Goal: Task Accomplishment & Management: Manage account settings

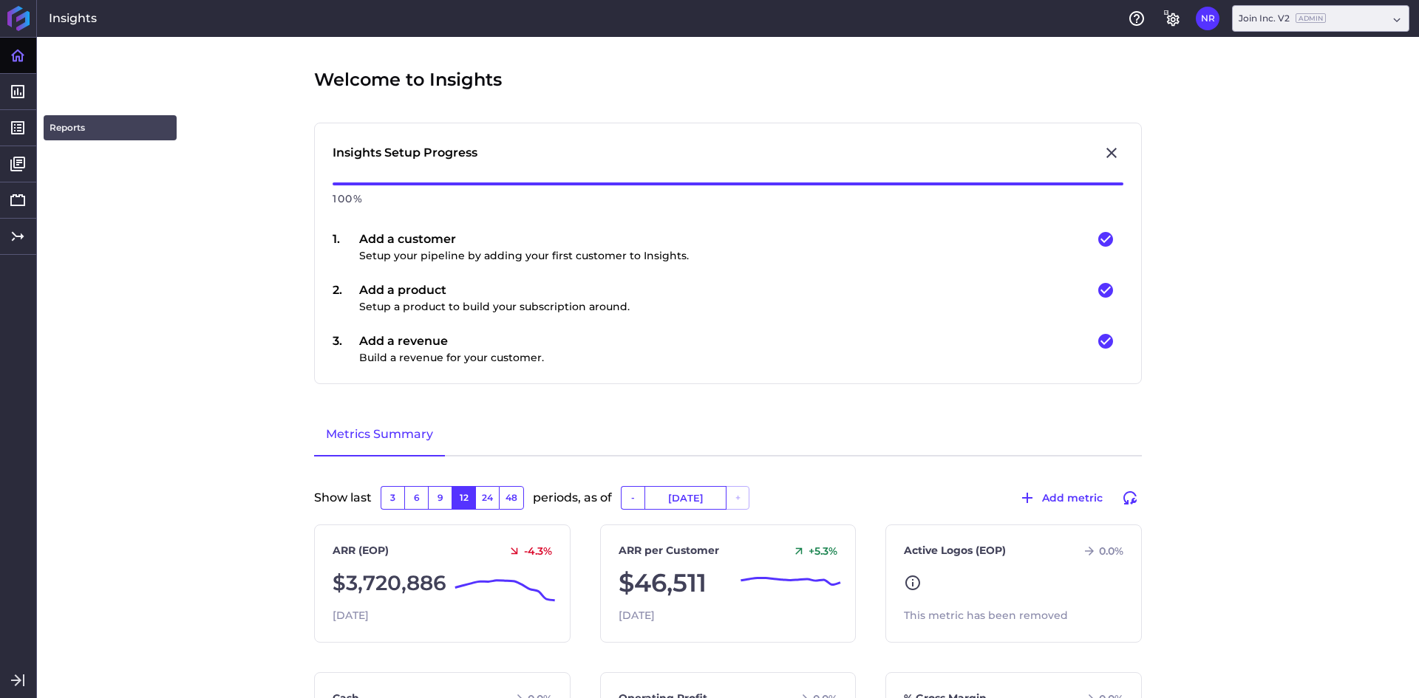
click at [64, 125] on link "Reports" at bounding box center [110, 127] width 133 height 25
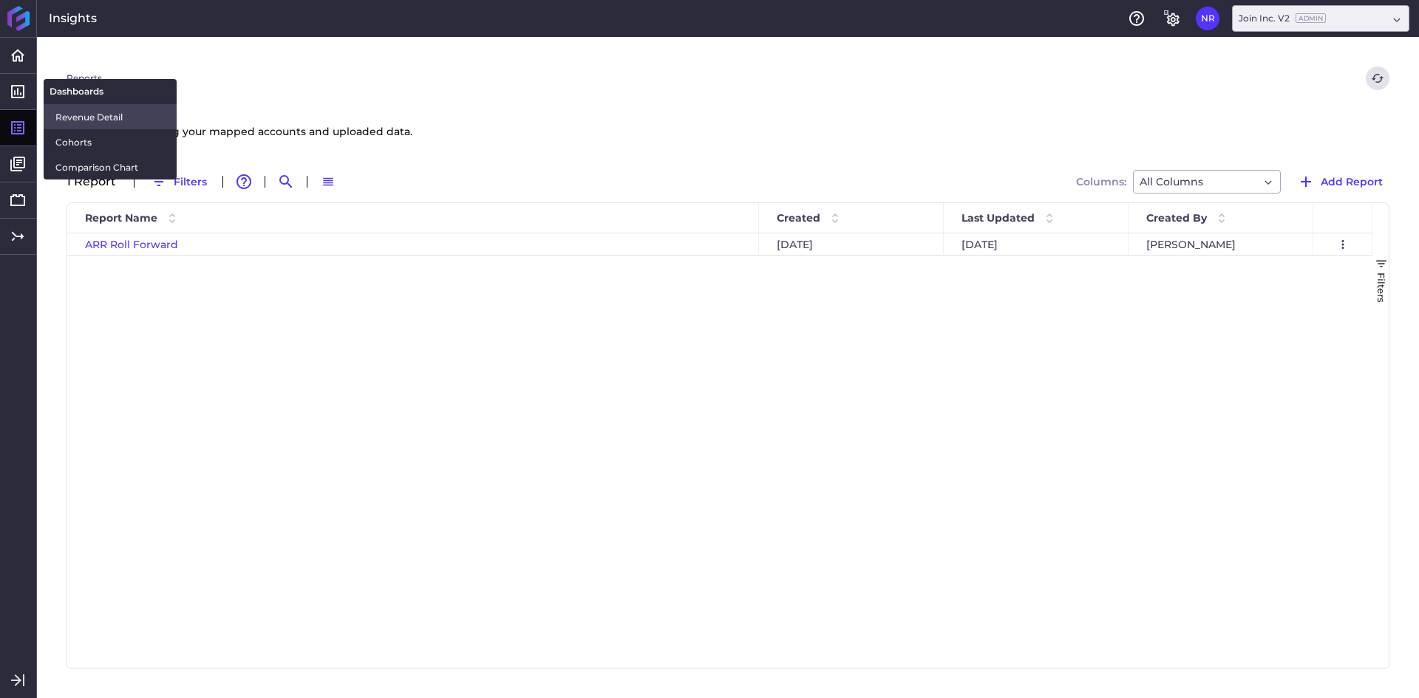
click at [81, 115] on span "Revenue Detail" at bounding box center [109, 117] width 109 height 16
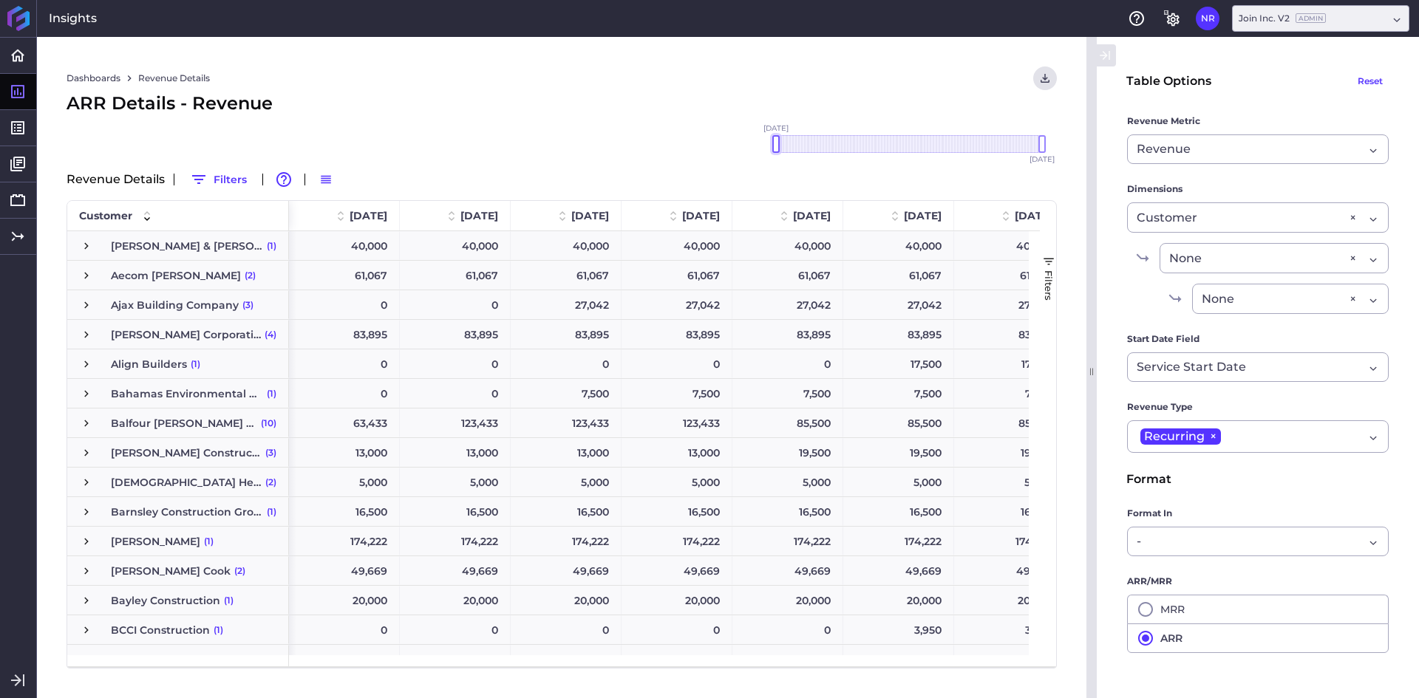
drag, startPoint x: 1008, startPoint y: 144, endPoint x: 977, endPoint y: 158, distance: 34.1
click at [720, 145] on div "Dashboards Revenue Details Download CSV... Download CSV Download CSV with under…" at bounding box center [561, 367] width 1049 height 661
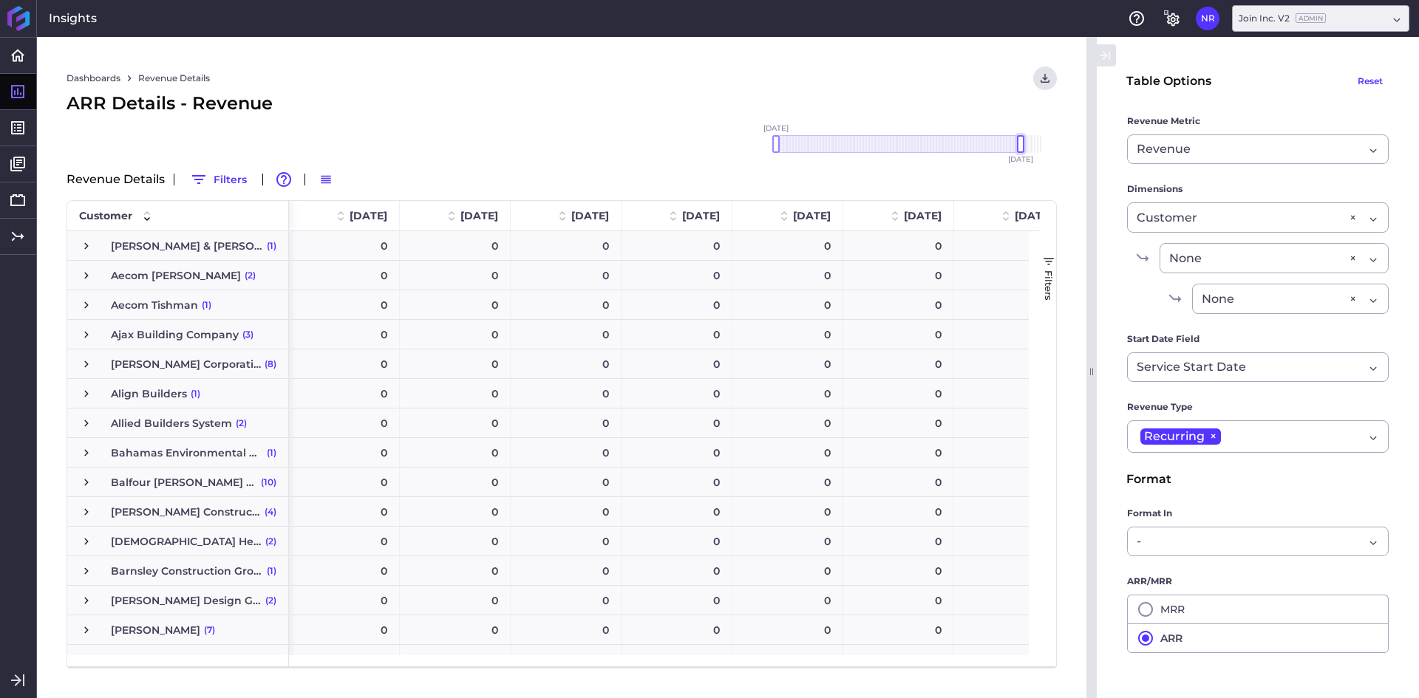
drag, startPoint x: 1038, startPoint y: 143, endPoint x: 1015, endPoint y: 136, distance: 23.9
click at [1015, 136] on div "[DATE] Dec '[DATE] Feb '[DATE] Apr '[DATE] Jun '[DATE] Aug '[DATE] Oct '[DATE] …" at bounding box center [909, 144] width 266 height 18
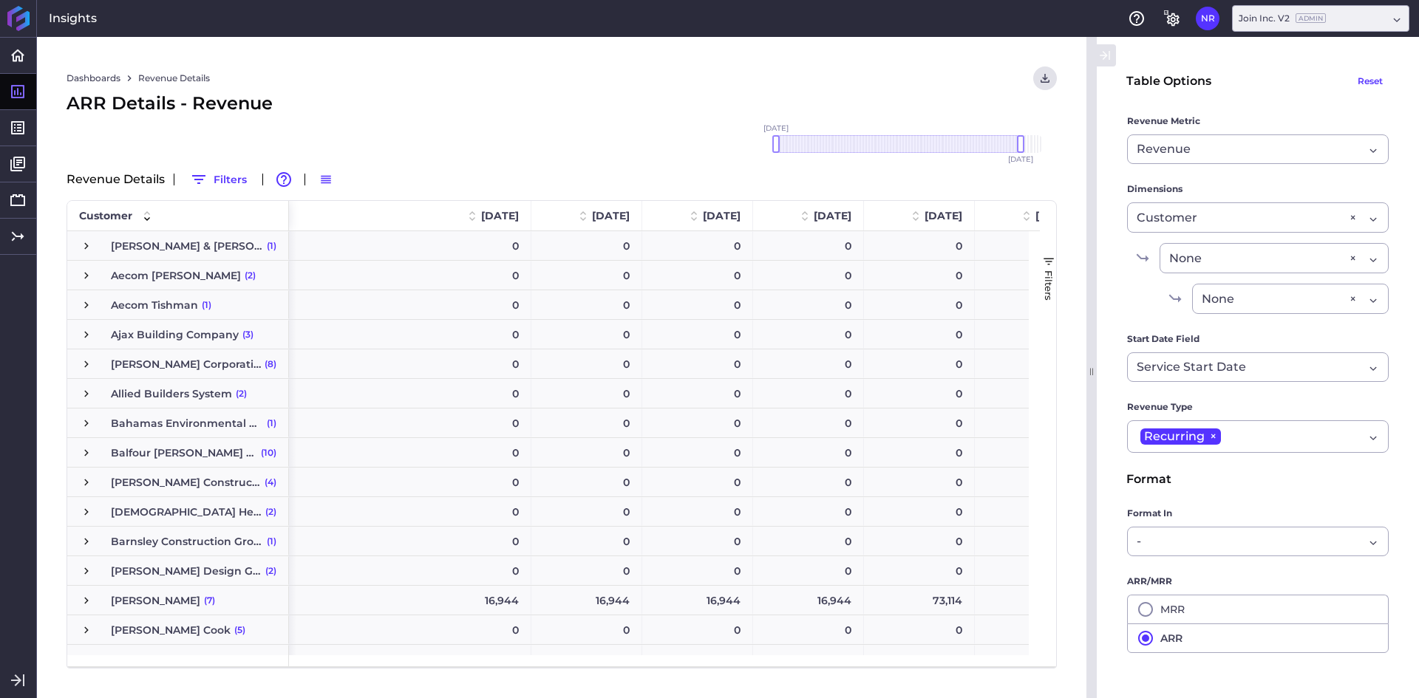
scroll to position [0, 3966]
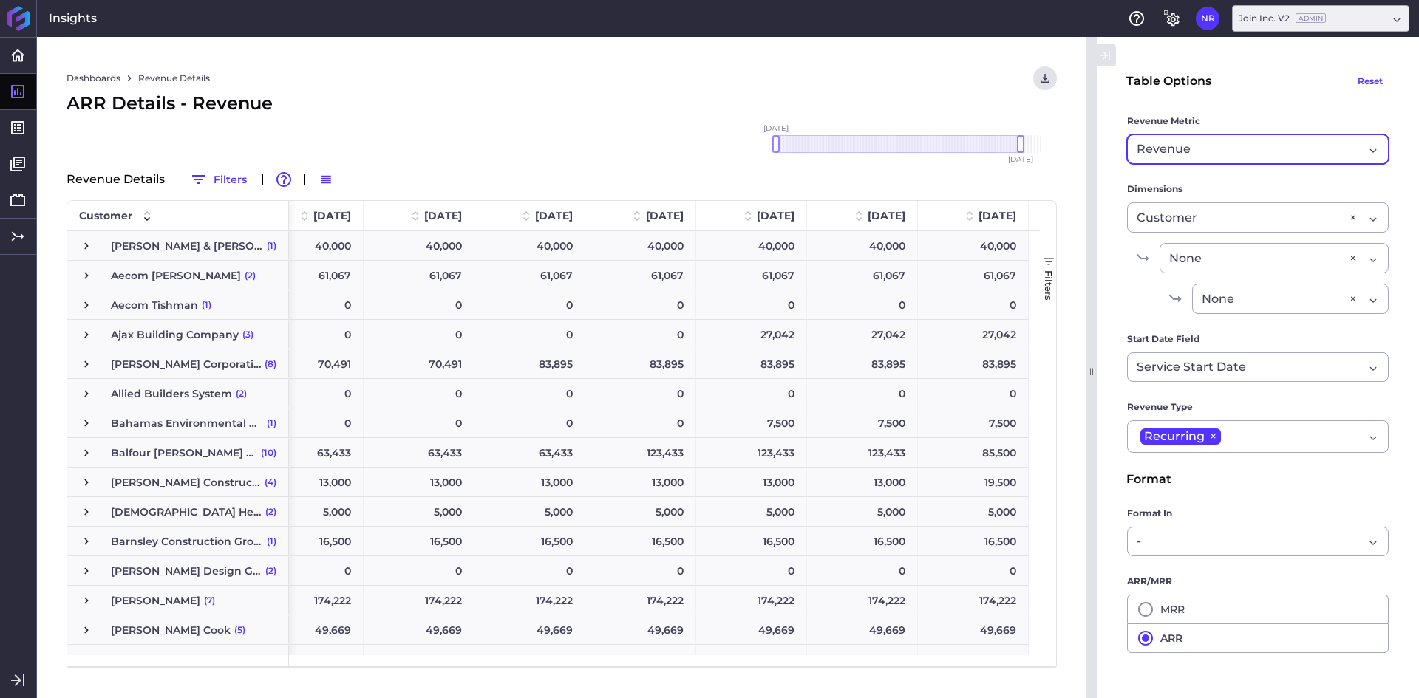
click at [1233, 138] on div "Revenue Revenue" at bounding box center [1258, 149] width 262 height 30
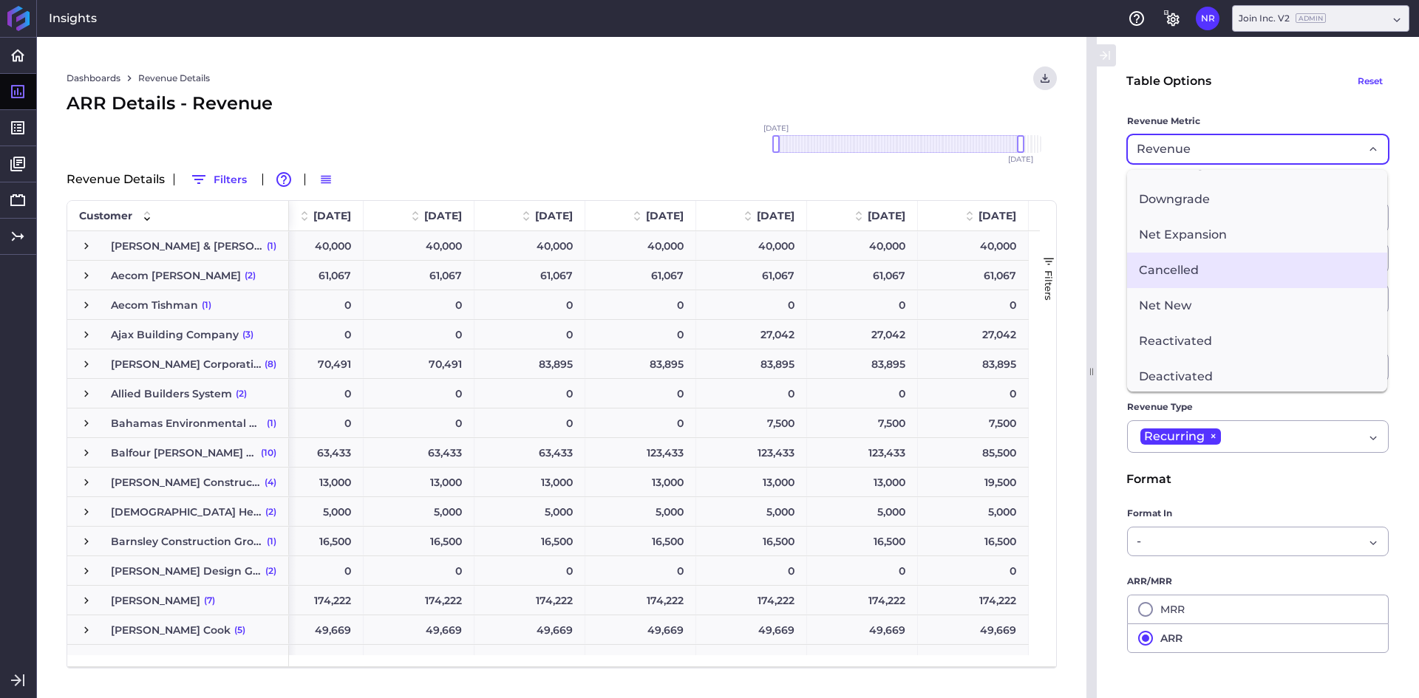
click at [1210, 268] on span "Cancelled" at bounding box center [1257, 270] width 260 height 35
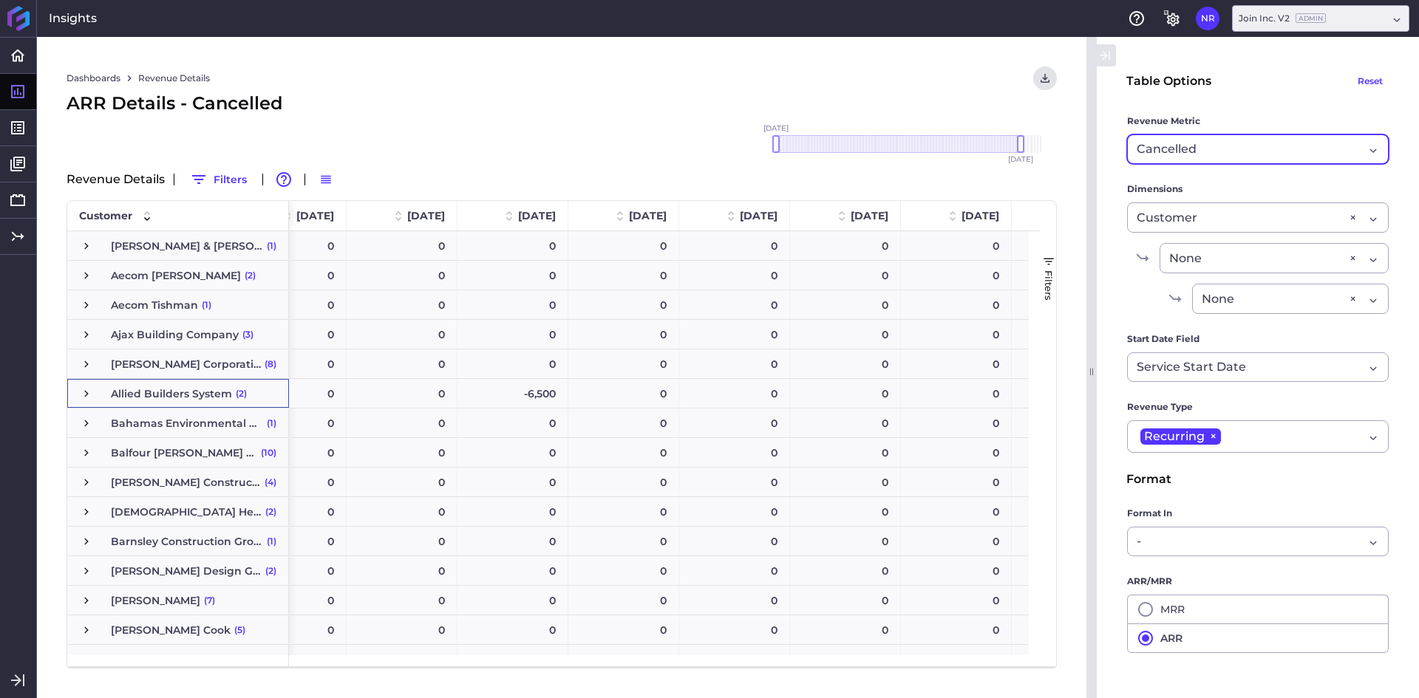
click at [90, 398] on span "Press SPACE to select this row." at bounding box center [86, 393] width 13 height 13
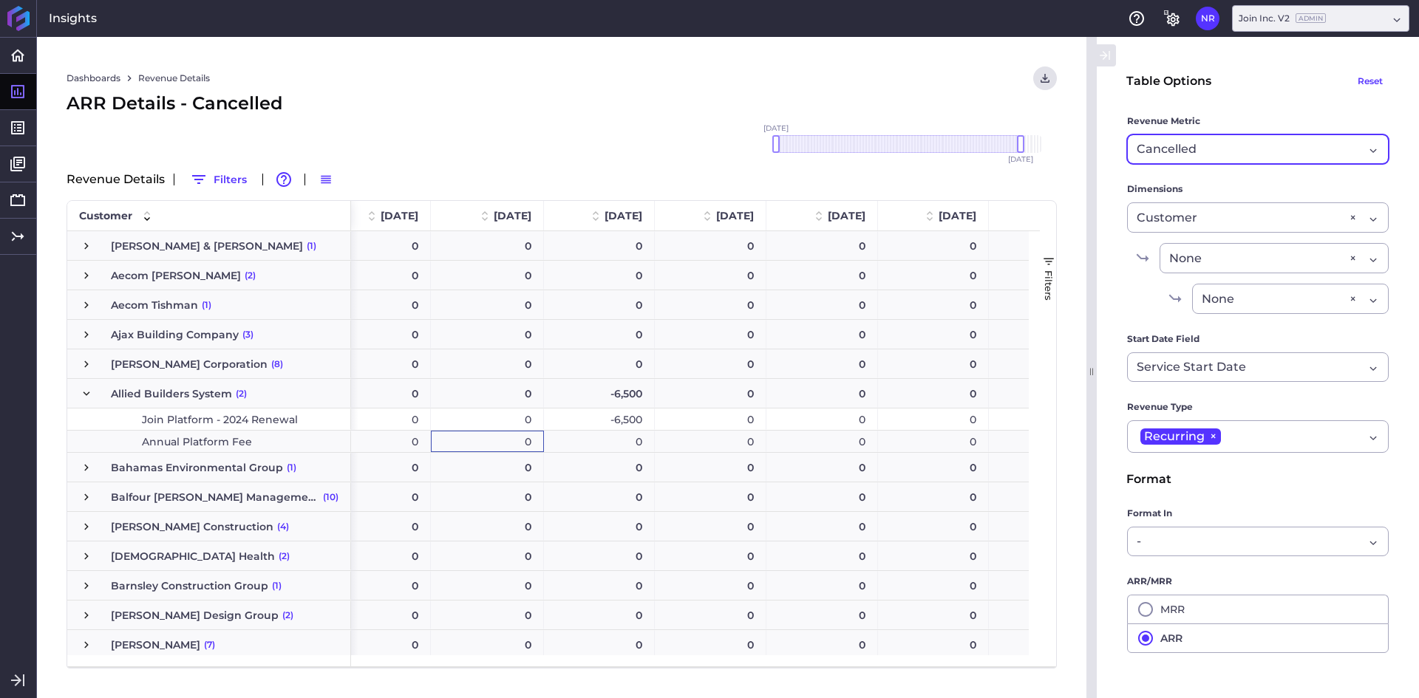
scroll to position [0, 7997]
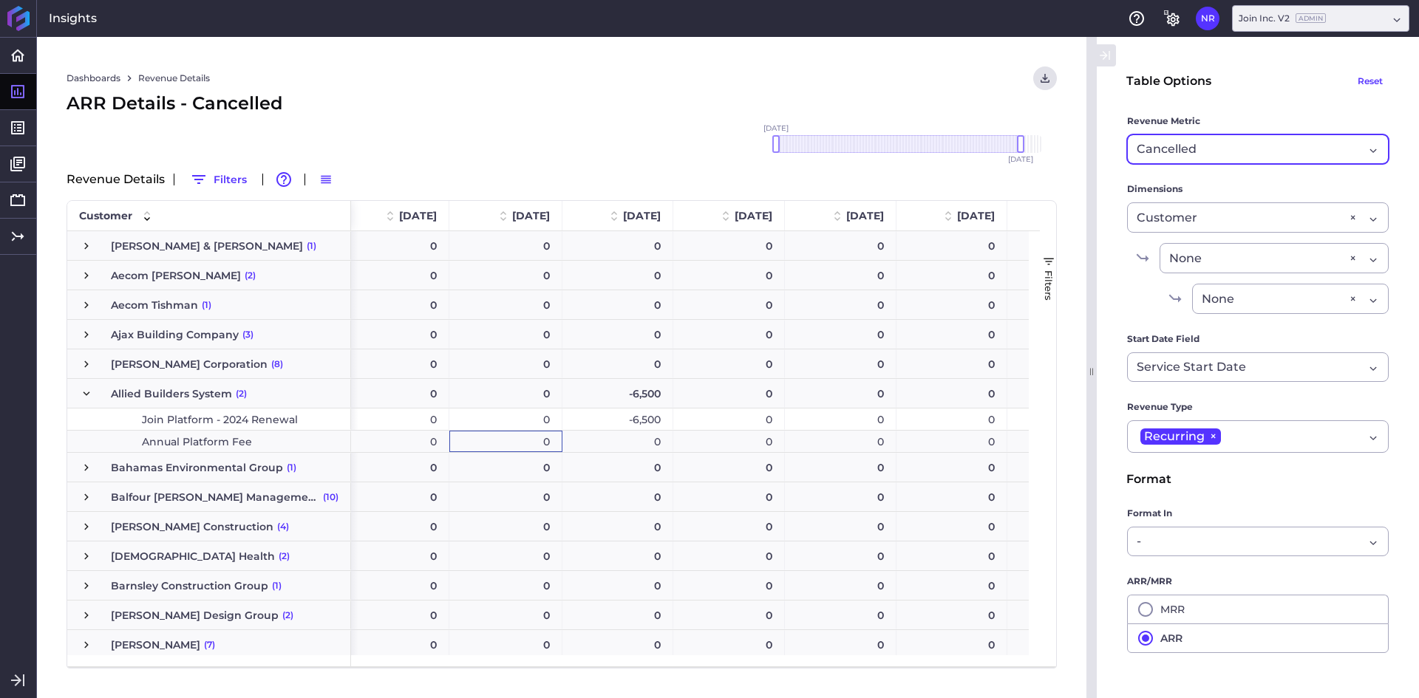
drag, startPoint x: 485, startPoint y: 444, endPoint x: 448, endPoint y: 443, distance: 37.0
click at [1284, 152] on div "Cancelled" at bounding box center [1250, 149] width 227 height 18
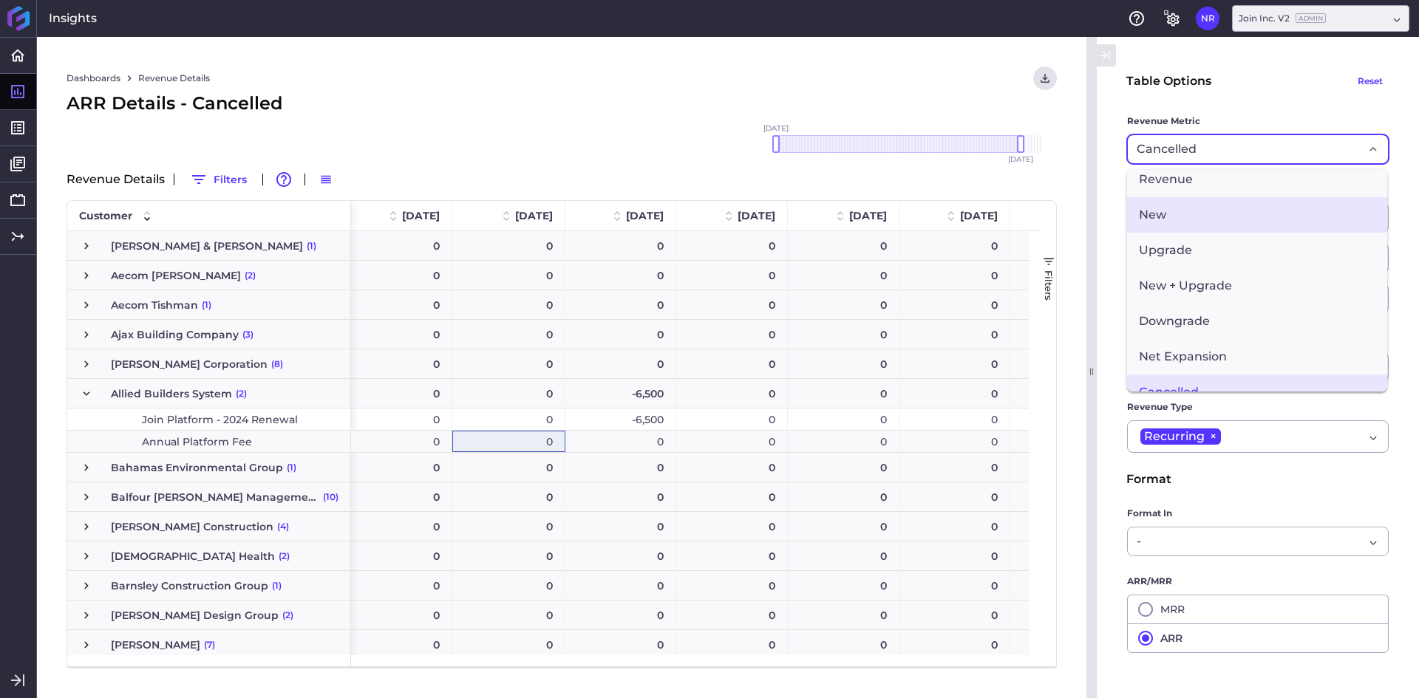
scroll to position [0, 0]
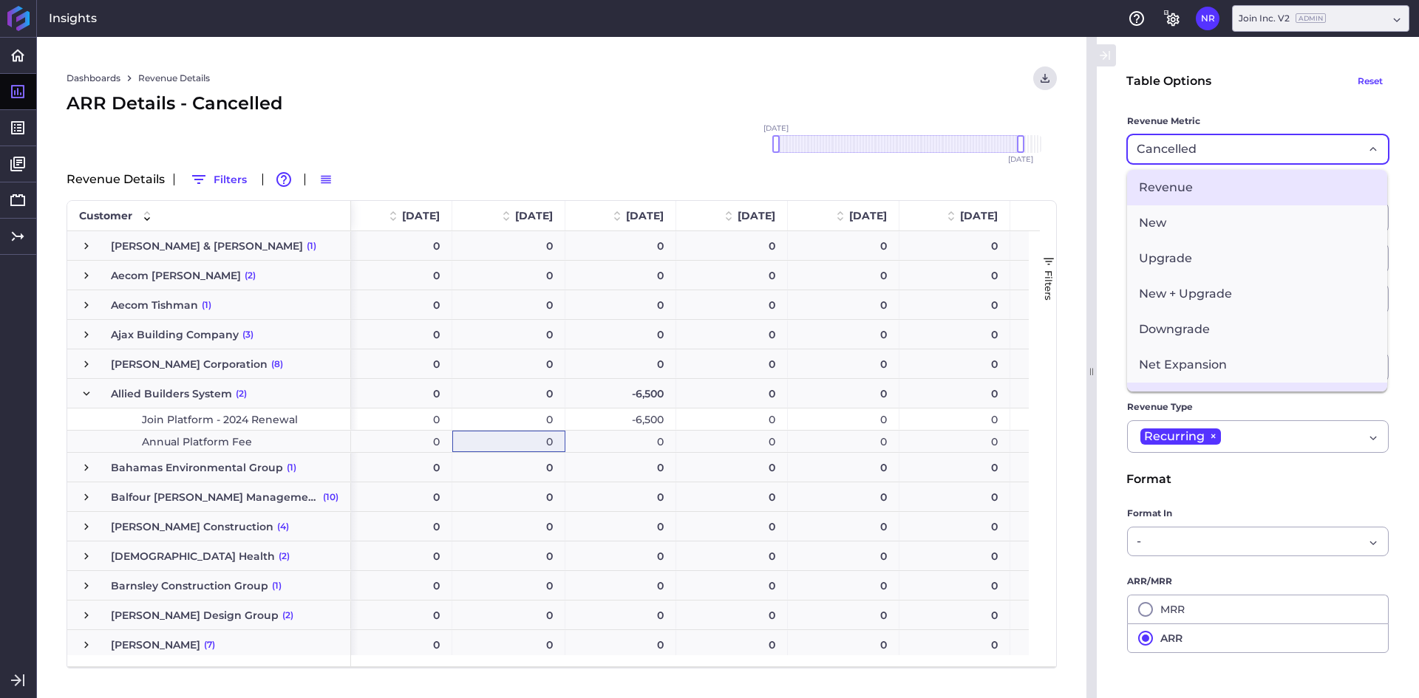
click at [1182, 188] on span "Revenue" at bounding box center [1257, 187] width 260 height 35
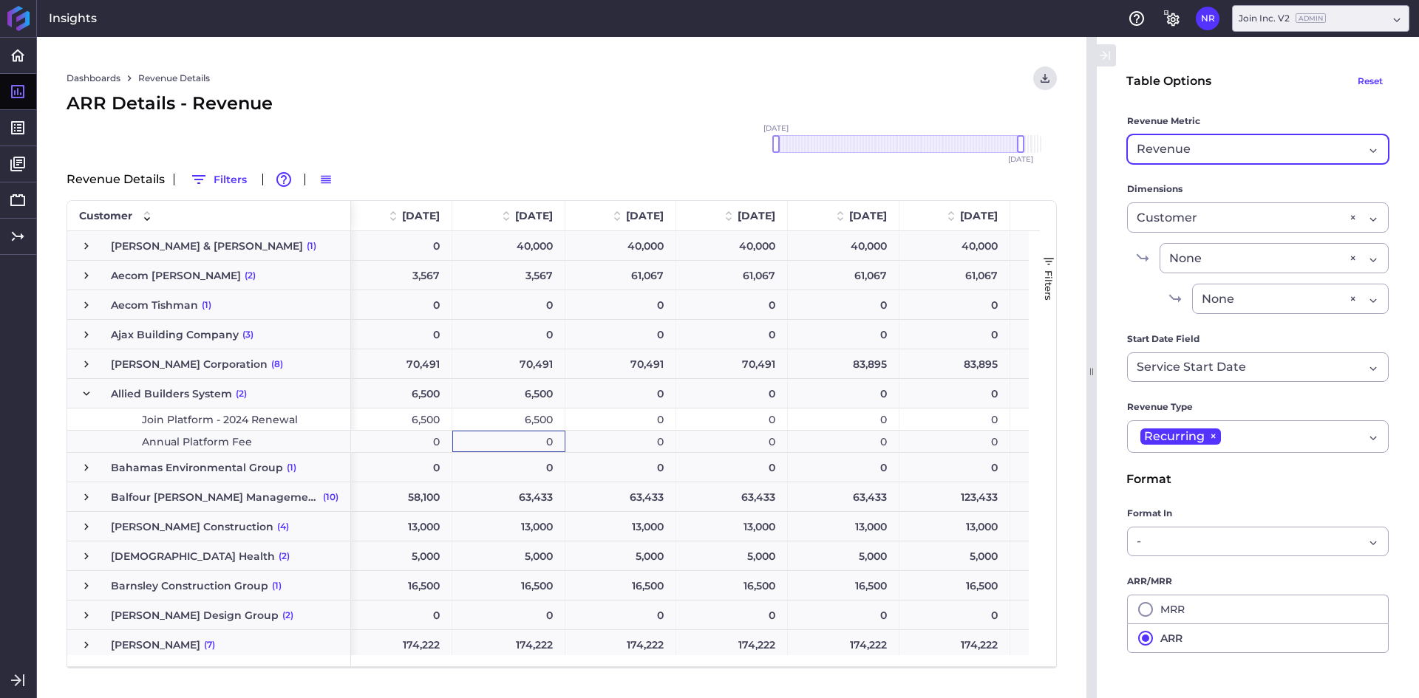
click at [630, 111] on div "ARR Details - Revenue" at bounding box center [562, 103] width 990 height 27
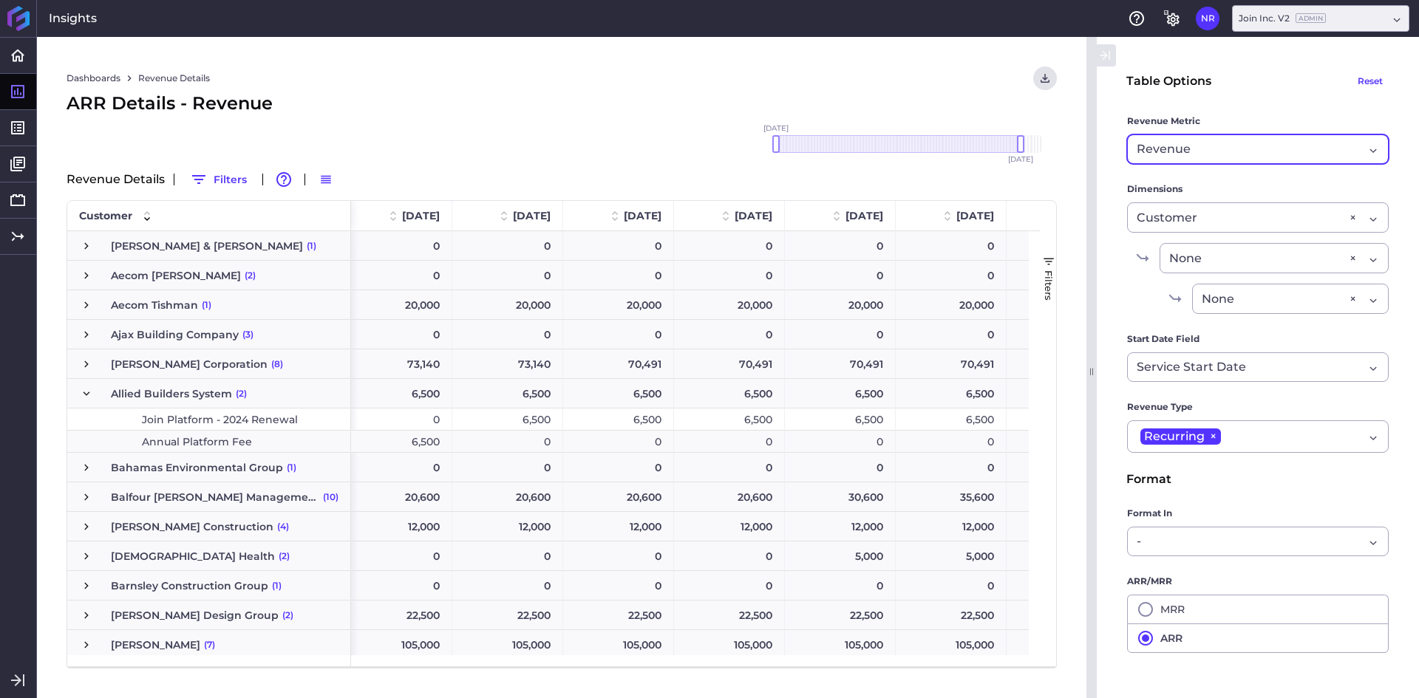
scroll to position [0, 6893]
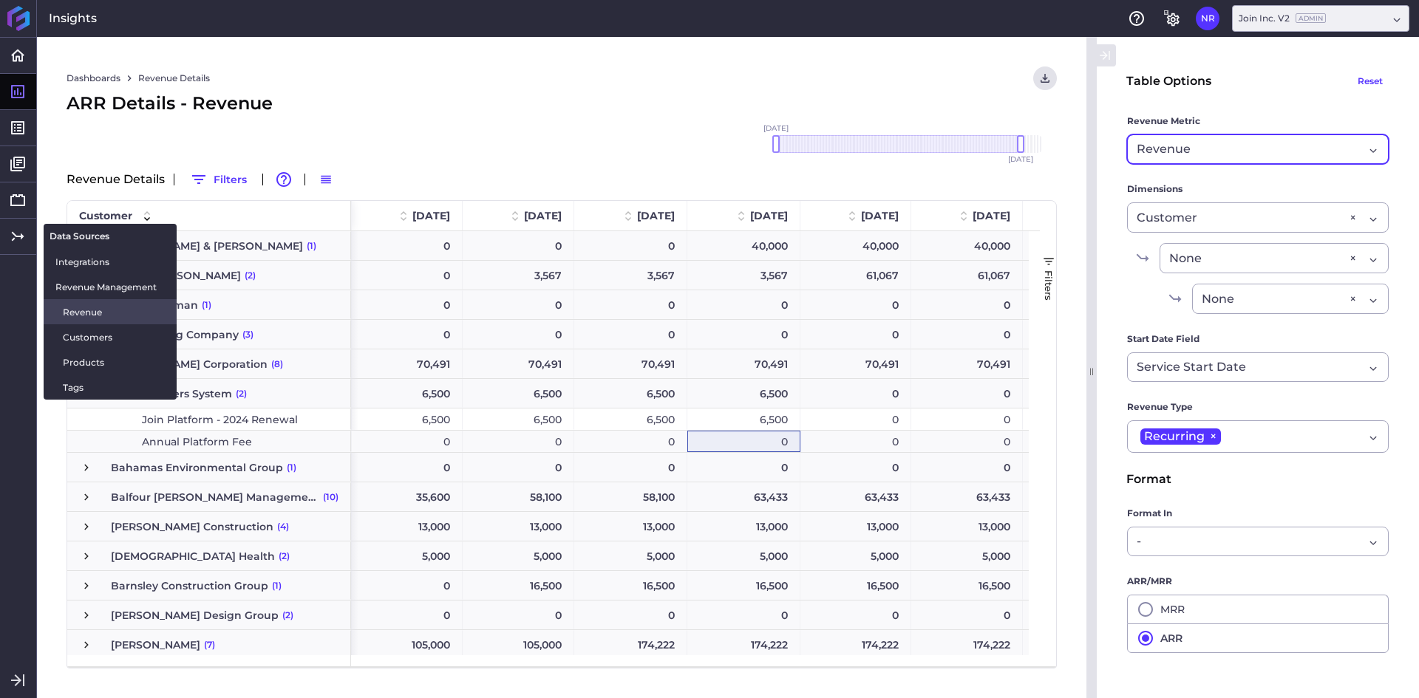
click at [84, 313] on span "Revenue" at bounding box center [114, 312] width 102 height 16
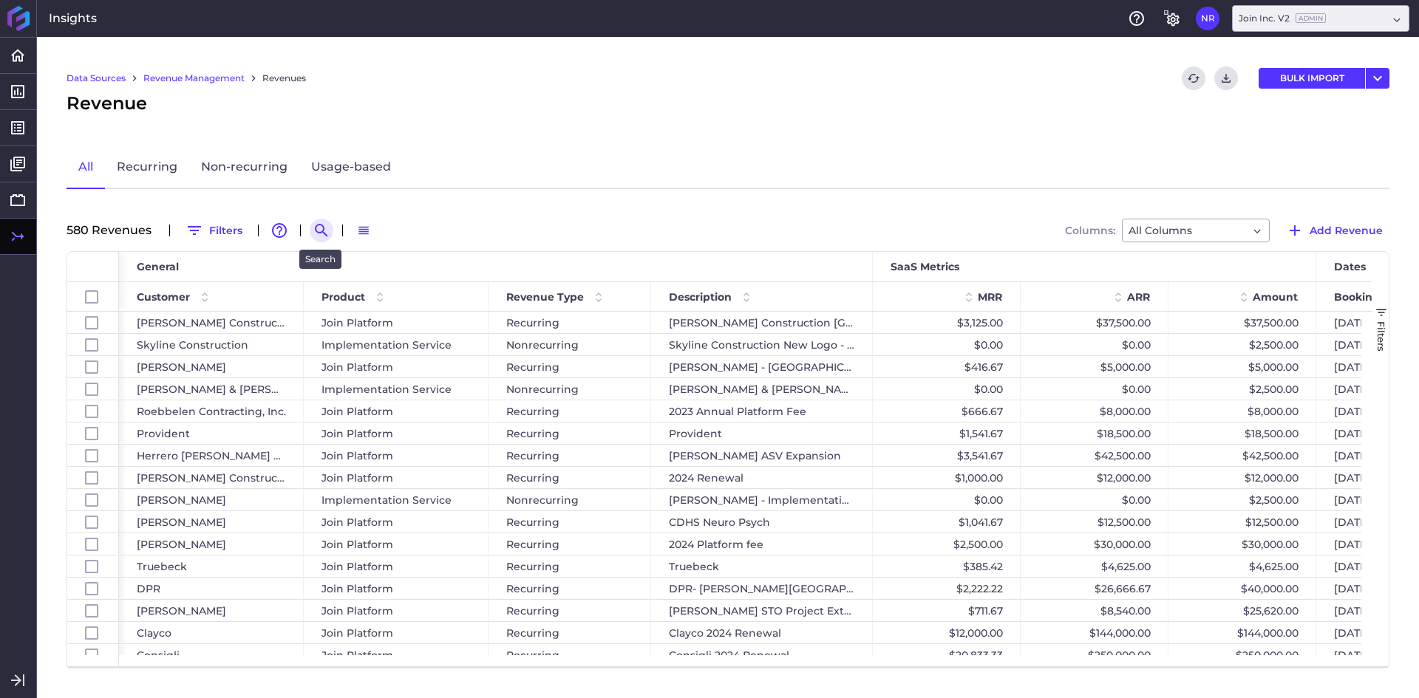
drag, startPoint x: 330, startPoint y: 229, endPoint x: 328, endPoint y: 237, distance: 8.4
click at [330, 229] on button "Search by" at bounding box center [322, 231] width 24 height 24
click at [381, 226] on input at bounding box center [394, 230] width 118 height 22
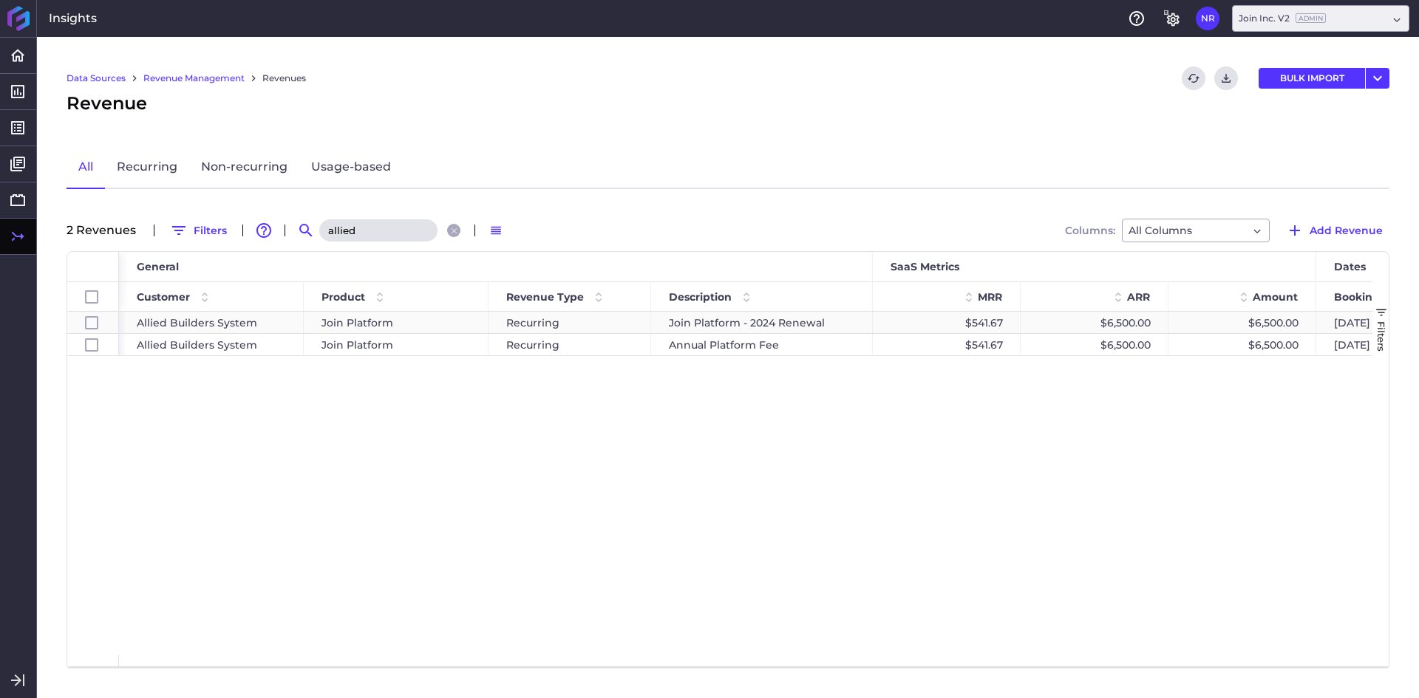
type input "allied"
click at [731, 319] on div "Join Platform - 2024 Renewal" at bounding box center [762, 322] width 222 height 21
checkbox input "false"
checkbox input "true"
checkbox input "false"
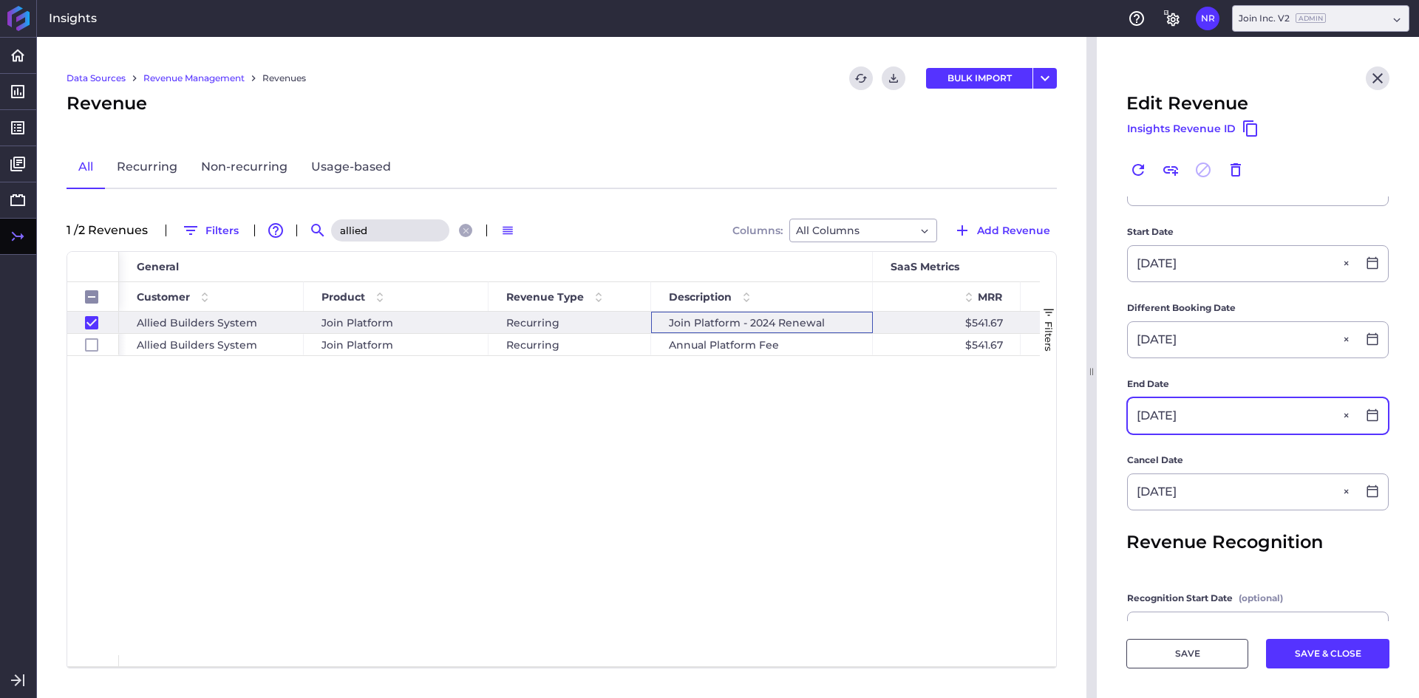
click at [1212, 412] on input "01/31/2025" at bounding box center [1242, 415] width 229 height 35
click at [792, 471] on div "Allied Builders System Join Platform Recurring Join Platform - 2024 Renewal $54…" at bounding box center [579, 484] width 921 height 344
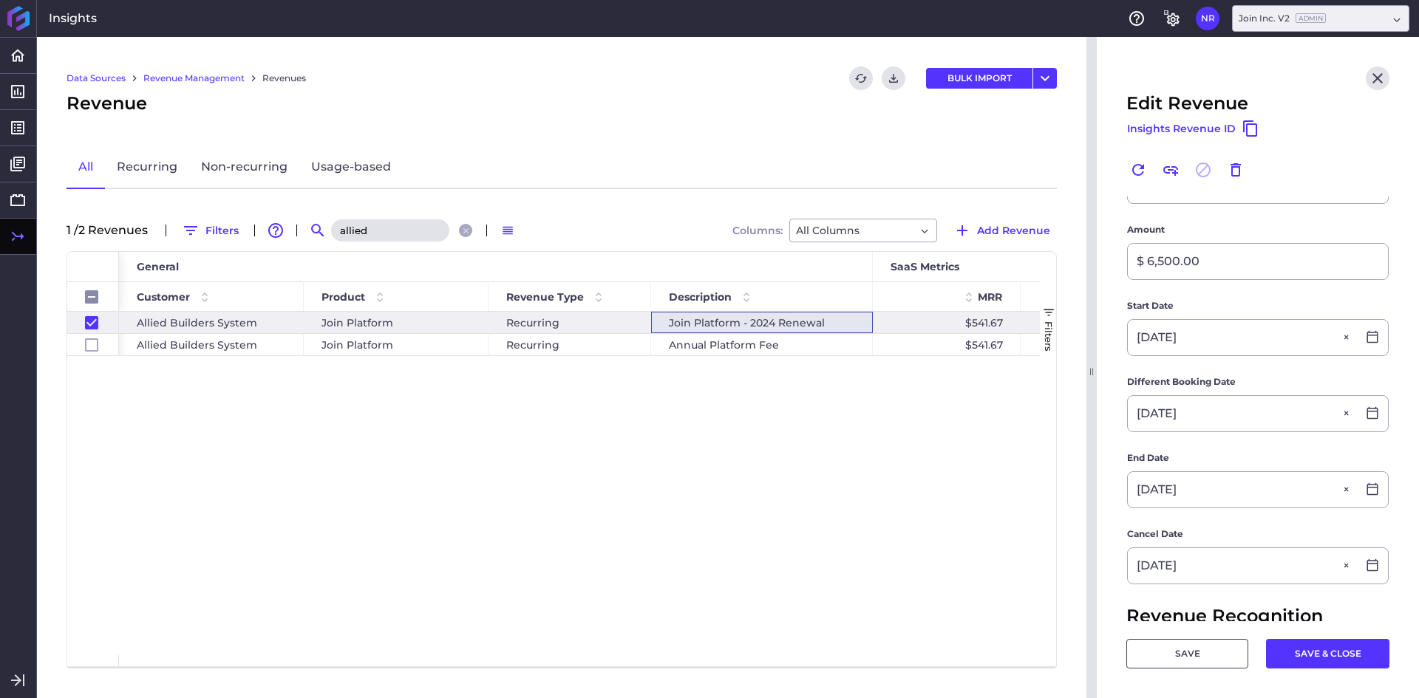
click at [610, 98] on div "Revenue" at bounding box center [562, 103] width 990 height 27
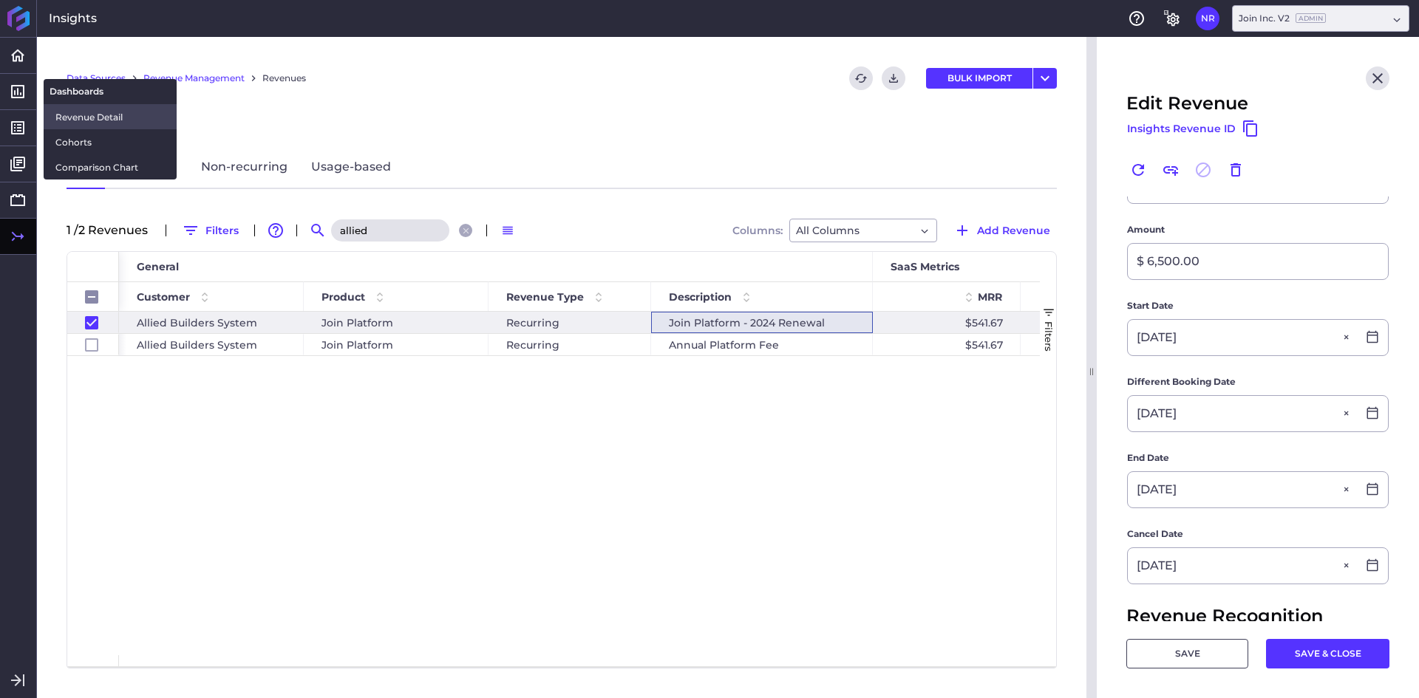
click at [89, 114] on span "Revenue Detail" at bounding box center [109, 117] width 109 height 16
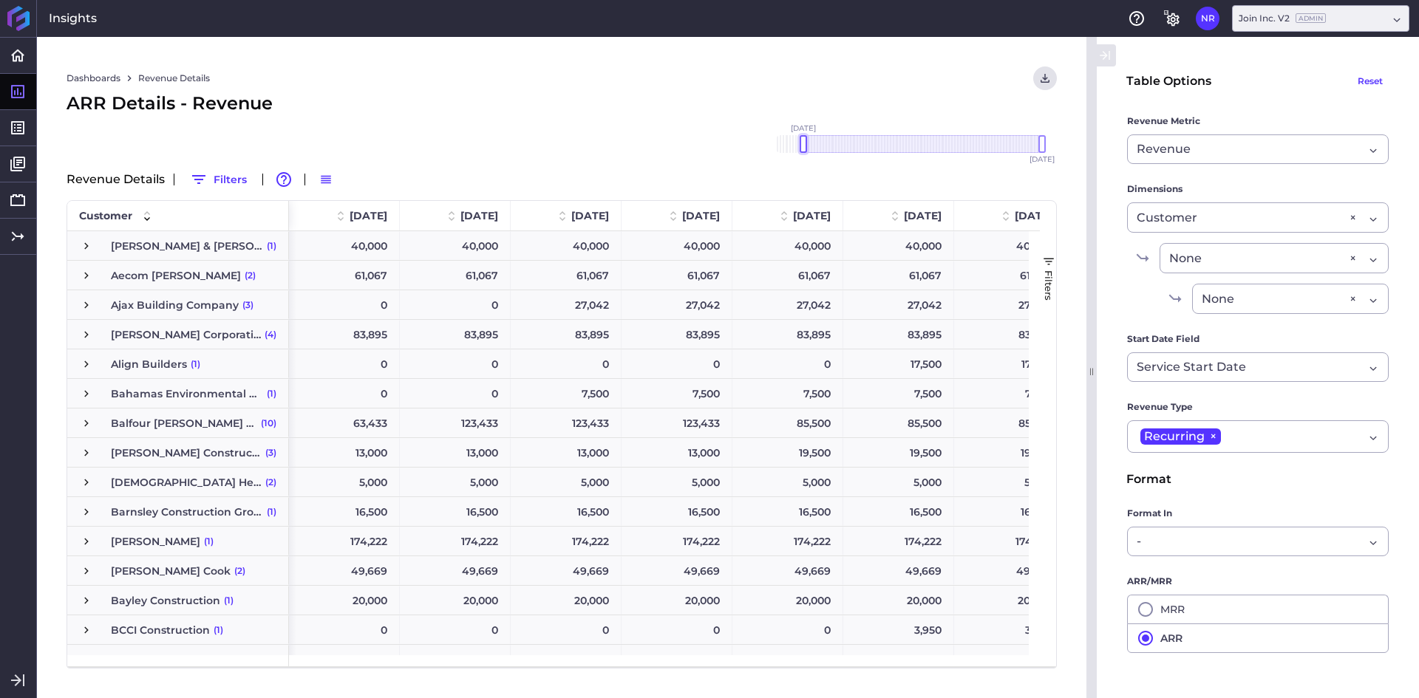
drag, startPoint x: 1007, startPoint y: 146, endPoint x: 695, endPoint y: 154, distance: 312.0
click at [641, 158] on div "[DATE] Dec '[DATE] Feb '[DATE] Apr '[DATE] Jun '[DATE] Aug '[DATE] Oct '[DATE] …" at bounding box center [562, 156] width 990 height 21
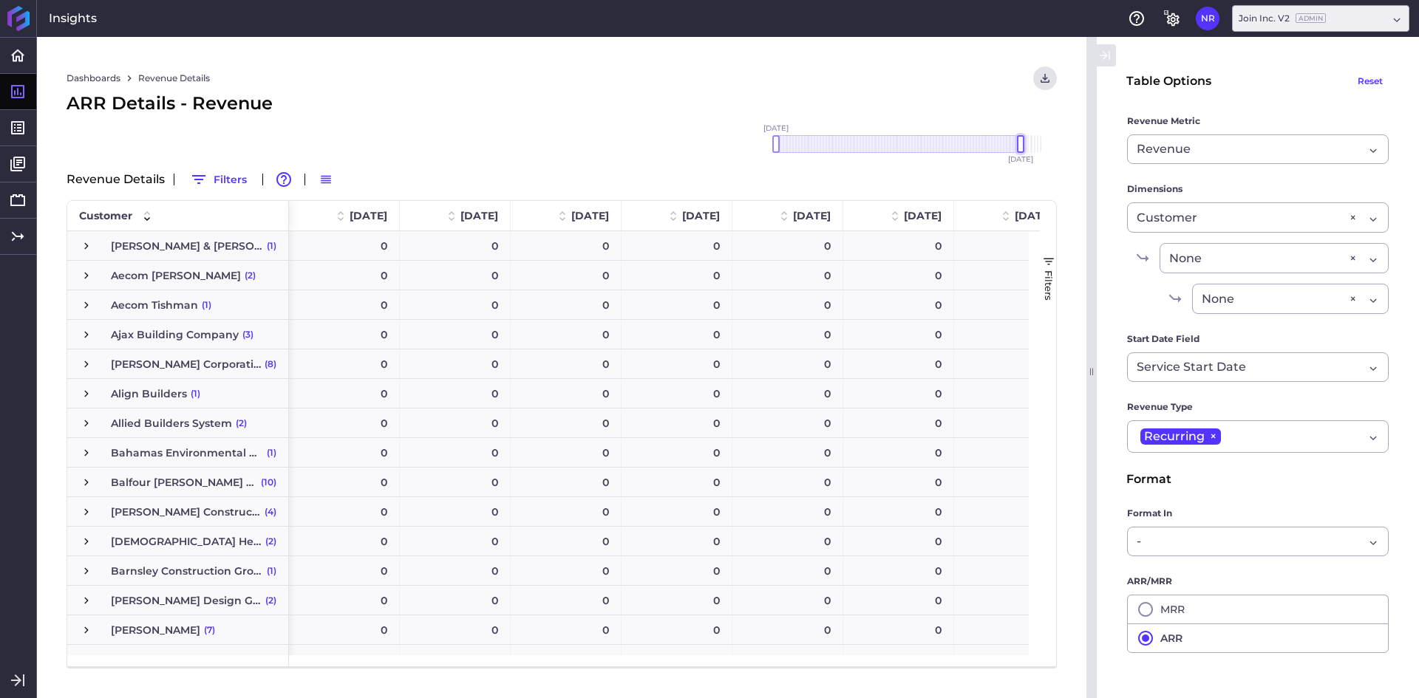
drag, startPoint x: 1043, startPoint y: 142, endPoint x: 1021, endPoint y: 143, distance: 22.2
click at [1021, 143] on div at bounding box center [1020, 144] width 7 height 18
click at [599, 125] on div "Dashboards Revenue Details Download CSV... Download CSV Download CSV with under…" at bounding box center [561, 367] width 1049 height 661
click at [82, 386] on span "Press SPACE to select this row." at bounding box center [86, 394] width 13 height 28
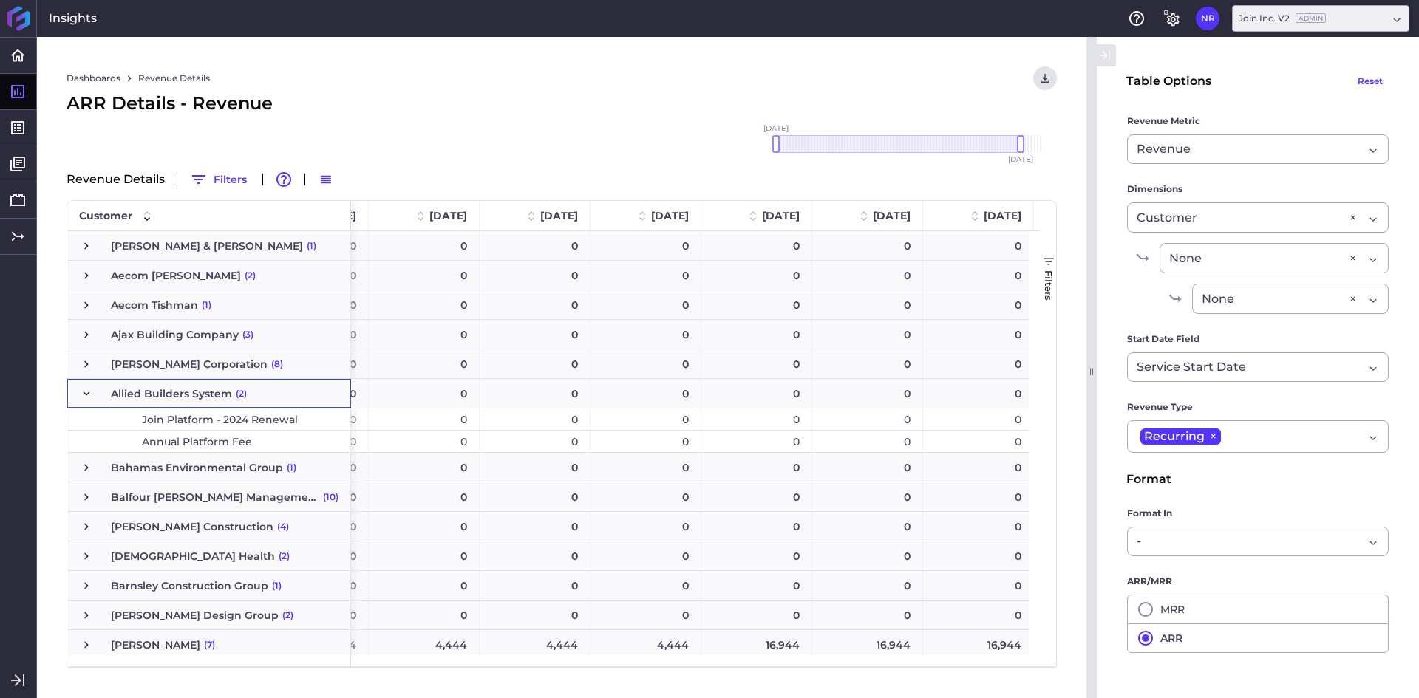
scroll to position [0, 2638]
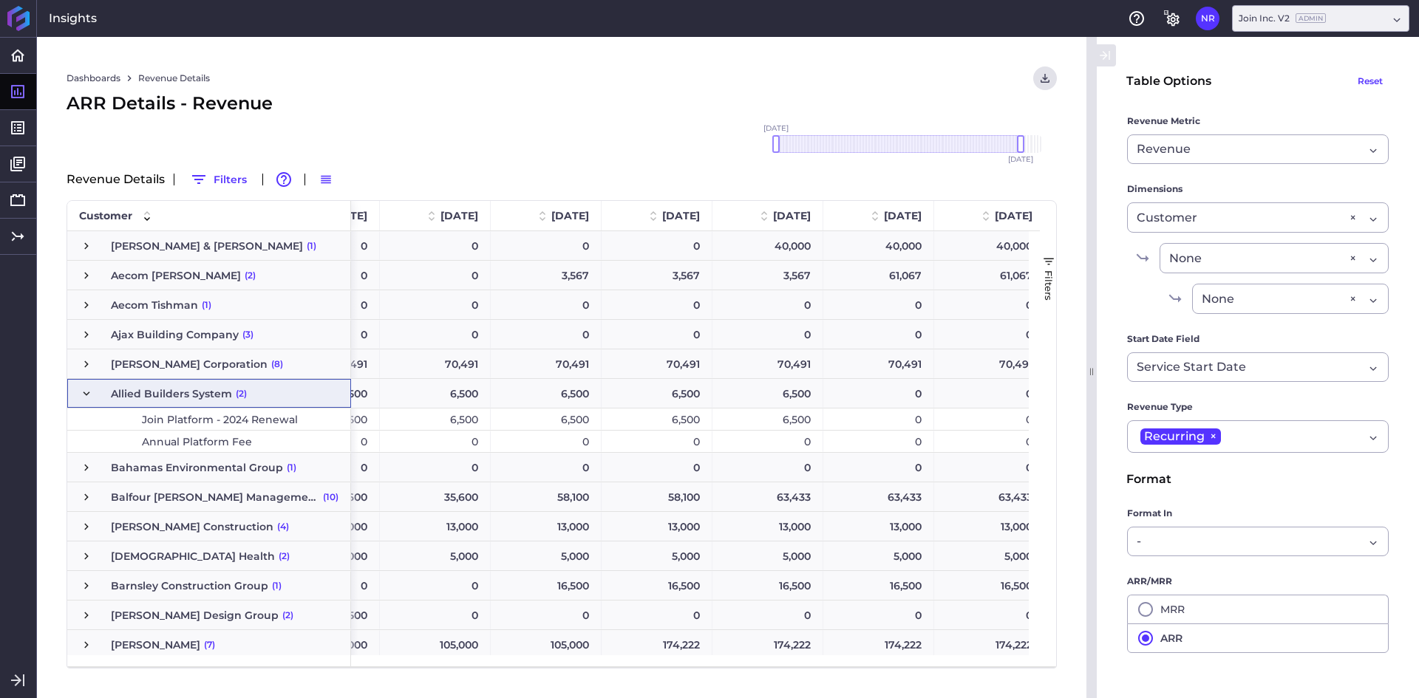
click at [448, 87] on div "Dashboards Revenue Details Download CSV... Download CSV Download CSV with under…" at bounding box center [561, 367] width 1049 height 661
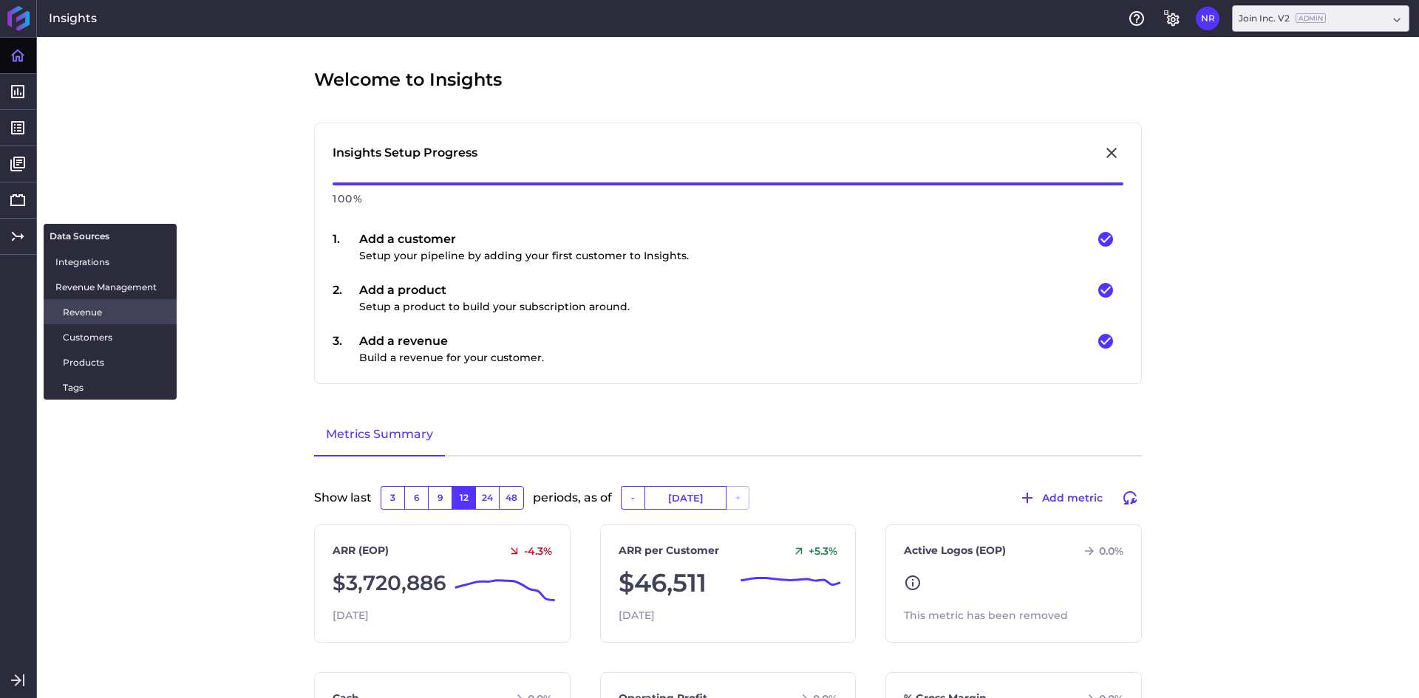
drag, startPoint x: 69, startPoint y: 316, endPoint x: 82, endPoint y: 305, distance: 17.3
click at [69, 316] on span "Revenue" at bounding box center [114, 312] width 102 height 16
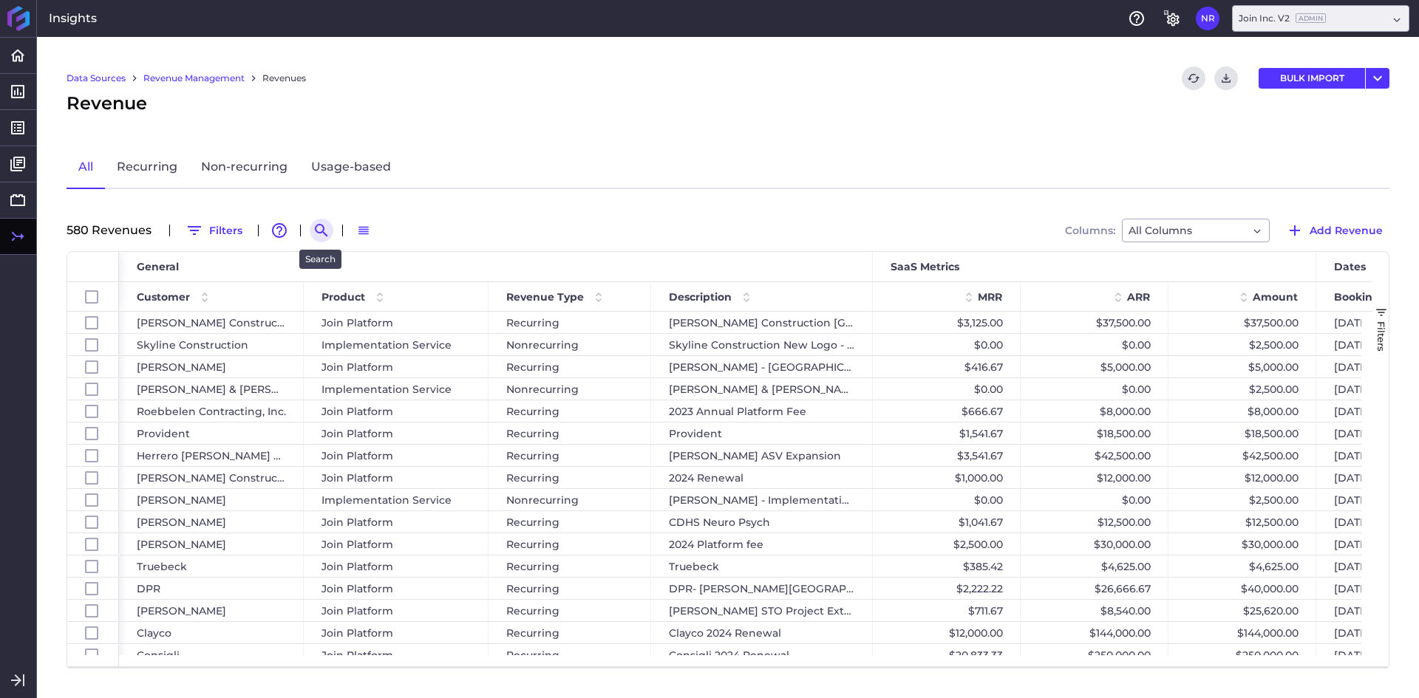
click at [323, 222] on icon "Search by" at bounding box center [322, 231] width 18 height 18
click at [392, 234] on input at bounding box center [394, 230] width 118 height 22
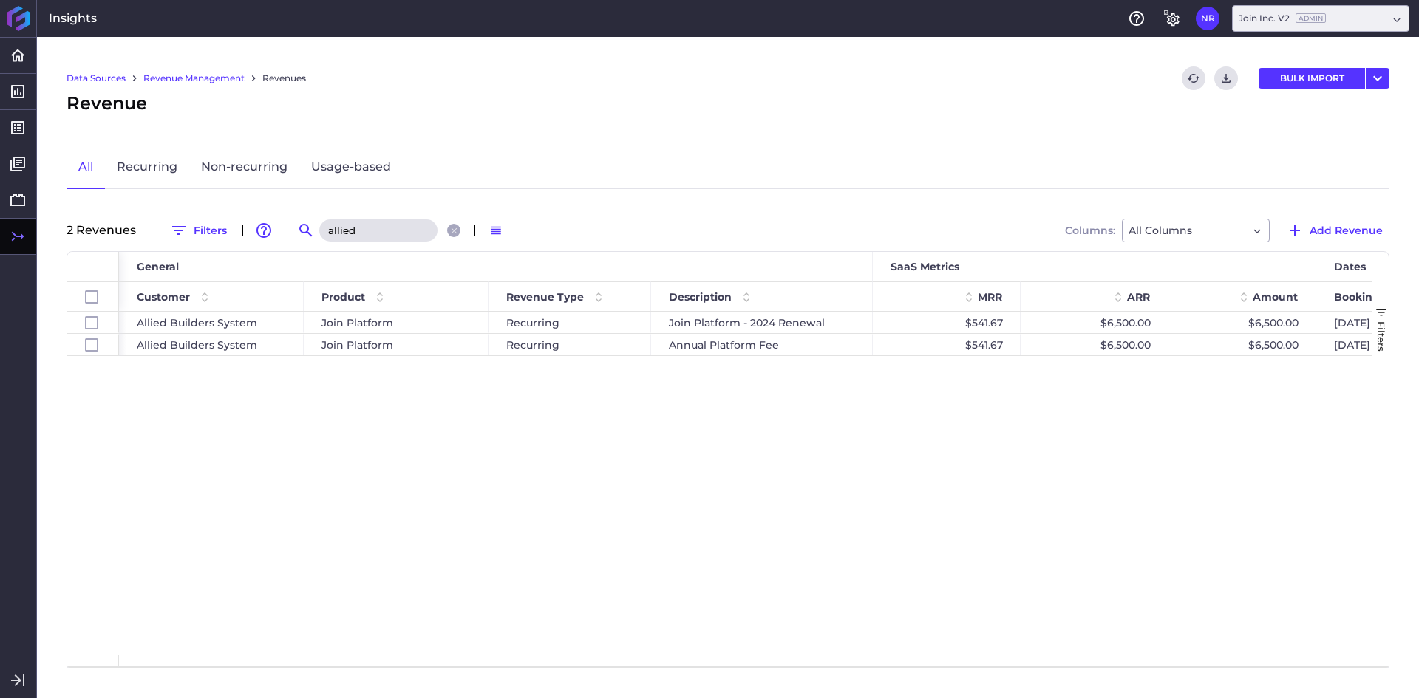
type input "allied"
drag, startPoint x: 418, startPoint y: 473, endPoint x: 621, endPoint y: 495, distance: 205.2
click at [418, 473] on div "Allied Builders System Join Platform Recurring Join Platform - 2024 Renewal $54…" at bounding box center [745, 484] width 1253 height 344
click at [629, 495] on div "Allied Builders System Join Platform Recurring Join Platform - 2024 Renewal $54…" at bounding box center [745, 484] width 1253 height 344
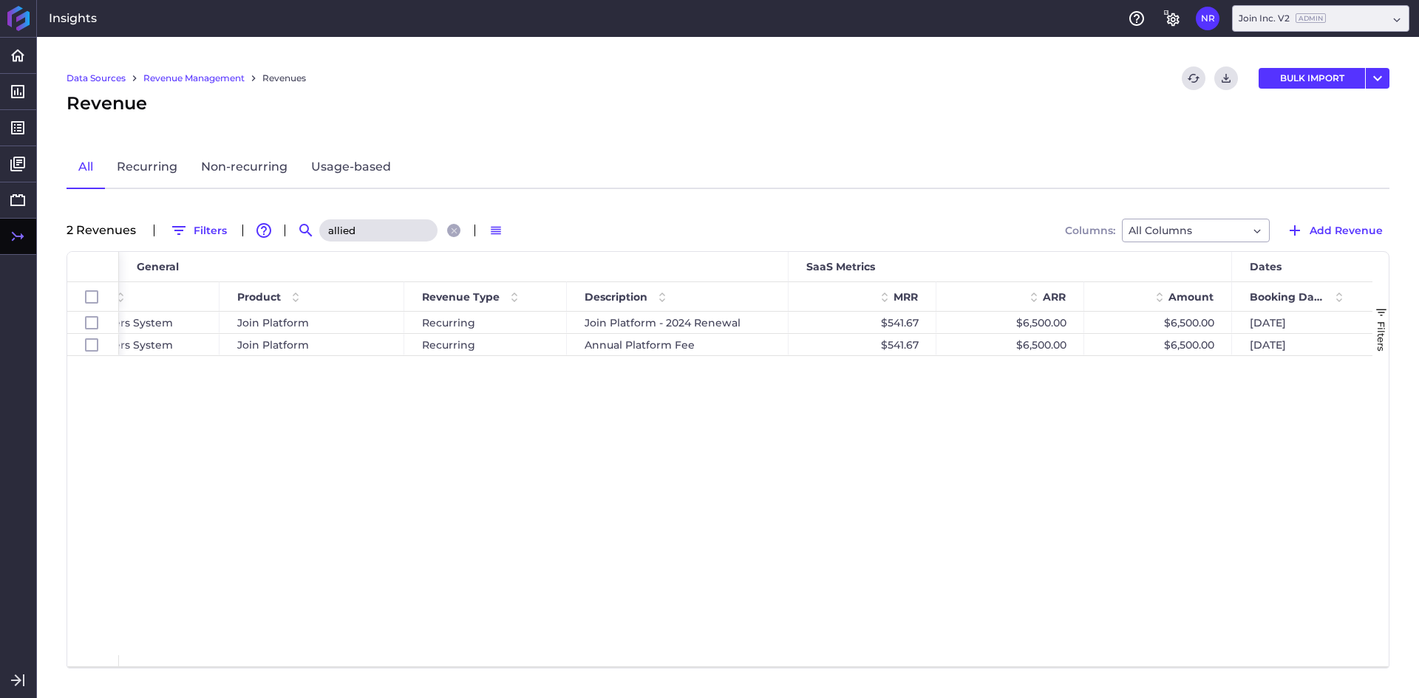
scroll to position [0, 236]
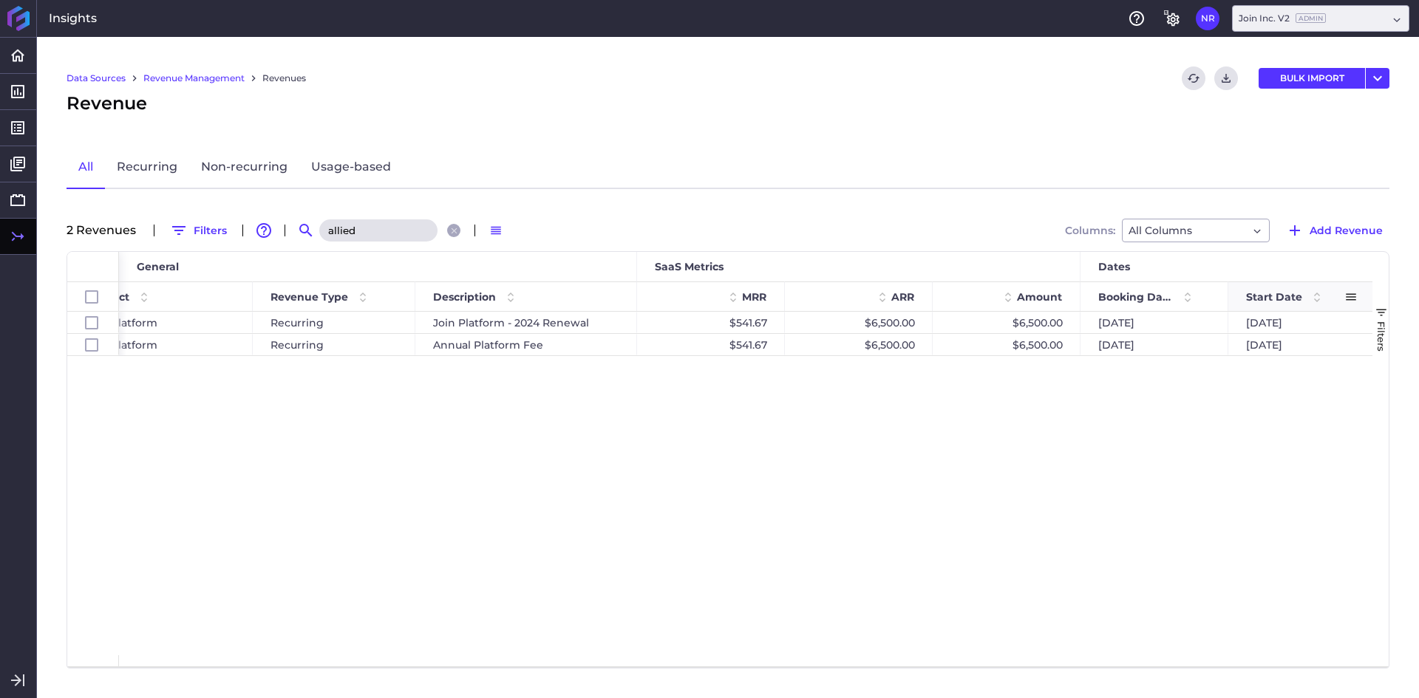
click at [1295, 298] on span "Start Date" at bounding box center [1274, 296] width 56 height 13
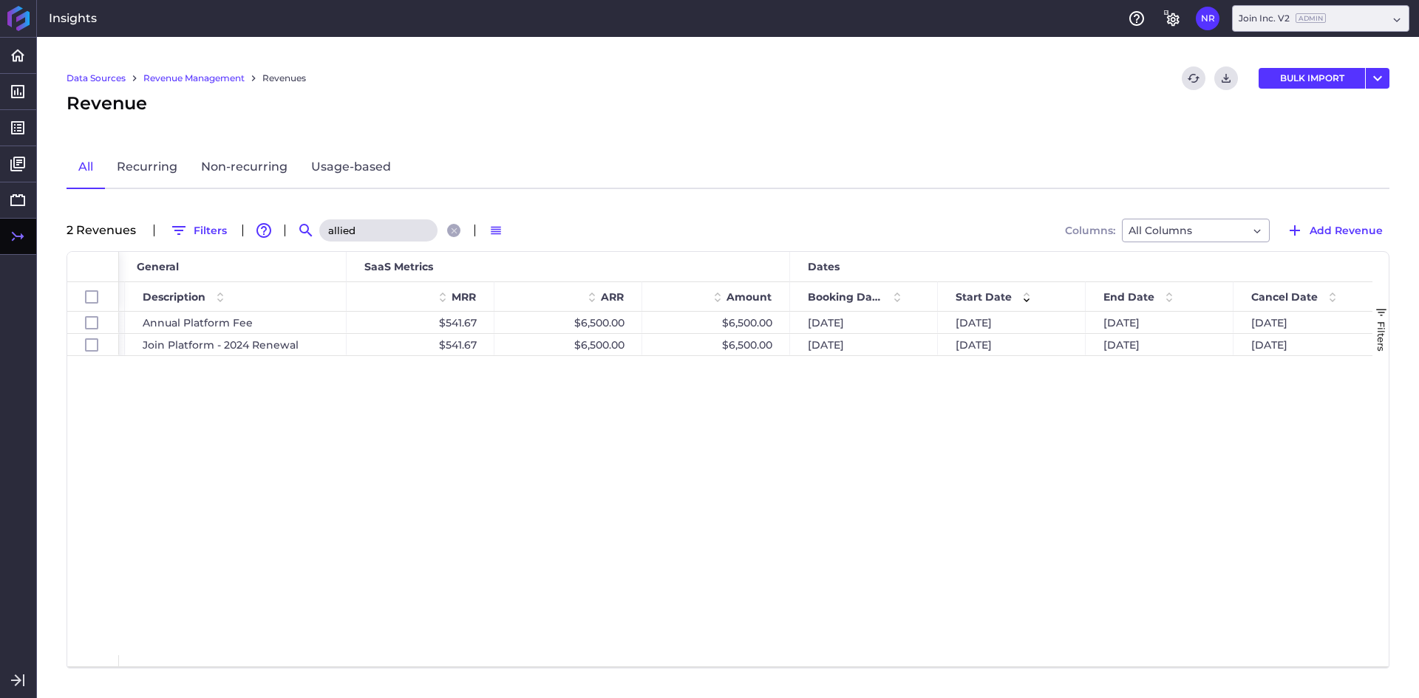
scroll to position [0, 0]
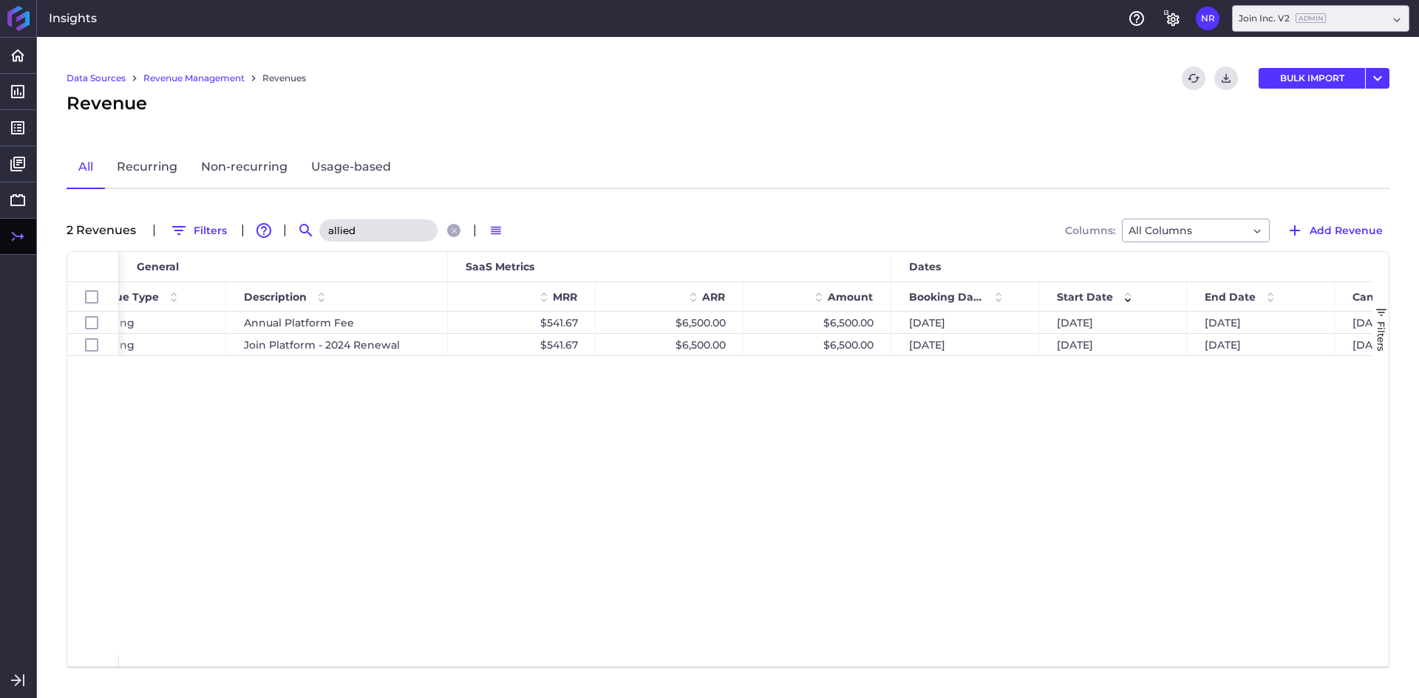
click at [759, 523] on div "02/01/2024 01/31/2025 01/31/2025 01/31/2024 $6,500.00 $6,500.00 $541.67 Join Pl…" at bounding box center [745, 484] width 1253 height 344
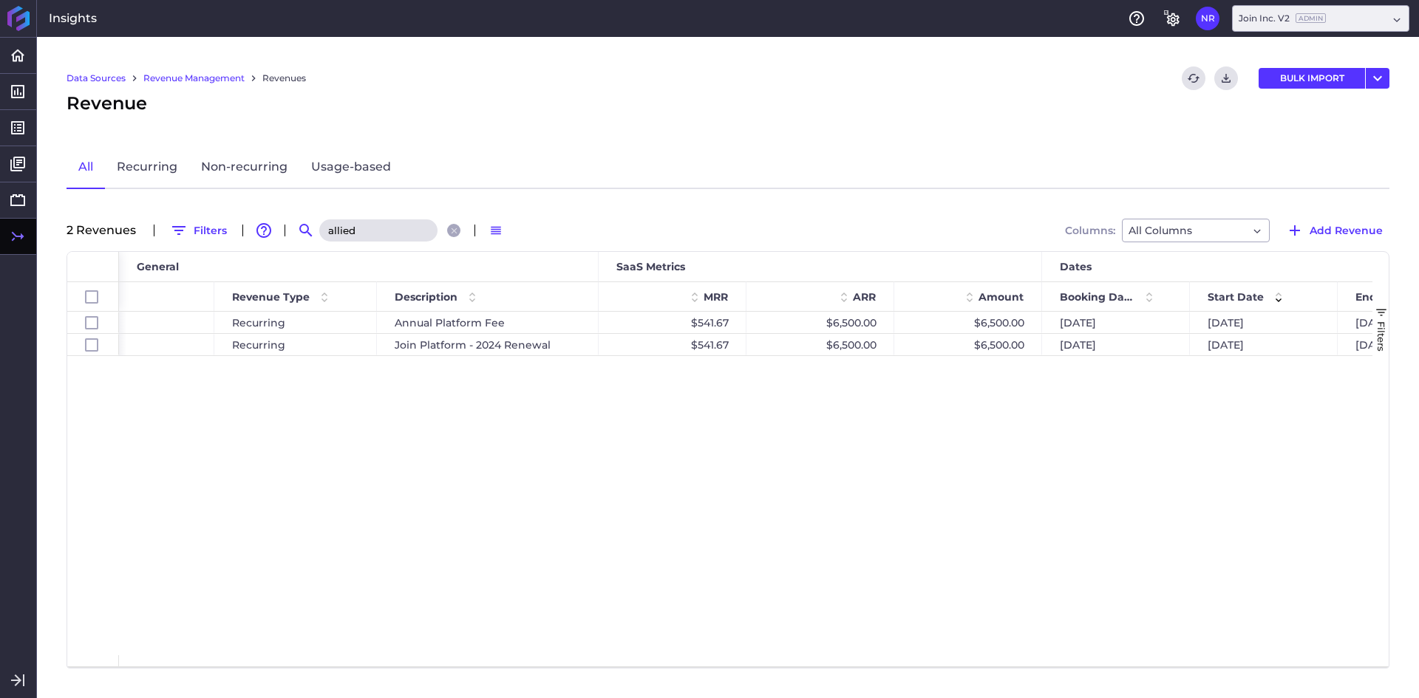
scroll to position [0, 304]
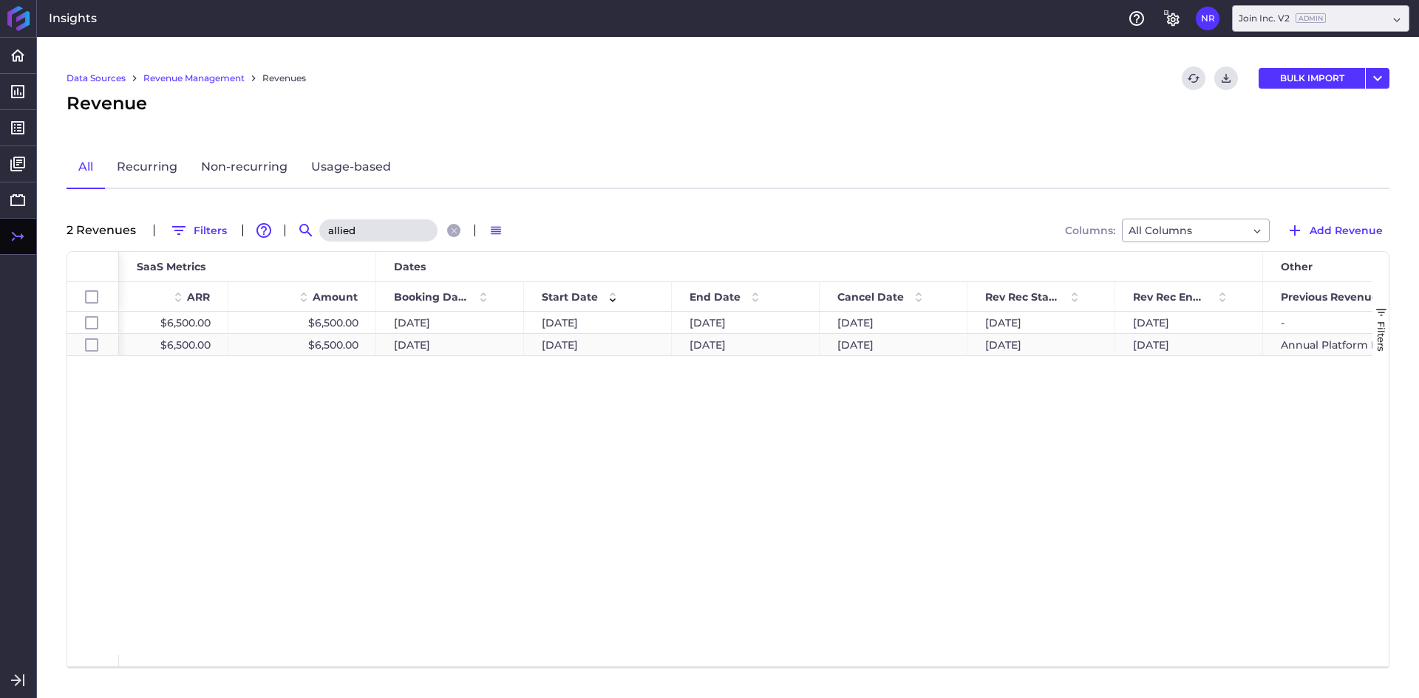
click at [432, 347] on div "01/31/2024" at bounding box center [450, 344] width 148 height 21
checkbox input "false"
checkbox input "true"
checkbox input "false"
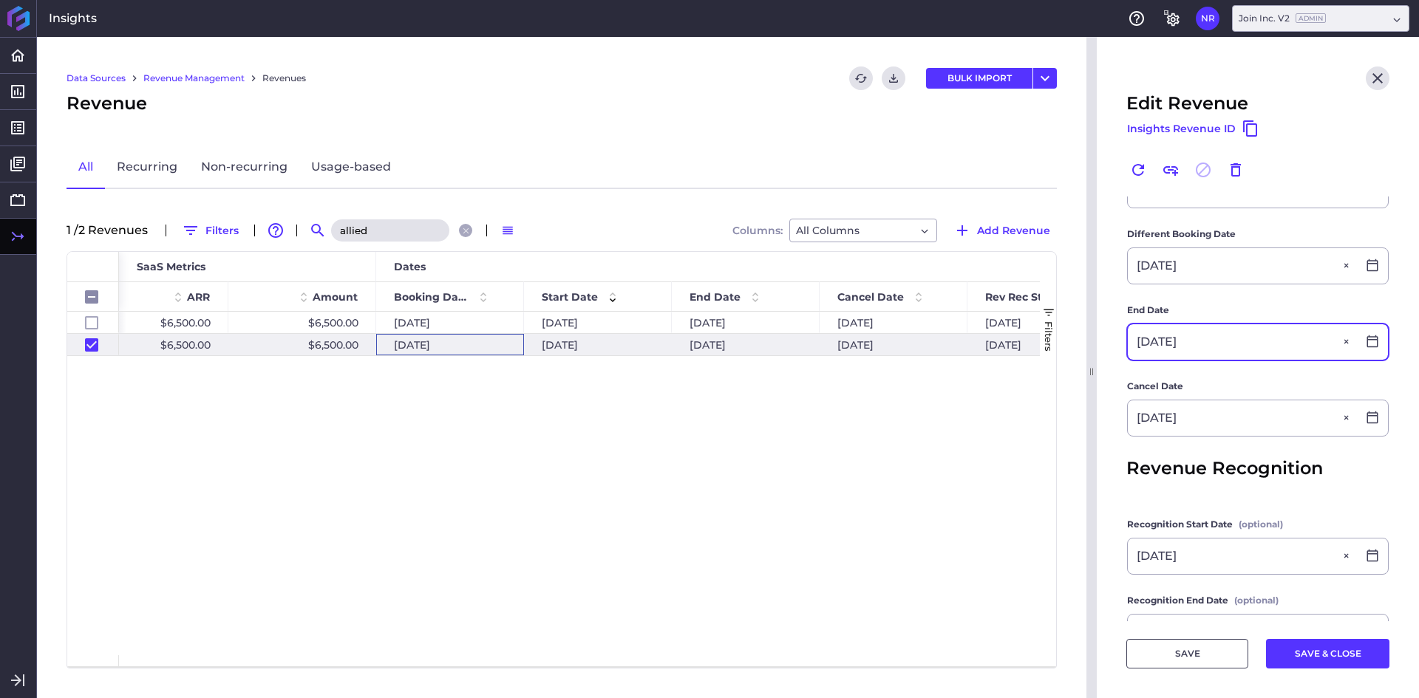
click at [1250, 333] on input "01/31/2025" at bounding box center [1242, 341] width 229 height 35
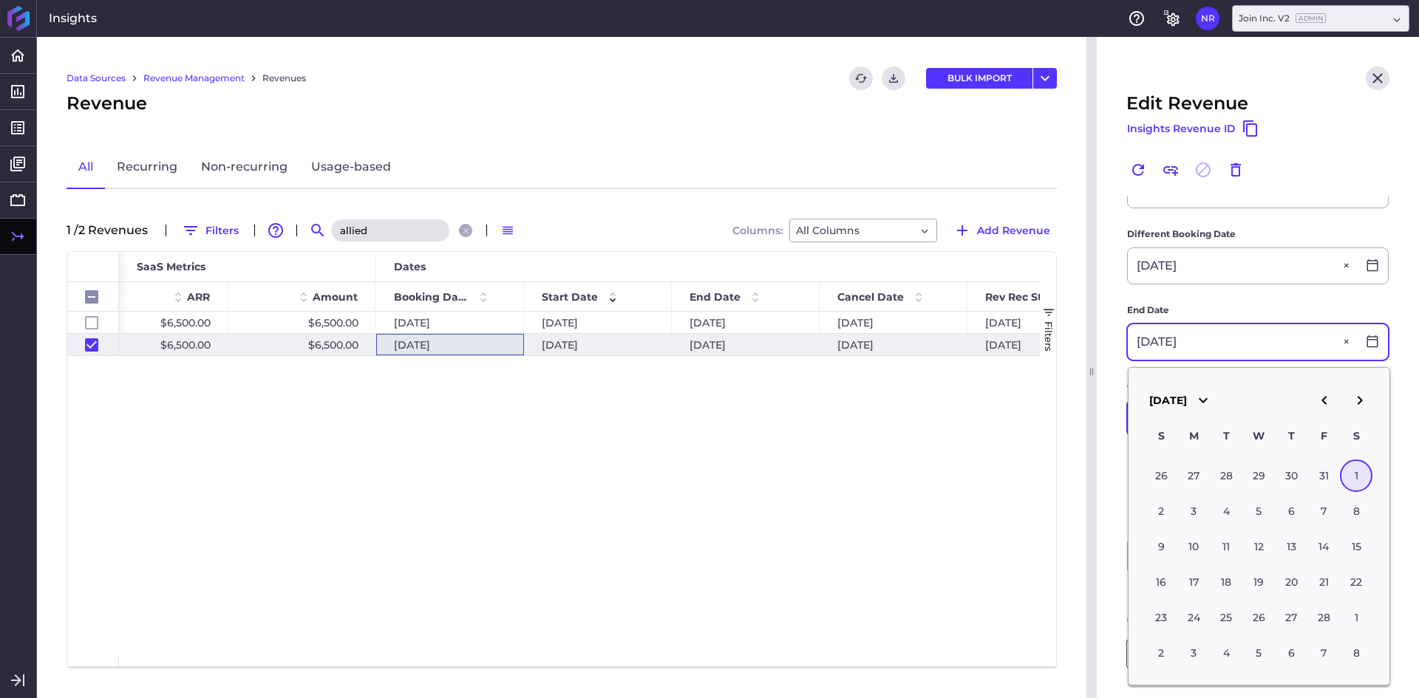
type input "02/01/2025"
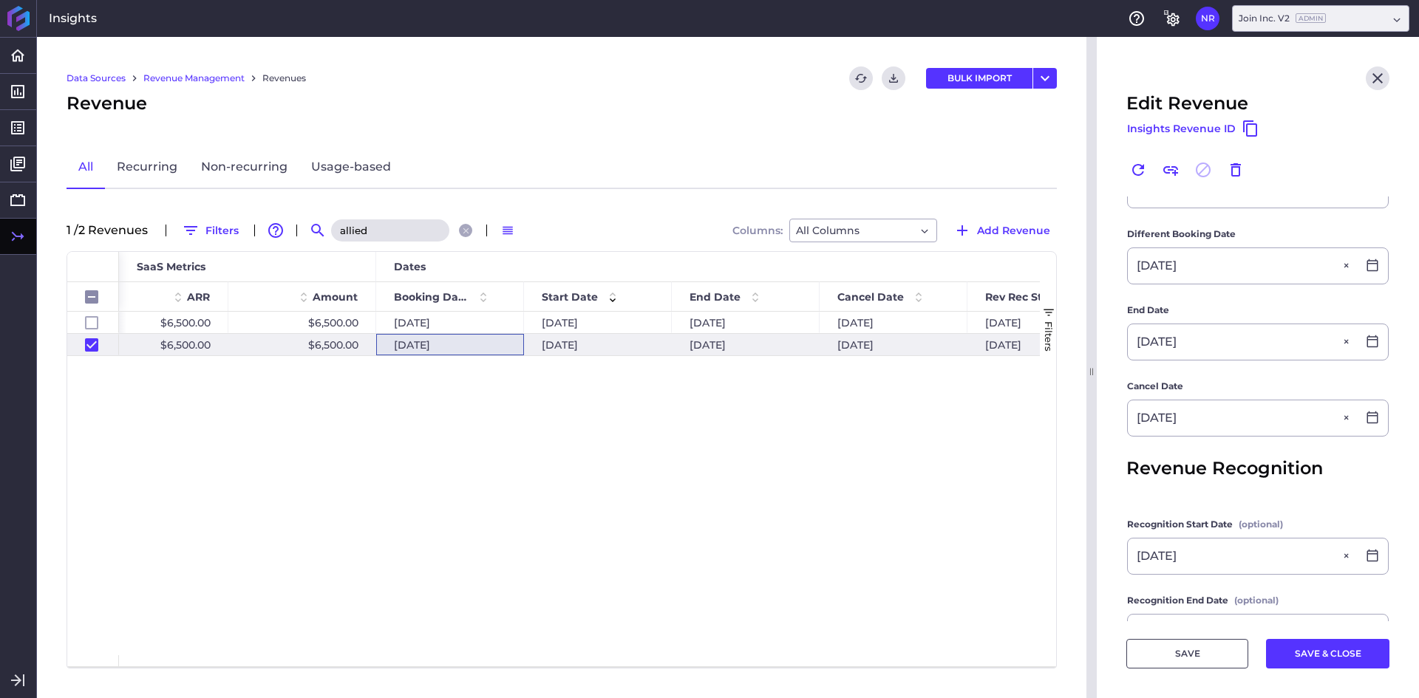
type input "02/01/2025"
click at [1146, 457] on span "Revenue Recognition" at bounding box center [1224, 468] width 197 height 27
click at [1305, 655] on button "SAVE & CLOSE" at bounding box center [1327, 654] width 123 height 30
checkbox input "false"
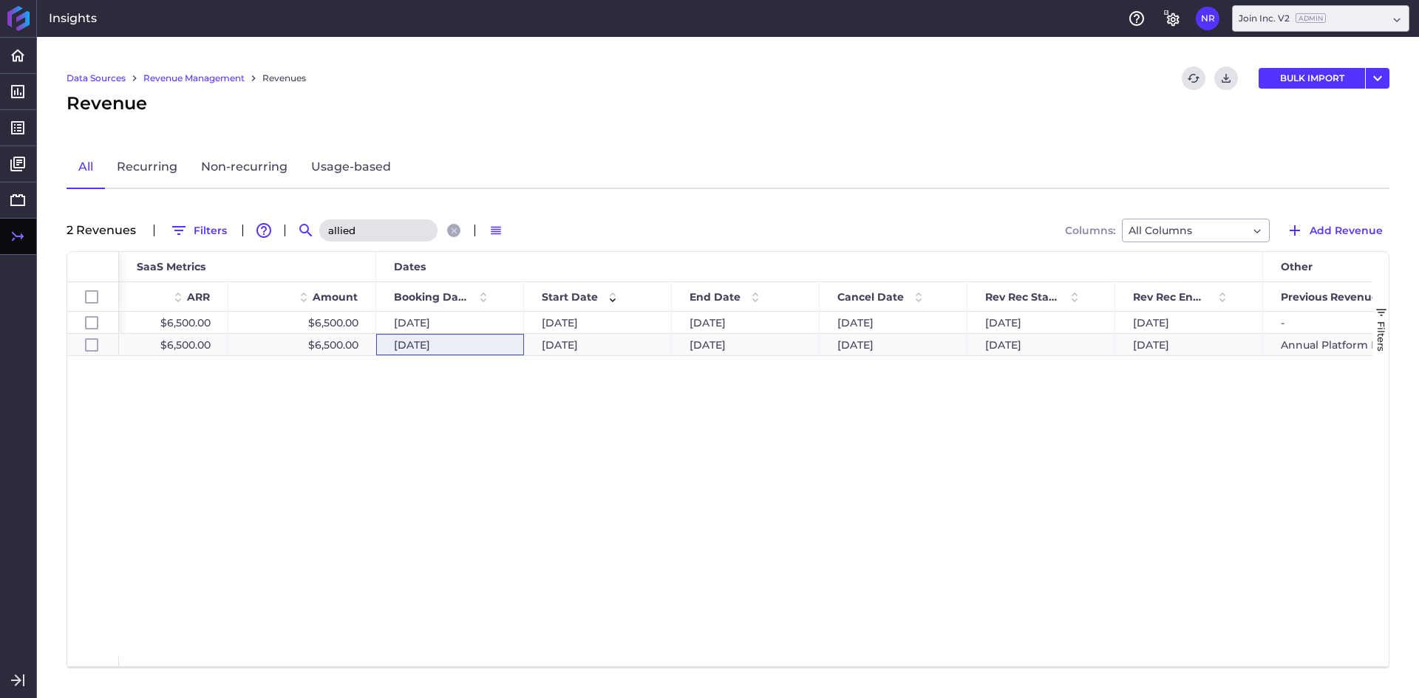
click at [400, 228] on input "allied" at bounding box center [378, 230] width 118 height 22
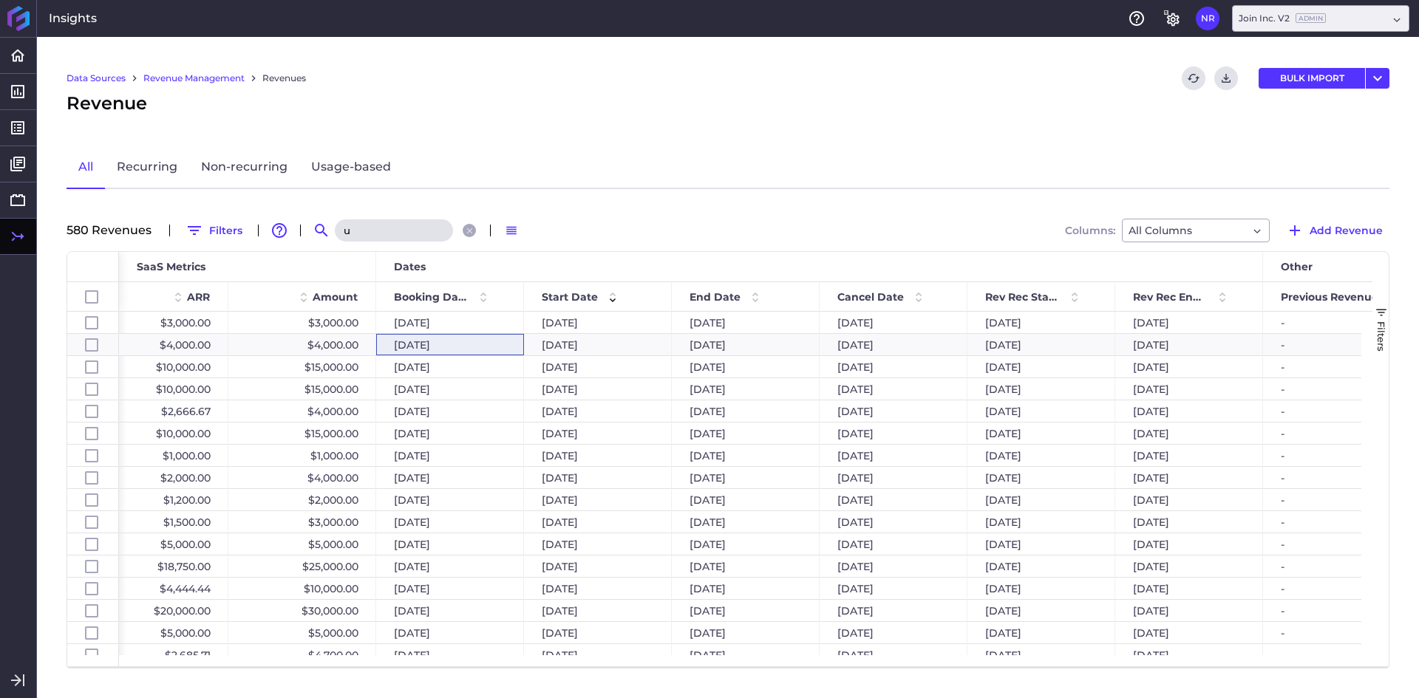
click at [398, 226] on input "u" at bounding box center [394, 230] width 118 height 22
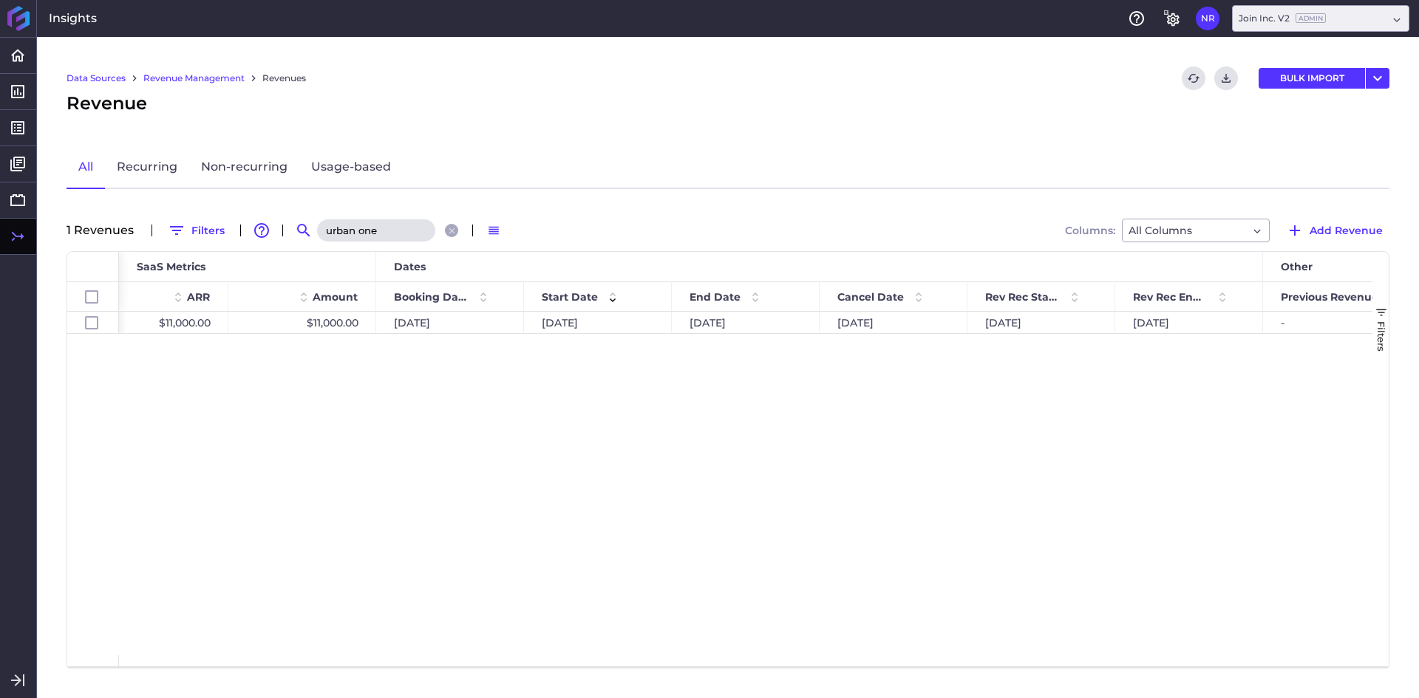
type input "urban one"
click at [681, 441] on div "$916.67 $11,000.00 $11,000.00 04/04/2024 03/27/2024 03/26/2025 03/26/2025 03/27…" at bounding box center [745, 484] width 1253 height 344
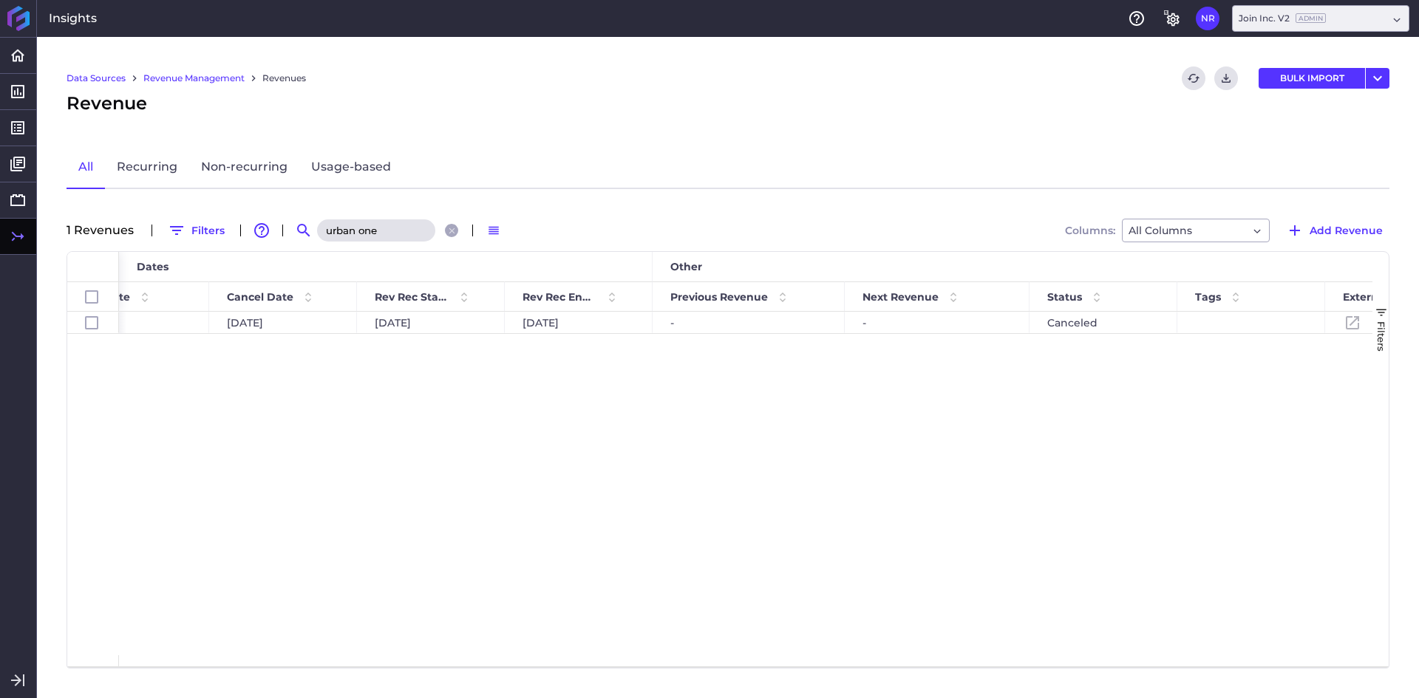
scroll to position [0, 1230]
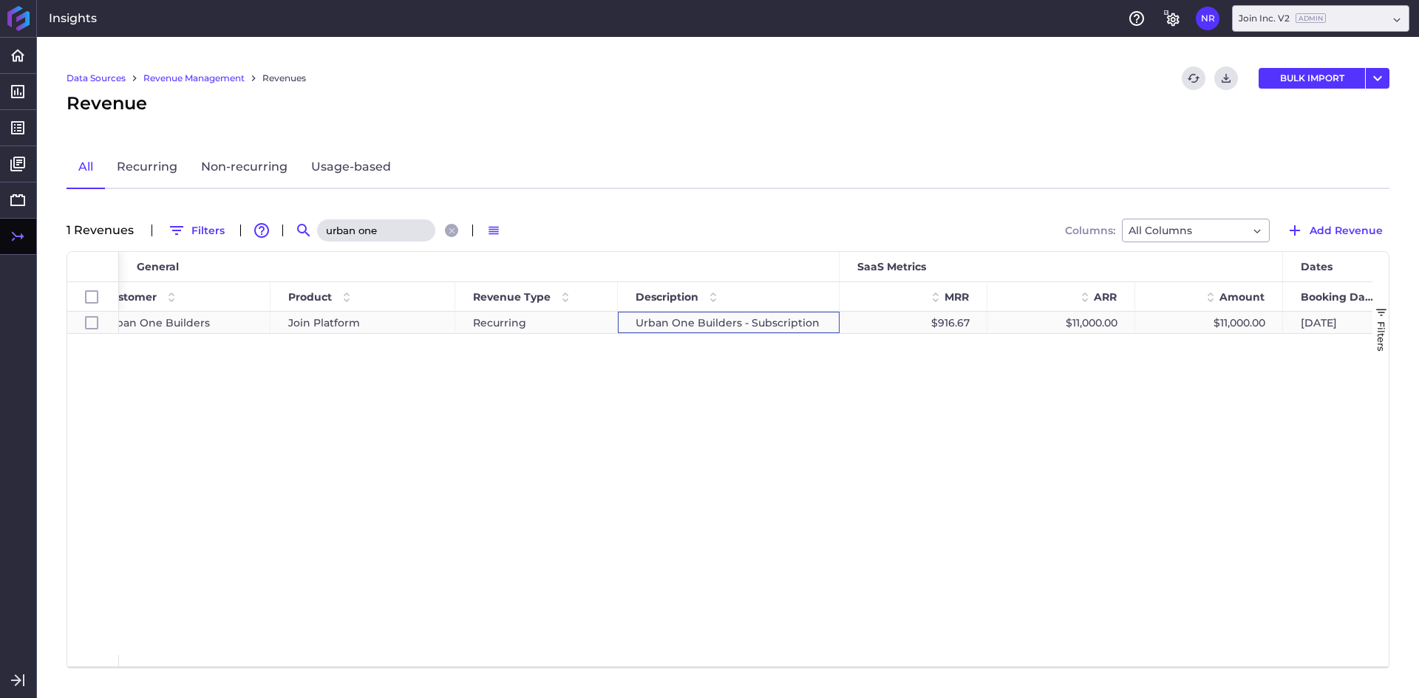
click at [776, 321] on div "Urban One Builders - Subscription" at bounding box center [729, 322] width 222 height 21
checkbox input "true"
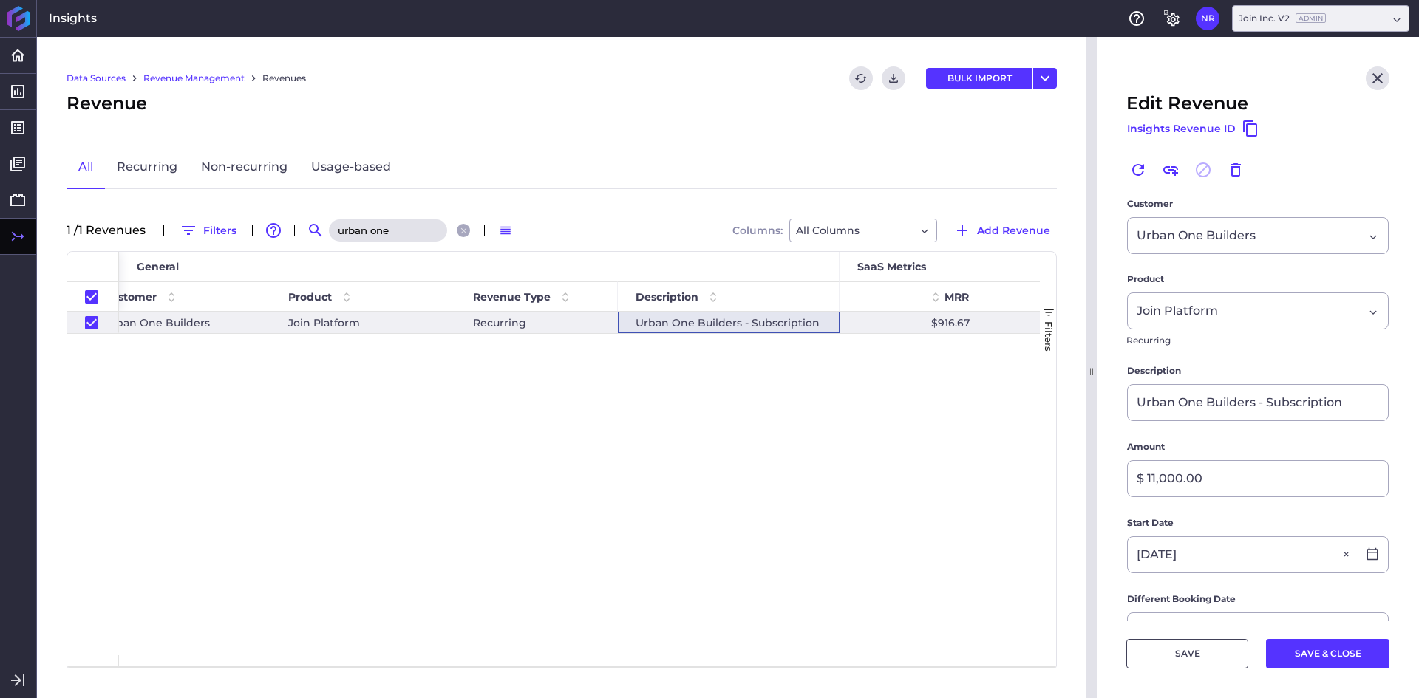
click at [409, 234] on input "urban one" at bounding box center [388, 230] width 118 height 22
type input "a"
checkbox input "false"
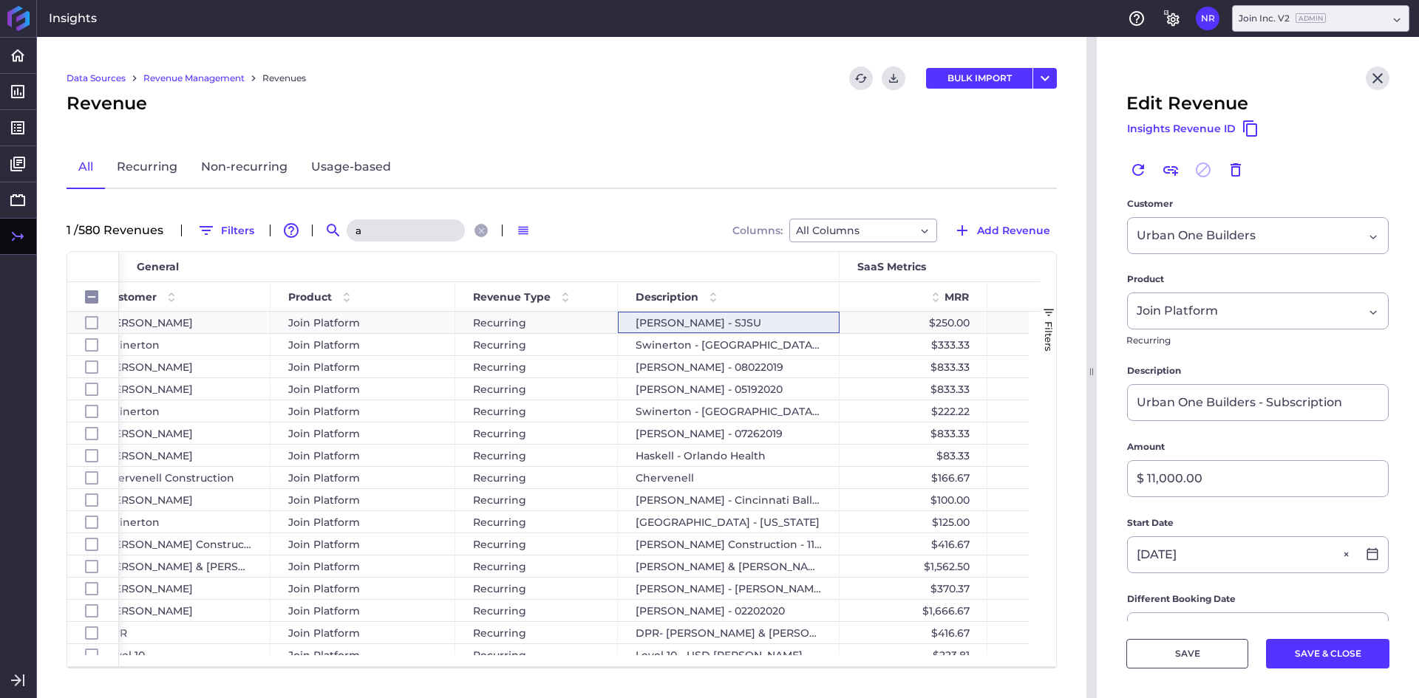
click at [409, 234] on input "a" at bounding box center [406, 230] width 118 height 22
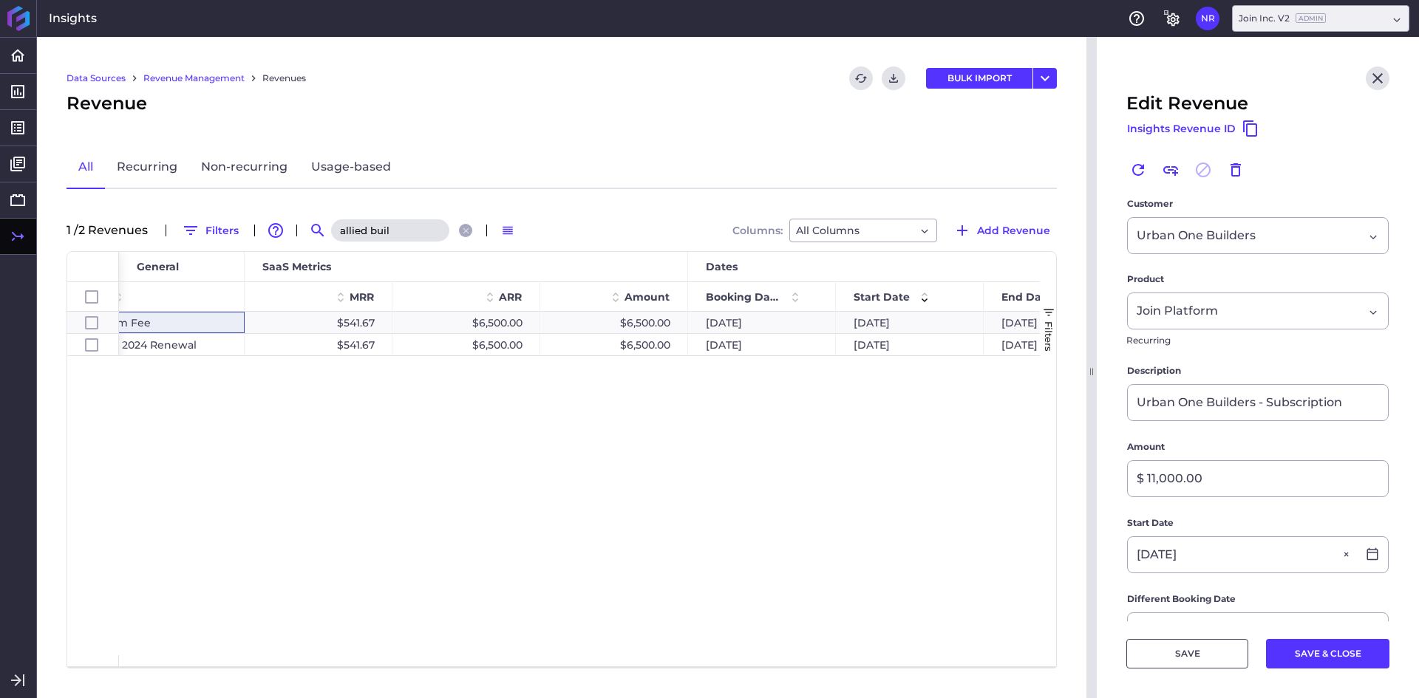
scroll to position [0, 714]
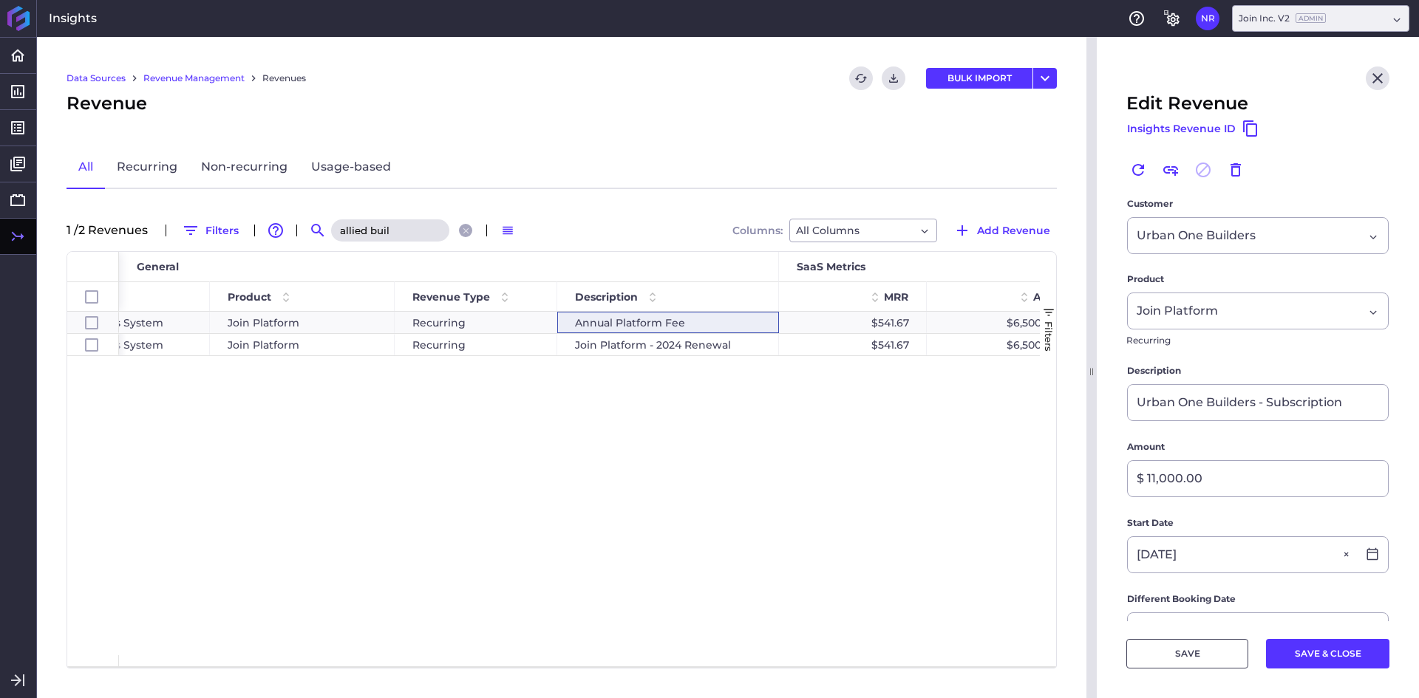
click at [404, 230] on input "allied buil" at bounding box center [390, 230] width 118 height 22
type input "u"
checkbox input "false"
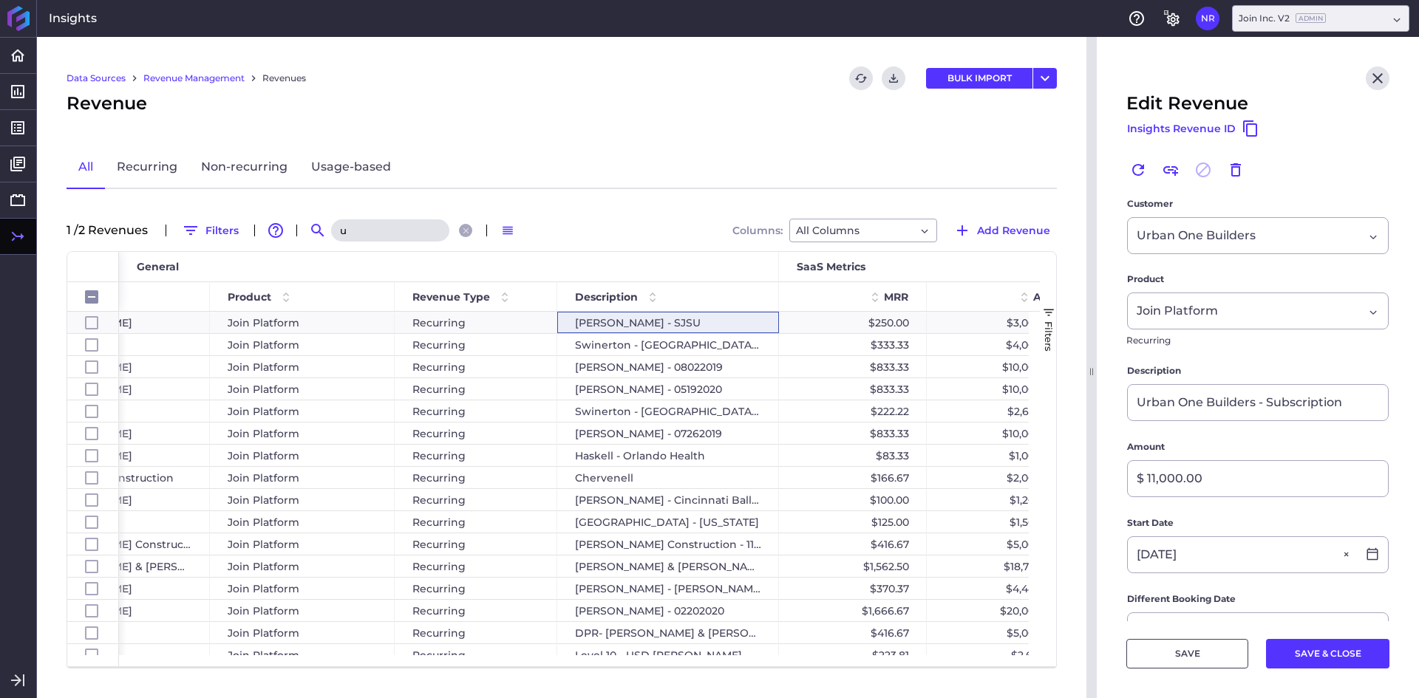
type input "ur"
checkbox input "false"
type input "urb"
checkbox input "true"
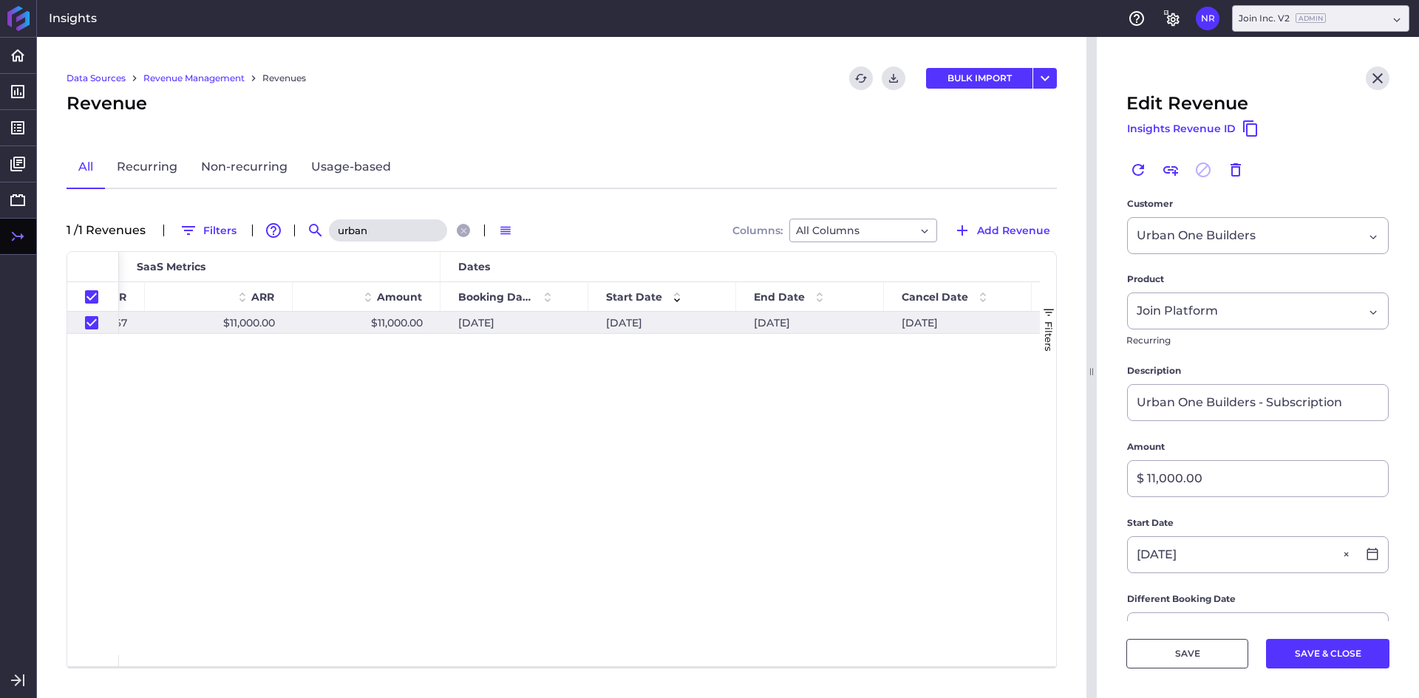
click at [400, 217] on div "Data Sources Revenue Management Revenues Refresh table data Download CSV BULK I…" at bounding box center [561, 367] width 1049 height 661
click at [397, 220] on input "urban" at bounding box center [388, 230] width 118 height 22
type input "m"
checkbox input "false"
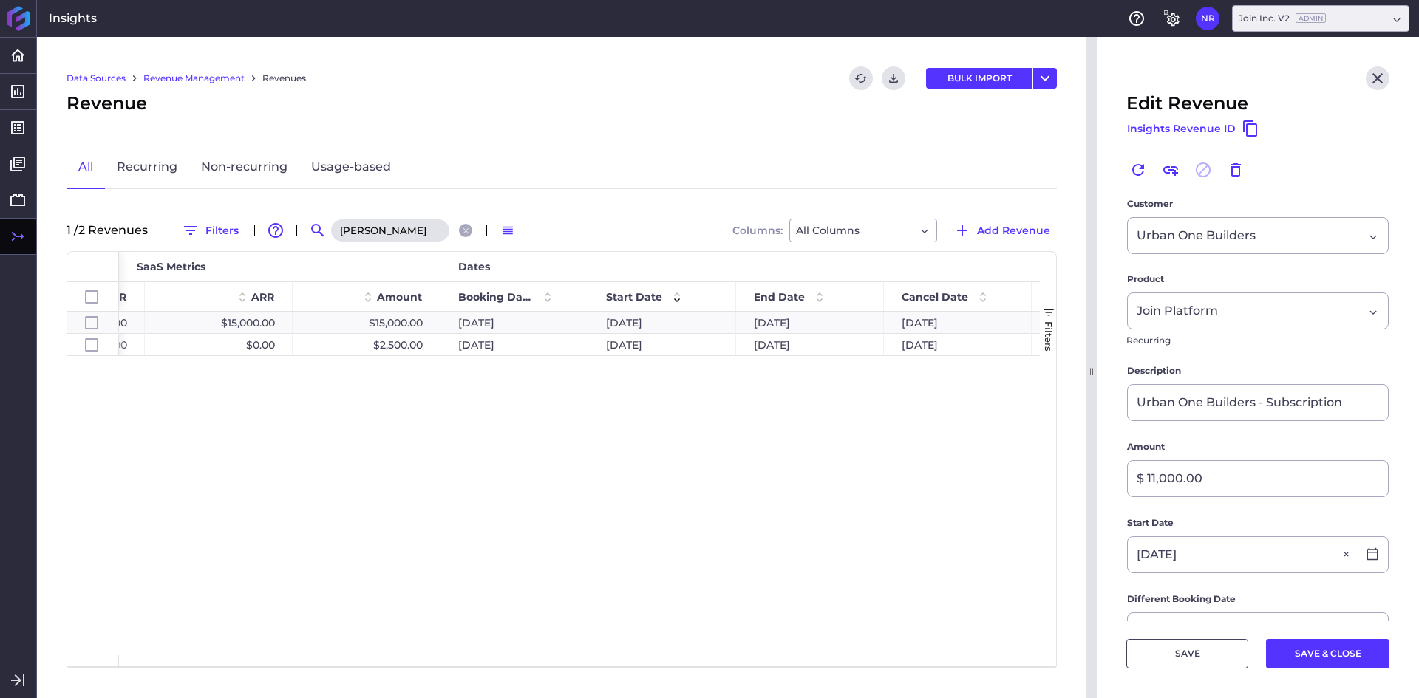
type input "mckin"
click at [423, 450] on div "McKinstry 2024 Platform fee $1,250.00 $15,000.00 $15,000.00 07/18/2024 07/16/20…" at bounding box center [579, 484] width 921 height 344
click at [766, 321] on div "10/15/2025" at bounding box center [809, 322] width 148 height 21
checkbox input "false"
checkbox input "true"
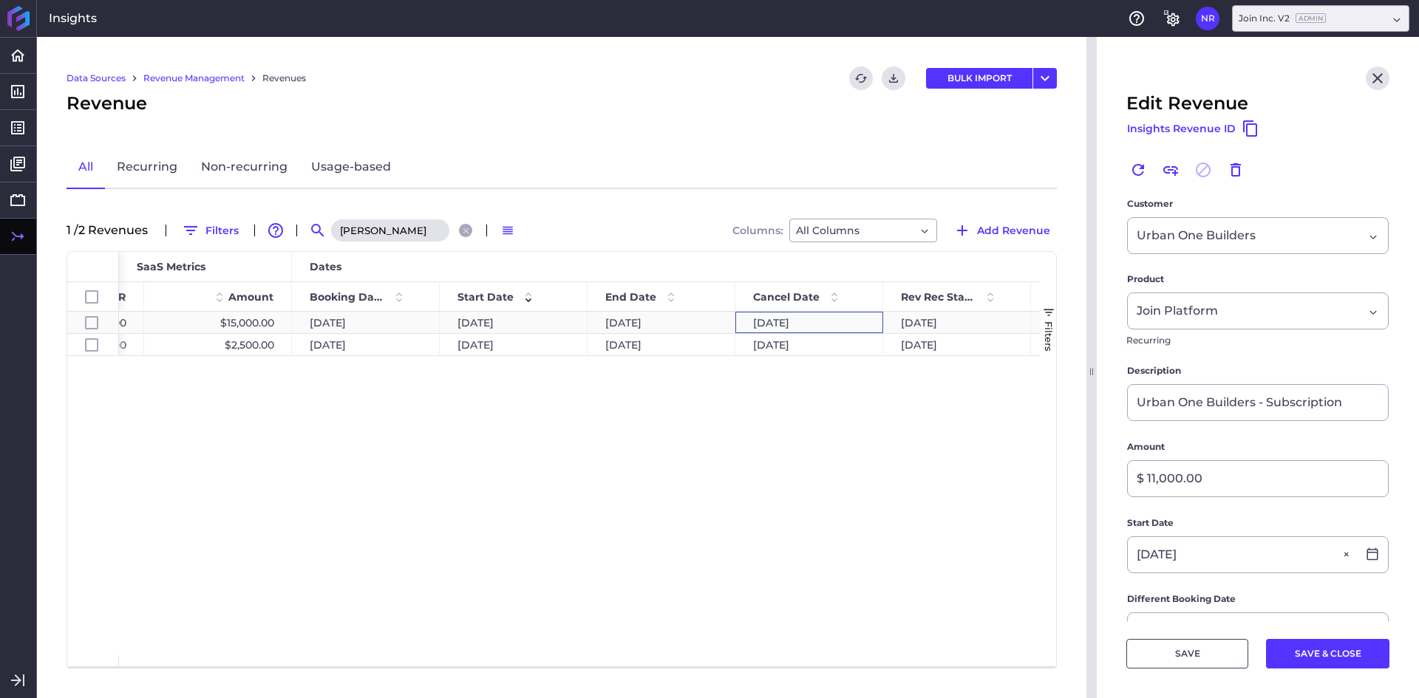
checkbox input "false"
type input "McKinstry 2024 Platform fee"
type input "$ 15,000.00"
type input "07/16/2024"
type input "07/18/2024"
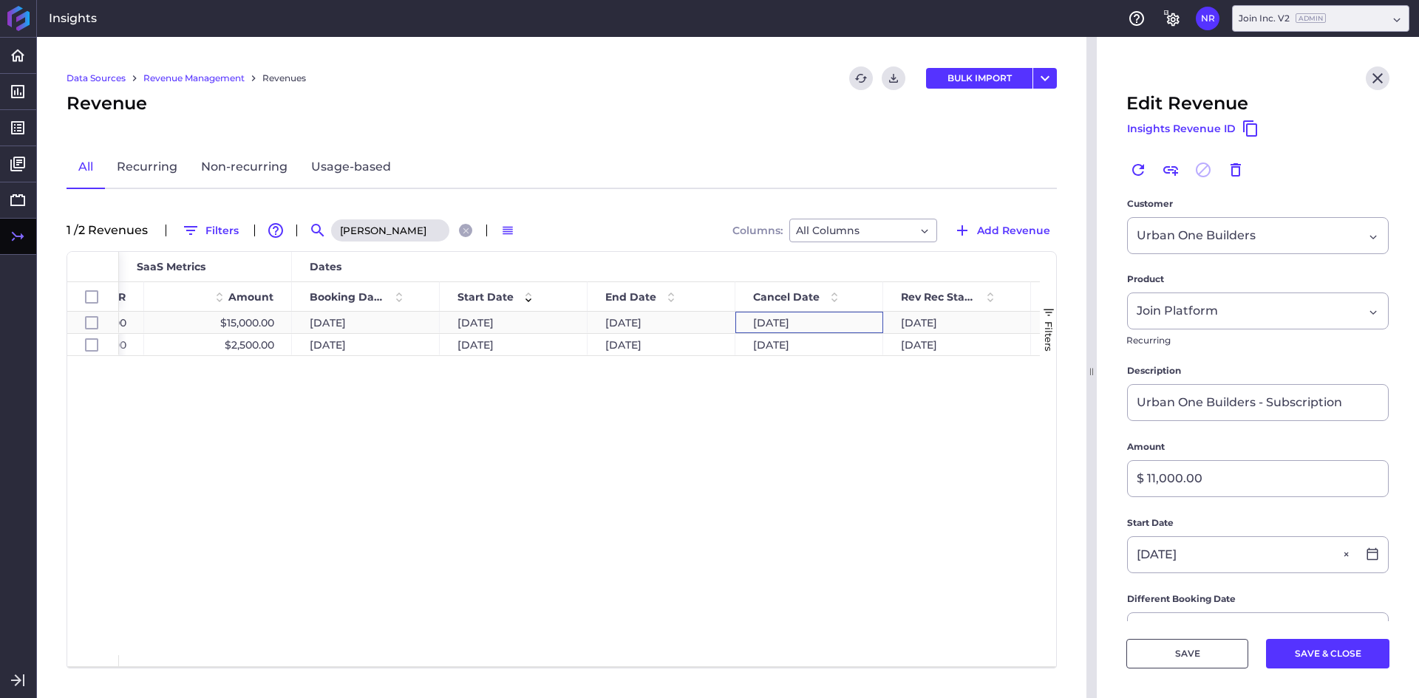
type input "07/15/2025"
type input "10/15/2025"
type input "07/16/2024"
type input "07/15/2025"
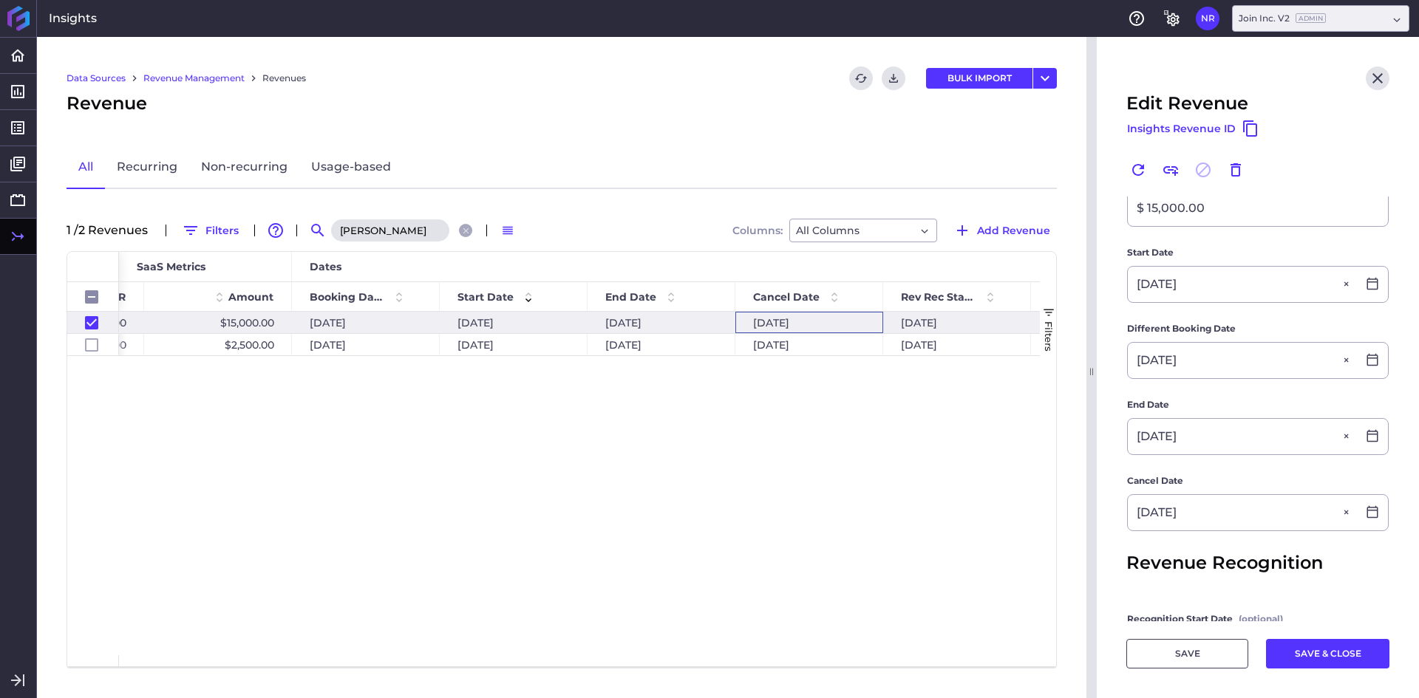
scroll to position [296, 0]
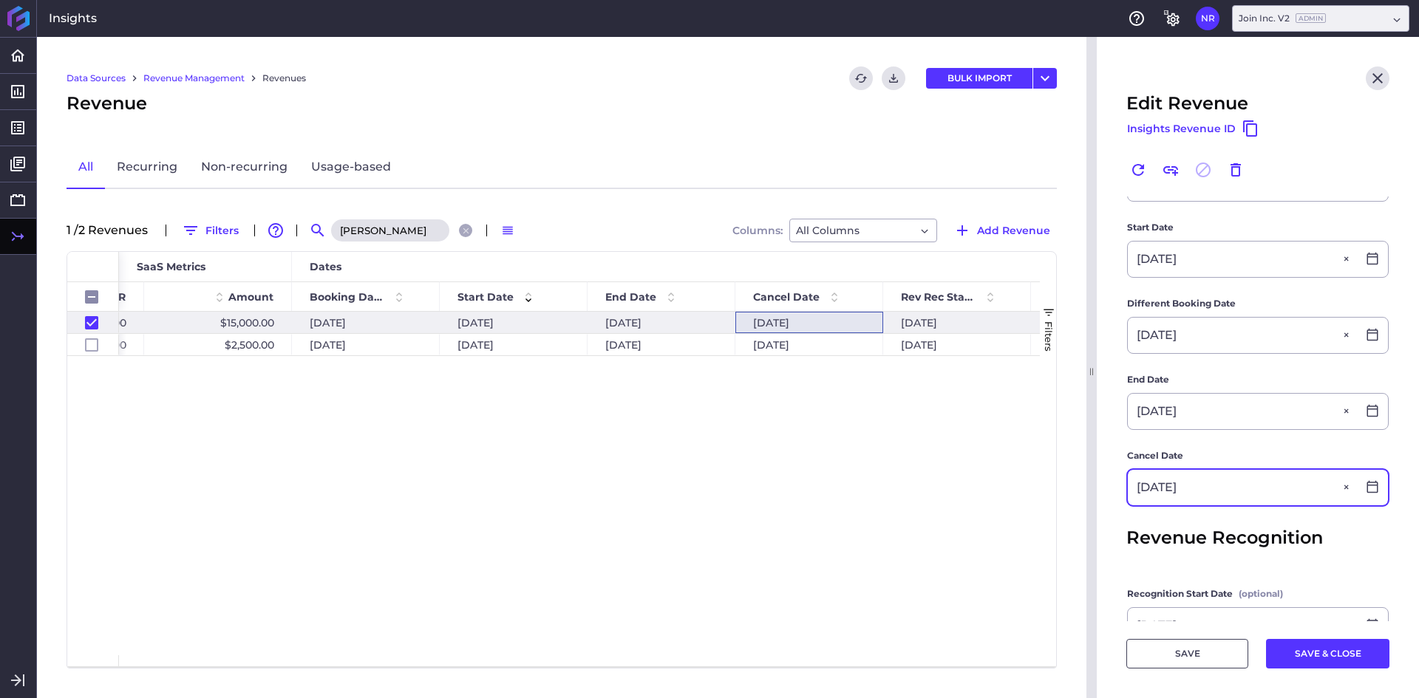
click at [1194, 491] on input "10/15/2025" at bounding box center [1242, 487] width 229 height 35
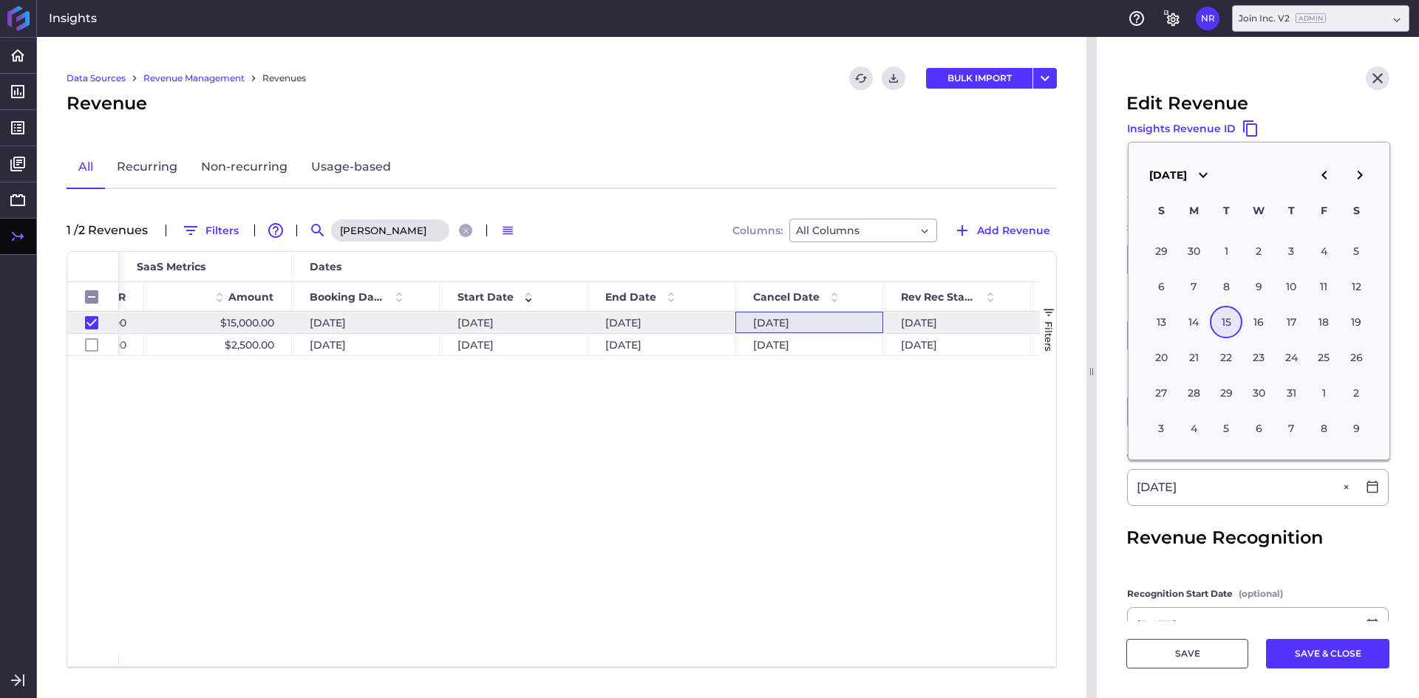
type input "07/15/2025"
click at [1185, 529] on span "Revenue Recognition" at bounding box center [1224, 538] width 197 height 27
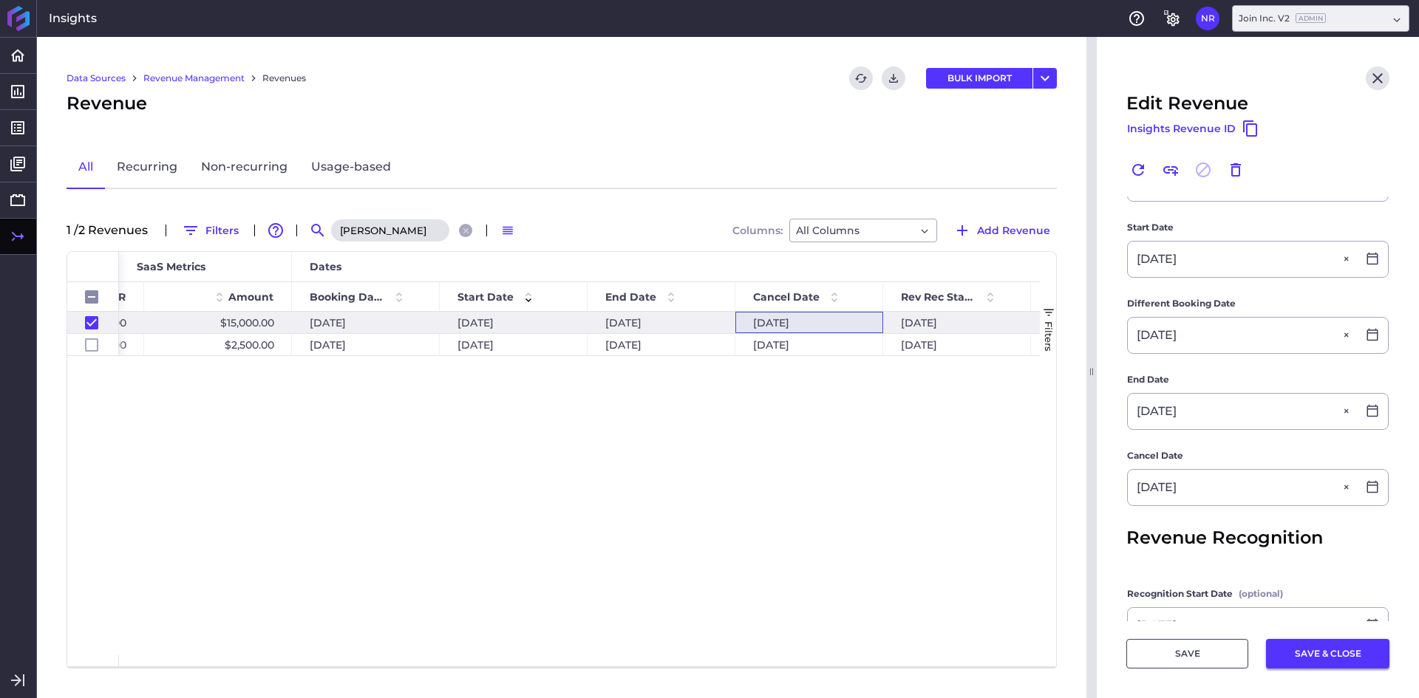
click at [1293, 656] on button "SAVE & CLOSE" at bounding box center [1327, 654] width 123 height 30
checkbox input "false"
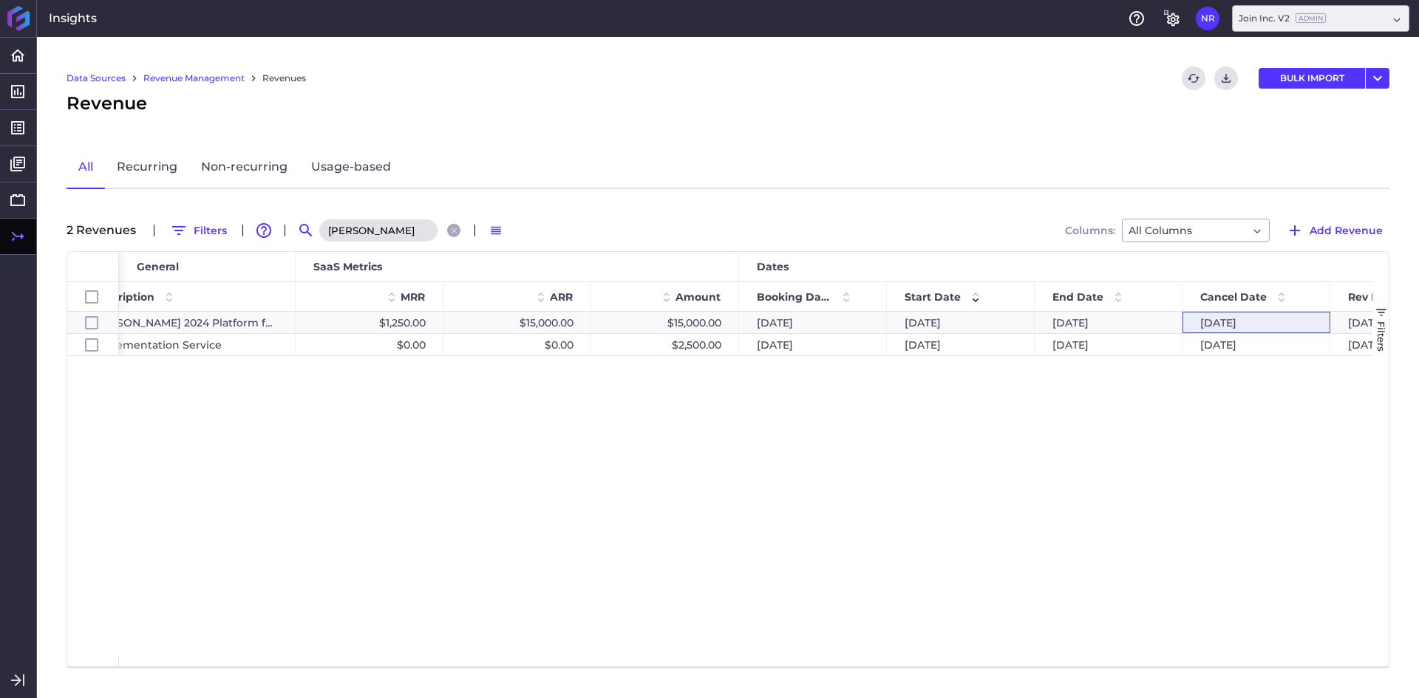
scroll to position [0, 754]
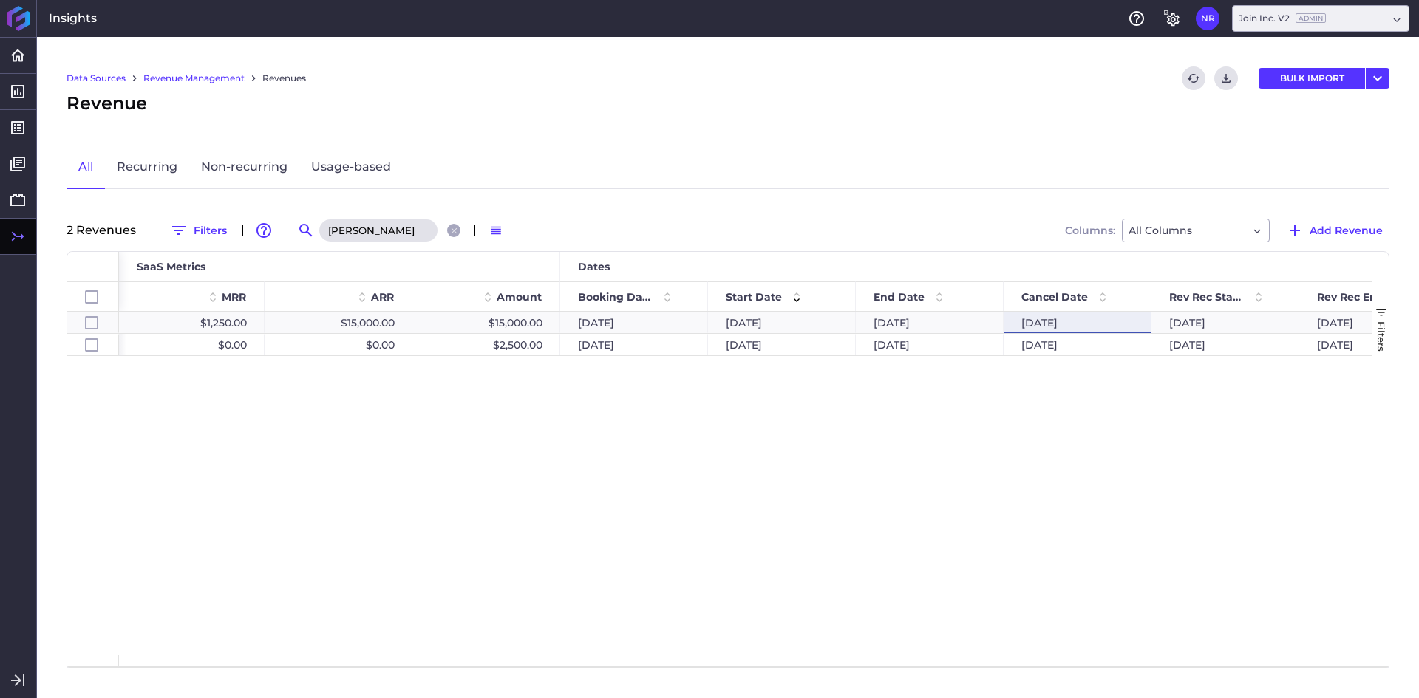
click at [360, 231] on input "mckin" at bounding box center [378, 230] width 118 height 22
click at [486, 466] on div "GLY - Snoqualmie Valley Health MOB $800.00 $9,600.00 $4,000.00 12/20/2024 12/18…" at bounding box center [745, 484] width 1253 height 344
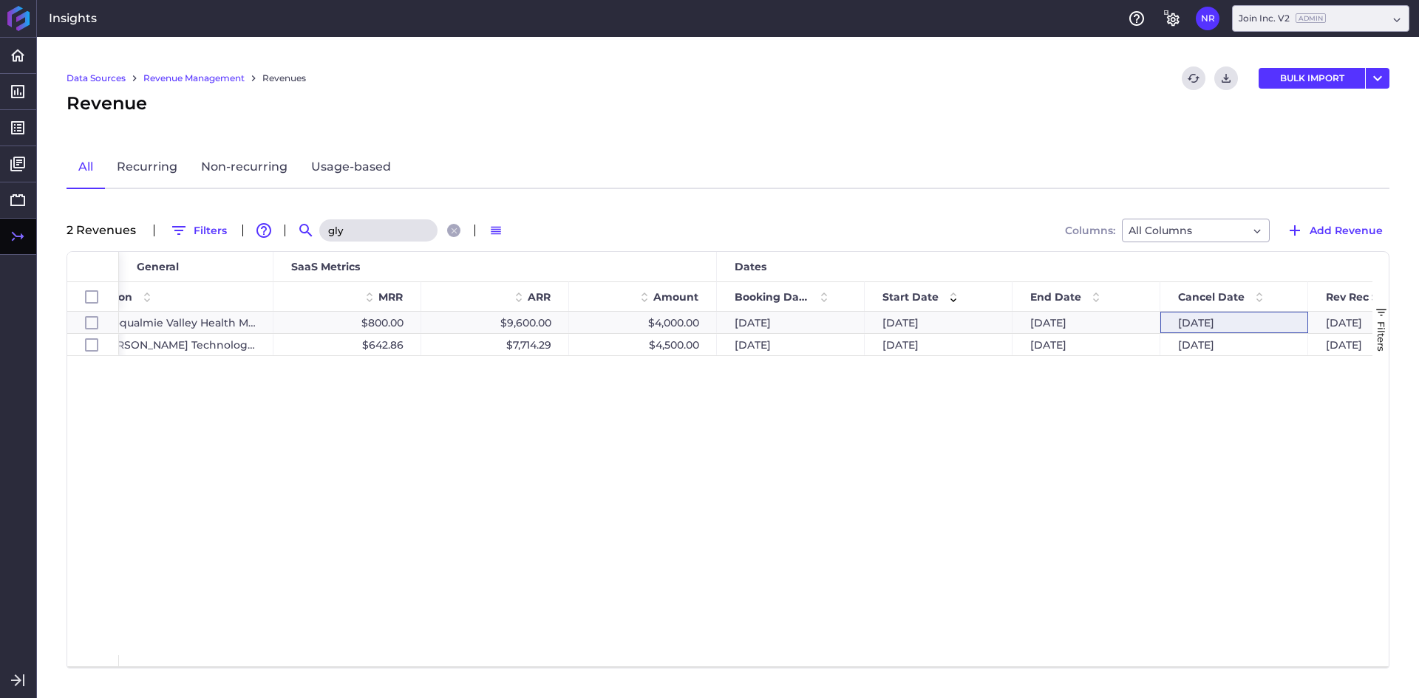
scroll to position [0, 274]
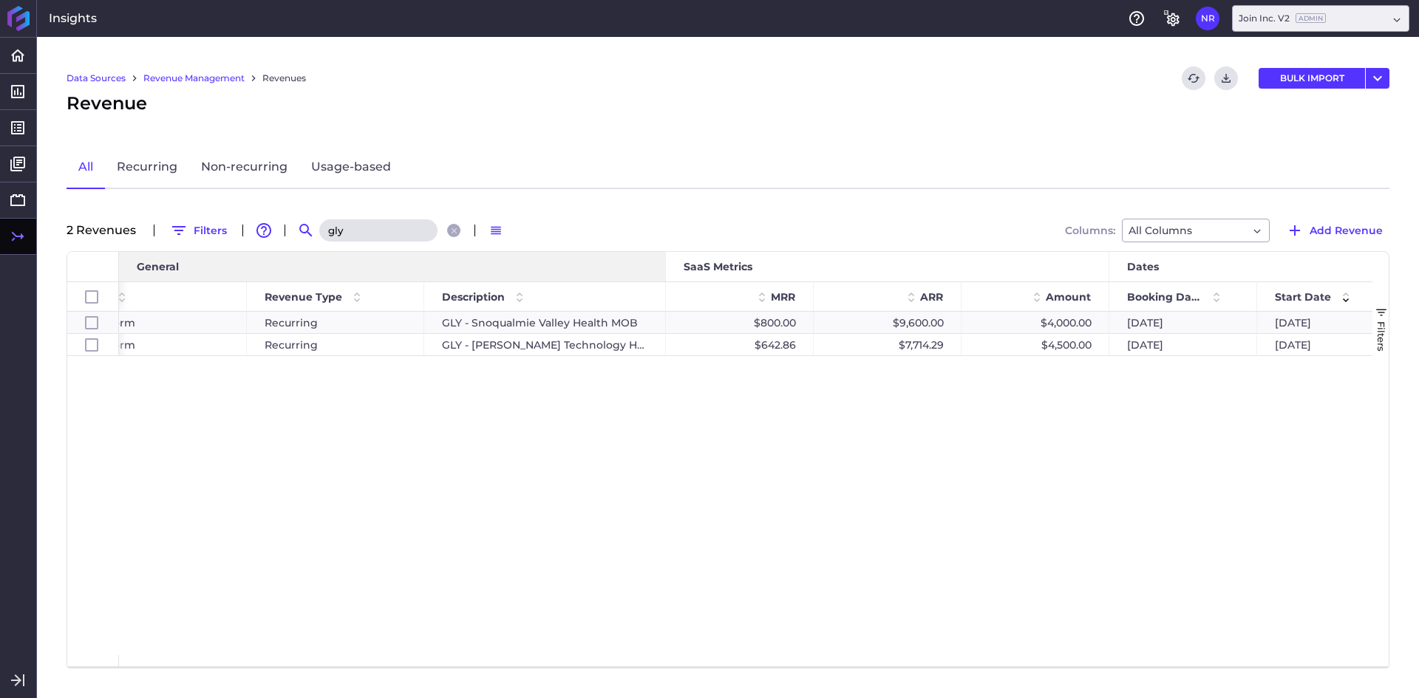
drag, startPoint x: 598, startPoint y: 265, endPoint x: 683, endPoint y: 262, distance: 85.1
click at [668, 262] on div at bounding box center [665, 267] width 6 height 30
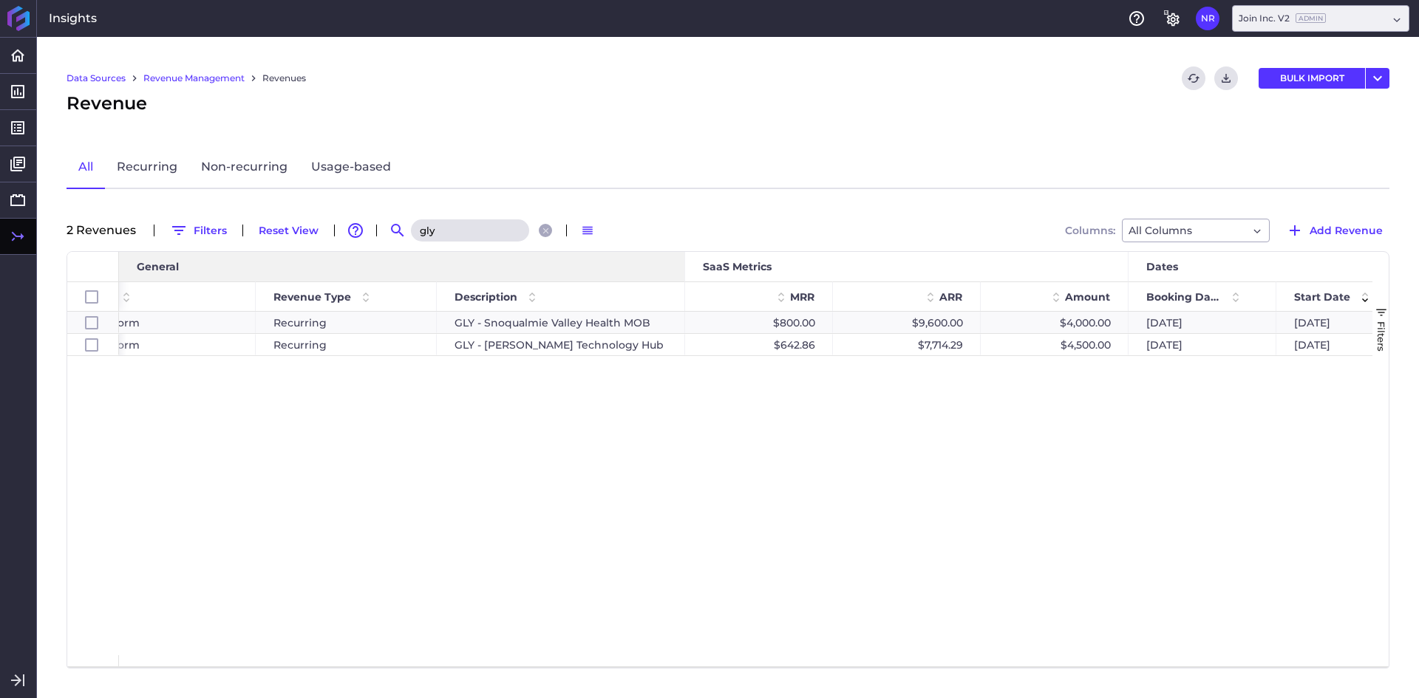
click at [686, 267] on div at bounding box center [684, 267] width 6 height 30
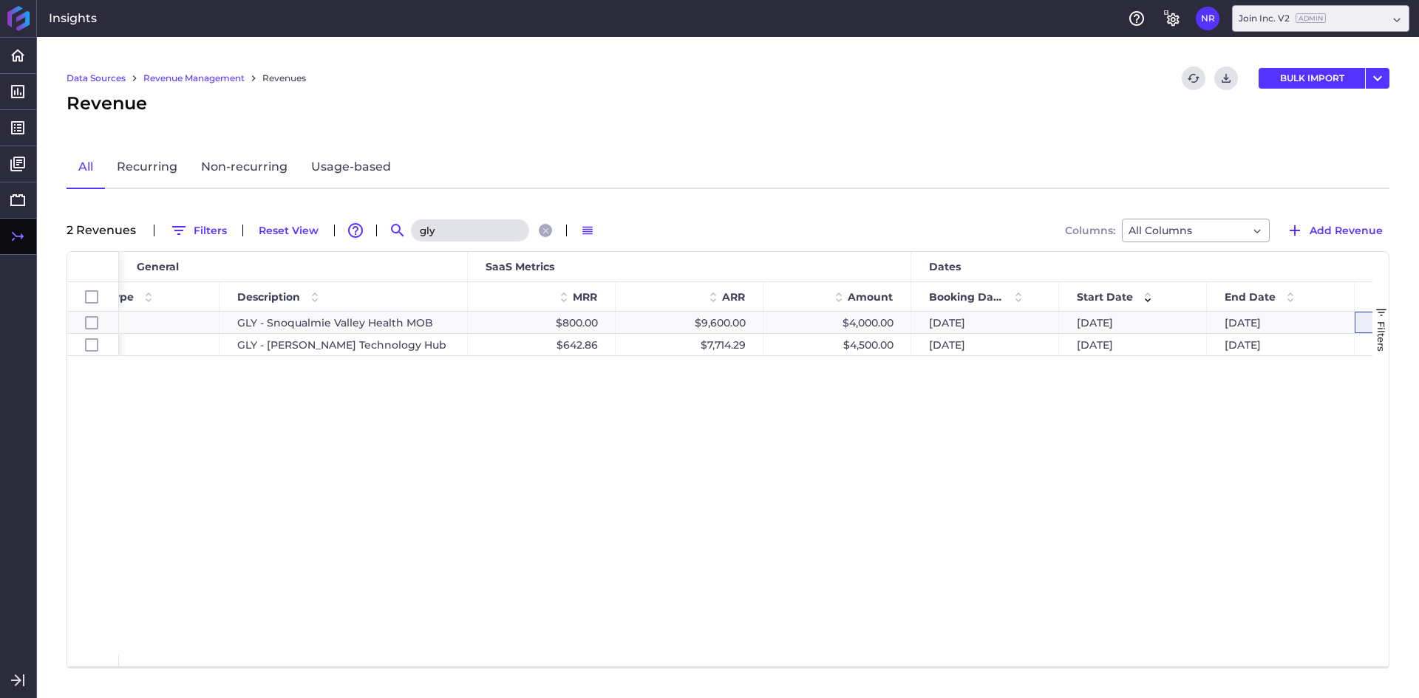
scroll to position [0, 633]
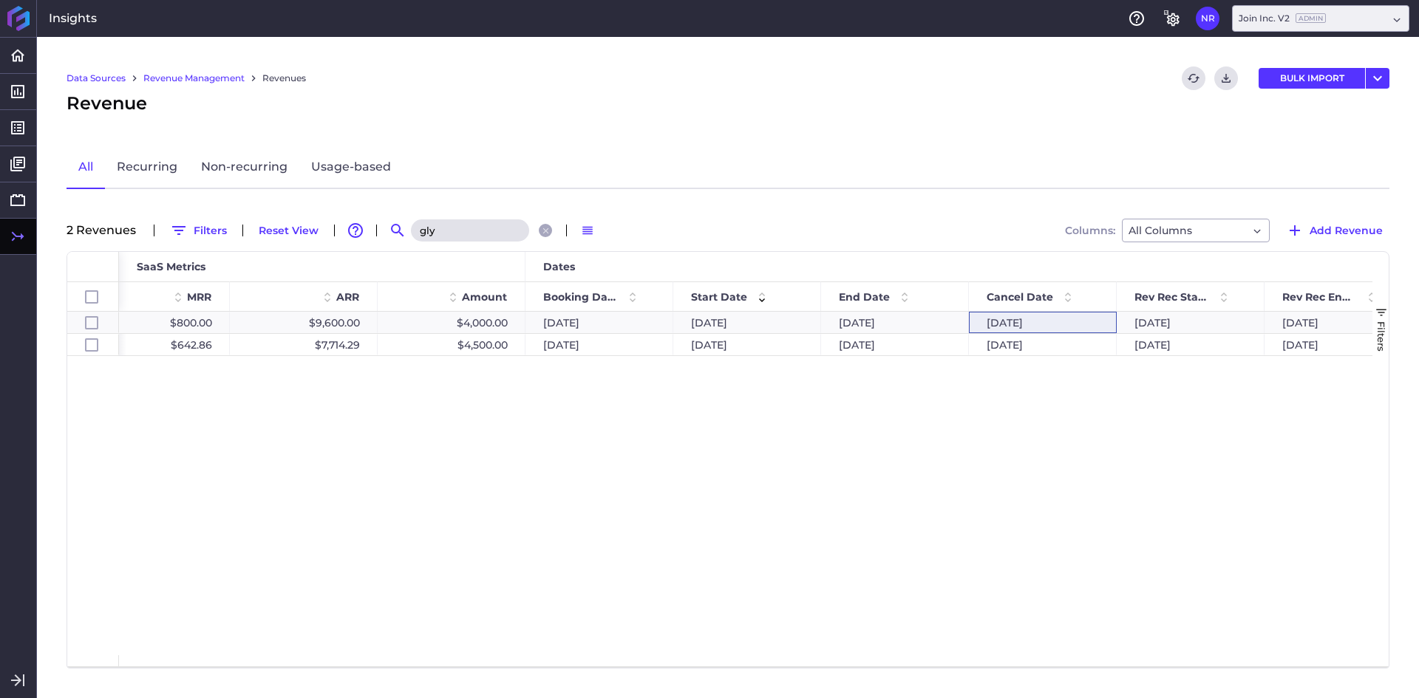
click at [444, 225] on input "gly" at bounding box center [470, 230] width 118 height 22
click at [490, 526] on div "Parkway 2024 Annual Platform Fee $1,541.67 $18,500.00 $18,500.00 04/15/2024 04/…" at bounding box center [745, 484] width 1253 height 344
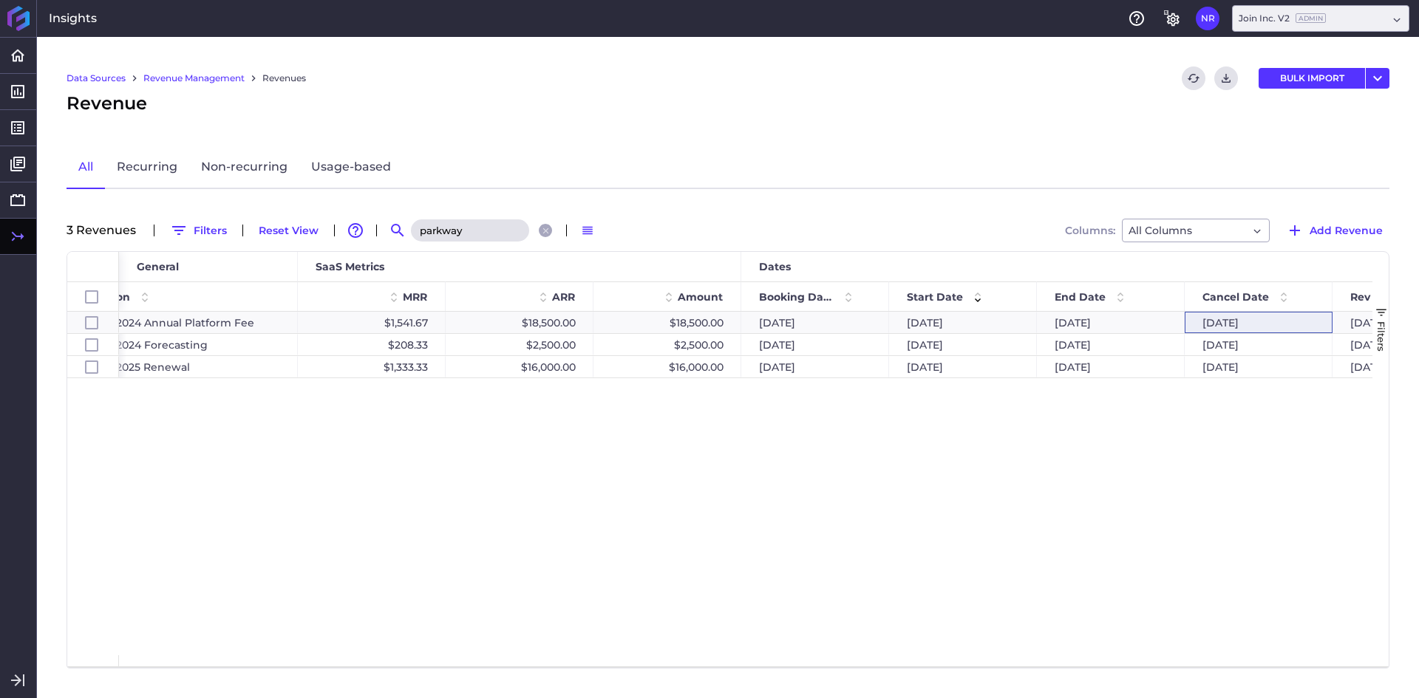
scroll to position [0, 469]
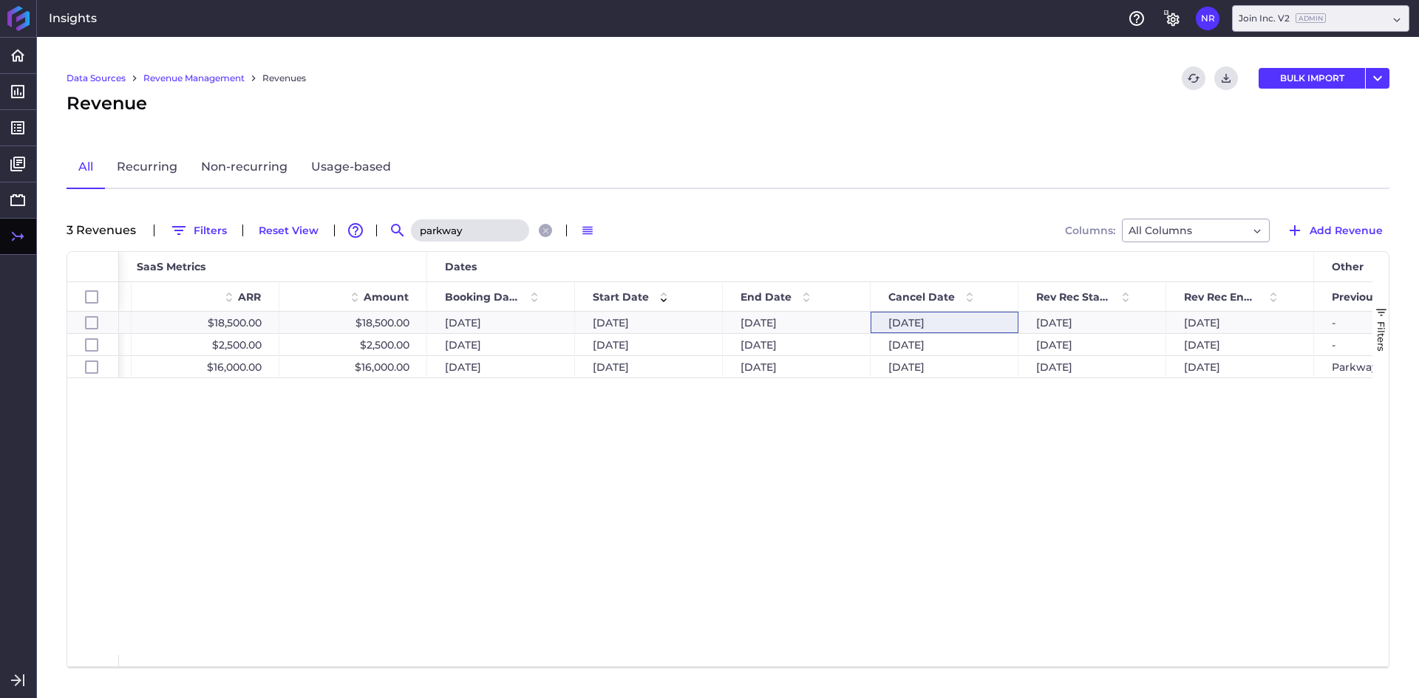
click at [480, 221] on input "parkway" at bounding box center [470, 230] width 118 height 22
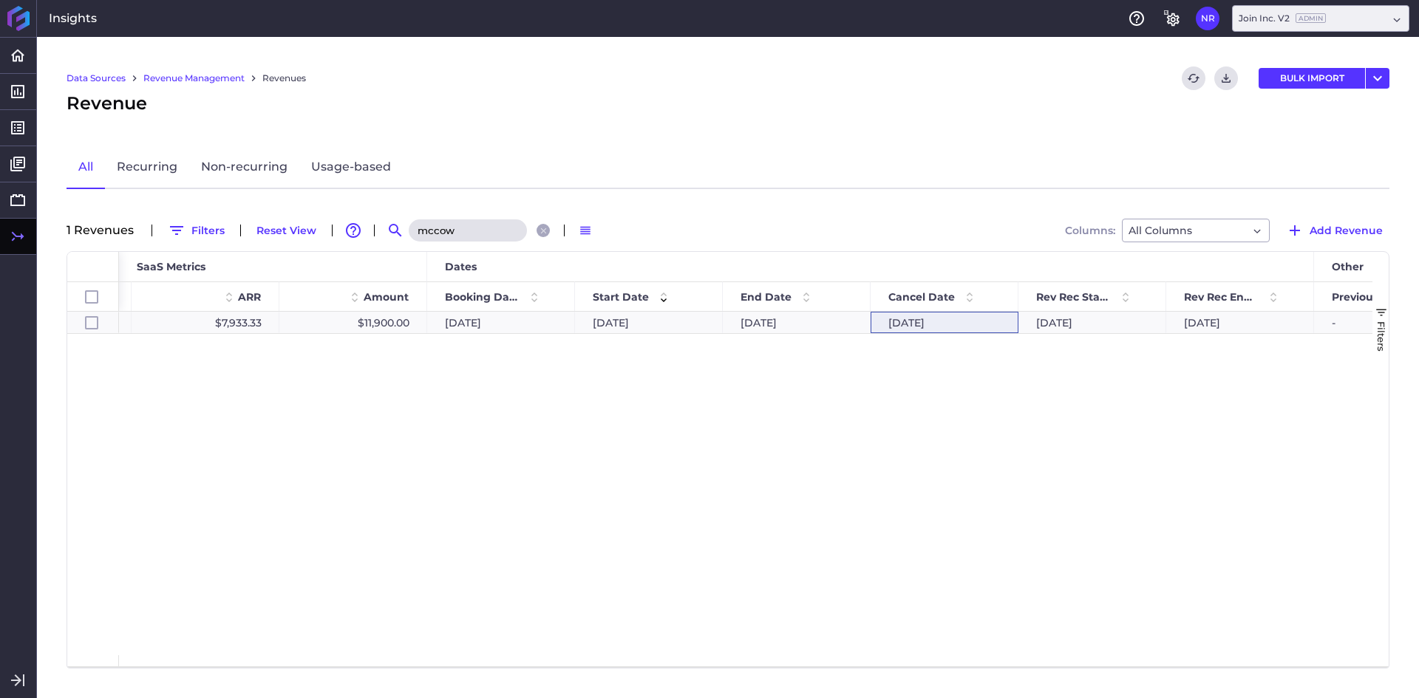
type input "mccow"
click at [576, 445] on div "McCownGordon Construction - UMKC Healthcare Delivery and Innovation Building (H…" at bounding box center [745, 484] width 1253 height 344
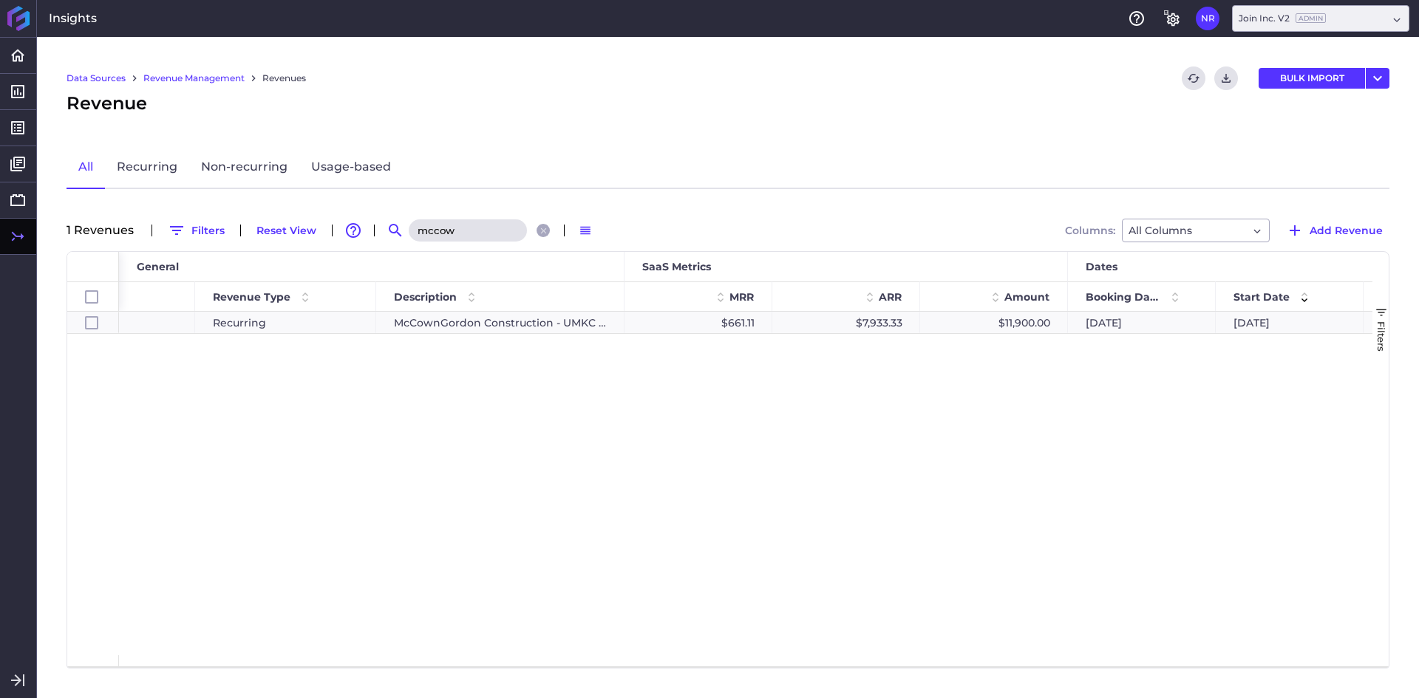
scroll to position [0, 261]
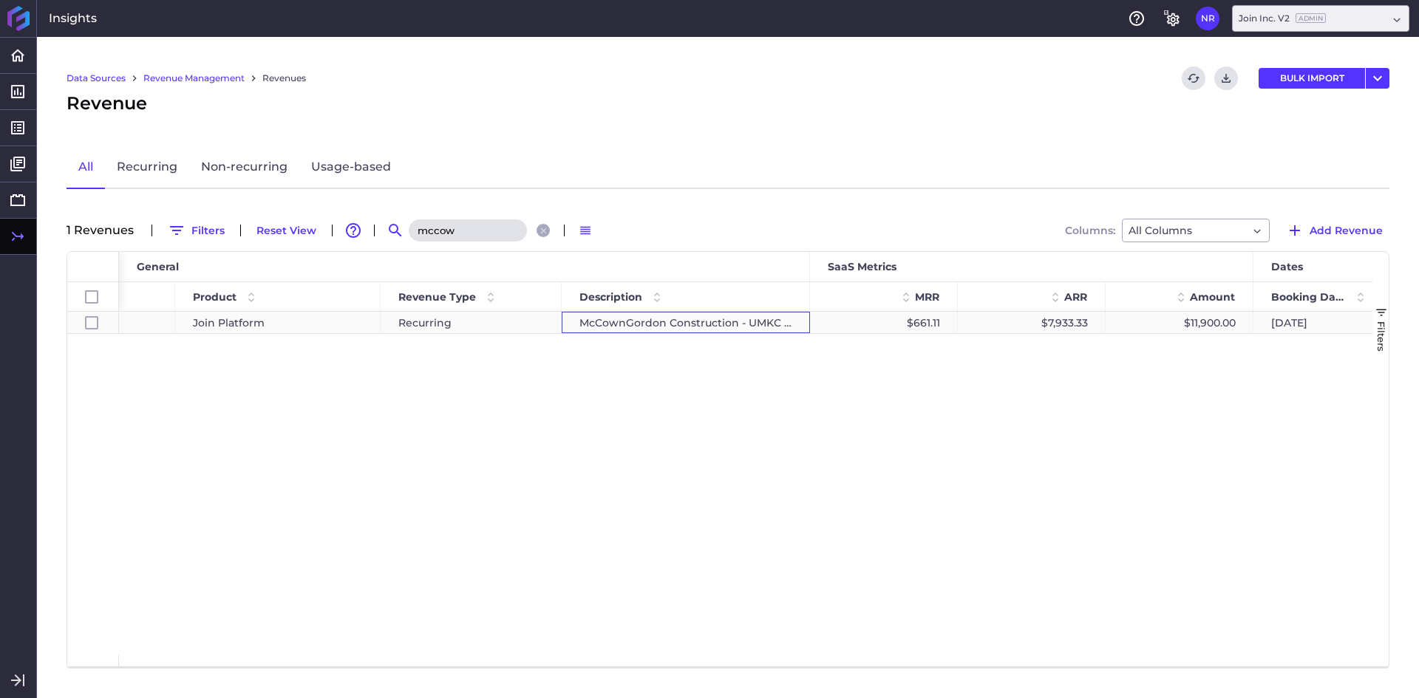
click at [689, 324] on div "McCownGordon Construction - UMKC Healthcare Delivery and Innovation Building (H…" at bounding box center [686, 322] width 248 height 21
checkbox input "true"
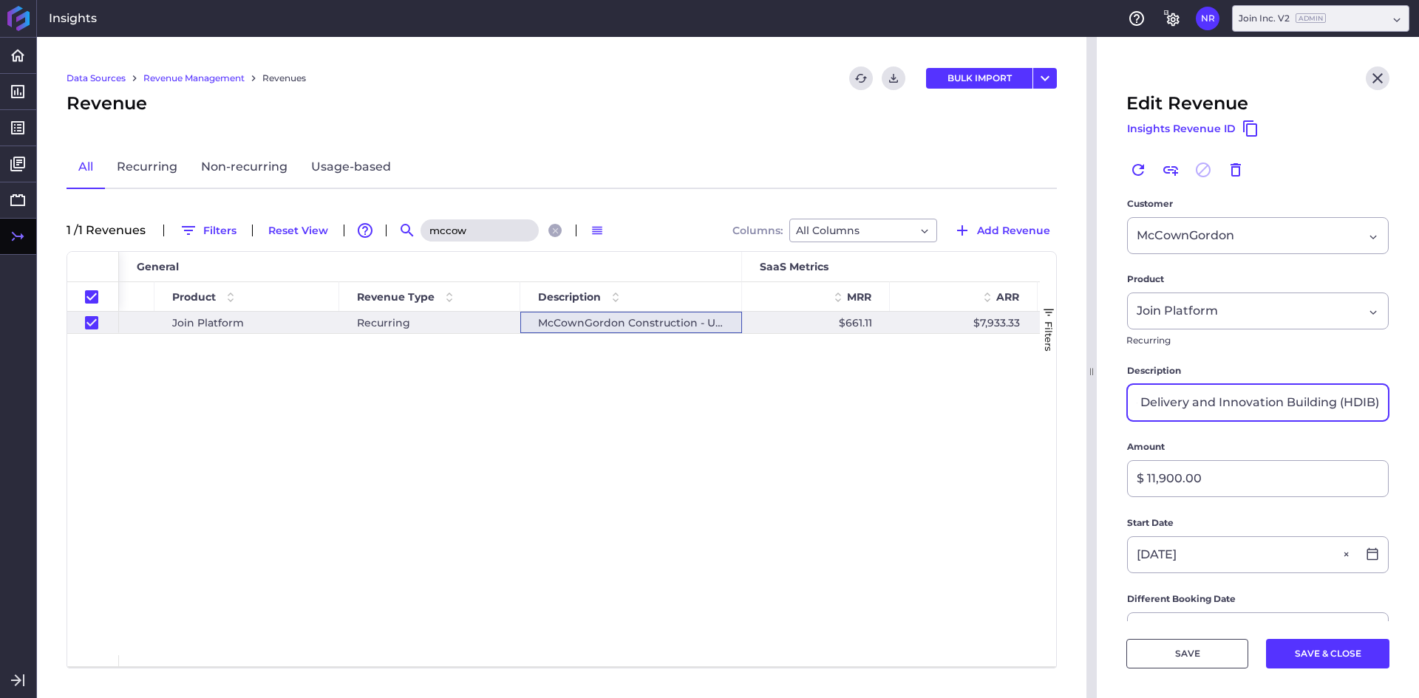
drag, startPoint x: 1325, startPoint y: 403, endPoint x: 1395, endPoint y: 400, distance: 70.3
click at [1395, 400] on main "Customer McCownGordon McCownGordon Product Join Platform Join Platform Recurrin…" at bounding box center [1258, 637] width 322 height 881
click at [1240, 397] on input "McCownGordon Construction - UMKC Healthcare Delivery and Innovation Building (H…" at bounding box center [1258, 402] width 260 height 35
drag, startPoint x: 1208, startPoint y: 405, endPoint x: 1191, endPoint y: 395, distance: 20.5
click at [1191, 395] on input "McCownGordon Construction - UMKC Healthcare Delivery and Innovation Building (H…" at bounding box center [1258, 402] width 260 height 35
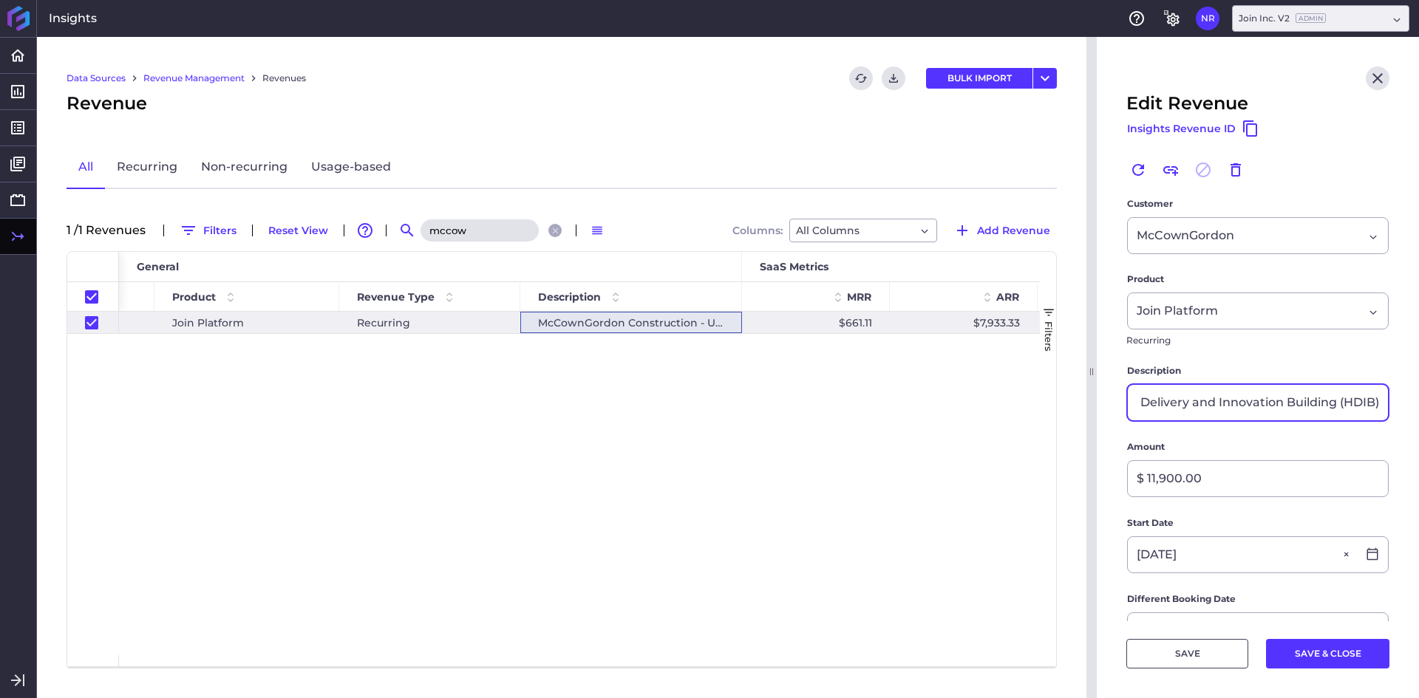
click at [1233, 400] on input "McCownGordon Construction - UMKC Healthcare Delivery and Innovation Building (H…" at bounding box center [1258, 402] width 260 height 35
click at [1383, 75] on header "Edit Revenue Insights Revenue ID Renew Link Revenue This revenue has already be…" at bounding box center [1258, 117] width 322 height 160
click at [1369, 76] on icon "Close" at bounding box center [1378, 78] width 18 height 18
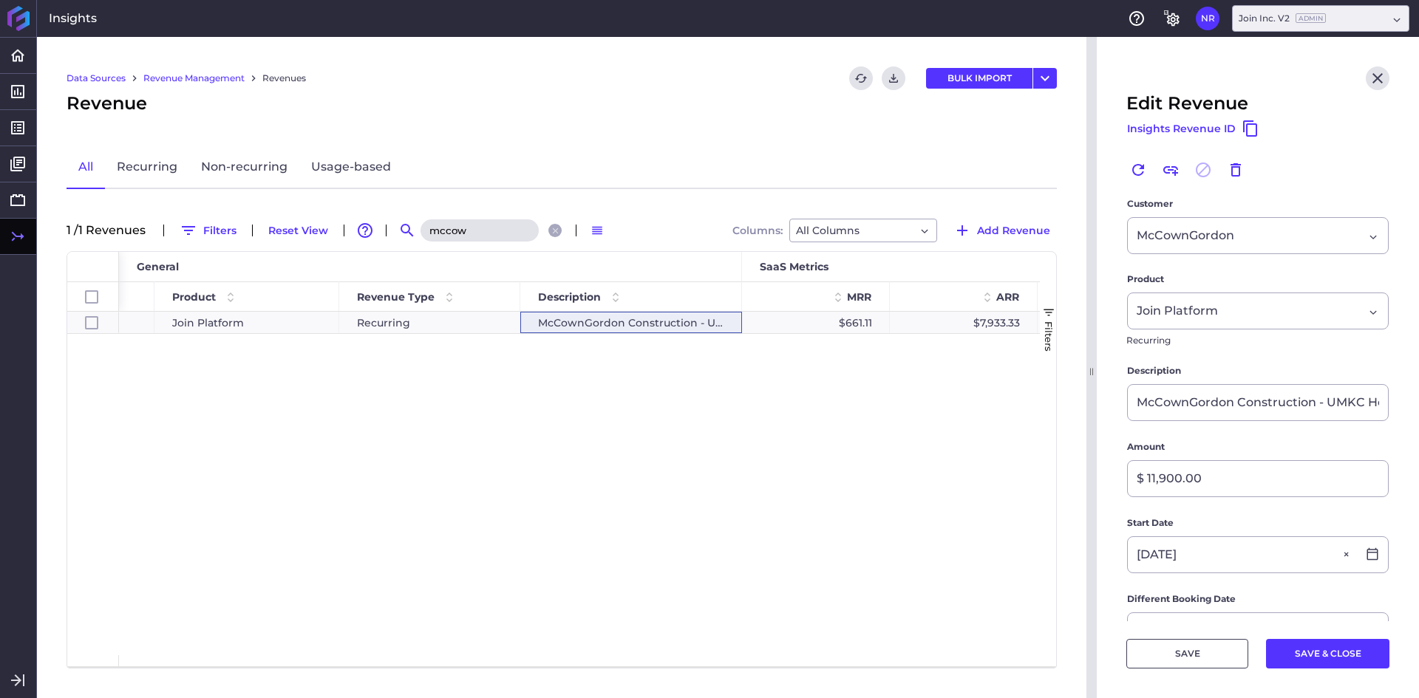
checkbox input "false"
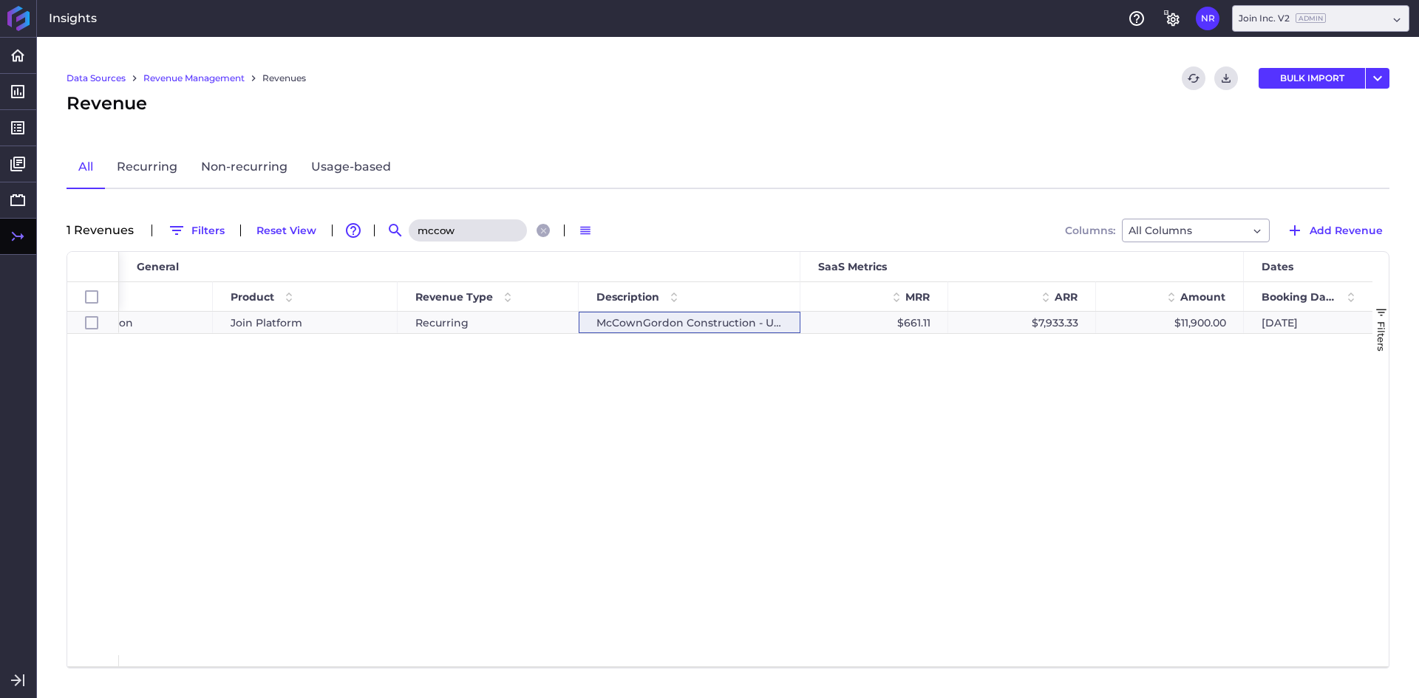
scroll to position [0, 139]
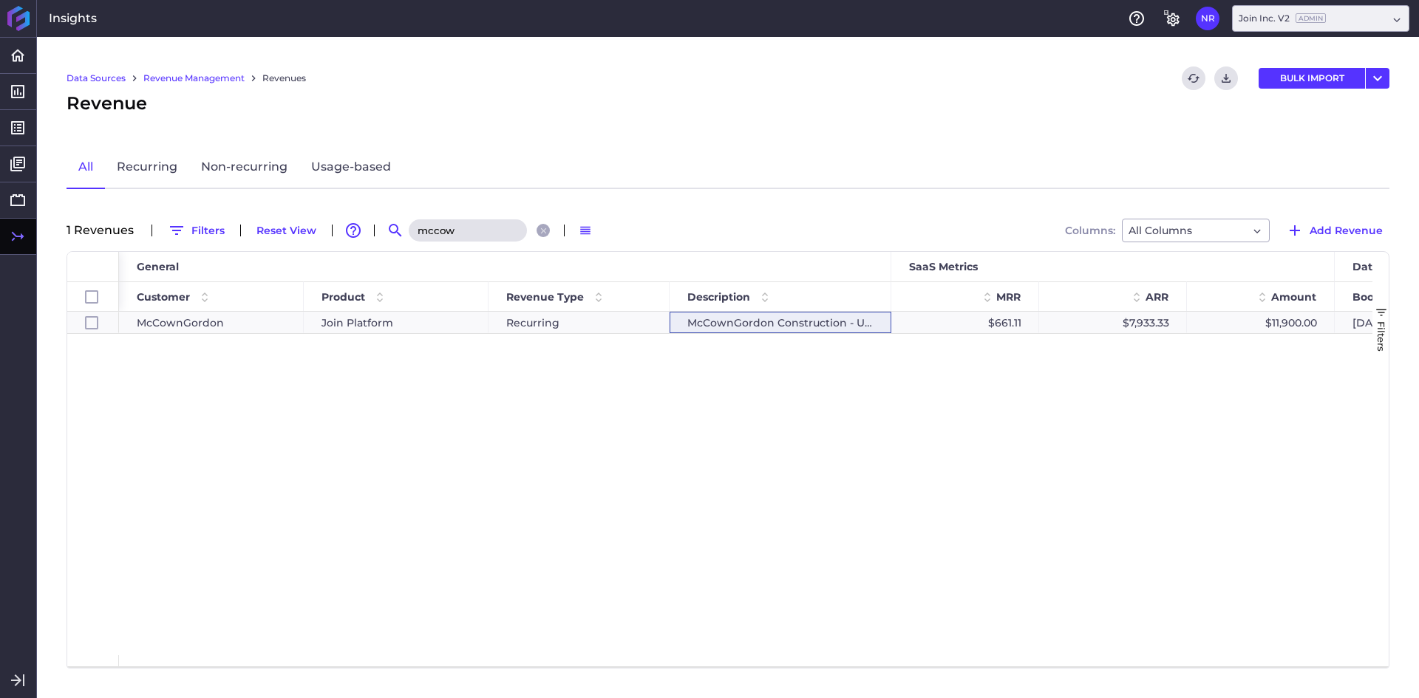
click at [463, 221] on input "mccow" at bounding box center [468, 230] width 118 height 22
click at [463, 222] on input "mccow" at bounding box center [468, 230] width 118 height 22
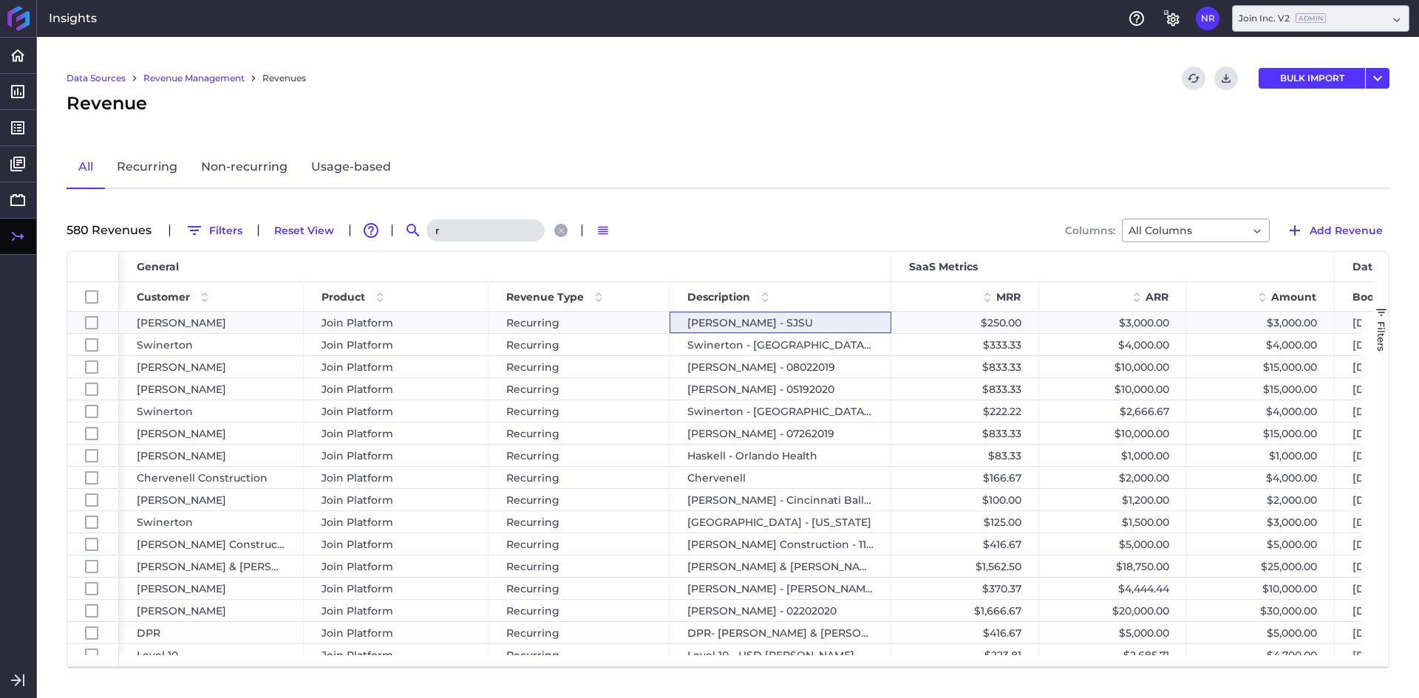
click at [463, 222] on input "r" at bounding box center [485, 230] width 118 height 22
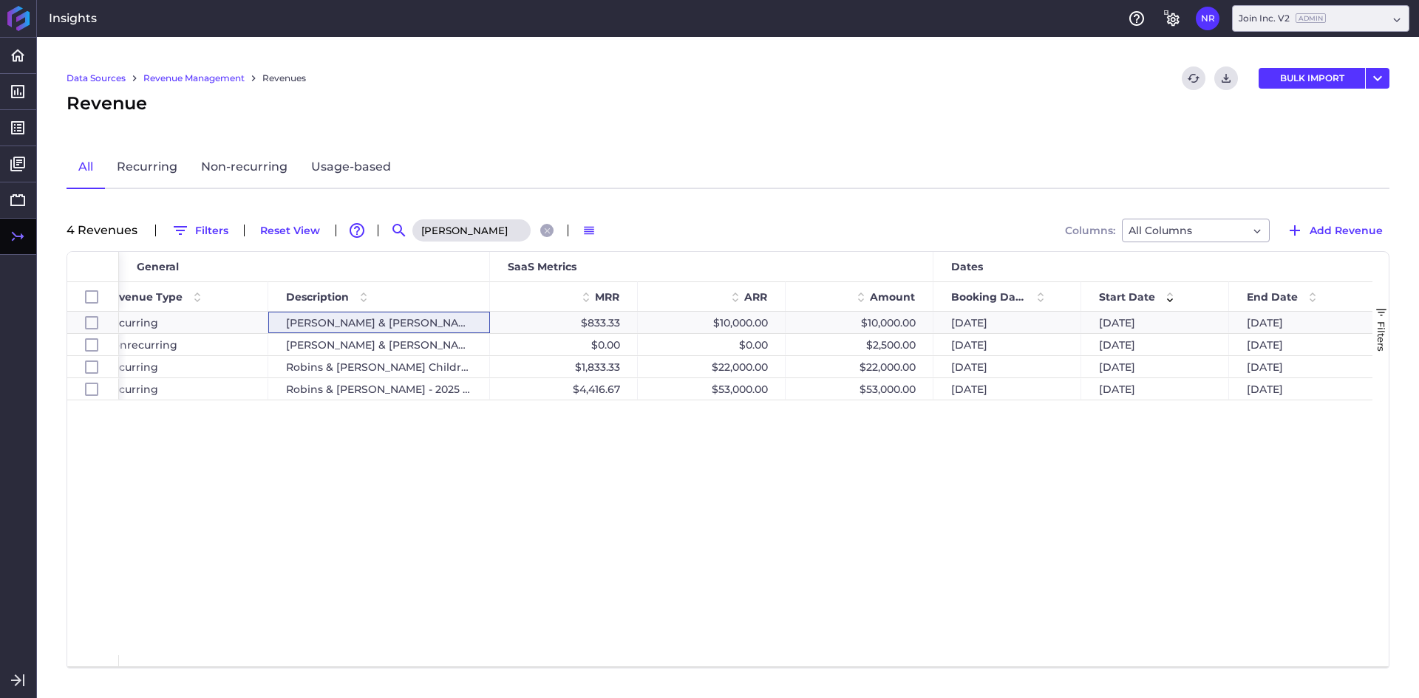
scroll to position [0, 746]
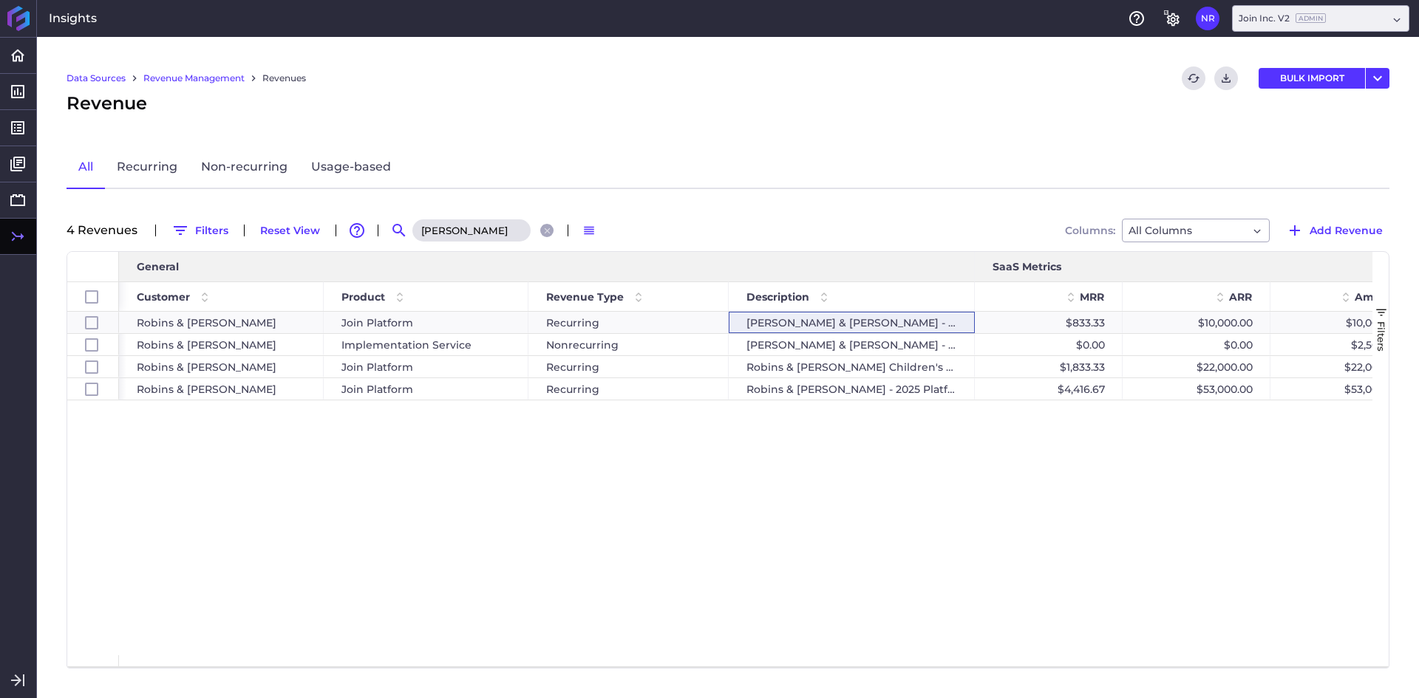
drag, startPoint x: 893, startPoint y: 267, endPoint x: 1052, endPoint y: 263, distance: 158.9
click at [977, 263] on div at bounding box center [974, 267] width 6 height 30
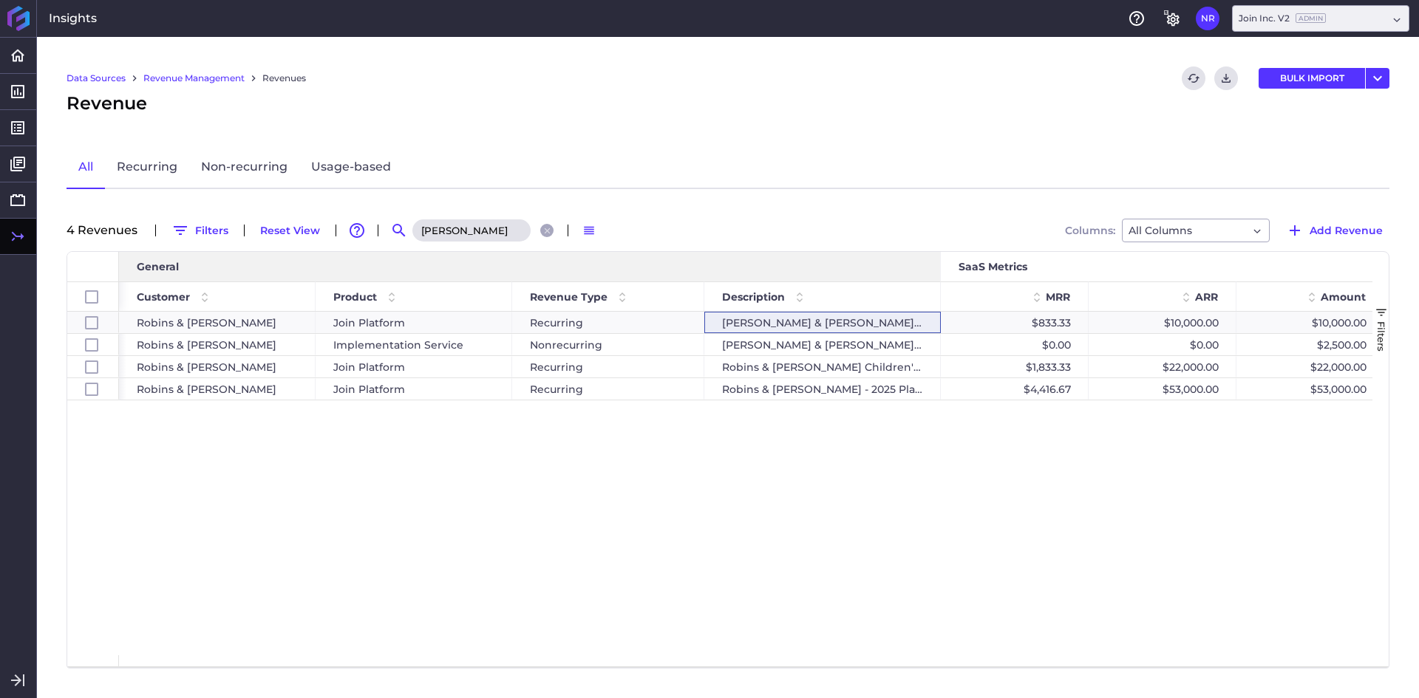
drag, startPoint x: 1048, startPoint y: 261, endPoint x: 939, endPoint y: 281, distance: 111.2
click at [939, 281] on div at bounding box center [940, 267] width 6 height 30
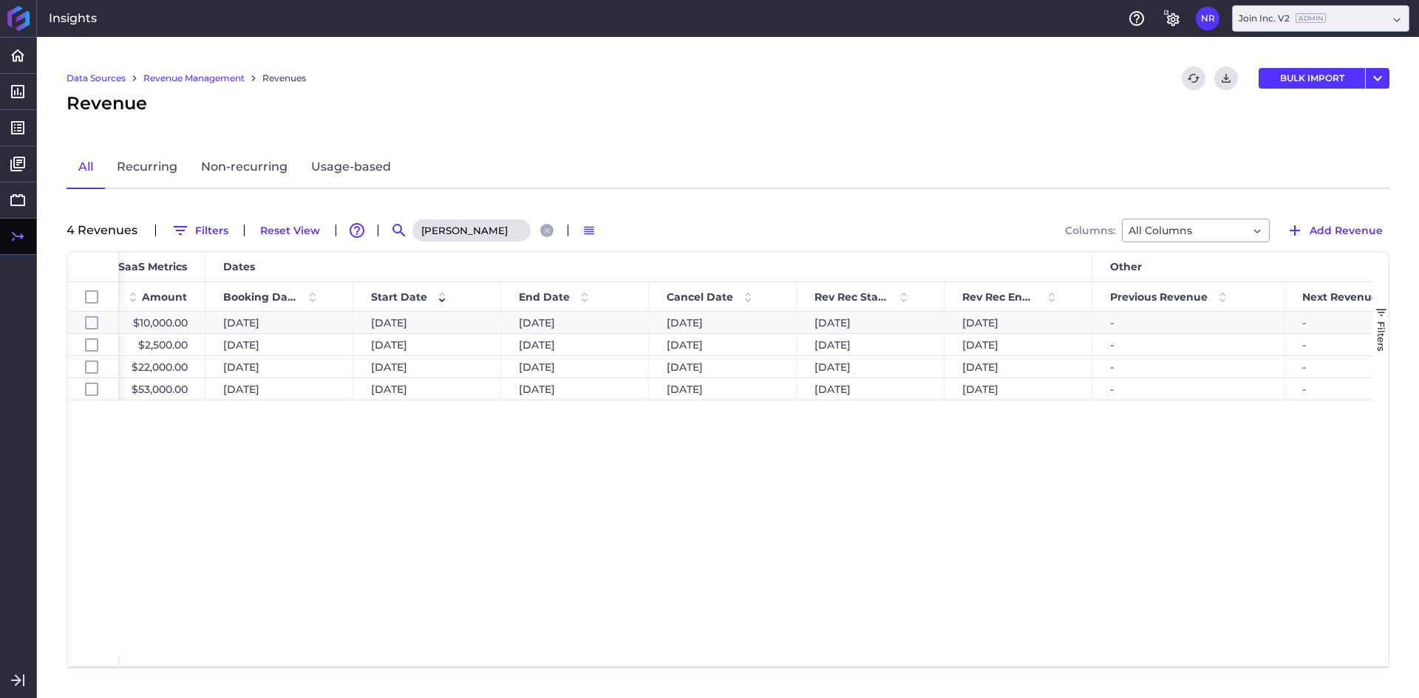
click at [494, 225] on input "robin" at bounding box center [471, 230] width 118 height 22
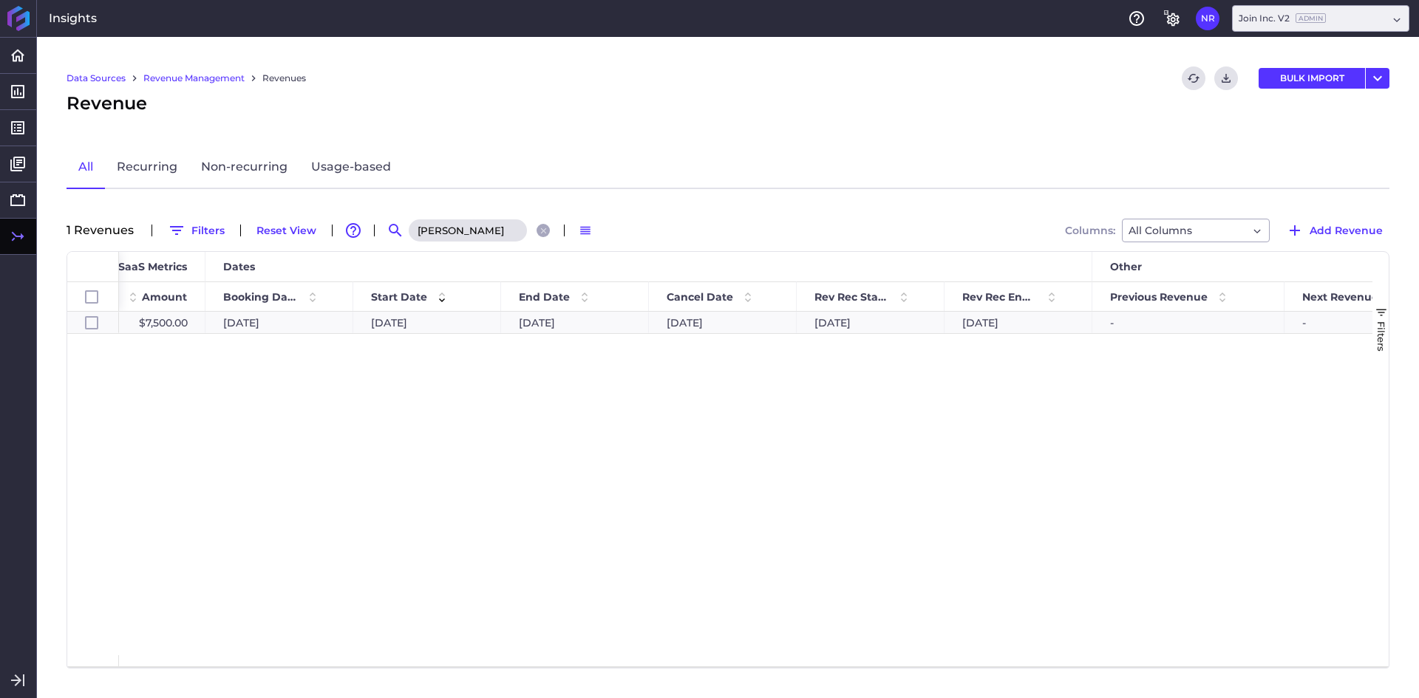
type input "joyce"
click at [427, 492] on div "$7,500.00 $7,500.00 06/20/2024 06/20/2024 06/19/2025 06/19/2025 06/20/2024 06/1…" at bounding box center [745, 484] width 1253 height 344
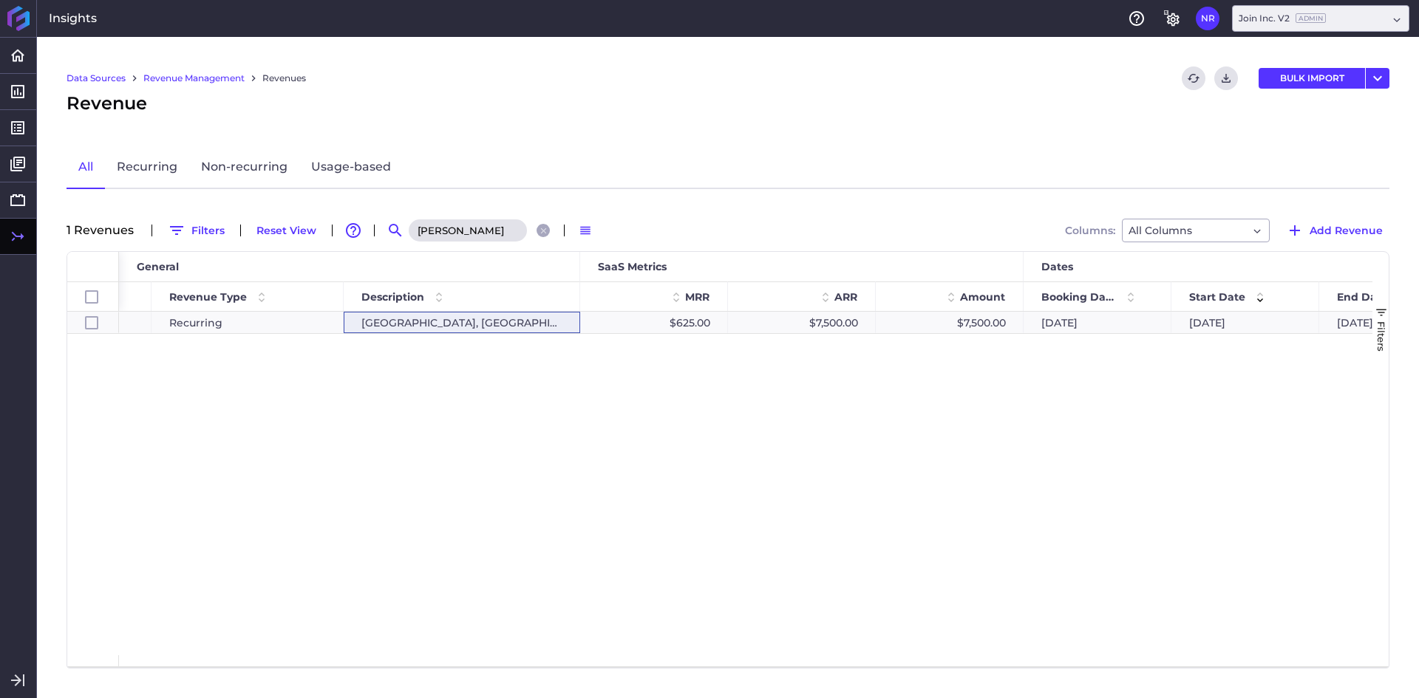
scroll to position [0, 0]
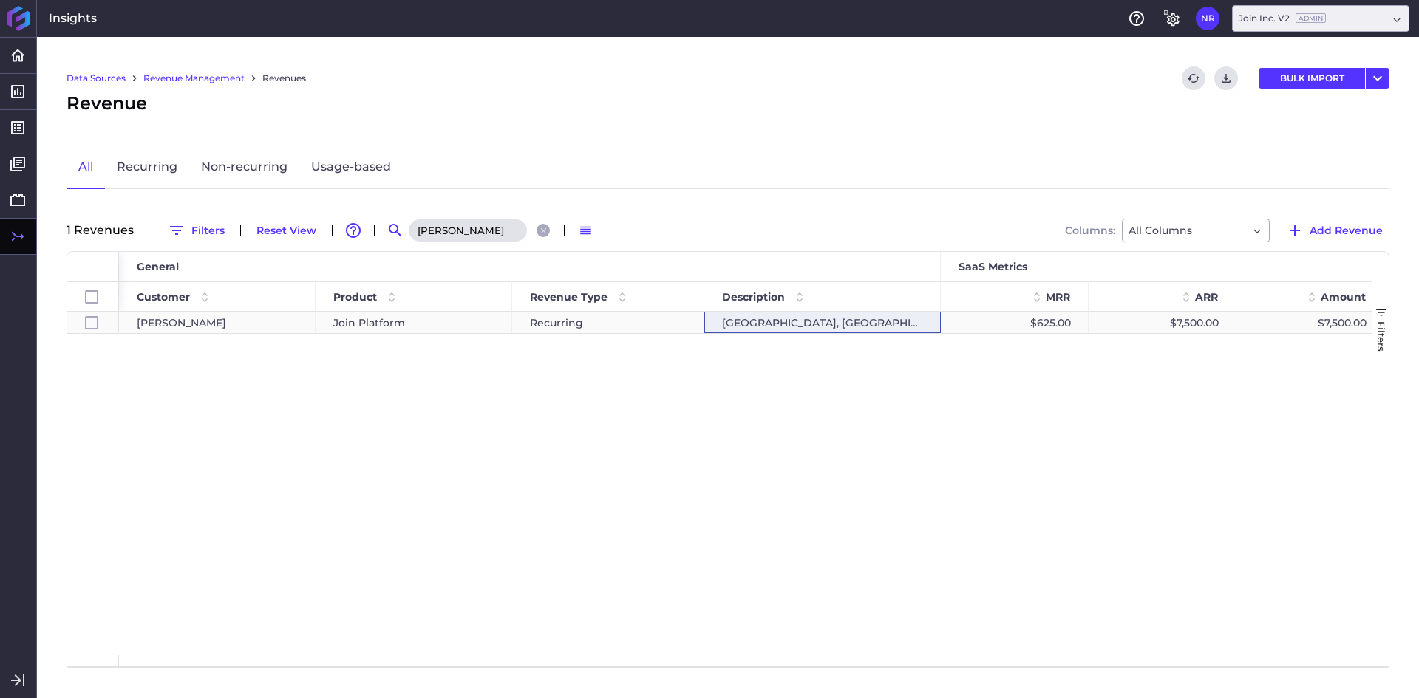
click at [882, 322] on div "Fayetteville, AR - Joyce Street Extension" at bounding box center [822, 322] width 236 height 21
checkbox input "true"
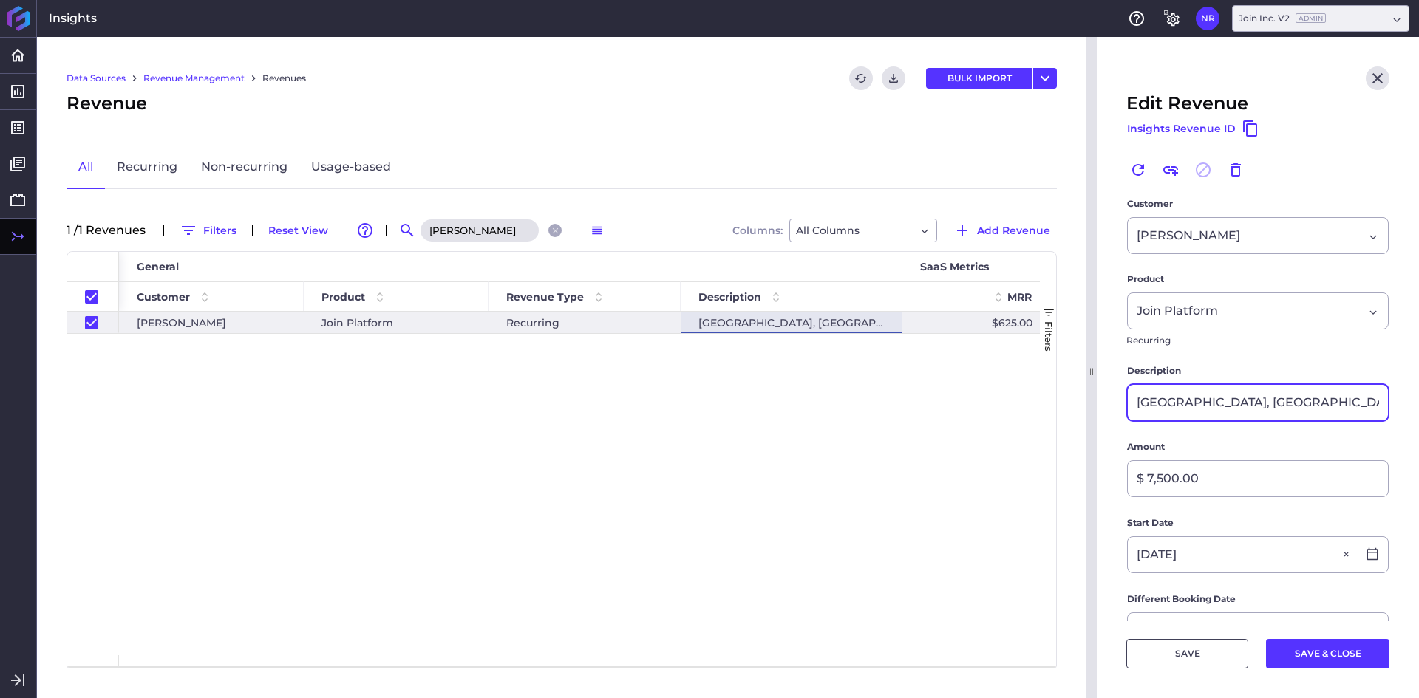
scroll to position [0, 7]
drag, startPoint x: 1335, startPoint y: 400, endPoint x: 1402, endPoint y: 400, distance: 66.5
click at [1402, 400] on main "Customer Nabholz Nabholz Product Join Platform Join Platform Recurring Descript…" at bounding box center [1258, 637] width 322 height 881
click at [1377, 71] on div at bounding box center [1257, 79] width 263 height 24
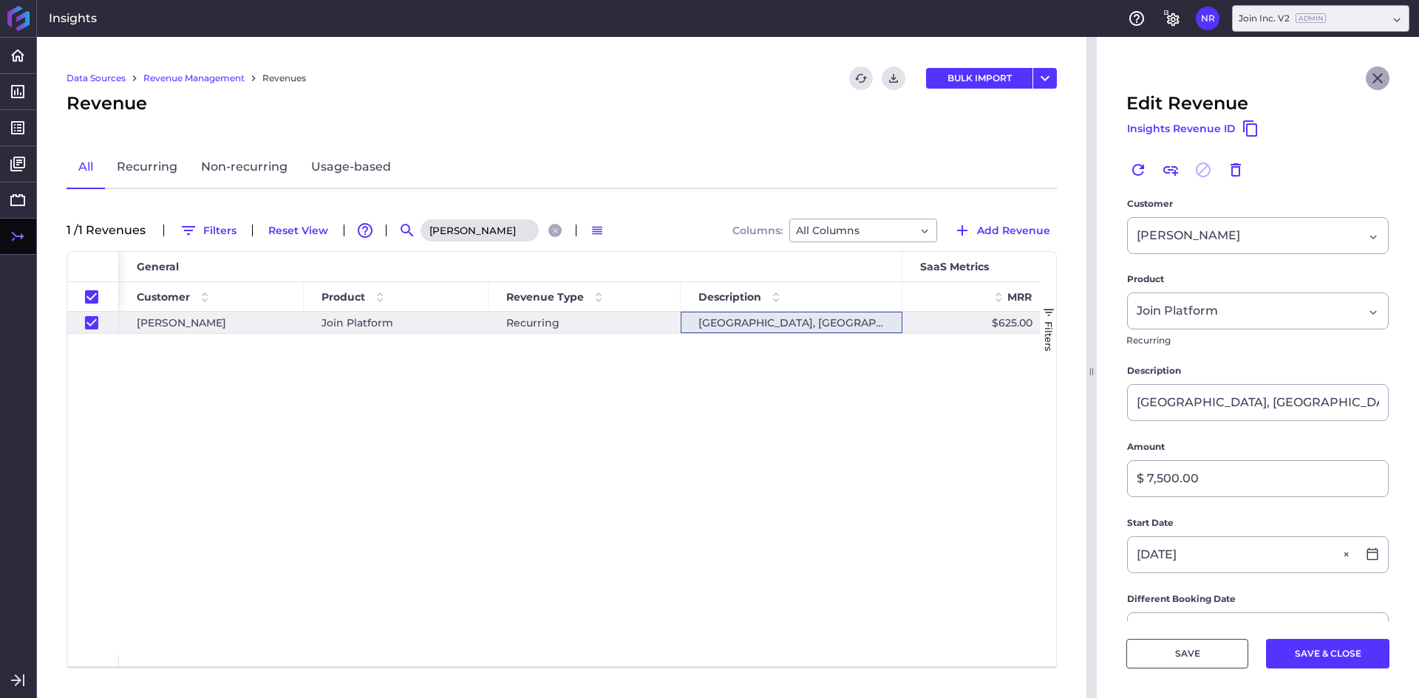
click at [1372, 77] on icon "Close" at bounding box center [1378, 78] width 18 height 18
checkbox input "false"
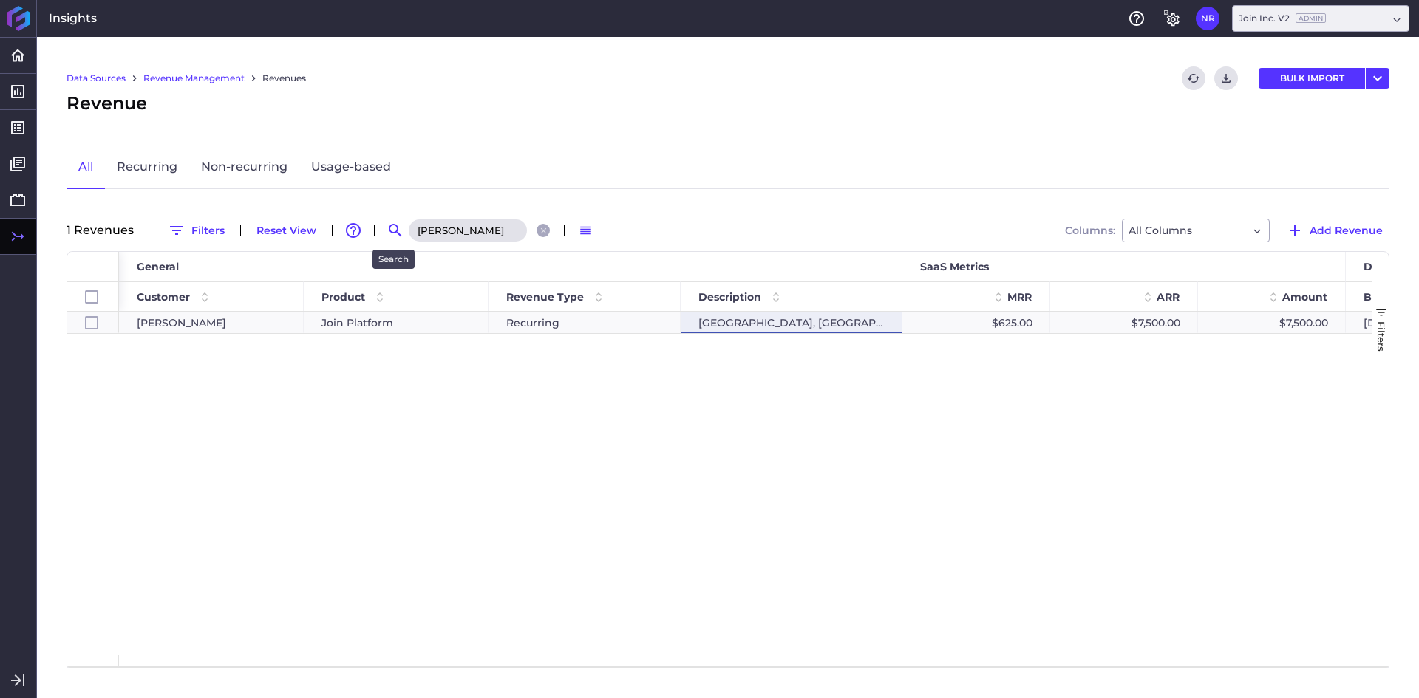
click at [412, 230] on input "joyce" at bounding box center [468, 230] width 118 height 22
click at [422, 233] on input "joyce" at bounding box center [468, 230] width 118 height 22
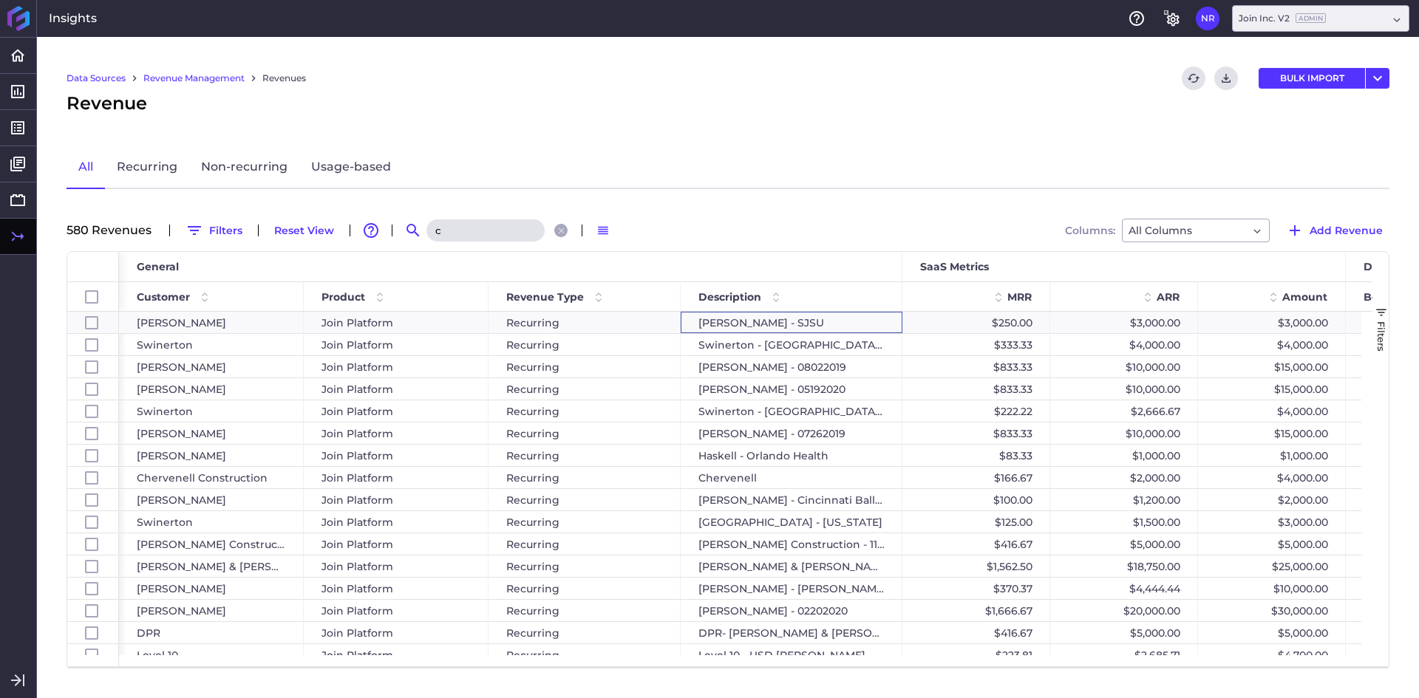
click at [456, 225] on input "c" at bounding box center [485, 230] width 118 height 22
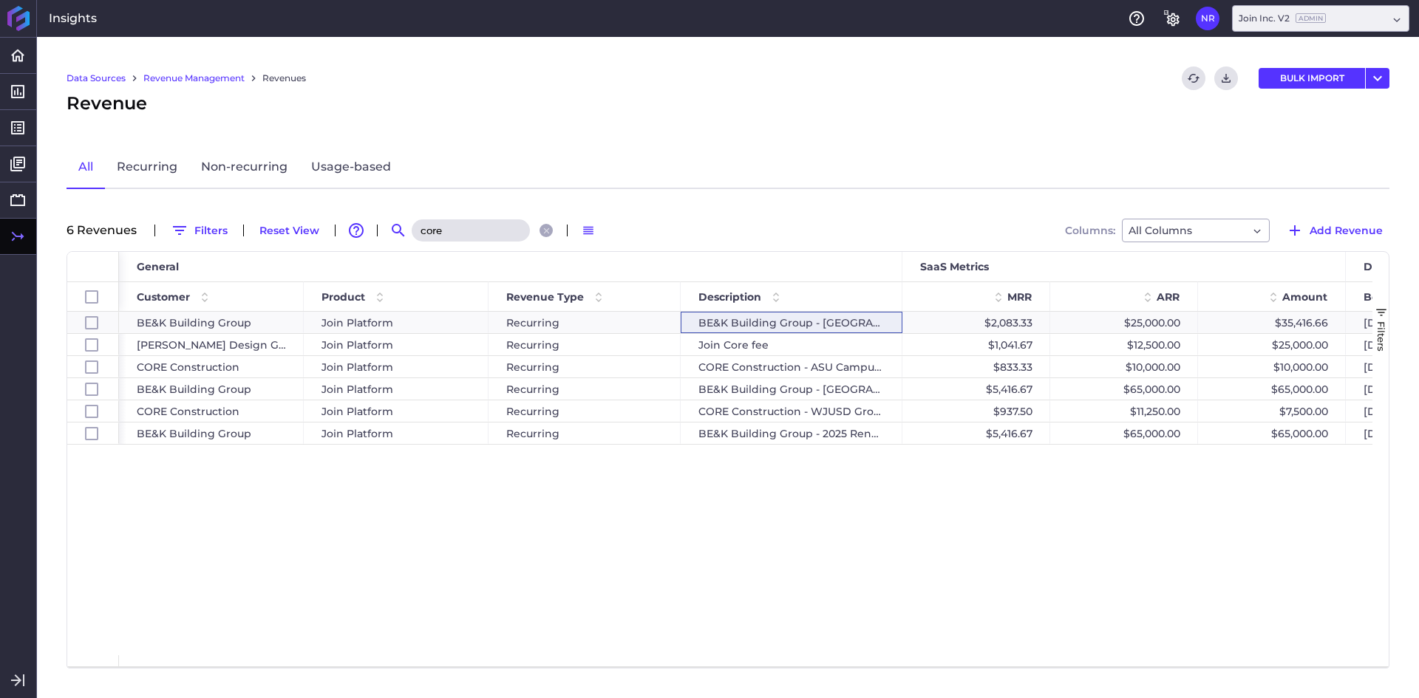
click at [538, 165] on div "All Recurring Non-recurring Usage-based" at bounding box center [728, 167] width 1323 height 43
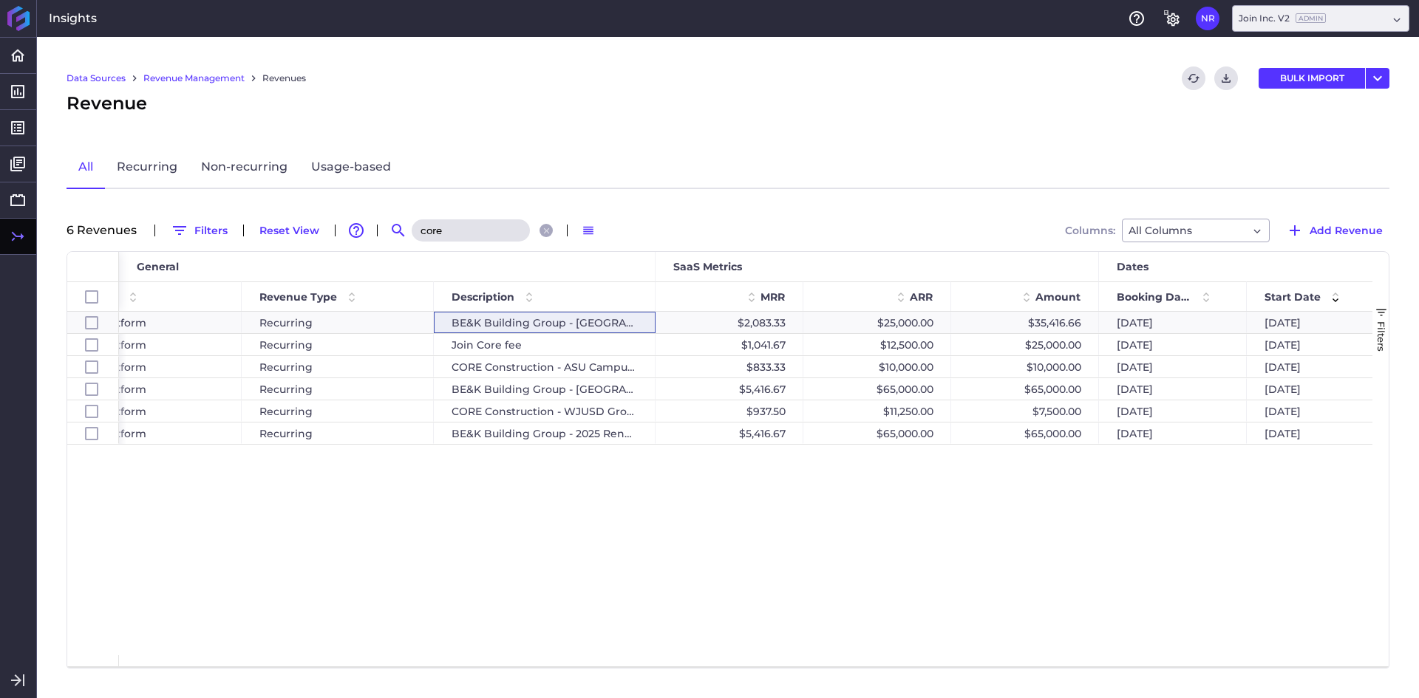
scroll to position [0, 191]
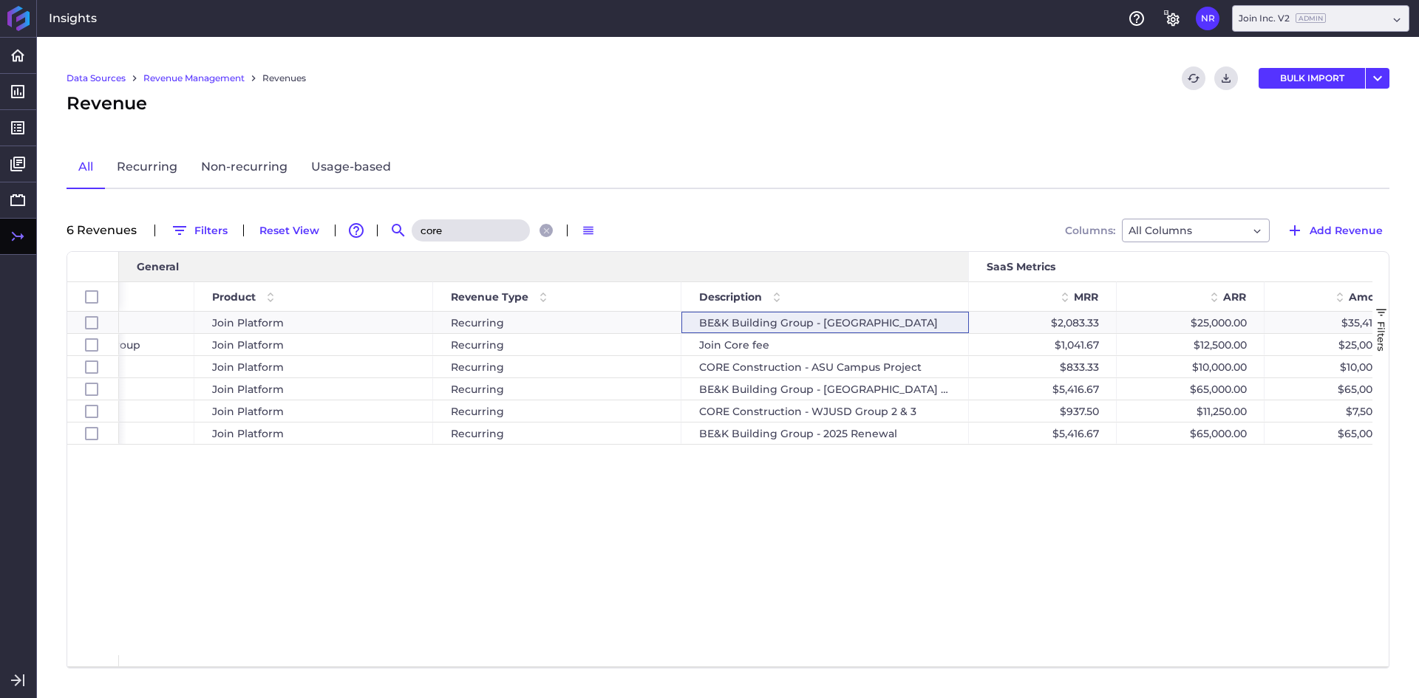
drag, startPoint x: 739, startPoint y: 268, endPoint x: 969, endPoint y: 274, distance: 229.9
click at [969, 274] on div at bounding box center [968, 267] width 6 height 30
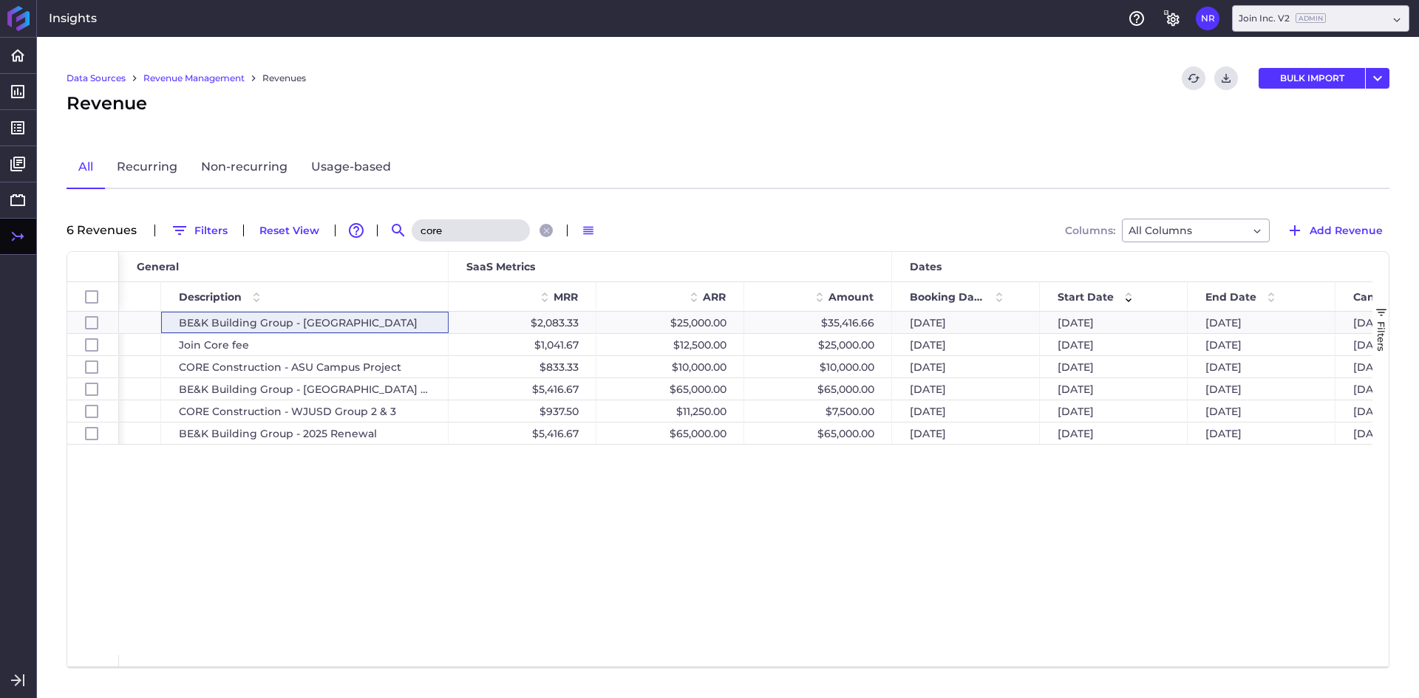
scroll to position [0, 748]
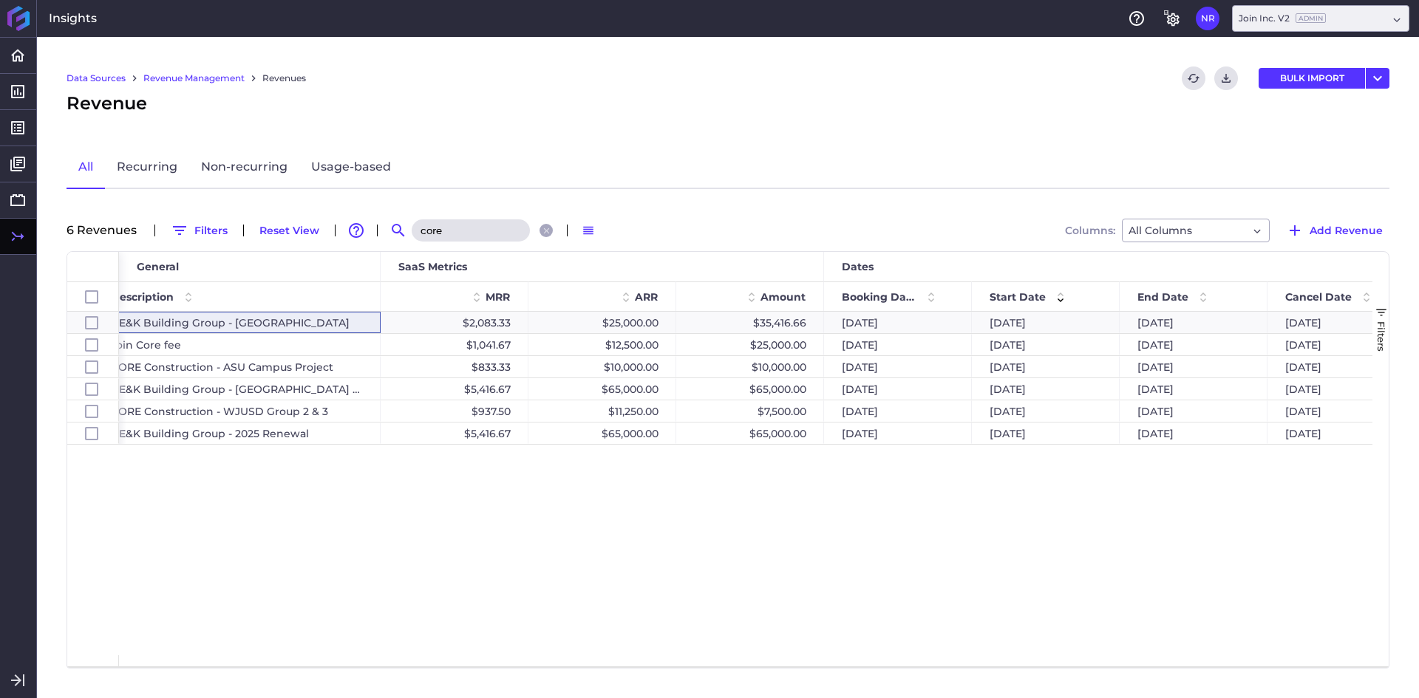
click at [446, 236] on input "core" at bounding box center [471, 230] width 118 height 22
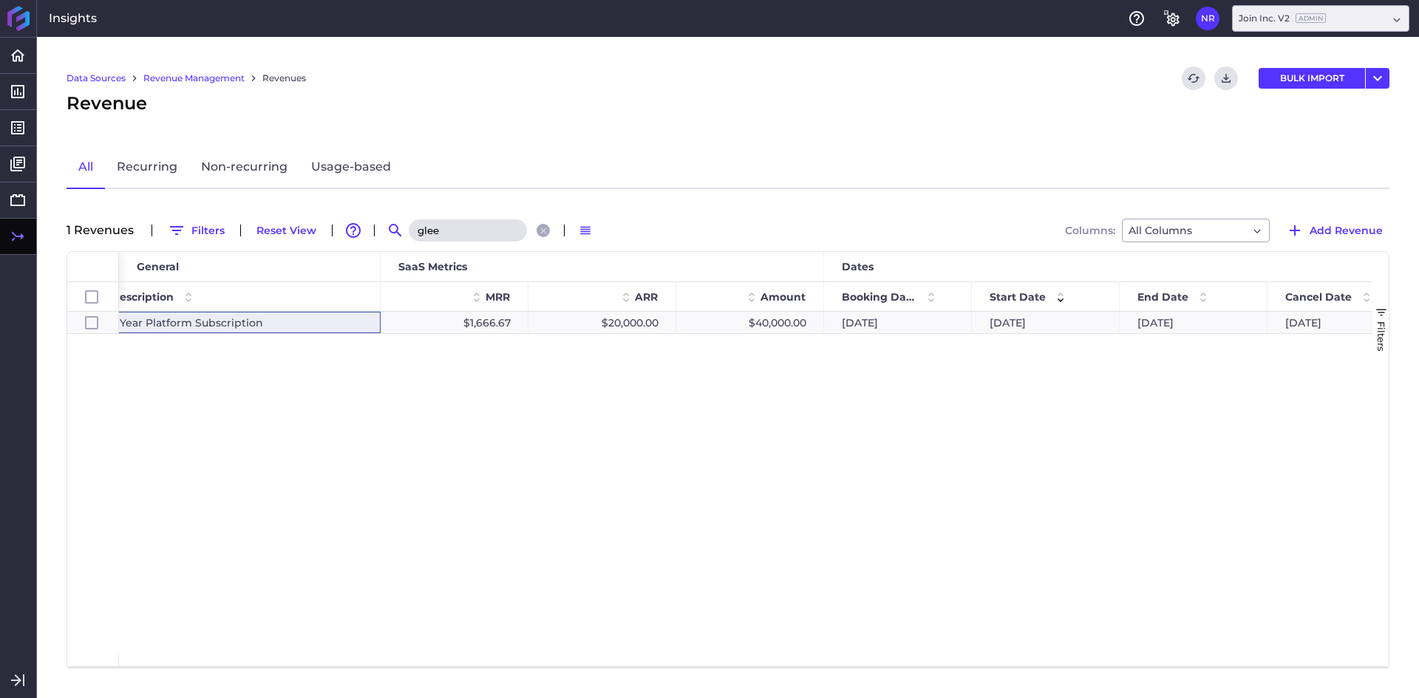
type input "glee"
click at [466, 415] on div "Recurring 2 Year Platform Subscription $1,666.67 $20,000.00 $40,000.00 04/20/20…" at bounding box center [745, 484] width 1253 height 344
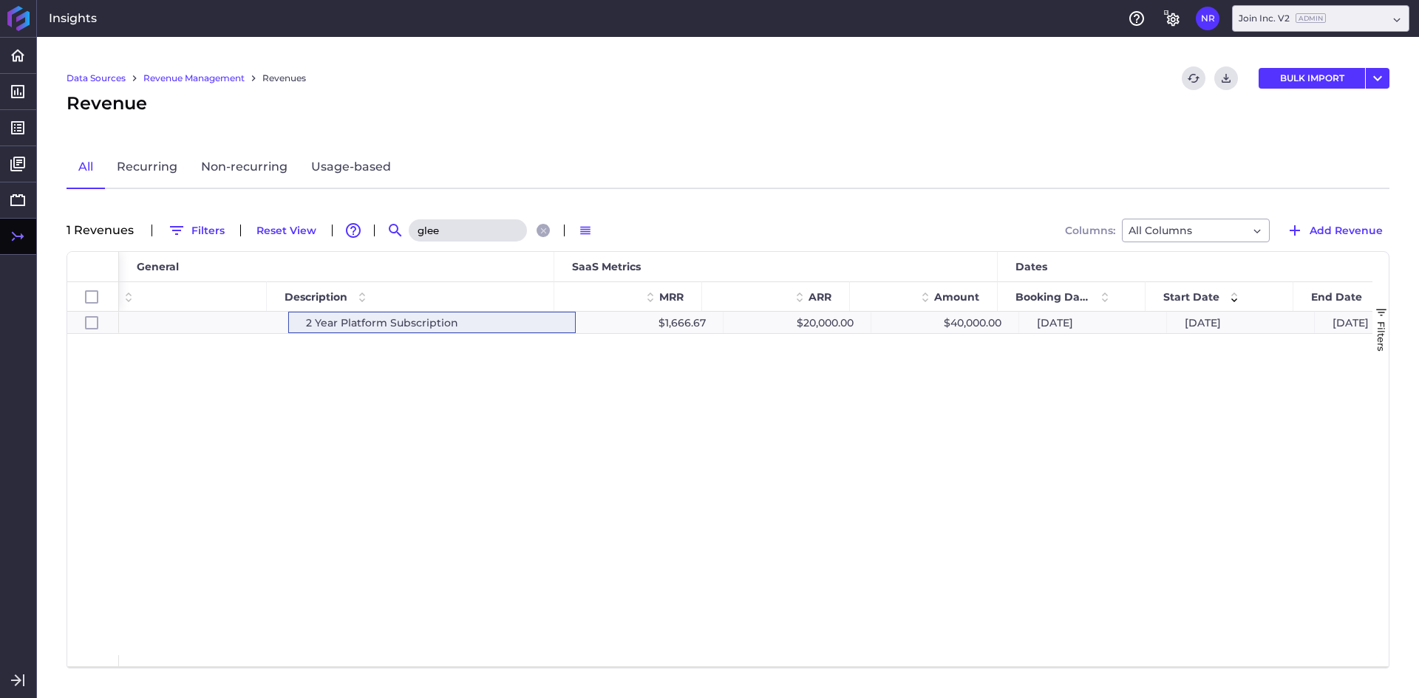
scroll to position [0, 578]
drag, startPoint x: 624, startPoint y: 655, endPoint x: 722, endPoint y: 656, distance: 97.6
click at [722, 656] on div "Id SaaS Metrics Dates General ARR MRR 1" at bounding box center [719, 459] width 1305 height 415
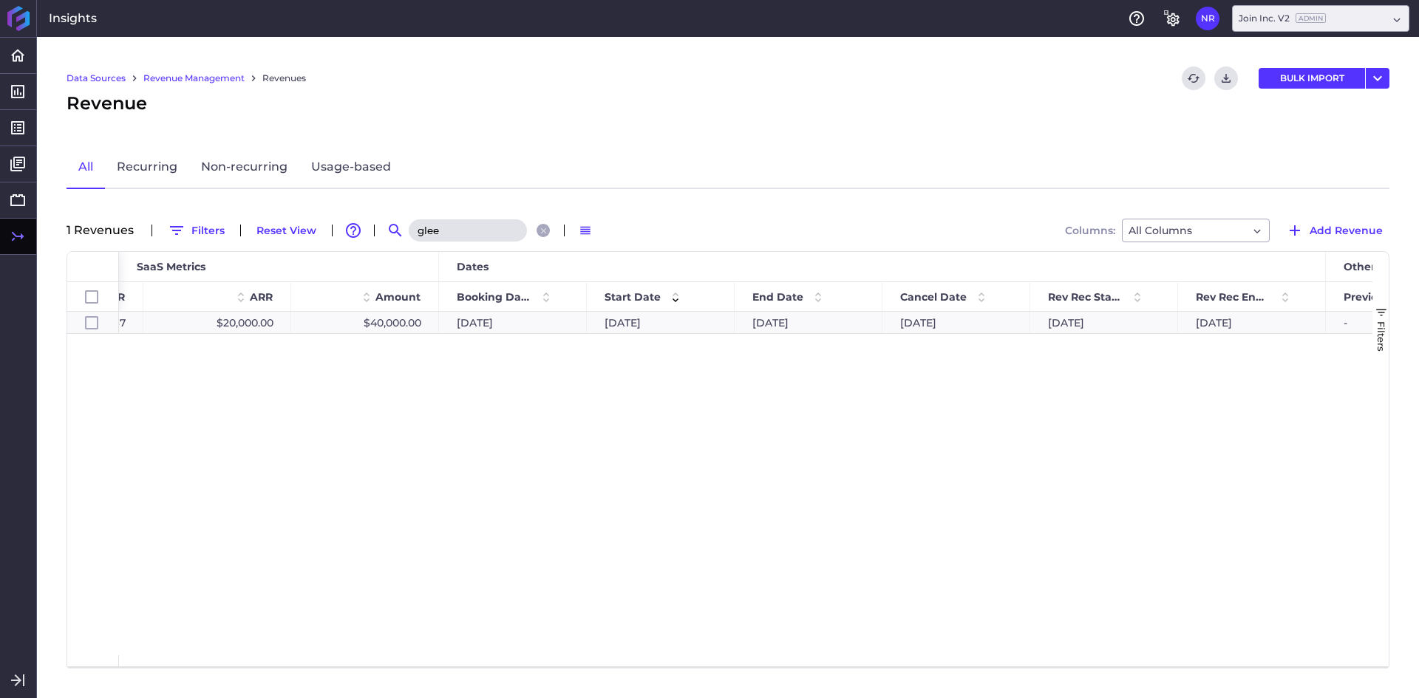
scroll to position [0, 1113]
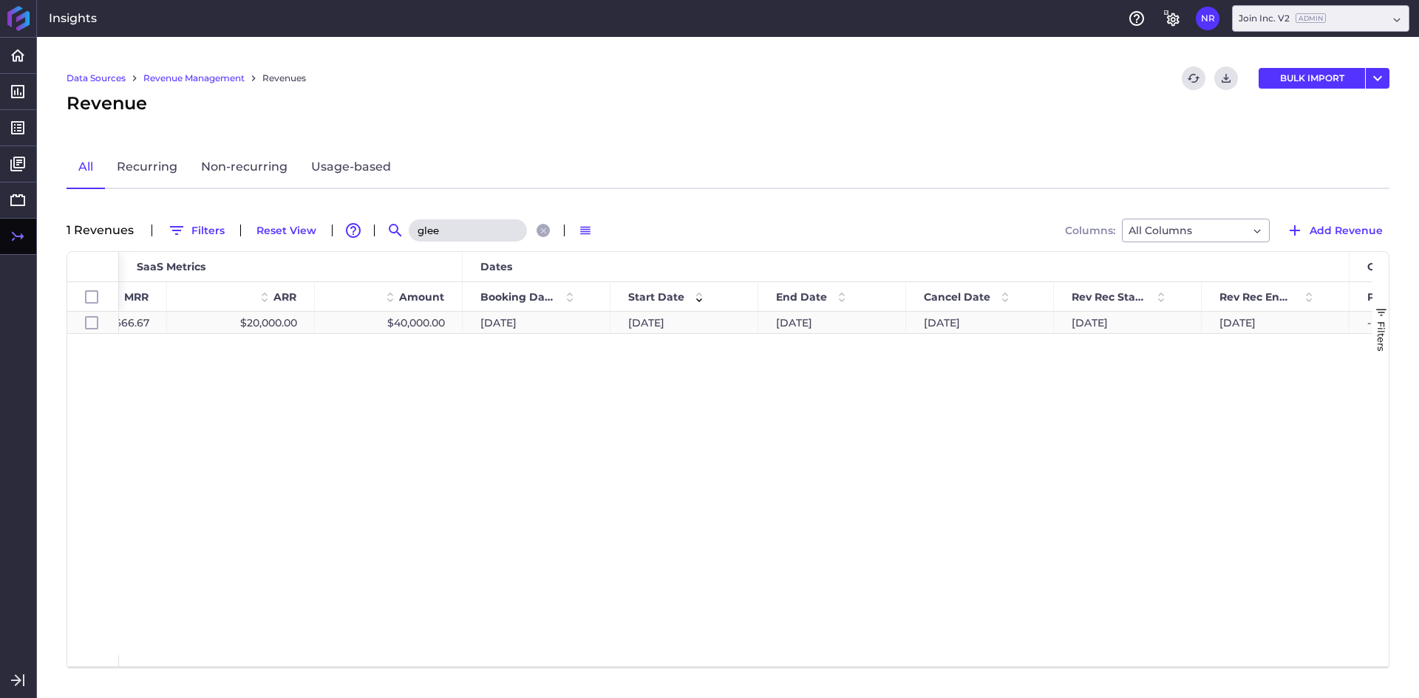
click at [919, 325] on div "07/19/2025" at bounding box center [980, 322] width 148 height 21
checkbox input "true"
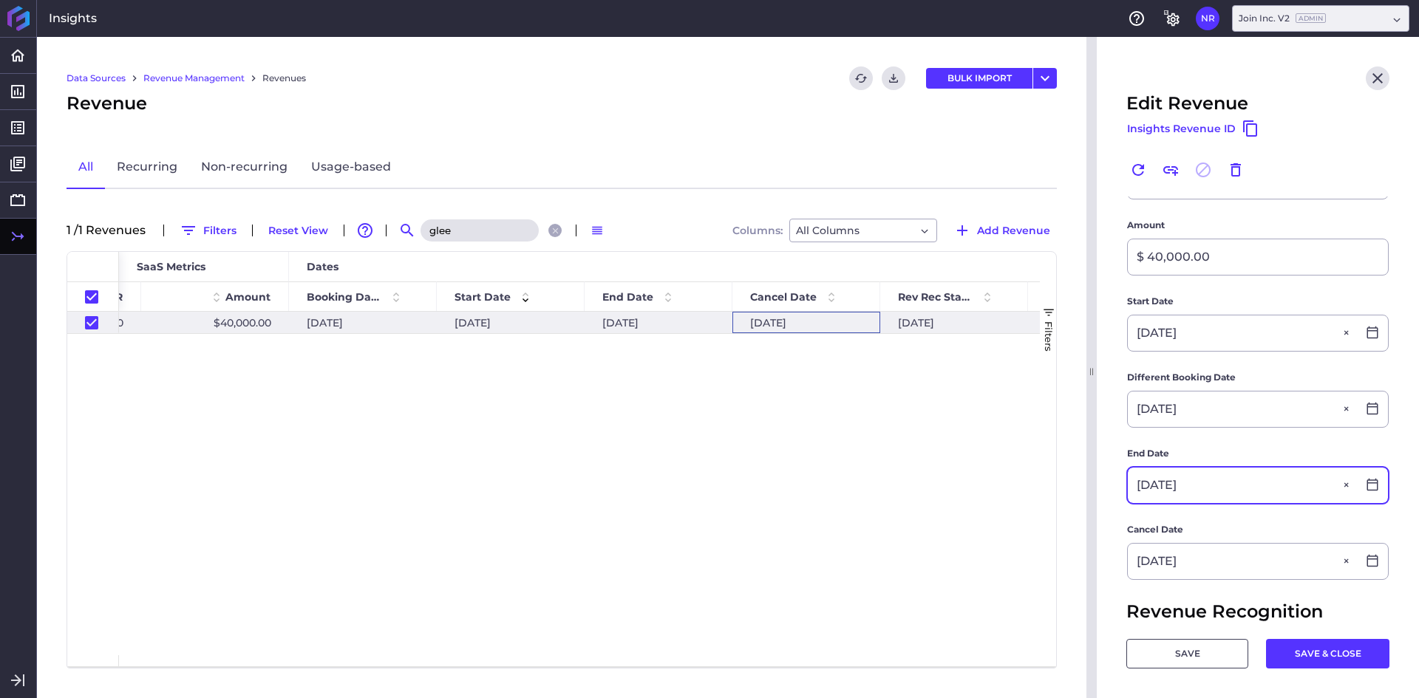
scroll to position [296, 0]
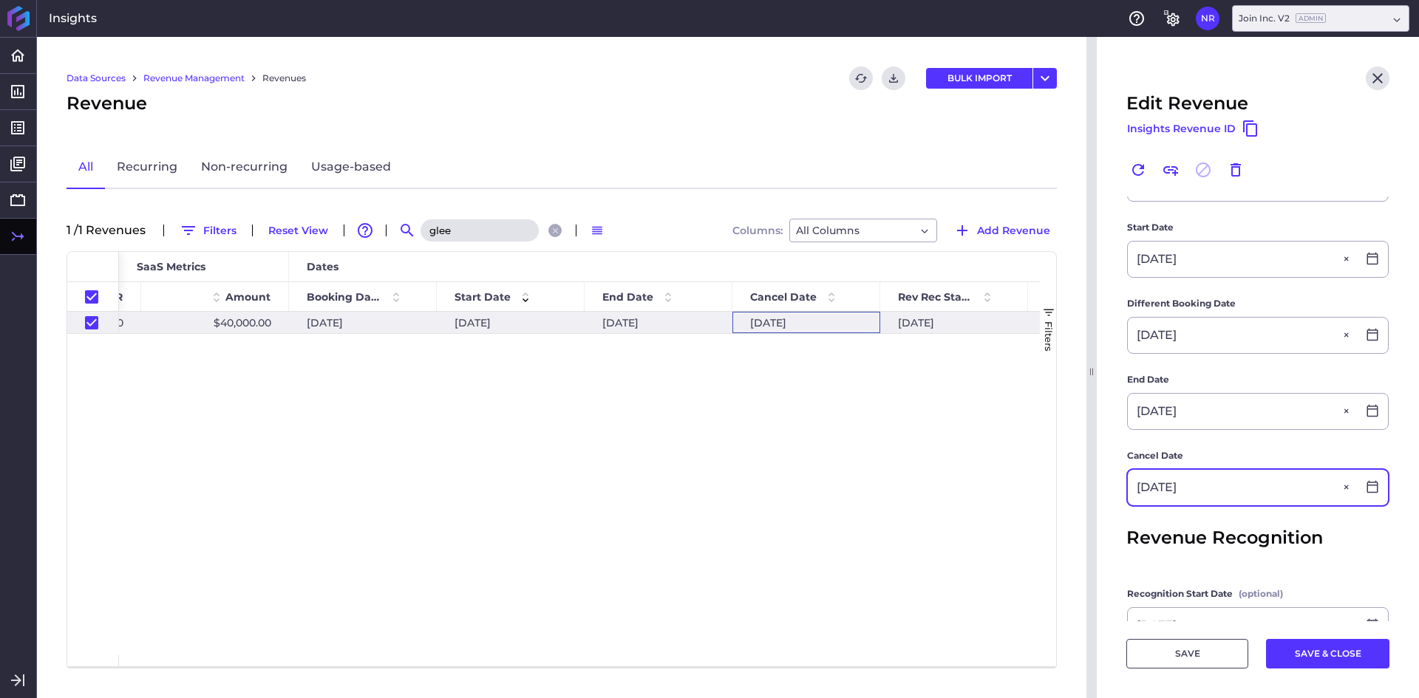
click at [1210, 492] on input "07/19/2025" at bounding box center [1242, 487] width 229 height 35
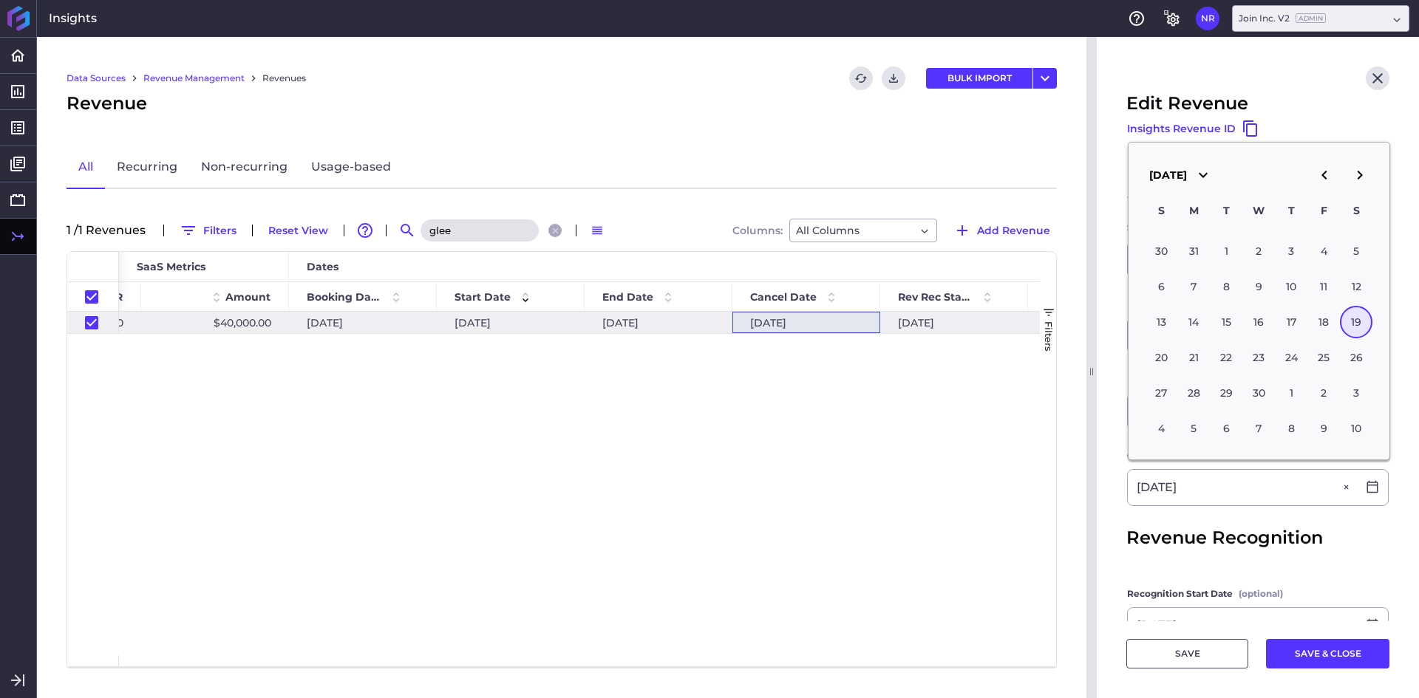
type input "04/19/2025"
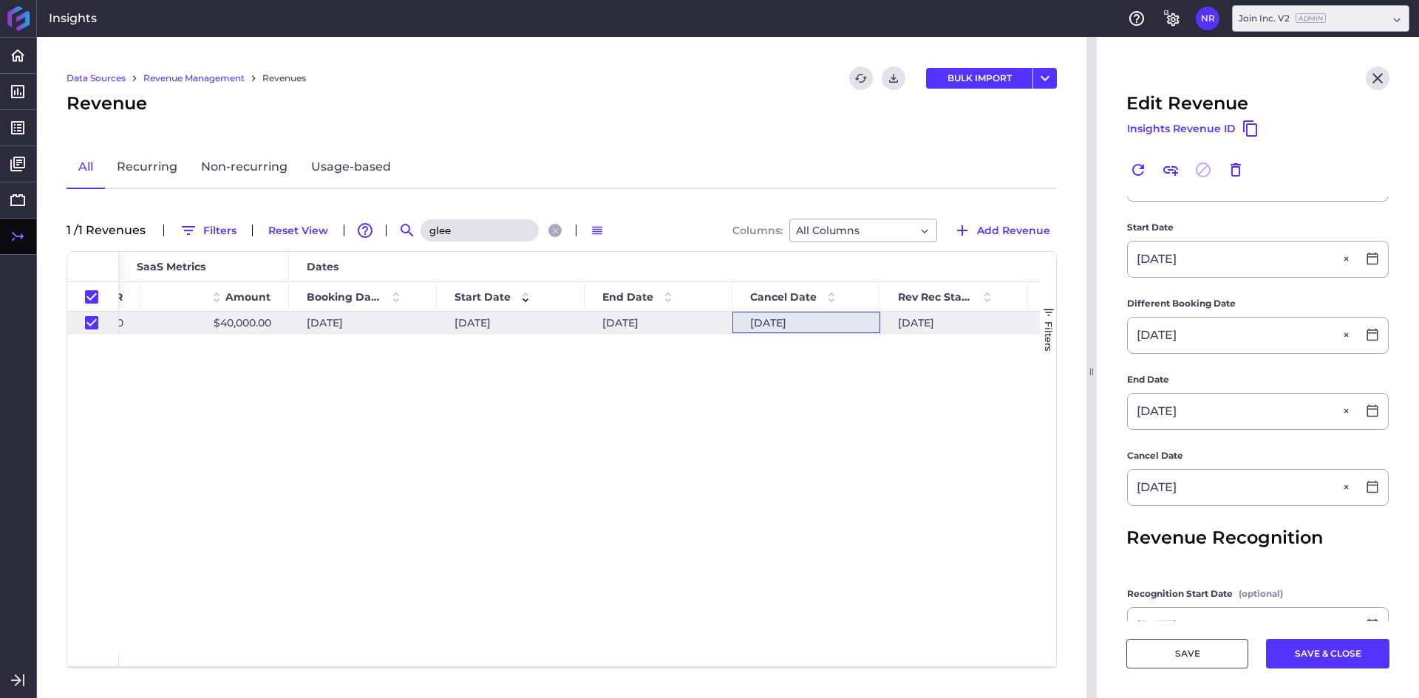
click at [1213, 522] on form "Customer Gleeds Americas Gleeds Americas Product Join Platform Join Platform Re…" at bounding box center [1257, 341] width 263 height 880
click at [1301, 664] on button "SAVE & CLOSE" at bounding box center [1327, 654] width 123 height 30
checkbox input "false"
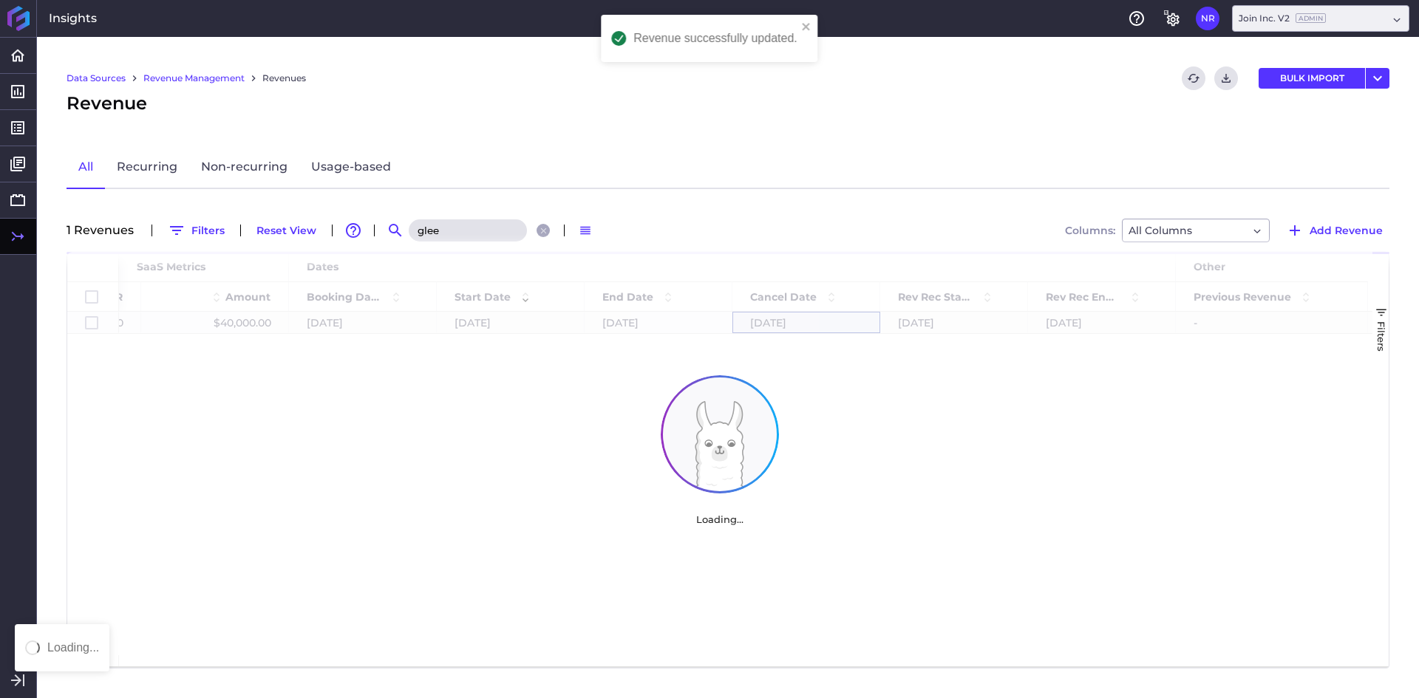
scroll to position [0, 0]
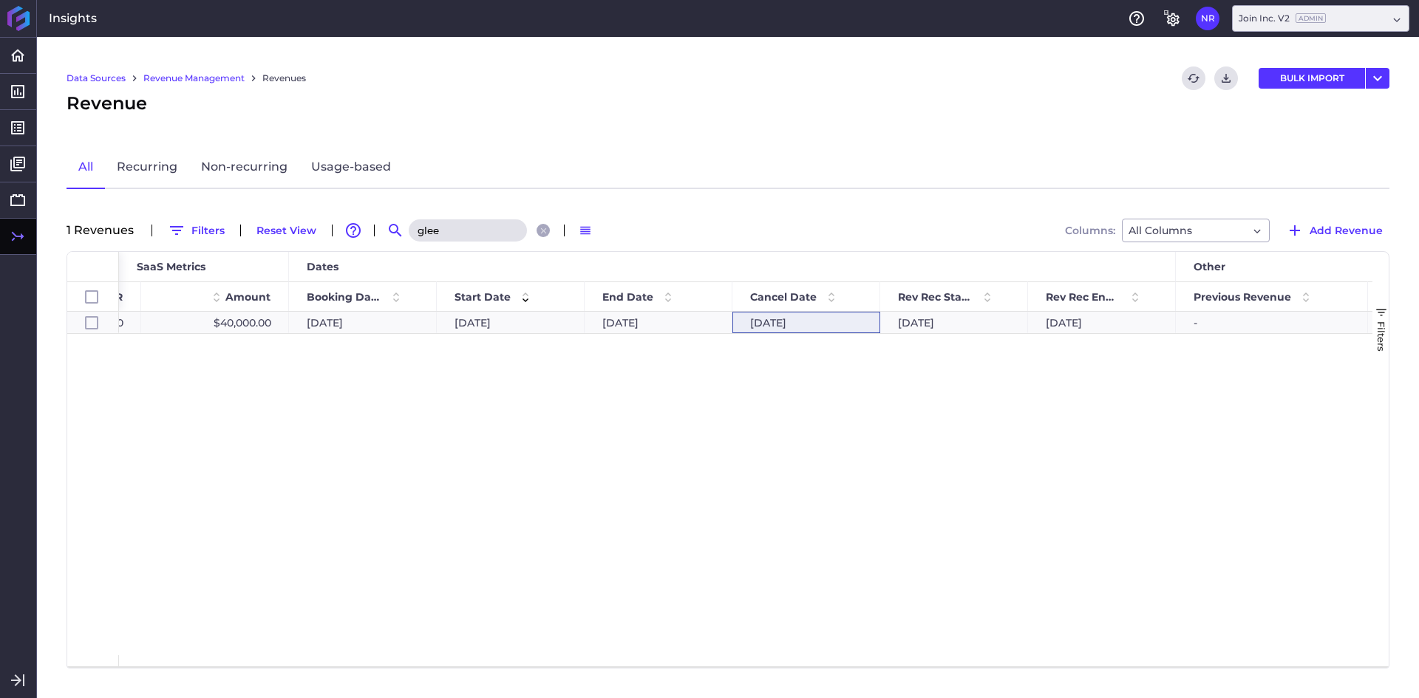
click at [449, 241] on input "glee" at bounding box center [468, 230] width 118 height 22
type input "c"
click at [443, 369] on div "$1,250.00 $15,000.00 $15,000.00 07/18/2024 07/16/2024 07/15/2025 07/15/2025 07/…" at bounding box center [745, 484] width 1253 height 344
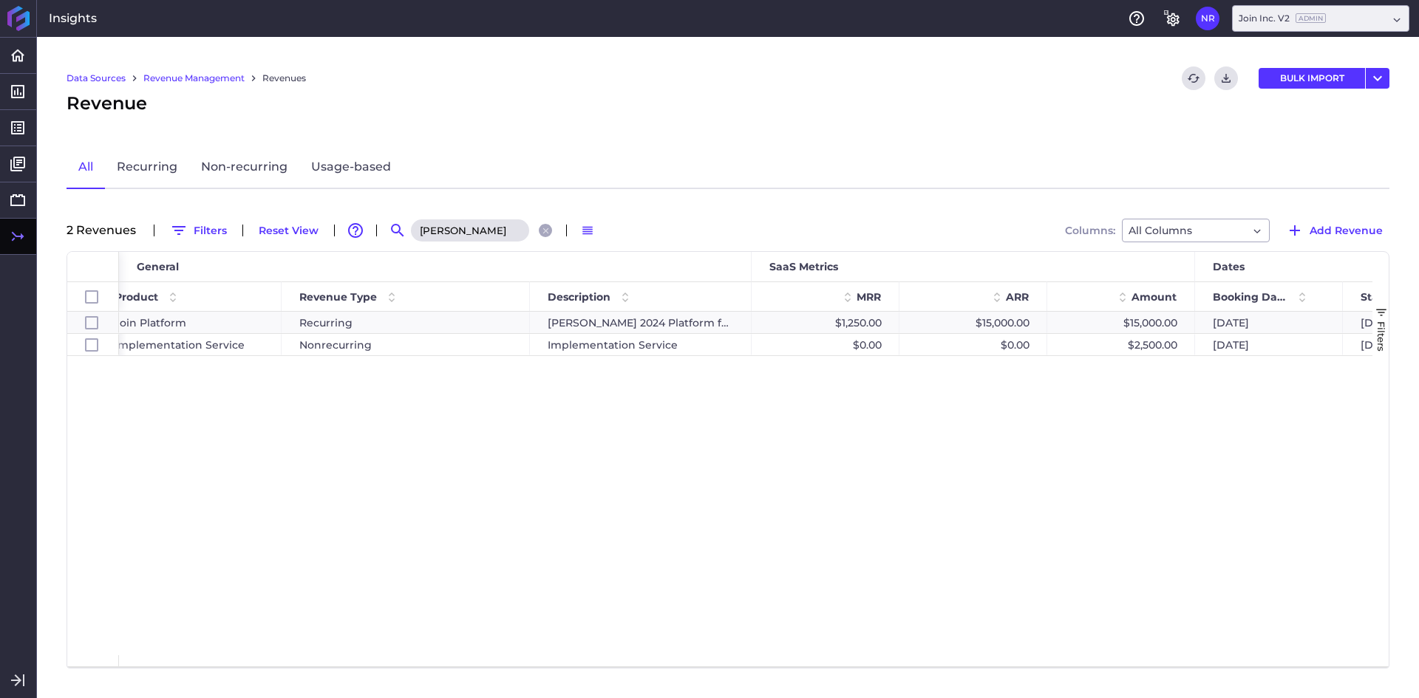
scroll to position [0, 211]
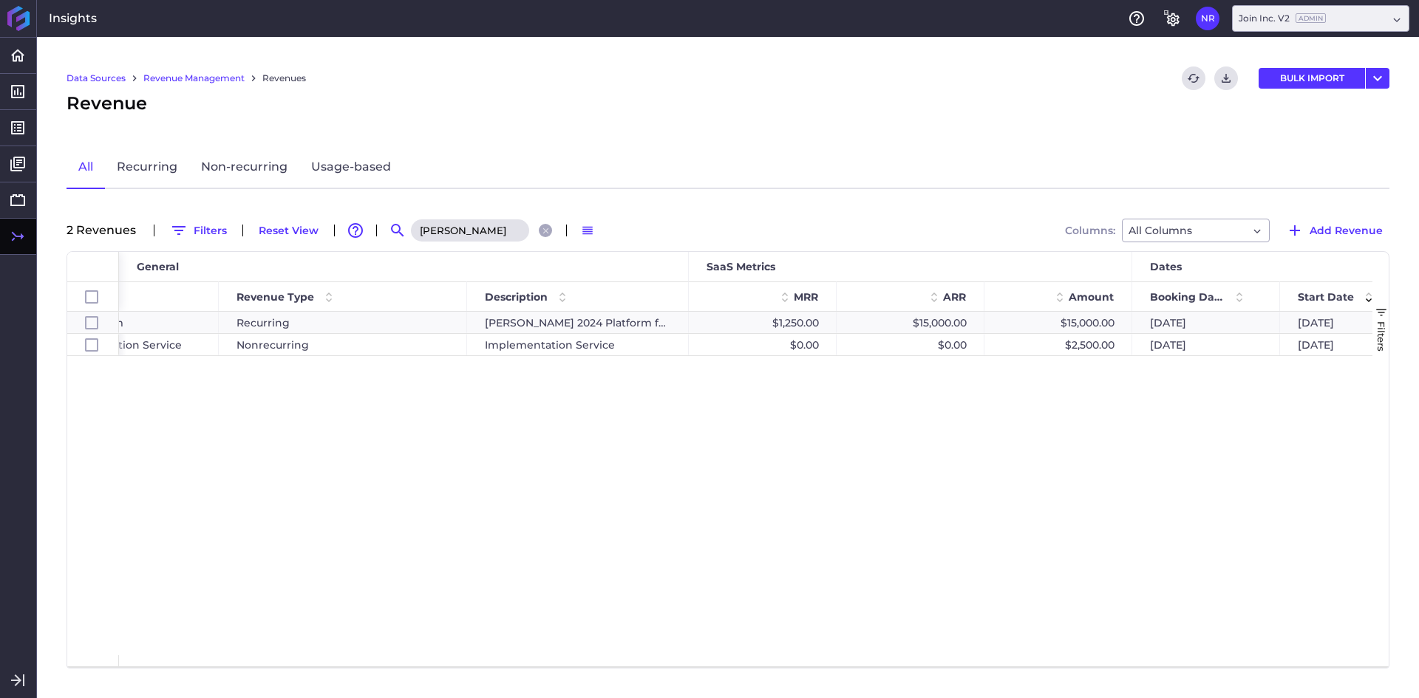
click at [454, 234] on input "mckin" at bounding box center [470, 230] width 118 height 22
type input "shook"
click at [493, 377] on div "Shook Construction Join Platform Recurring Shook 2024 Annual Platform Fee - Thi…" at bounding box center [745, 484] width 1253 height 344
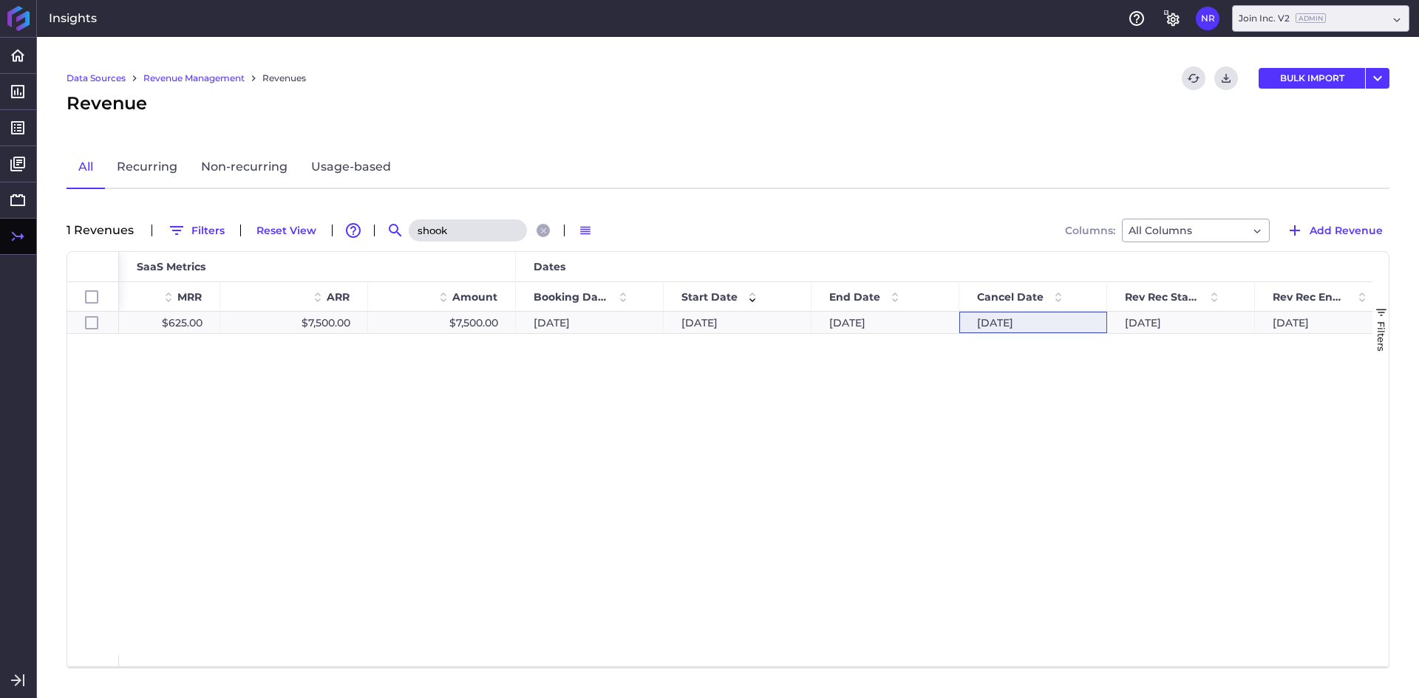
scroll to position [0, 1037]
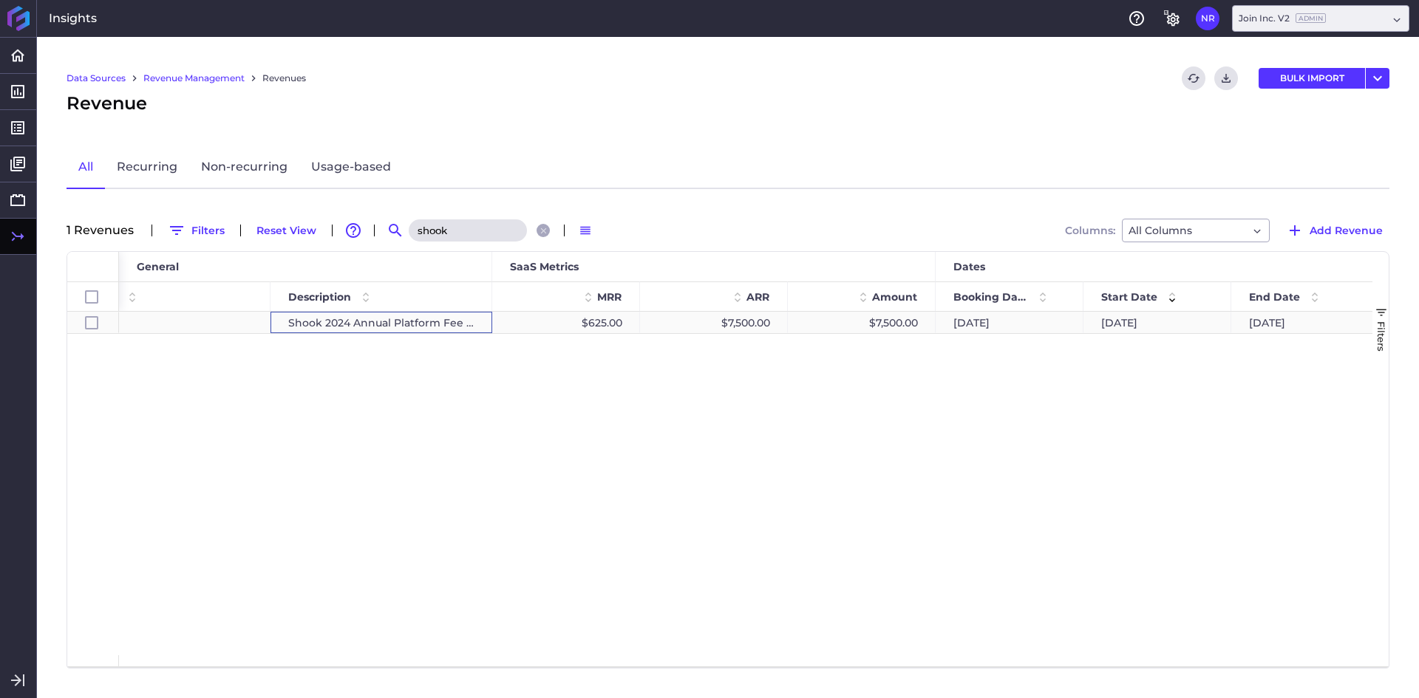
drag, startPoint x: 403, startPoint y: 327, endPoint x: 415, endPoint y: 345, distance: 21.5
click at [403, 327] on div "Shook 2024 Annual Platform Fee - Think Dayton Building" at bounding box center [381, 322] width 222 height 21
checkbox input "true"
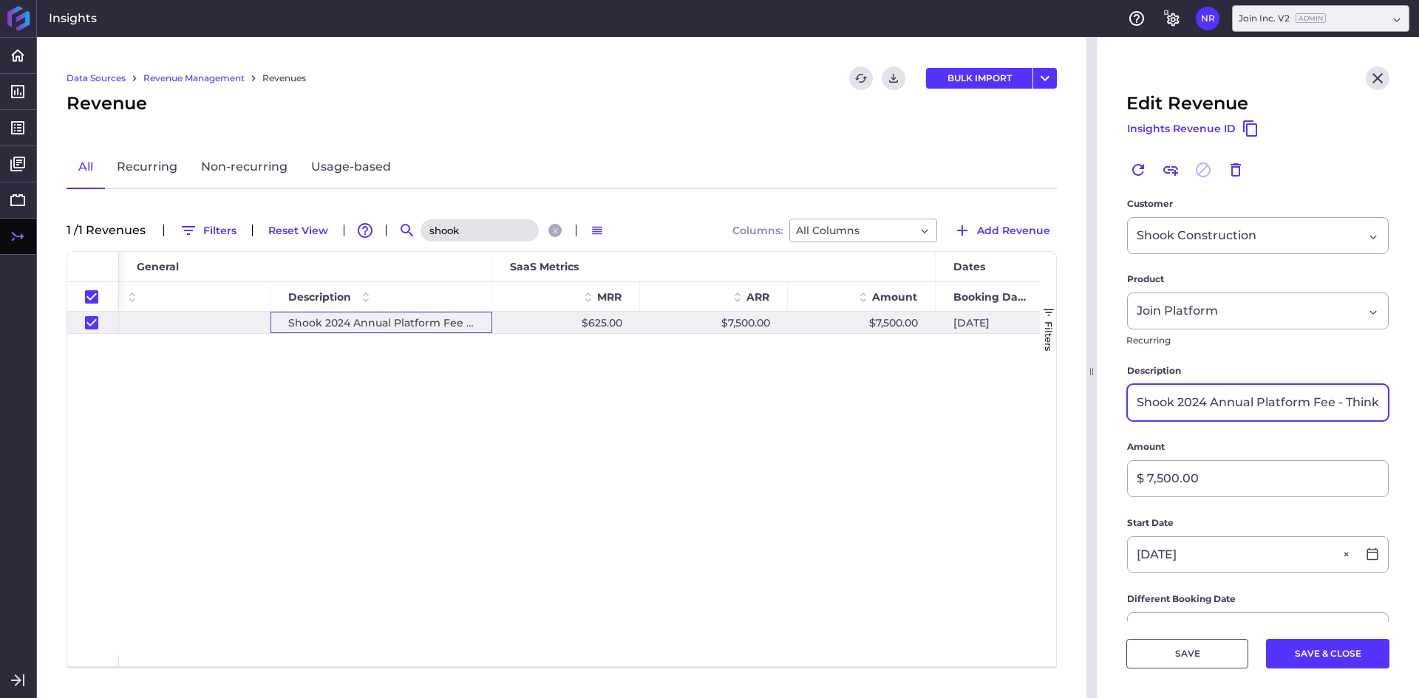
click at [1260, 412] on input "Shook 2024 Annual Platform Fee - Think Dayton Building" at bounding box center [1258, 402] width 260 height 35
drag, startPoint x: 1278, startPoint y: 407, endPoint x: 1384, endPoint y: 400, distance: 106.7
click at [1384, 400] on main "Customer Shook Construction Shook Construction Product Join Platform Join Platf…" at bounding box center [1258, 637] width 322 height 881
click at [1247, 406] on input "Shook 2024 Annual Platform Fee - Think Dayton Building" at bounding box center [1258, 402] width 260 height 35
click at [1227, 401] on input "Shook 2024 Annual Platform Fee - Think Dayton Building" at bounding box center [1258, 402] width 260 height 35
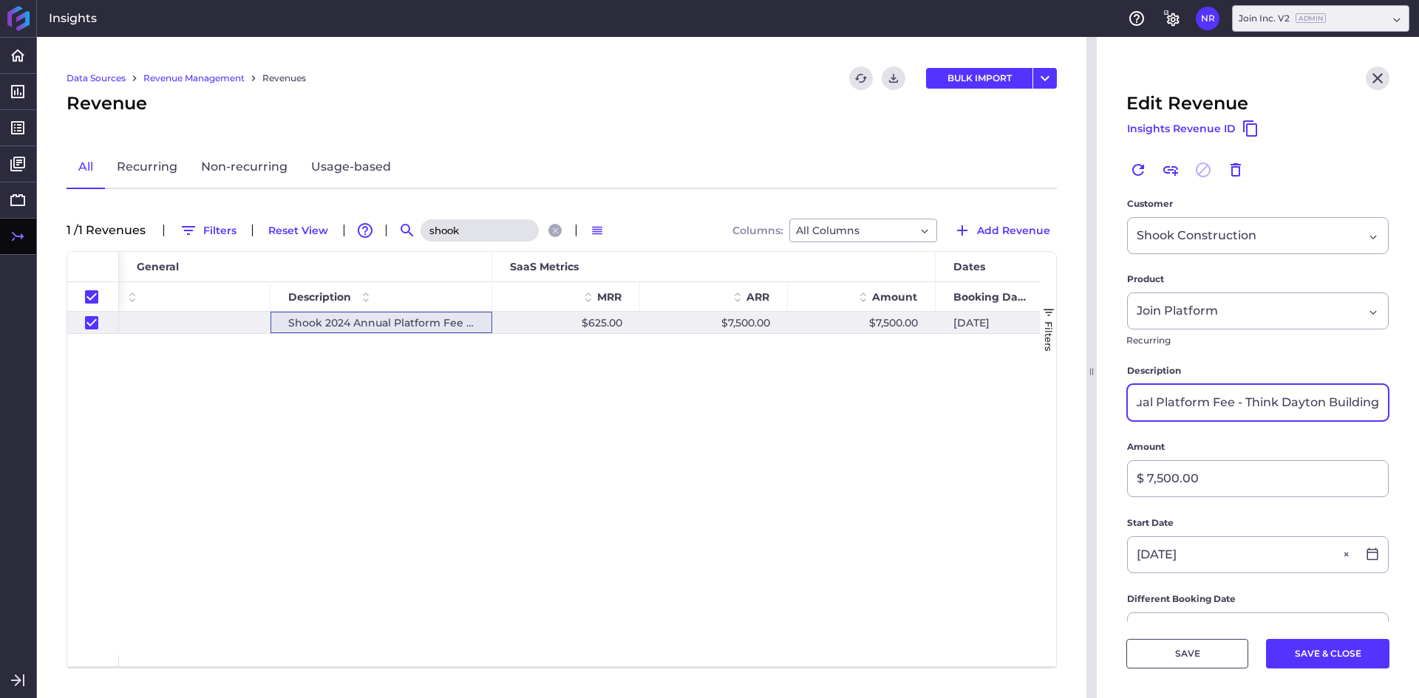
click at [1227, 401] on input "Shook 2024 Annual Platform Fee - Think Dayton Building" at bounding box center [1258, 402] width 260 height 35
click at [1242, 400] on input "Shook 2024 Annual Platform Fee - Think Dayton Building" at bounding box center [1258, 402] width 260 height 35
drag, startPoint x: 1234, startPoint y: 403, endPoint x: 1183, endPoint y: 410, distance: 51.4
click at [1183, 410] on input "Shook 2024 Annual Platform Fee - Think Dayton Building" at bounding box center [1258, 402] width 260 height 35
click at [1351, 412] on input "Shook - Think Dayton Building" at bounding box center [1258, 402] width 260 height 35
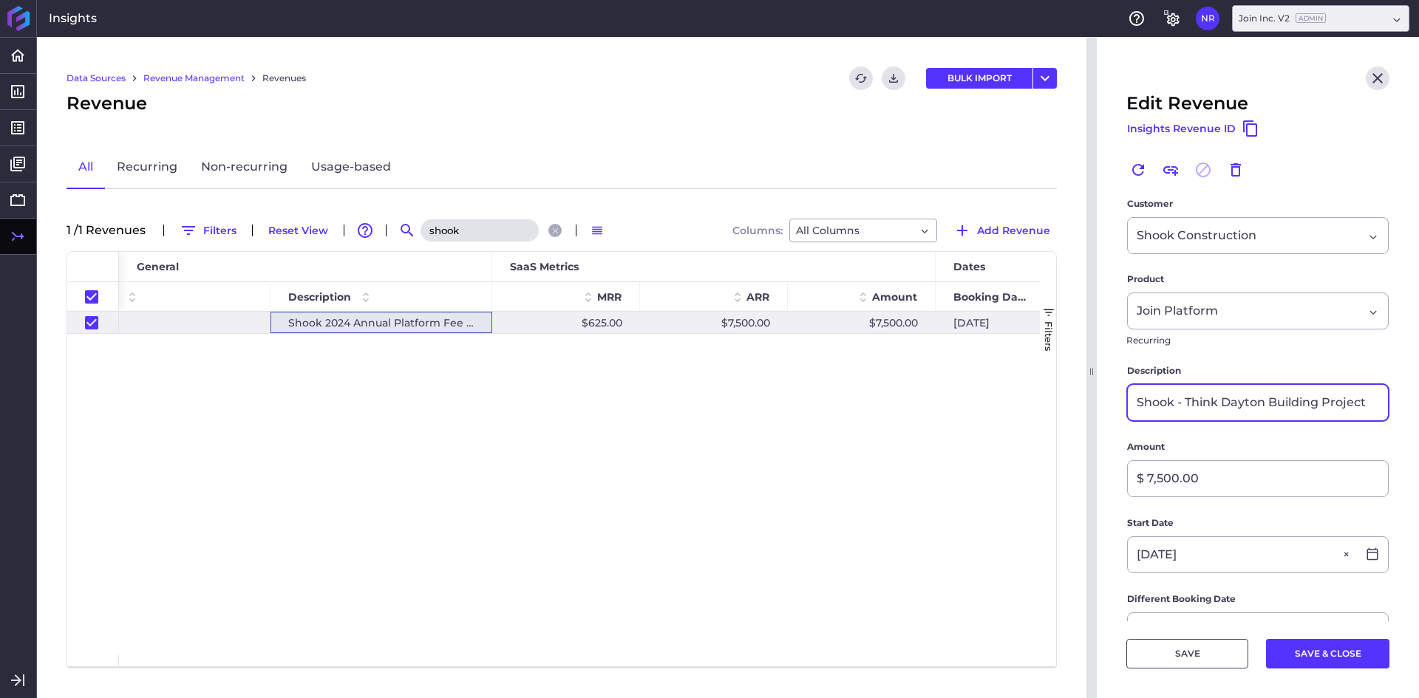
type input "Shook - Think Dayton Building Project"
click at [1386, 406] on main "Customer Shook Construction Shook Construction Product Join Platform Join Platf…" at bounding box center [1258, 637] width 322 height 881
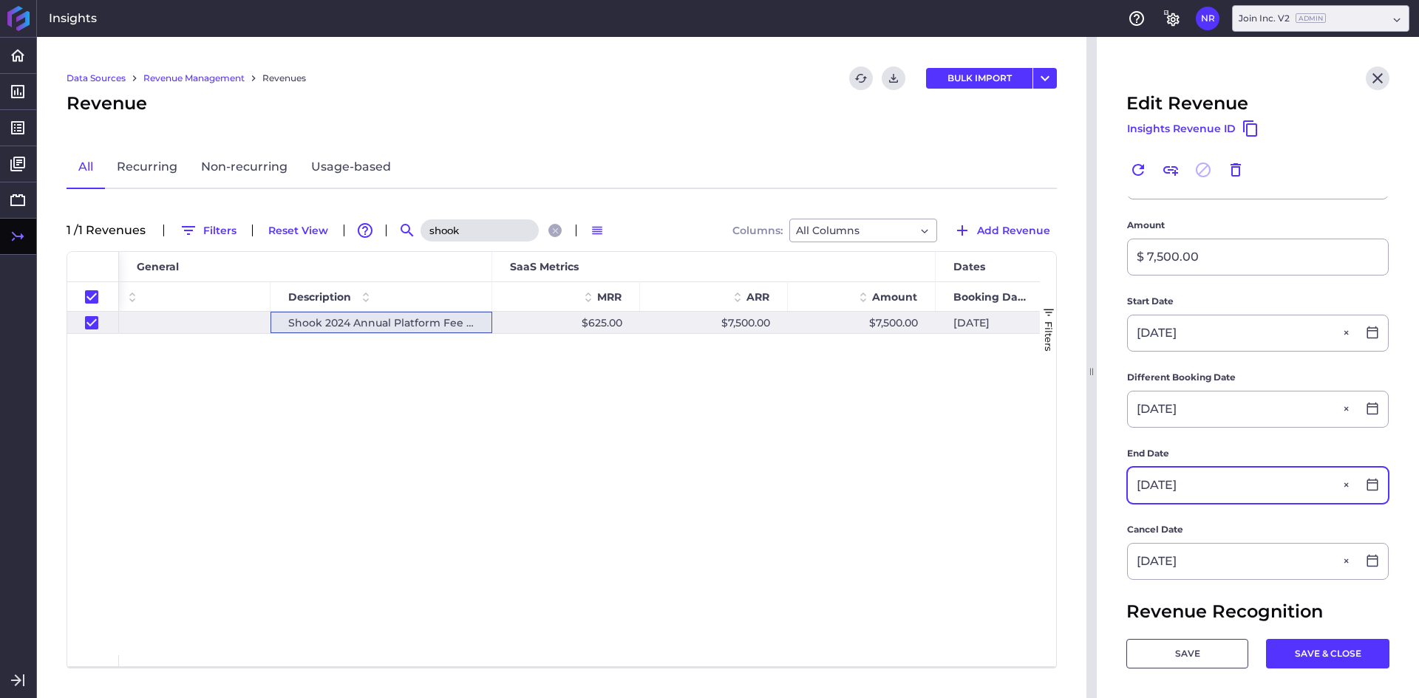
scroll to position [296, 0]
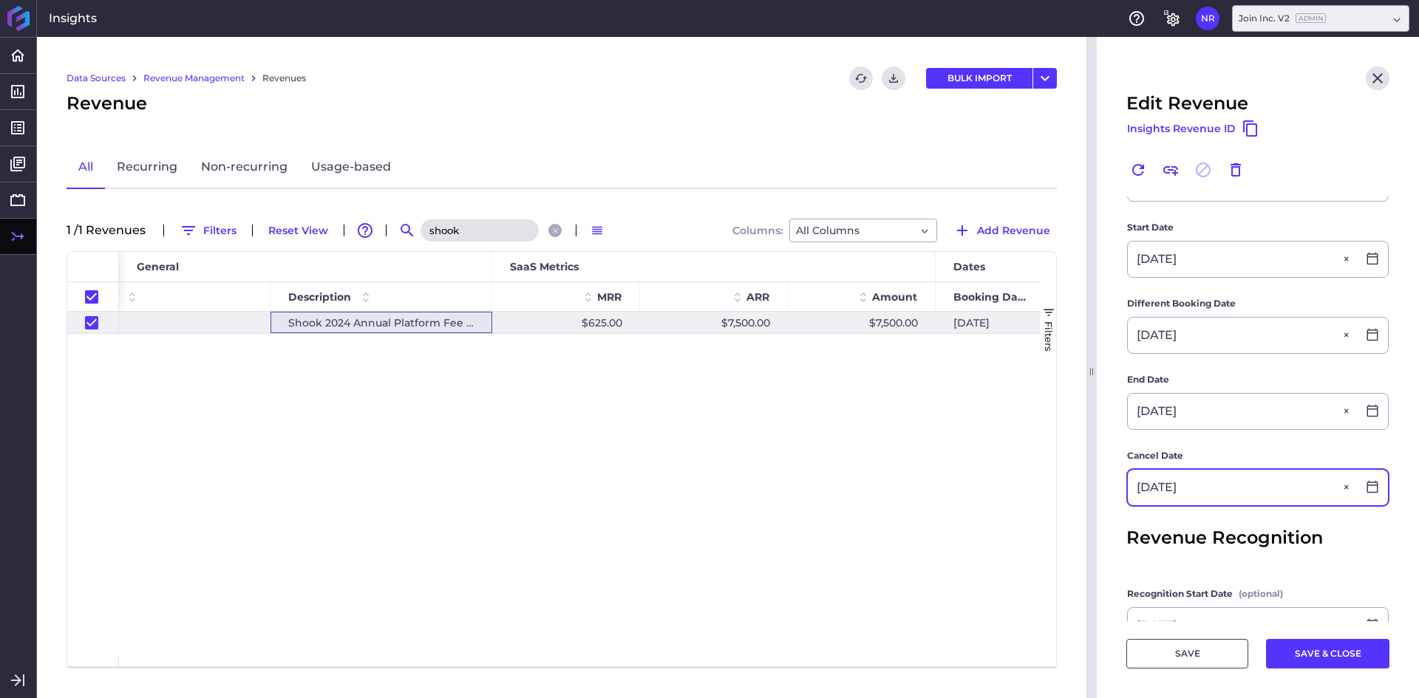
click at [1189, 496] on input "07/24/2025" at bounding box center [1242, 487] width 229 height 35
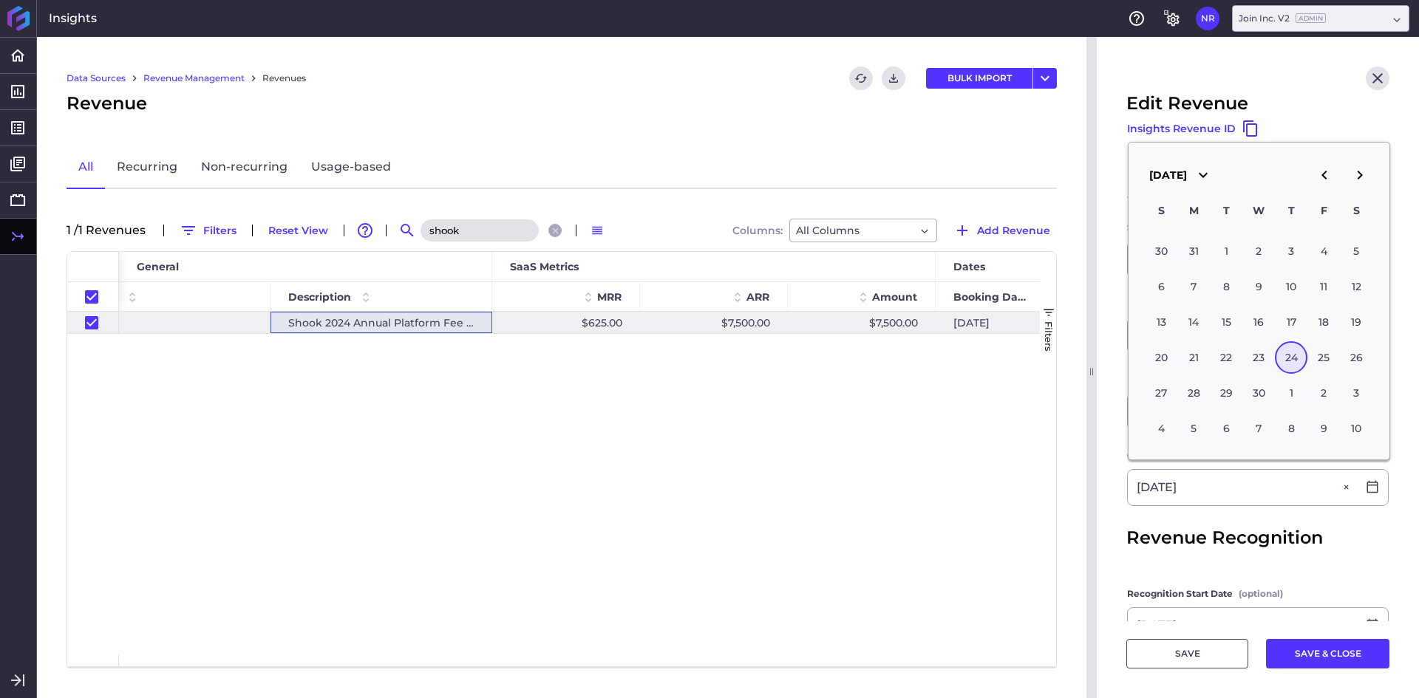
type input "04/24/2025"
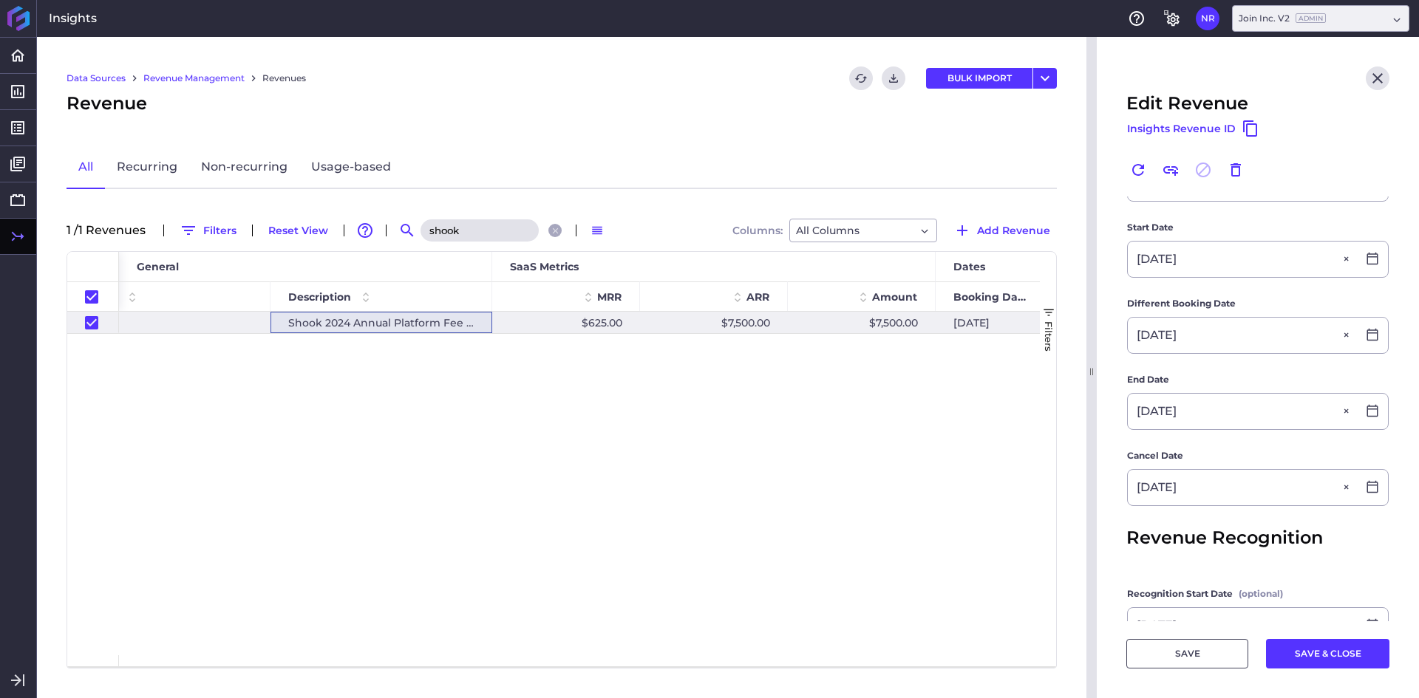
click at [1121, 479] on main "Customer Shook Construction Shook Construction Product Join Platform Join Platf…" at bounding box center [1258, 341] width 322 height 881
click at [1310, 661] on button "SAVE & CLOSE" at bounding box center [1327, 654] width 123 height 30
checkbox input "false"
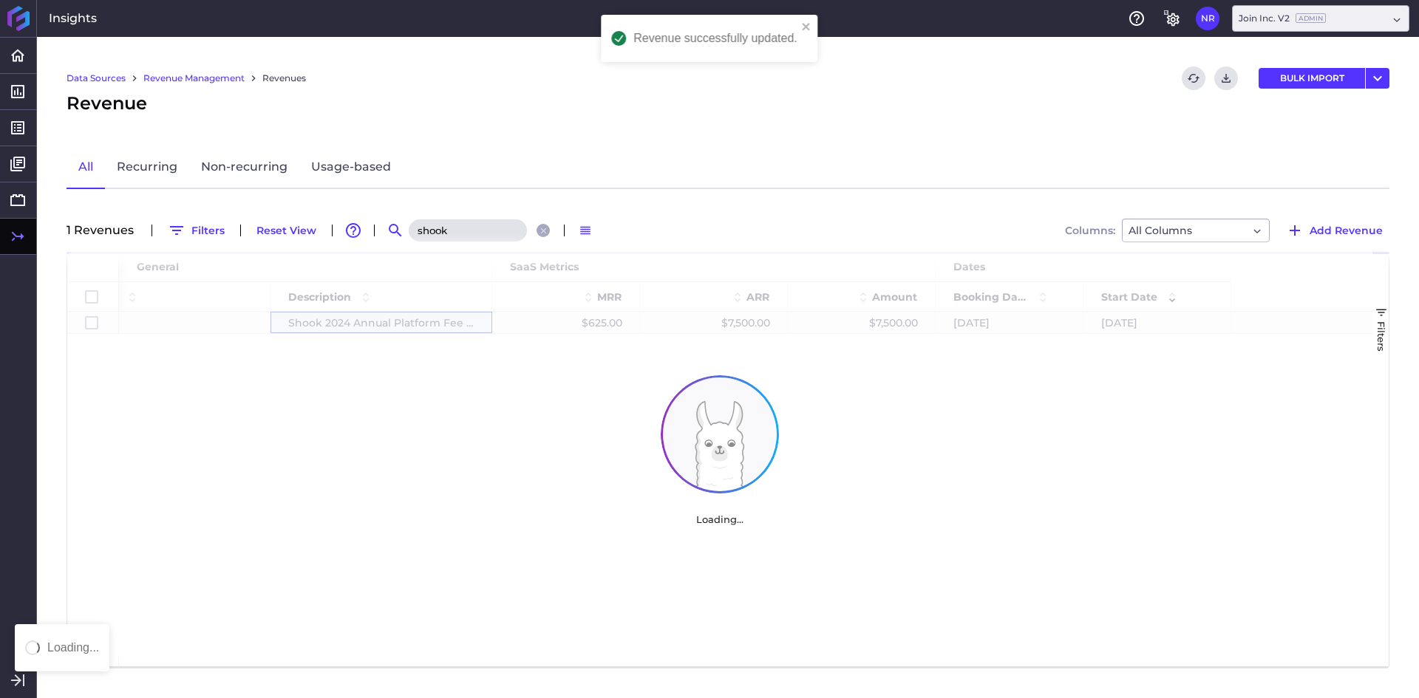
scroll to position [0, 0]
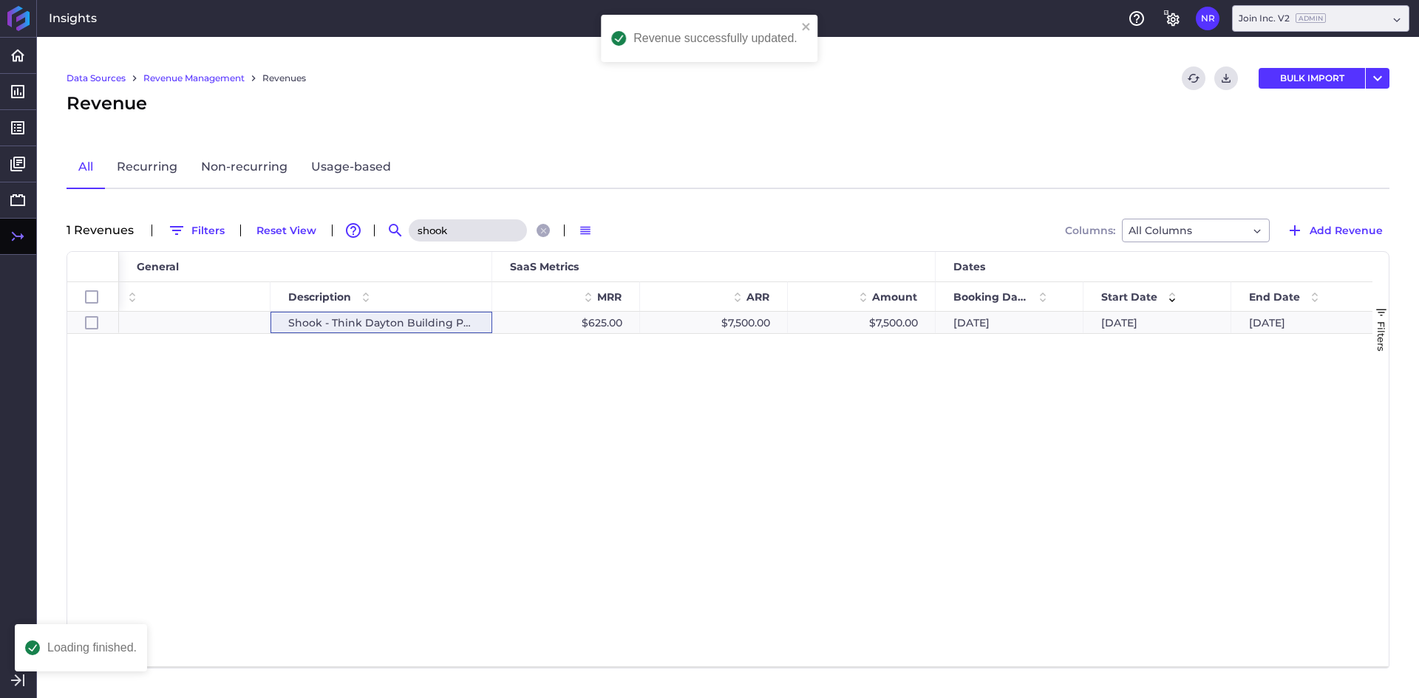
click at [448, 229] on input "shook" at bounding box center [468, 230] width 118 height 22
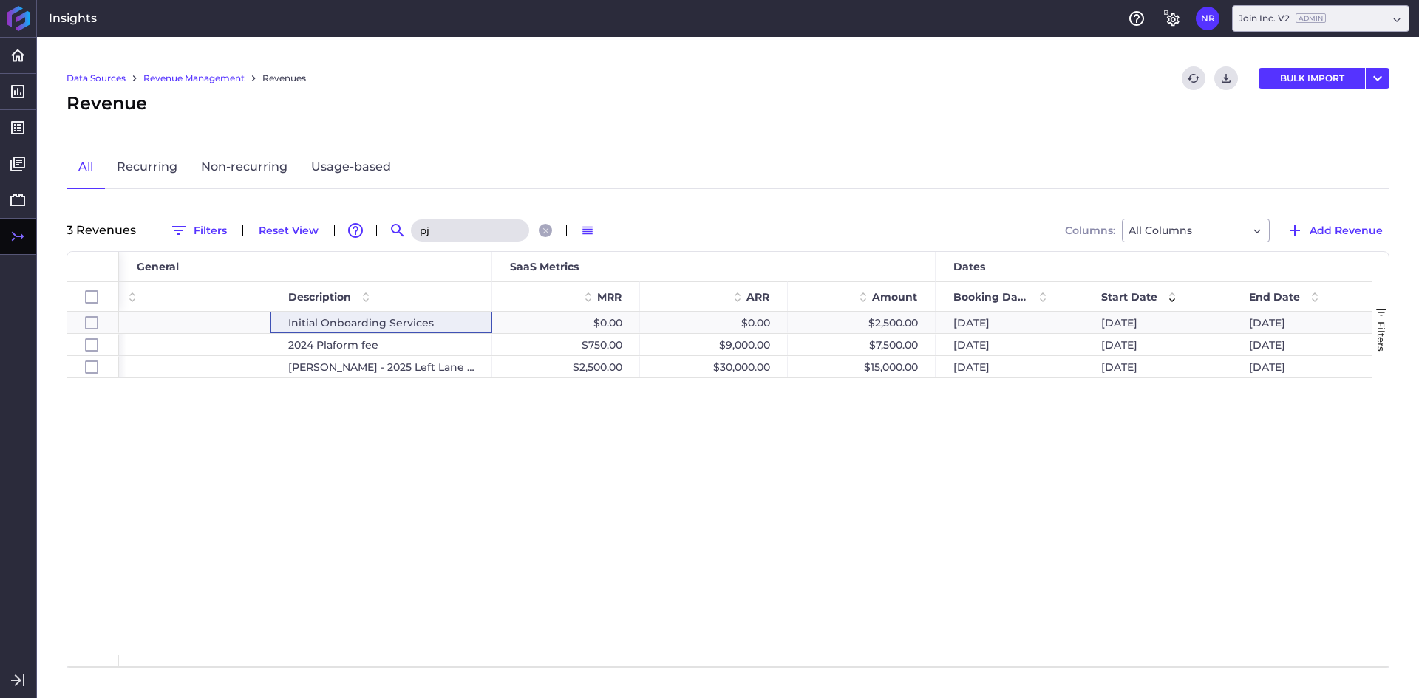
type input "pj"
click at [432, 437] on div "Implementation Service Nonrecurring Initial Onboarding Services $0.00 $0.00 $2,…" at bounding box center [745, 484] width 1253 height 344
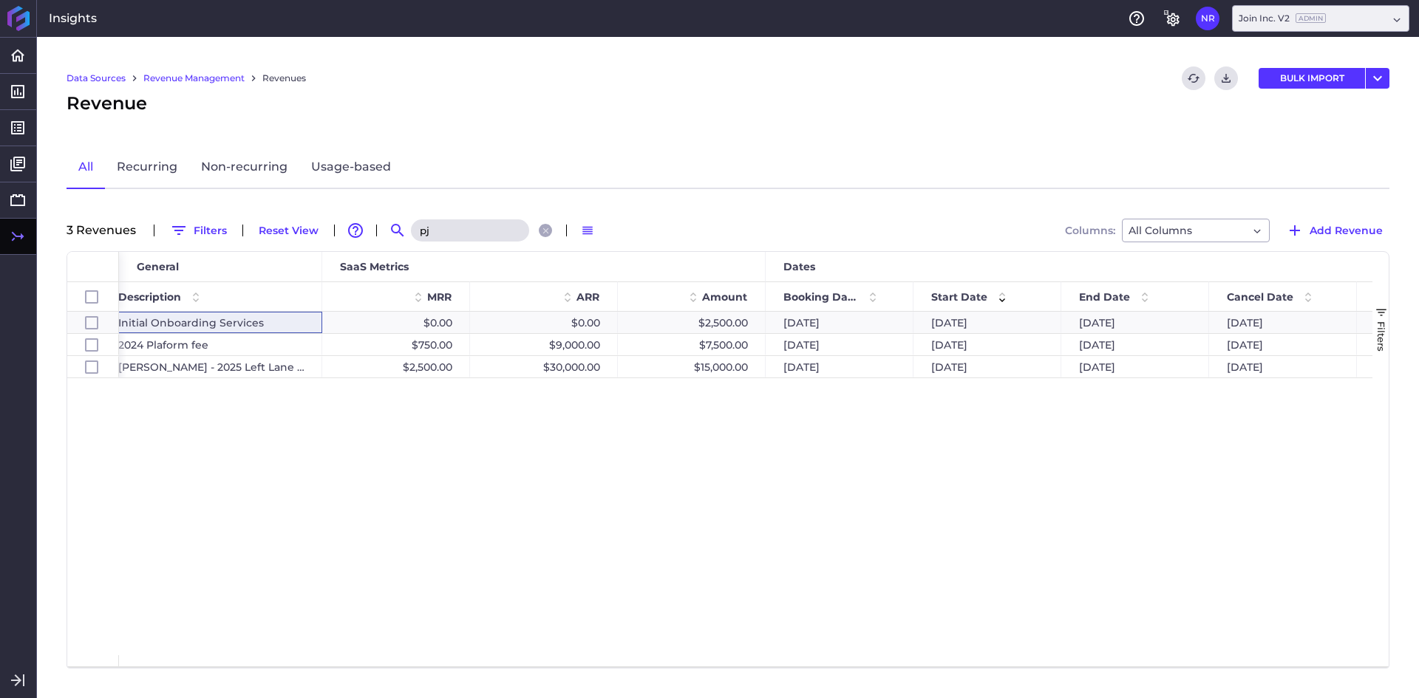
scroll to position [0, 642]
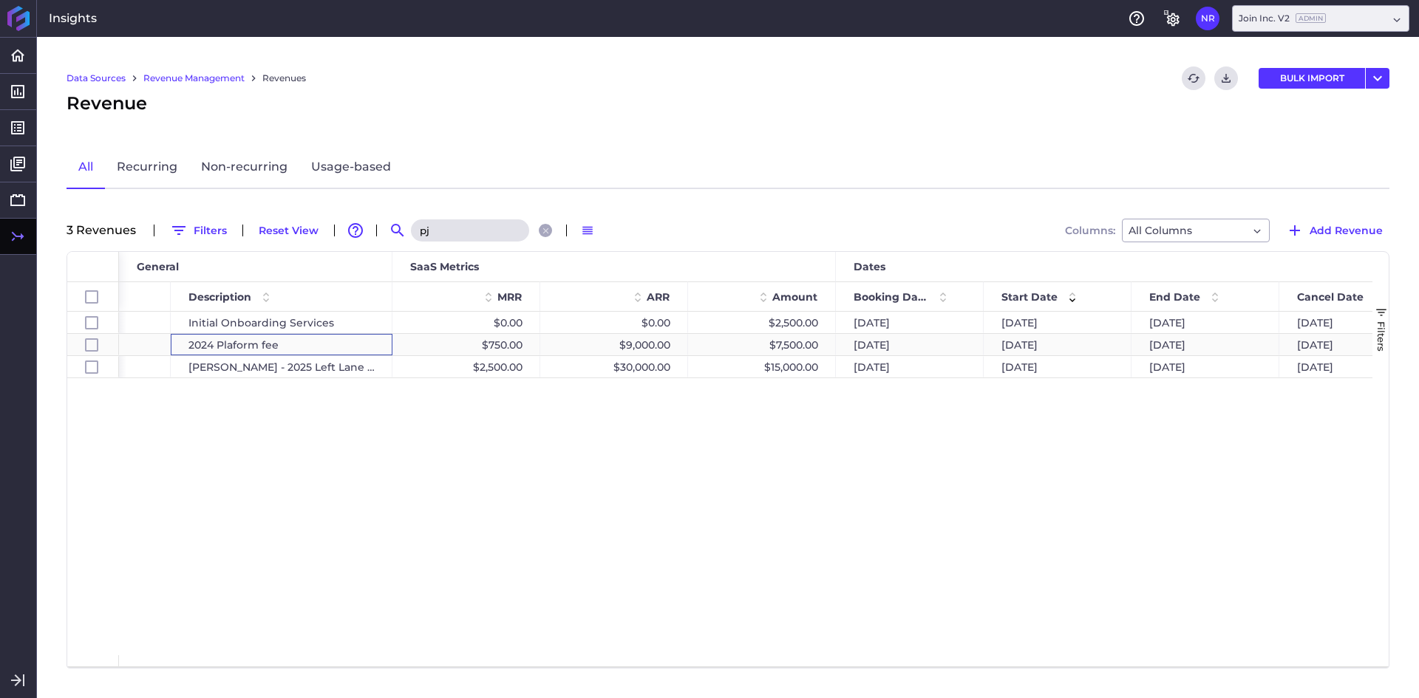
click at [236, 347] on div "2024 Plaform fee" at bounding box center [282, 344] width 222 height 21
checkbox input "false"
checkbox input "true"
checkbox input "false"
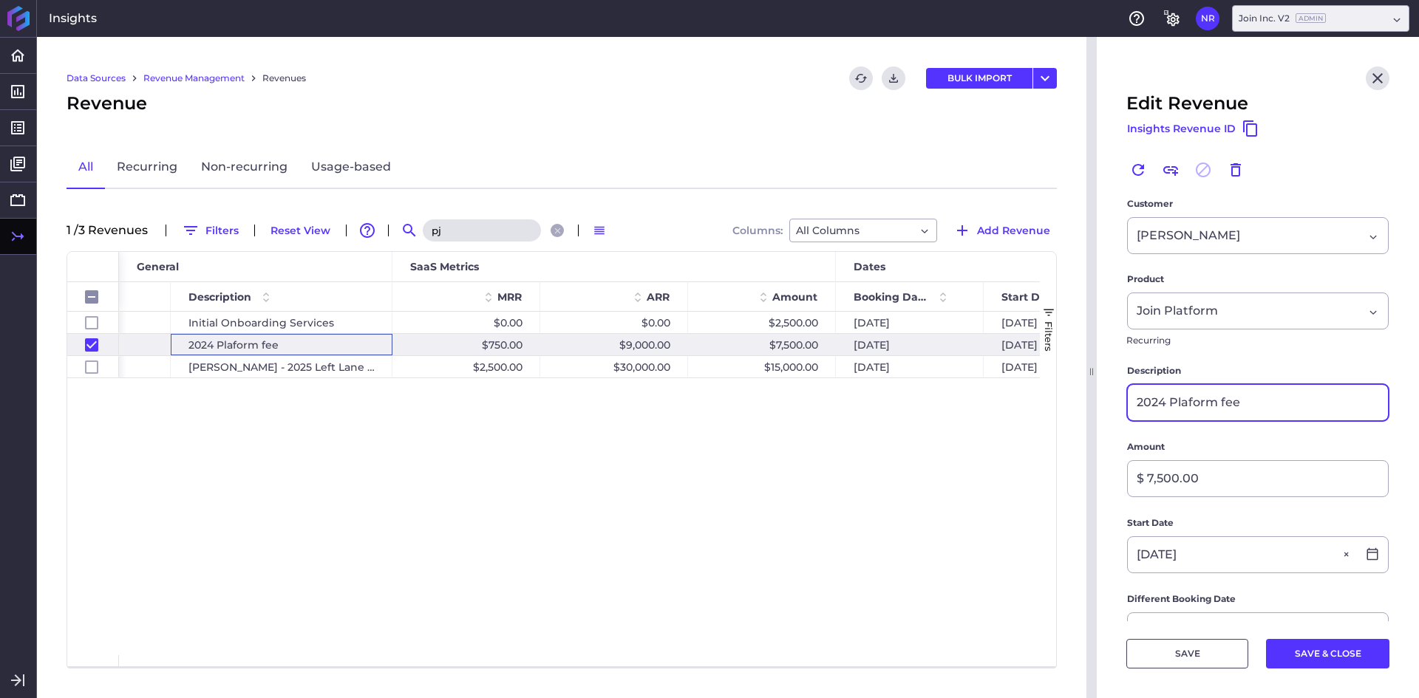
drag, startPoint x: 1228, startPoint y: 409, endPoint x: 1265, endPoint y: 403, distance: 37.3
click at [1229, 409] on input "2024 Plaform fee" at bounding box center [1258, 402] width 260 height 35
drag, startPoint x: 1271, startPoint y: 402, endPoint x: 1109, endPoint y: 402, distance: 161.8
click at [1109, 402] on main "Customer PJ Dick PJ Dick Product Join Platform Join Platform Recurring Descript…" at bounding box center [1258, 637] width 322 height 881
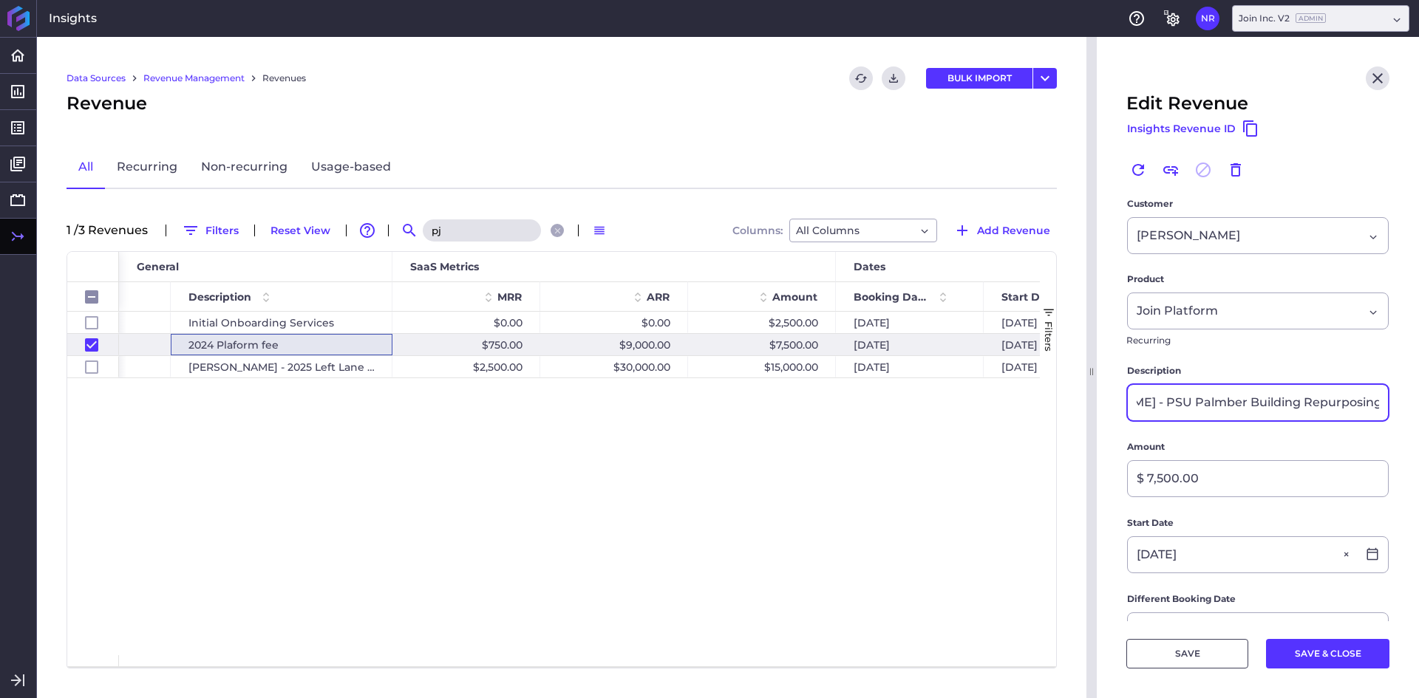
click at [1171, 403] on input "PJ Dick - PSU Palmber Building Repurposing Proejct" at bounding box center [1258, 402] width 260 height 35
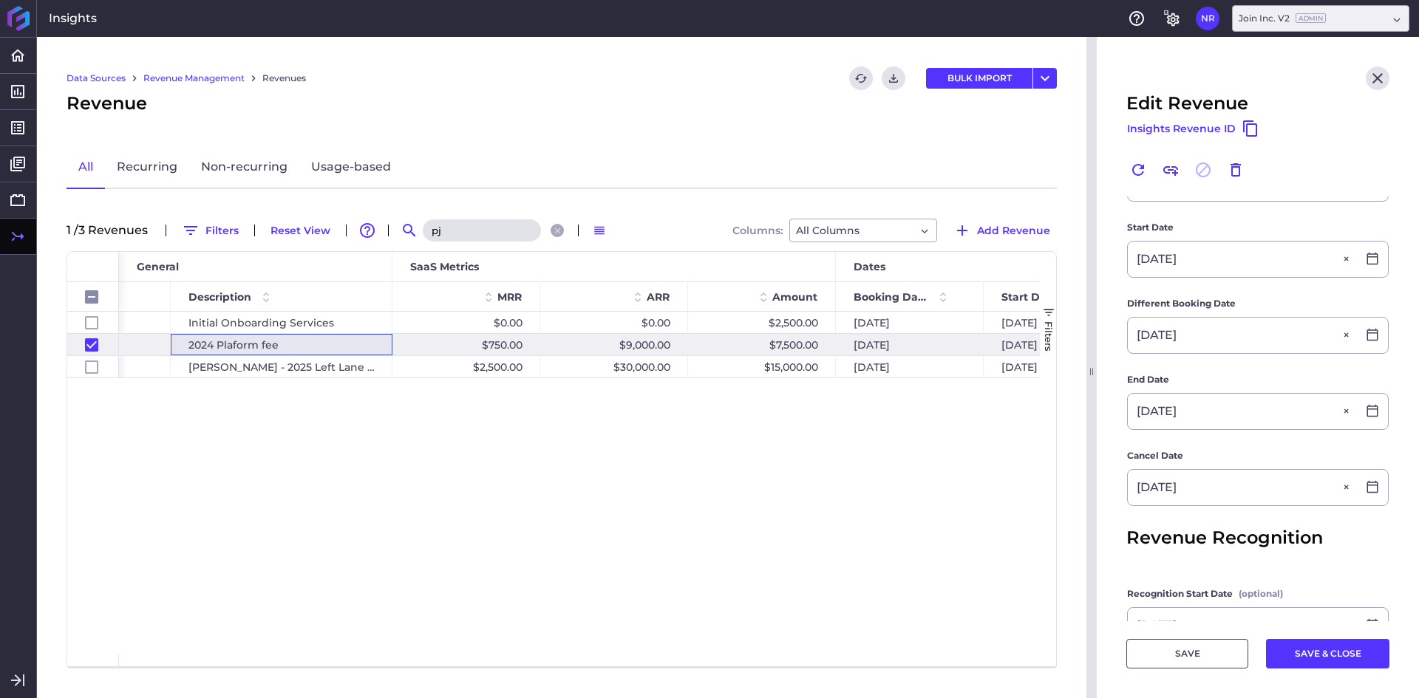
scroll to position [443, 0]
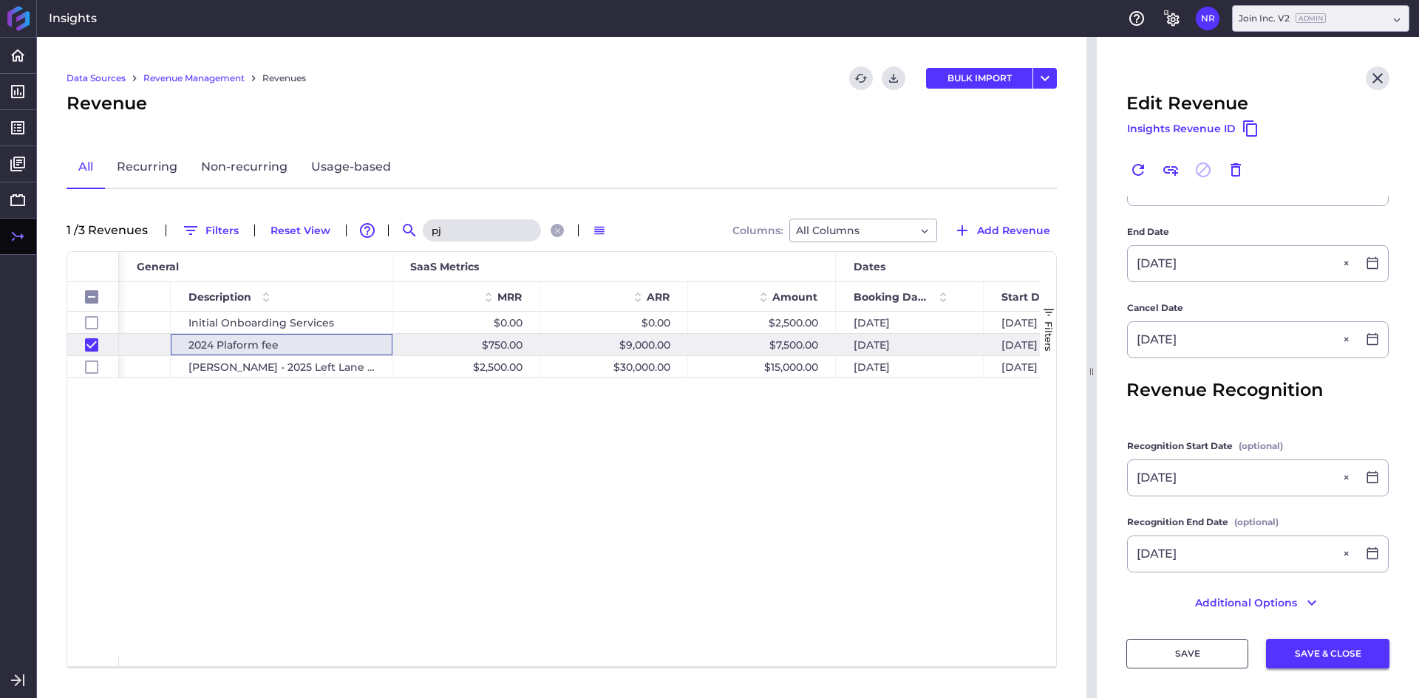
type input "[PERSON_NAME] - PSU [PERSON_NAME] Building Repurposing Proejct"
click at [1296, 643] on button "SAVE & CLOSE" at bounding box center [1327, 654] width 123 height 30
checkbox input "false"
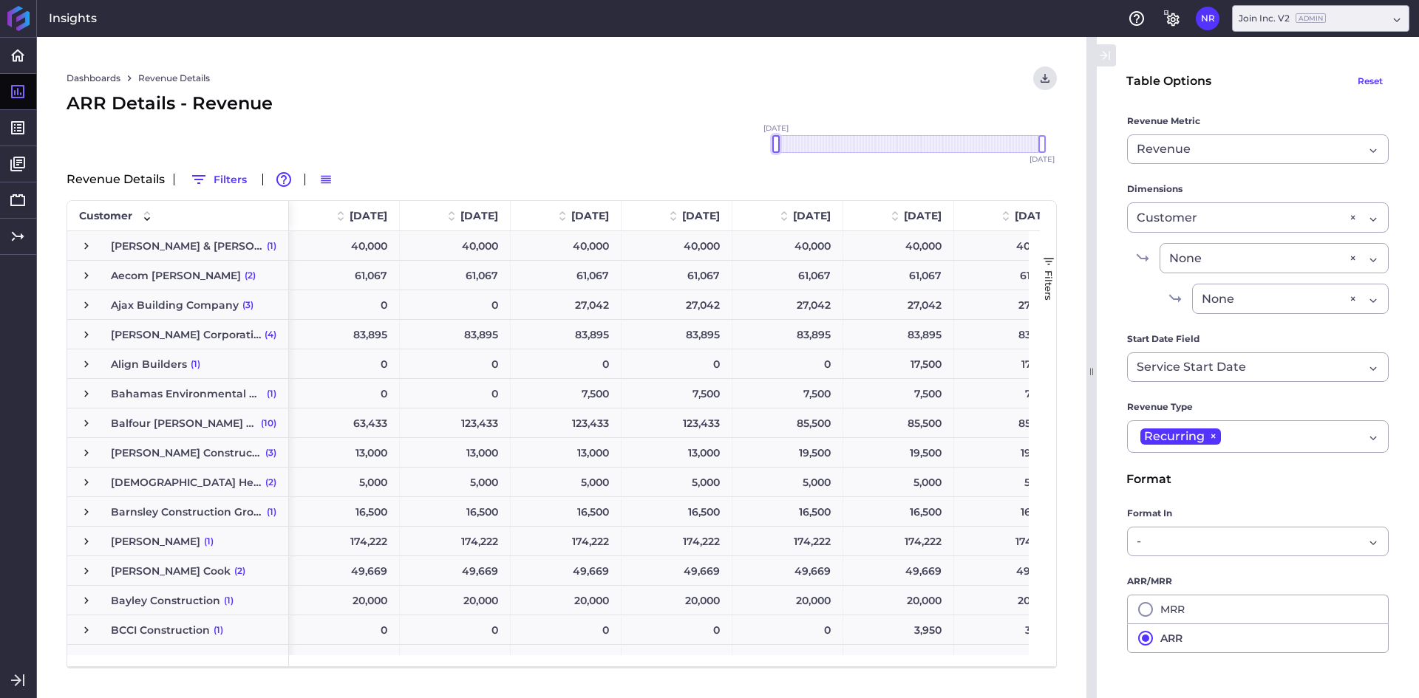
drag, startPoint x: 1007, startPoint y: 143, endPoint x: 732, endPoint y: 149, distance: 275.7
click at [732, 149] on div "[DATE] Dec '[DATE] Feb '[DATE] Apr '[DATE] Jun '[DATE] Aug '[DATE] Oct '[DATE] …" at bounding box center [562, 156] width 990 height 21
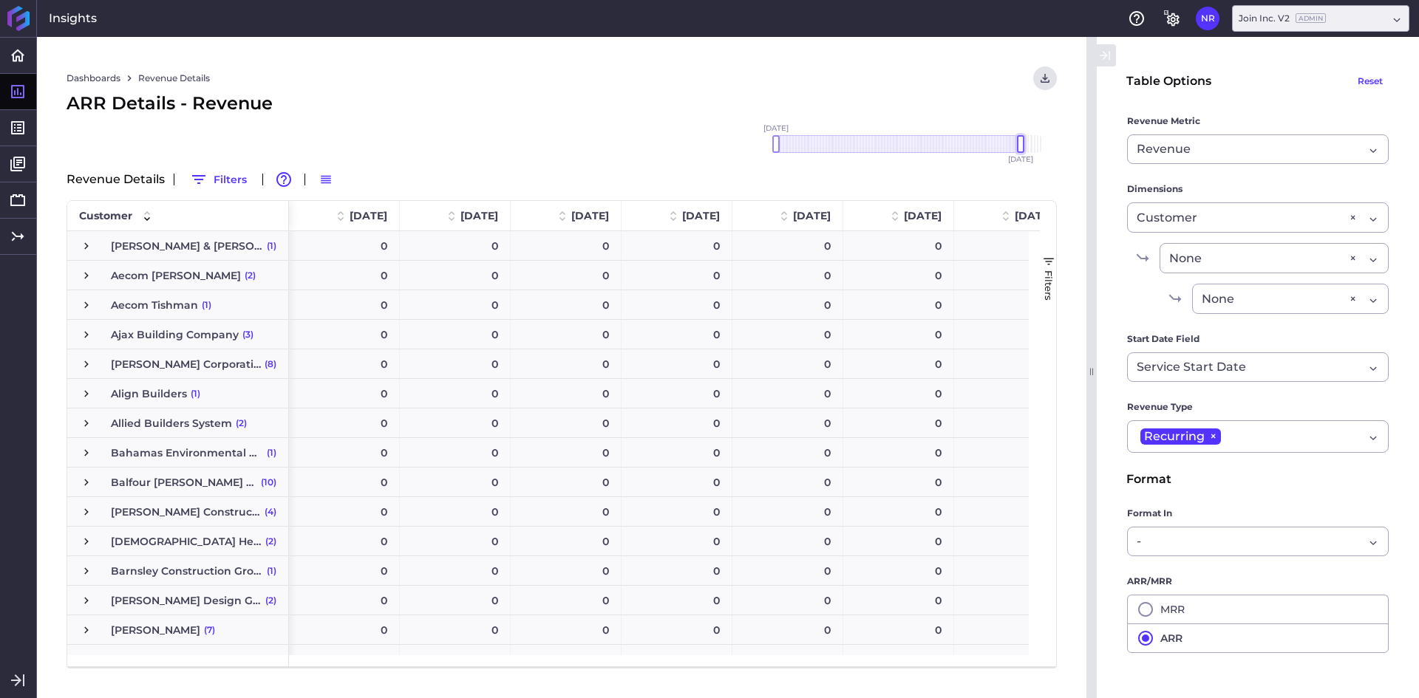
drag, startPoint x: 1043, startPoint y: 143, endPoint x: 1024, endPoint y: 136, distance: 21.3
click at [1024, 136] on div at bounding box center [1020, 144] width 7 height 18
click at [81, 358] on span "Press SPACE to select this row." at bounding box center [86, 364] width 13 height 13
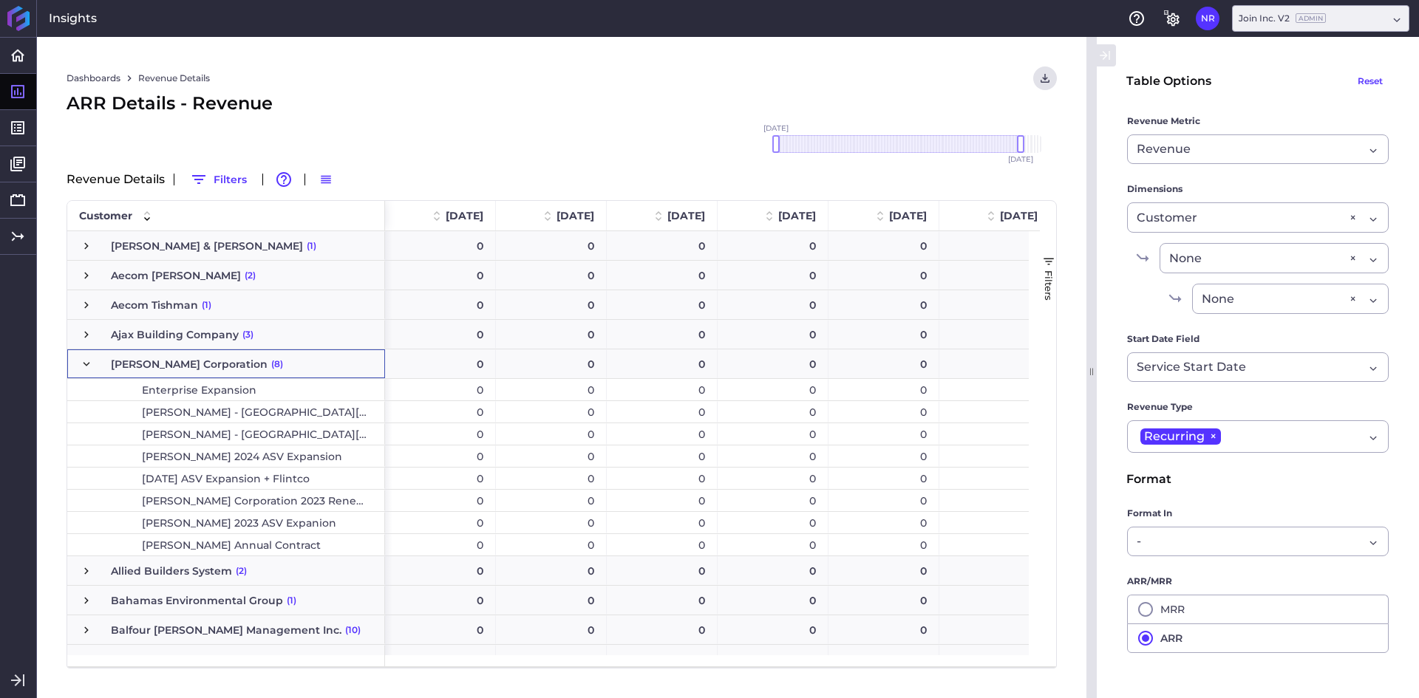
click at [102, 372] on span "Alberici Corporation (8)" at bounding box center [226, 364] width 293 height 28
click at [94, 361] on span "Alberici Corporation (8)" at bounding box center [226, 364] width 293 height 28
click at [84, 361] on span "Press SPACE to select this row." at bounding box center [86, 364] width 13 height 13
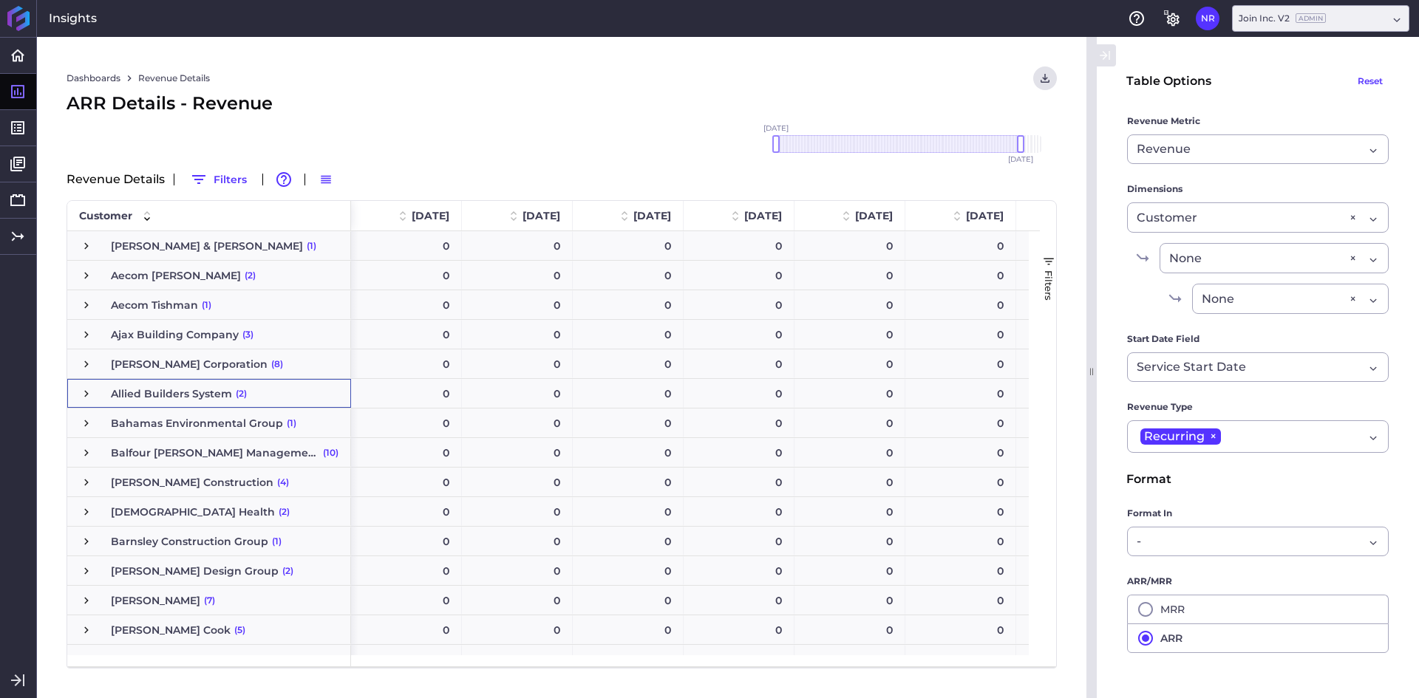
click at [81, 390] on span "Press SPACE to select this row." at bounding box center [86, 393] width 13 height 13
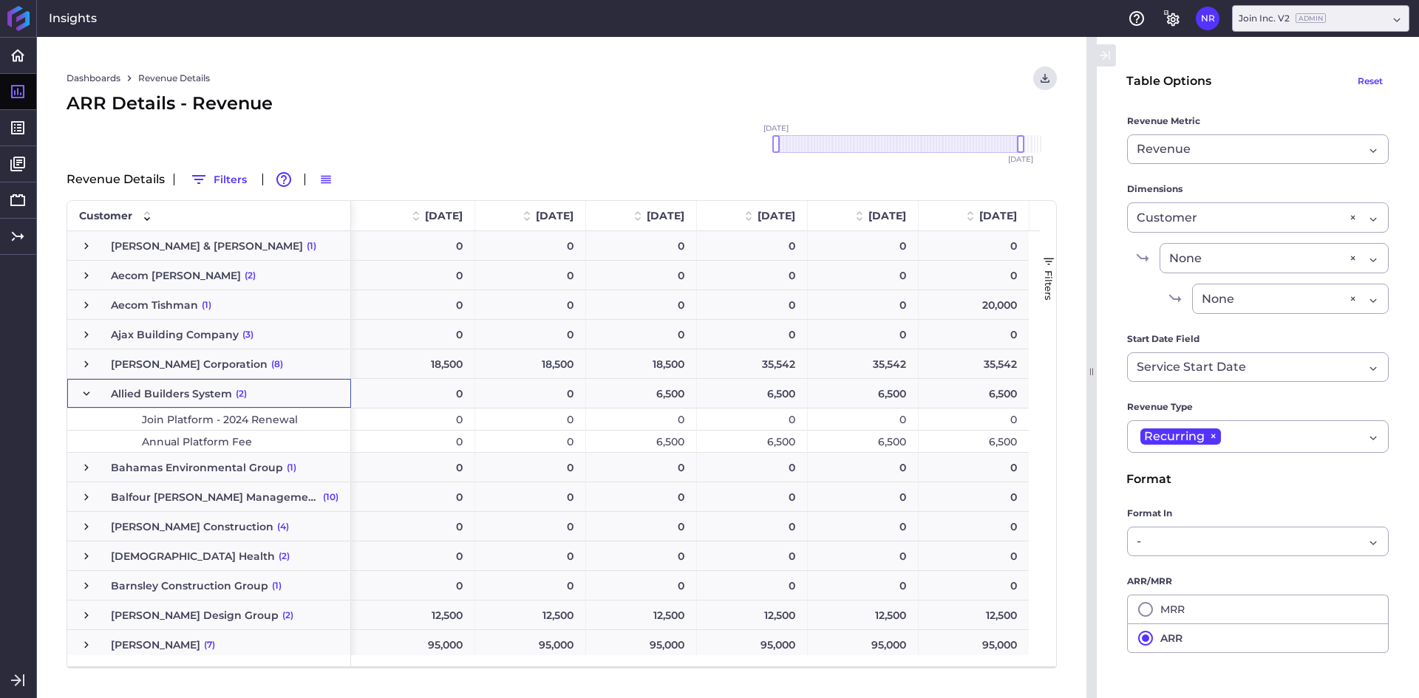
scroll to position [0, 5826]
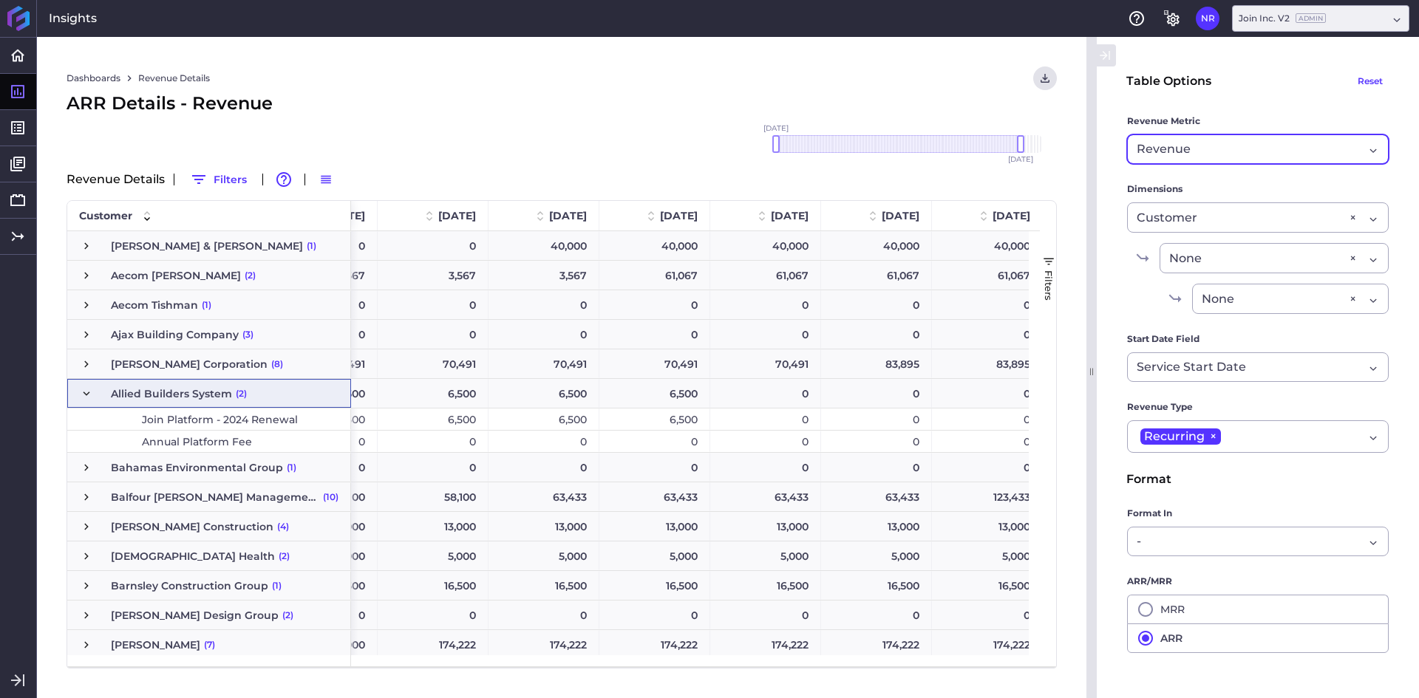
click at [1254, 140] on div "Revenue Revenue" at bounding box center [1258, 149] width 262 height 30
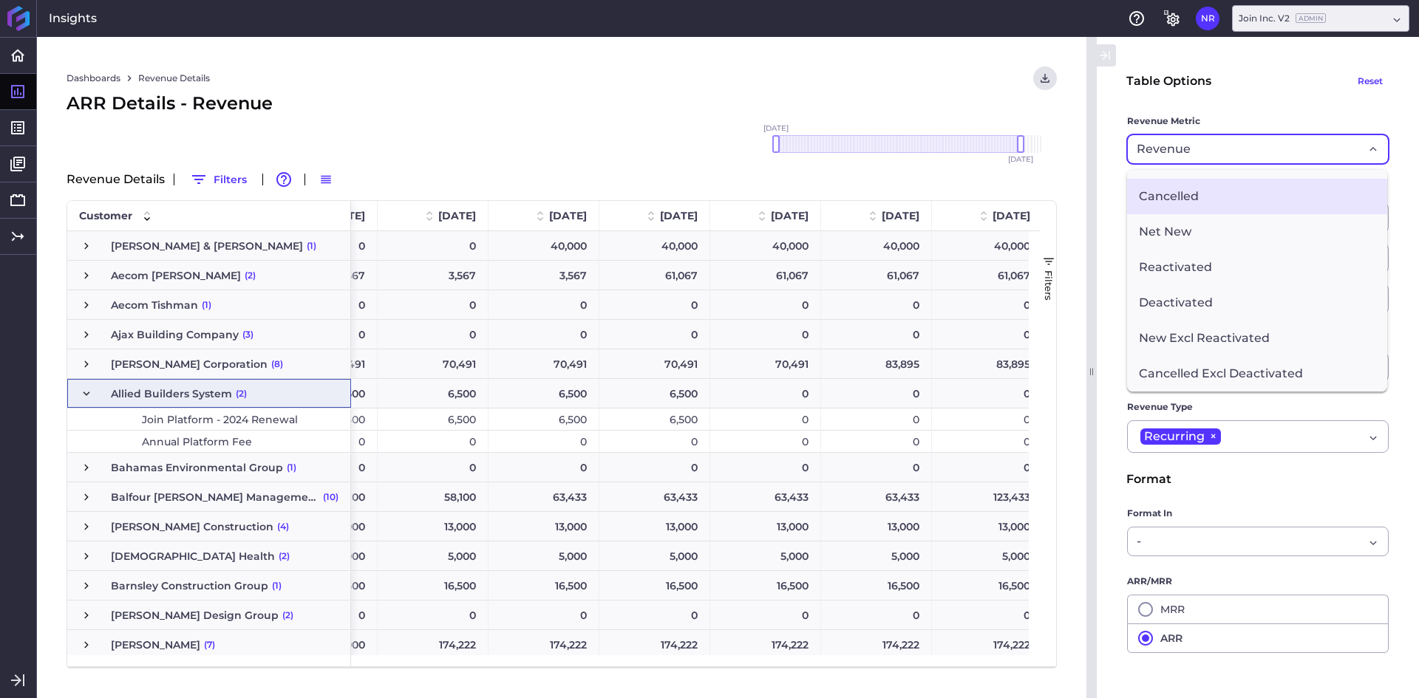
click at [1188, 191] on span "Cancelled" at bounding box center [1257, 196] width 260 height 35
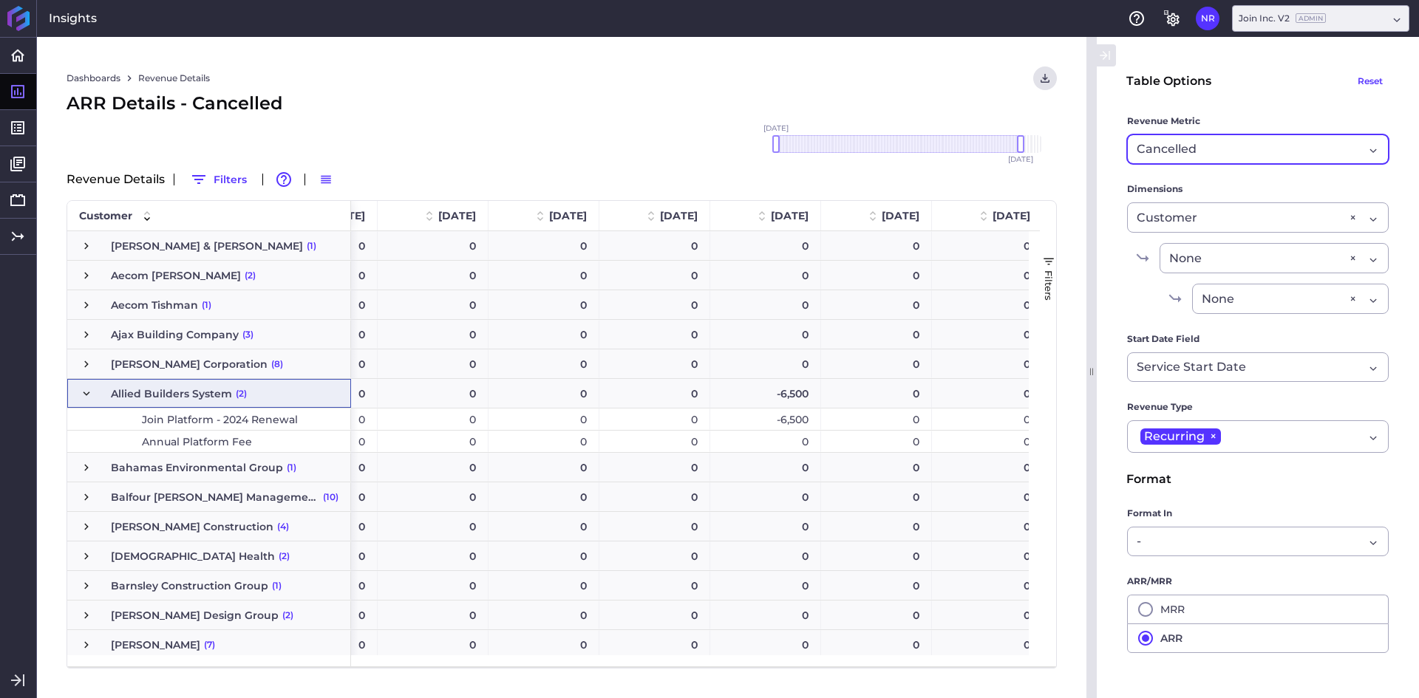
click at [605, 111] on div "ARR Details - Cancelled" at bounding box center [562, 103] width 990 height 27
click at [789, 415] on div "-6,500" at bounding box center [765, 419] width 111 height 21
click at [778, 395] on div "-6,500" at bounding box center [765, 393] width 111 height 29
click at [771, 425] on div "-6,500" at bounding box center [765, 419] width 111 height 21
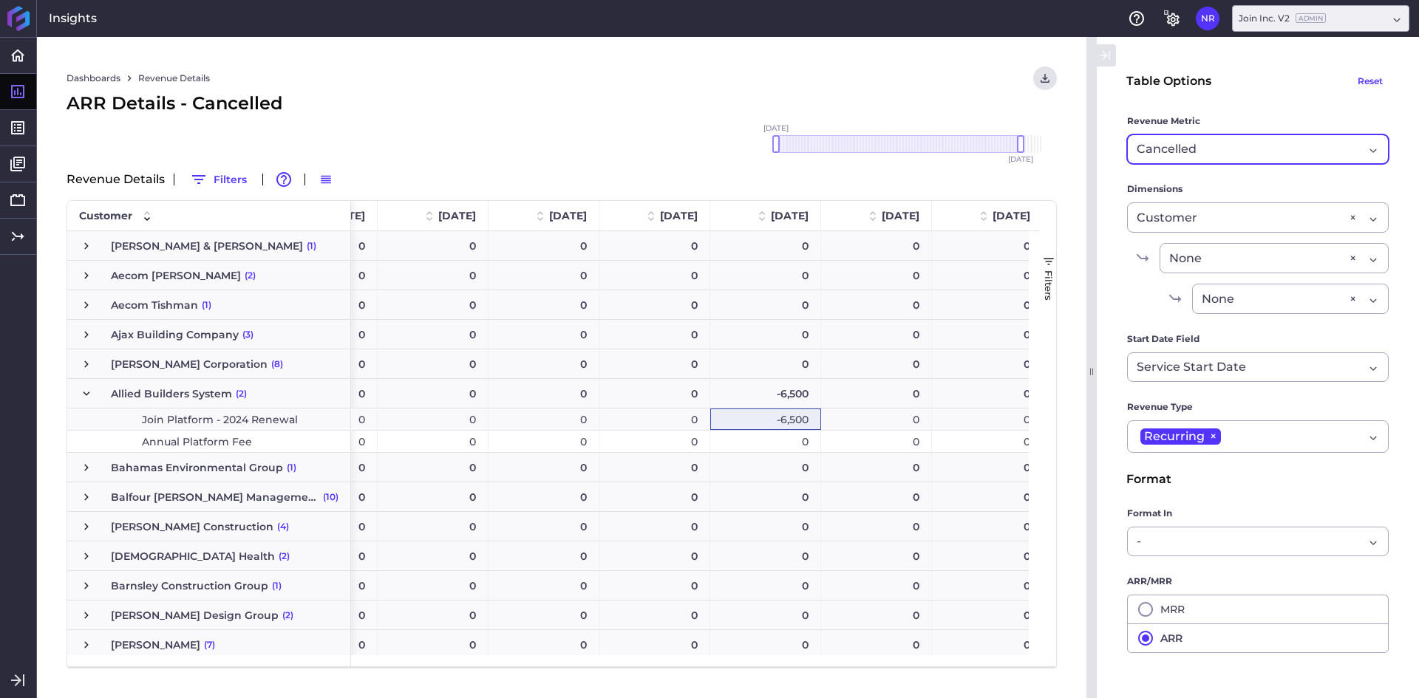
click at [88, 392] on span "Press SPACE to select this row." at bounding box center [86, 393] width 13 height 13
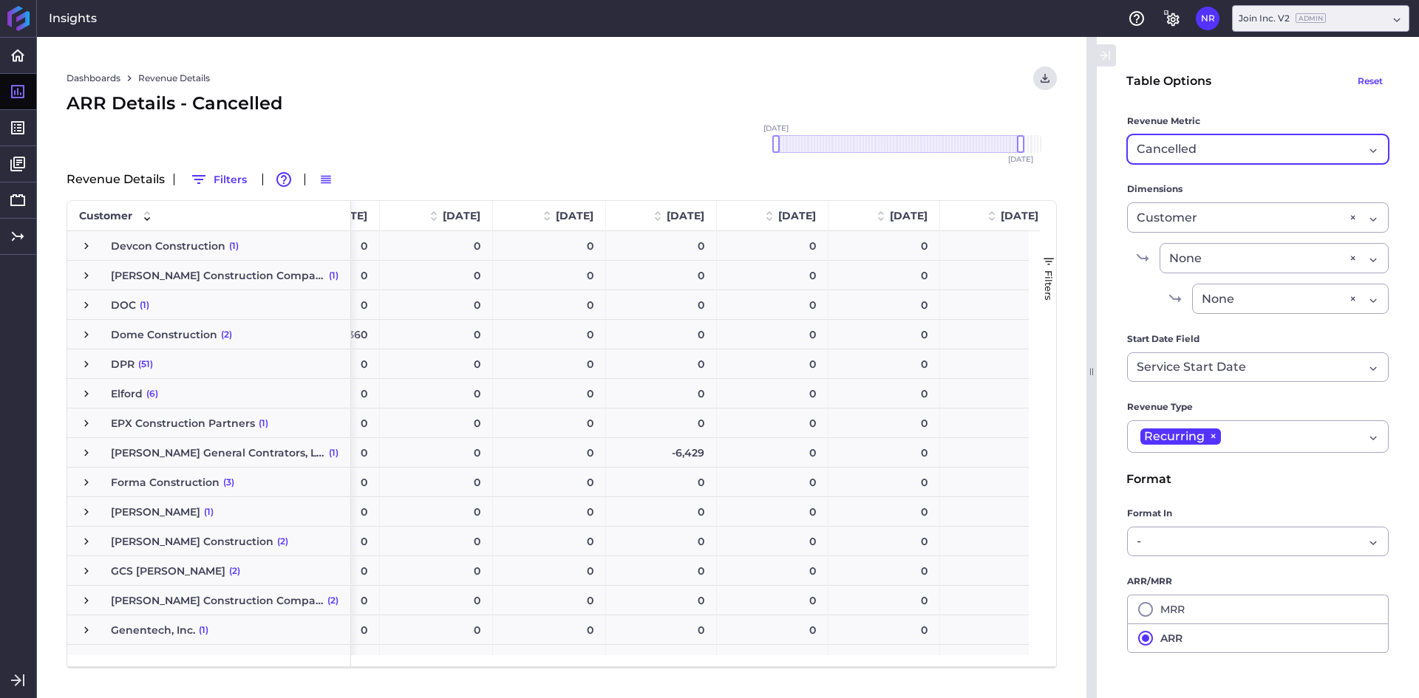
scroll to position [1400, 0]
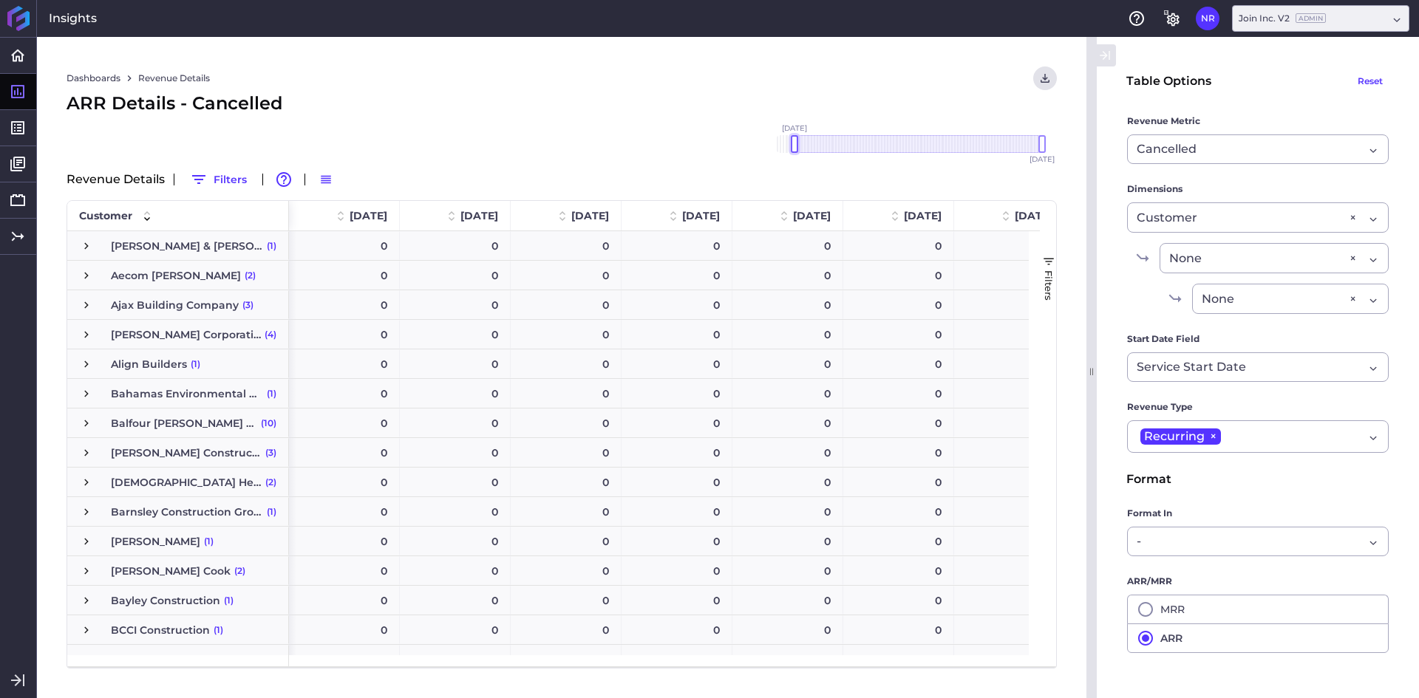
drag, startPoint x: 1007, startPoint y: 140, endPoint x: 675, endPoint y: 157, distance: 332.3
click at [646, 153] on div "[DATE] Dec '[DATE] Feb '[DATE] Apr '[DATE] Jun '[DATE] Aug '[DATE] Oct '[DATE] …" at bounding box center [562, 156] width 990 height 21
click at [1038, 140] on div at bounding box center [909, 144] width 266 height 18
drag, startPoint x: 1040, startPoint y: 140, endPoint x: 1019, endPoint y: 135, distance: 21.3
click at [1019, 135] on div at bounding box center [1020, 144] width 7 height 18
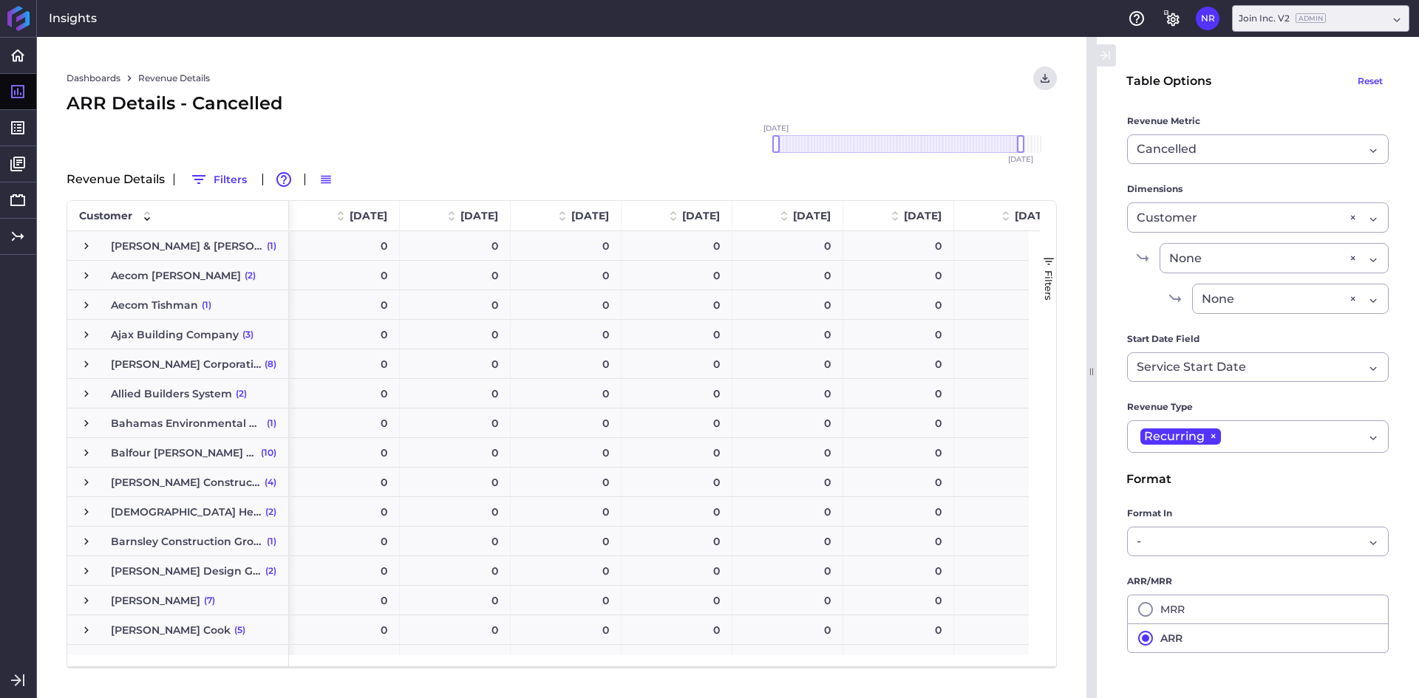
click at [590, 101] on div "ARR Details - Cancelled" at bounding box center [562, 103] width 990 height 27
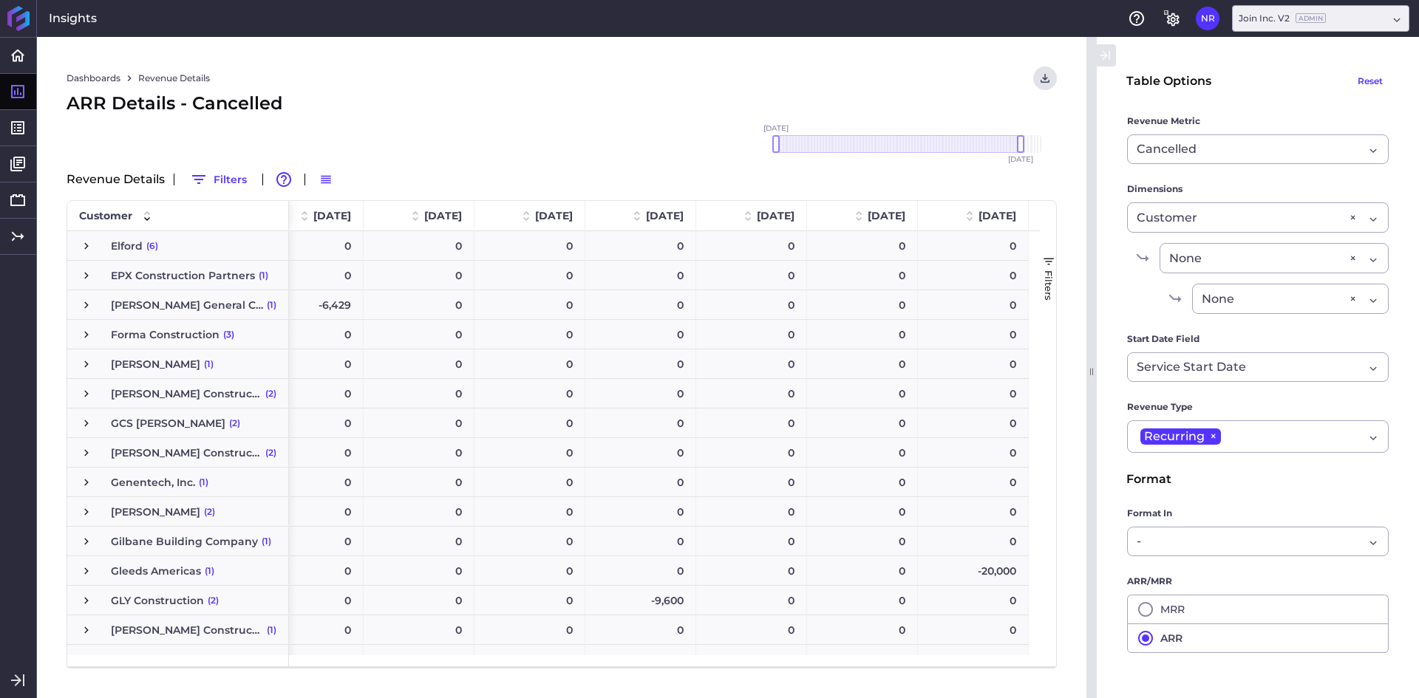
scroll to position [1478, 0]
click at [1176, 151] on span "Cancelled" at bounding box center [1167, 149] width 60 height 18
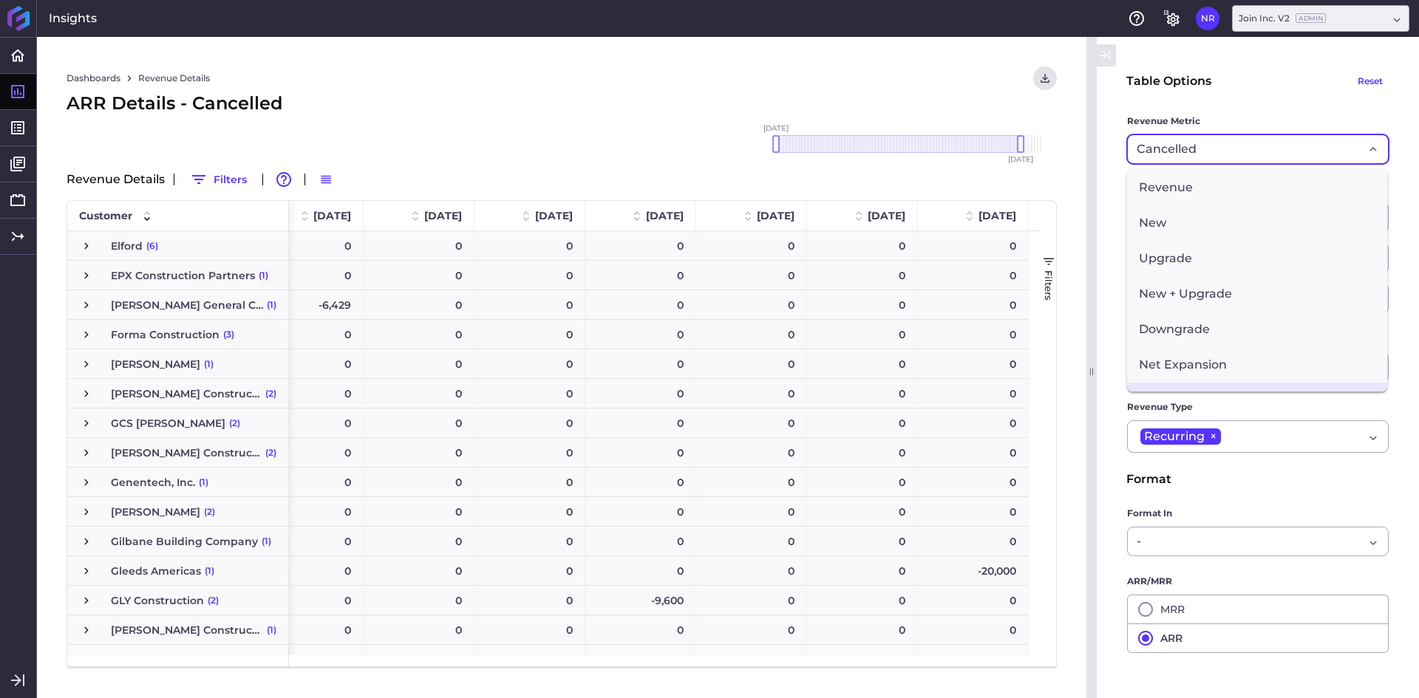
scroll to position [27, 0]
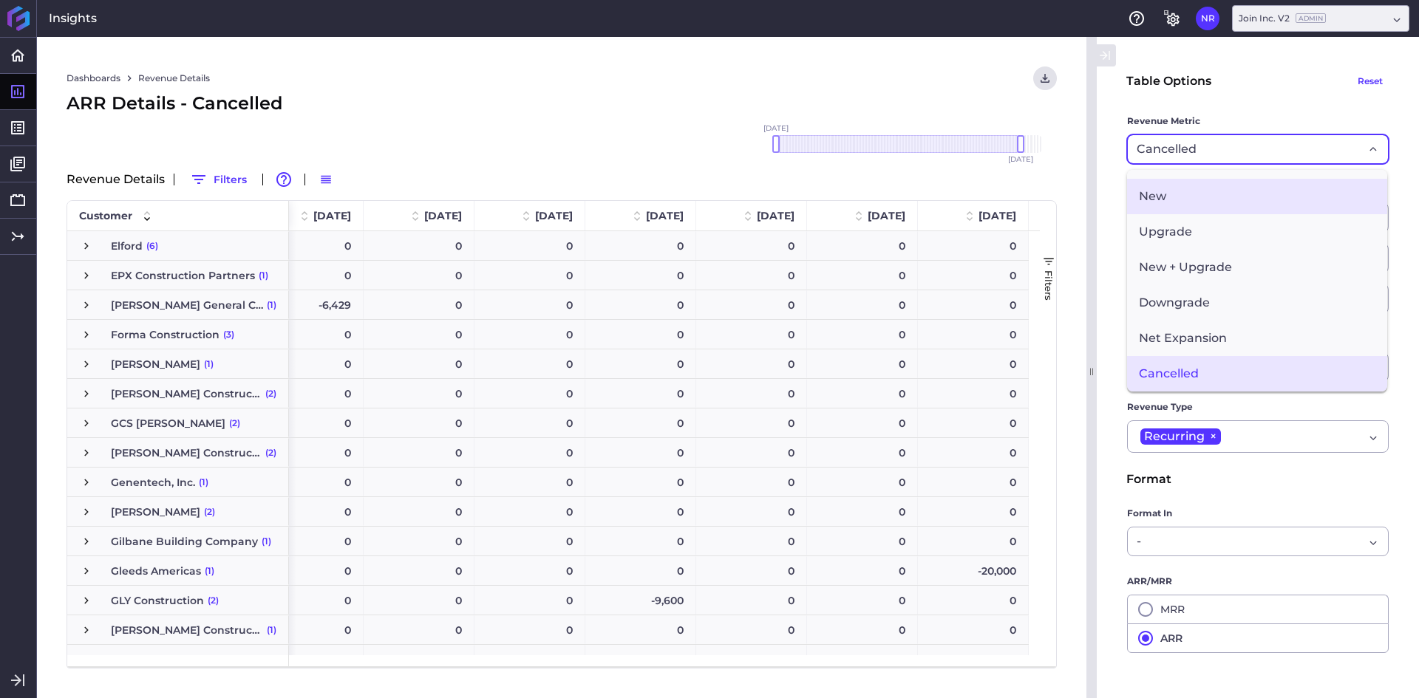
click at [1162, 200] on span "New" at bounding box center [1257, 196] width 260 height 35
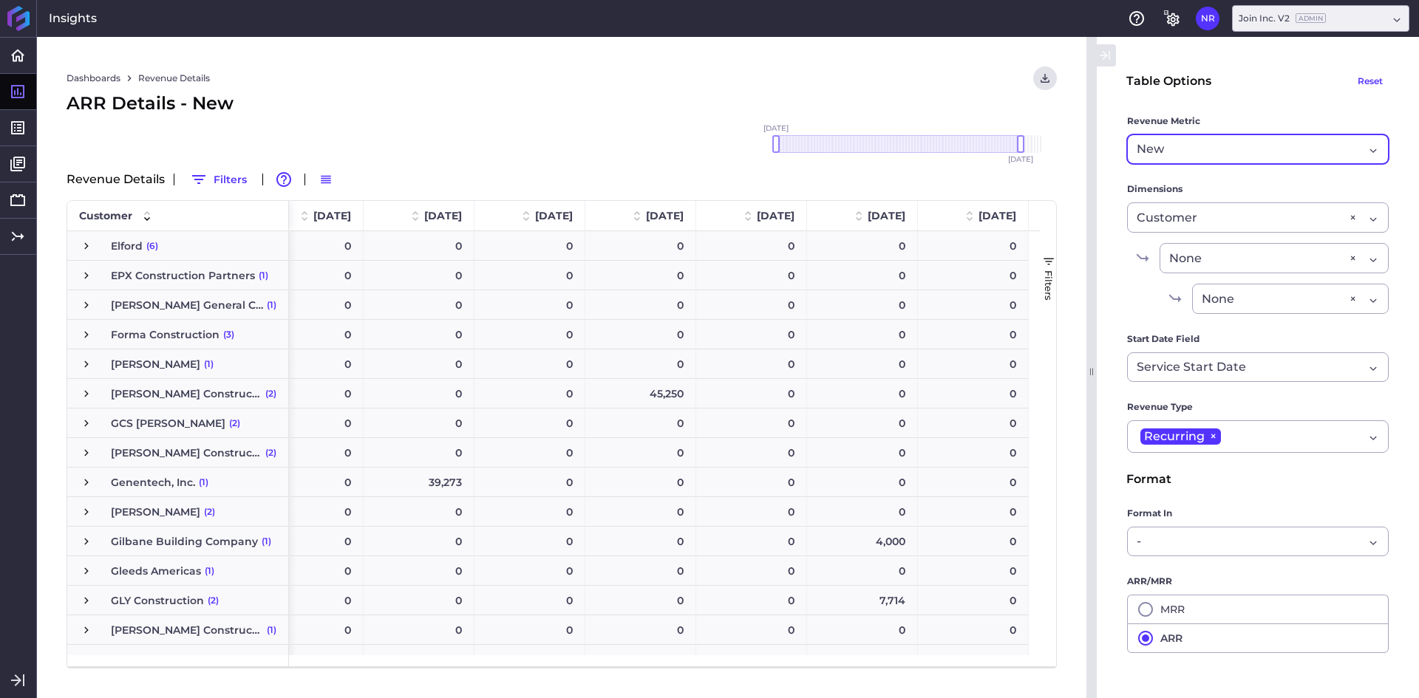
click at [619, 118] on div "Dashboards Revenue Details Download CSV... Download CSV Download CSV with under…" at bounding box center [561, 367] width 1049 height 661
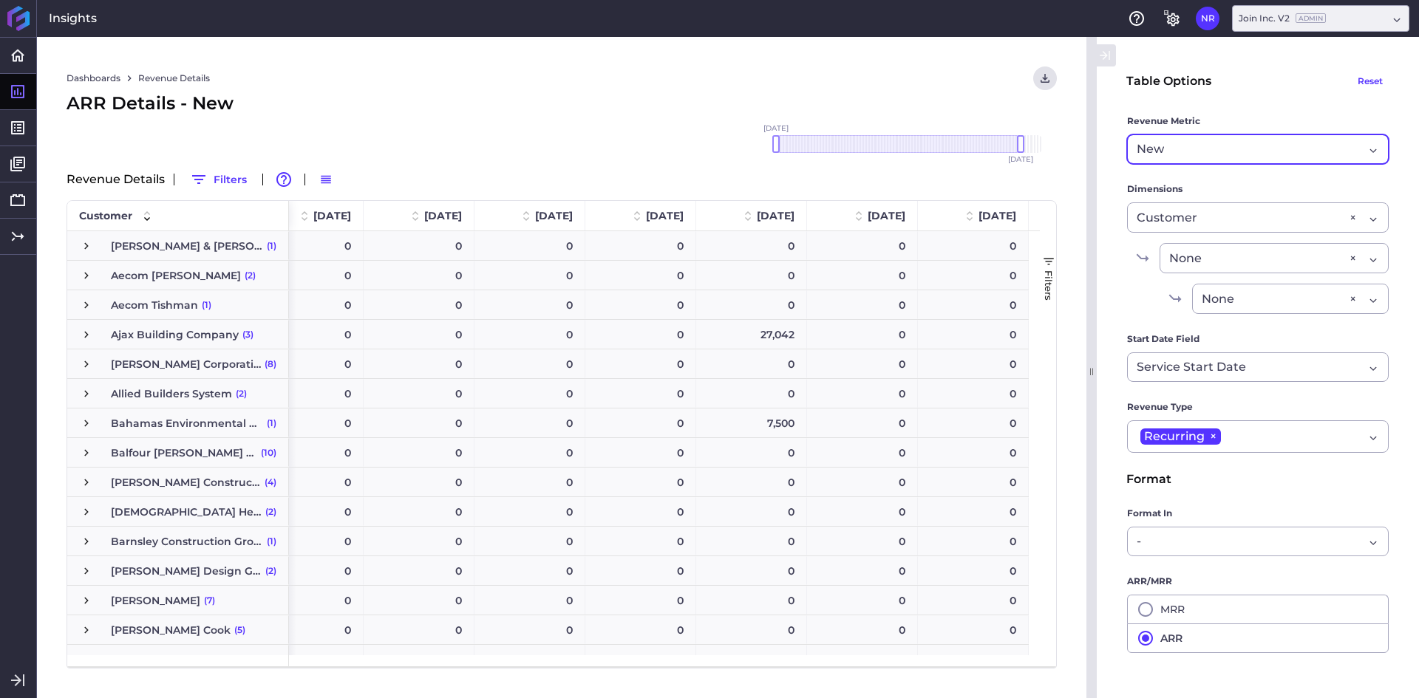
click at [1173, 145] on div "New" at bounding box center [1250, 149] width 227 height 18
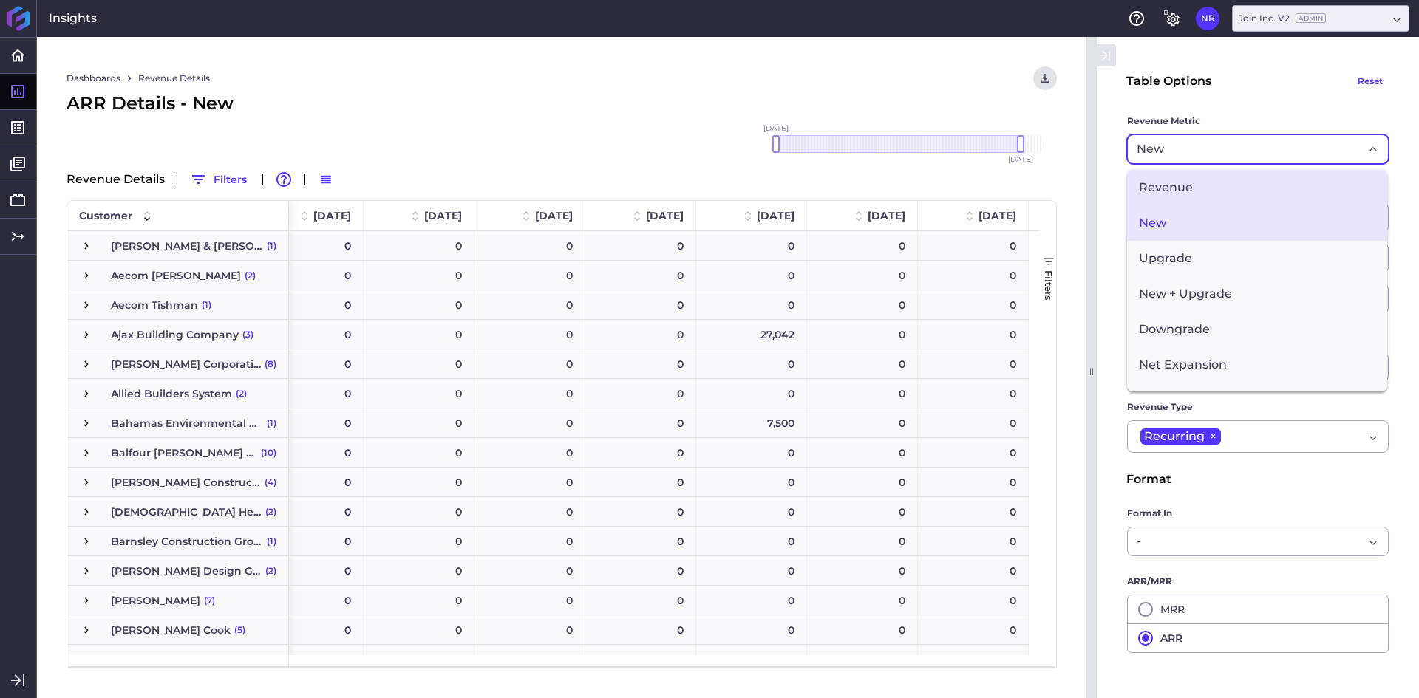
click at [1182, 189] on span "Revenue" at bounding box center [1257, 187] width 260 height 35
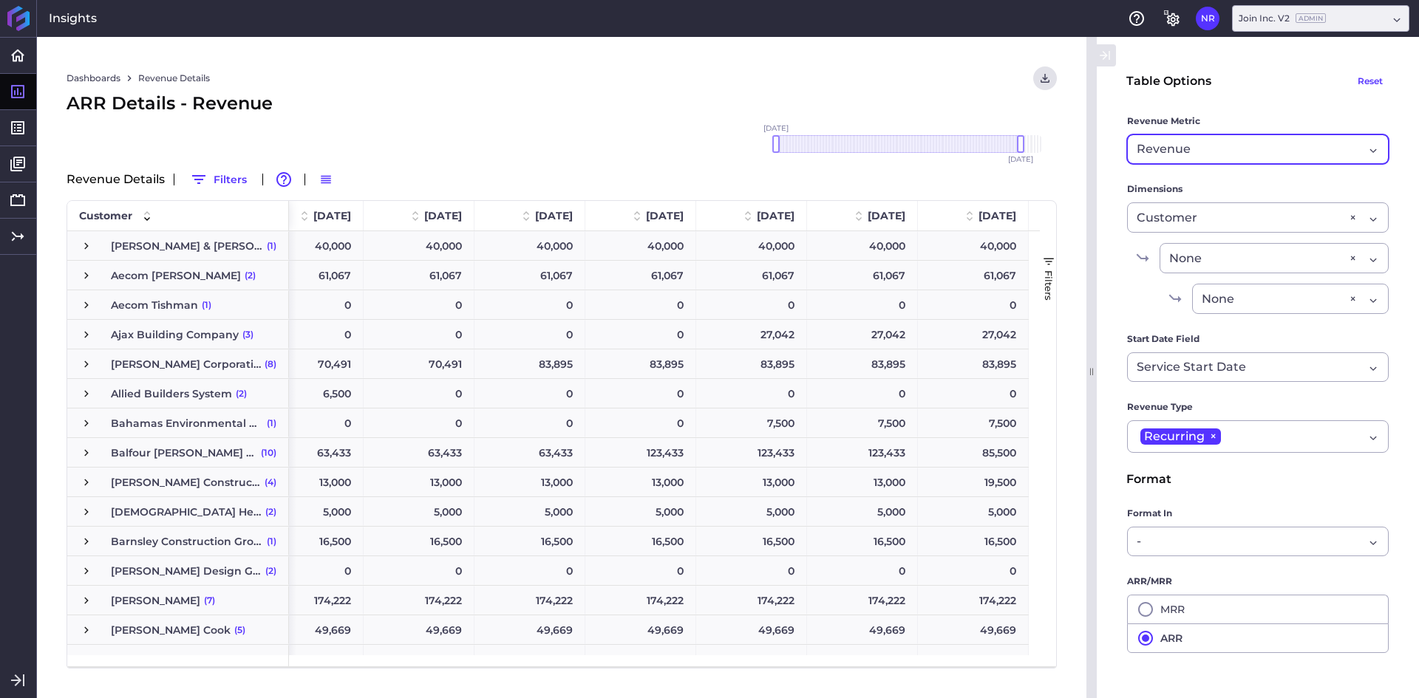
click at [652, 98] on div "ARR Details - Revenue" at bounding box center [562, 103] width 990 height 27
click at [1047, 82] on icon "User Menu" at bounding box center [1045, 78] width 9 height 9
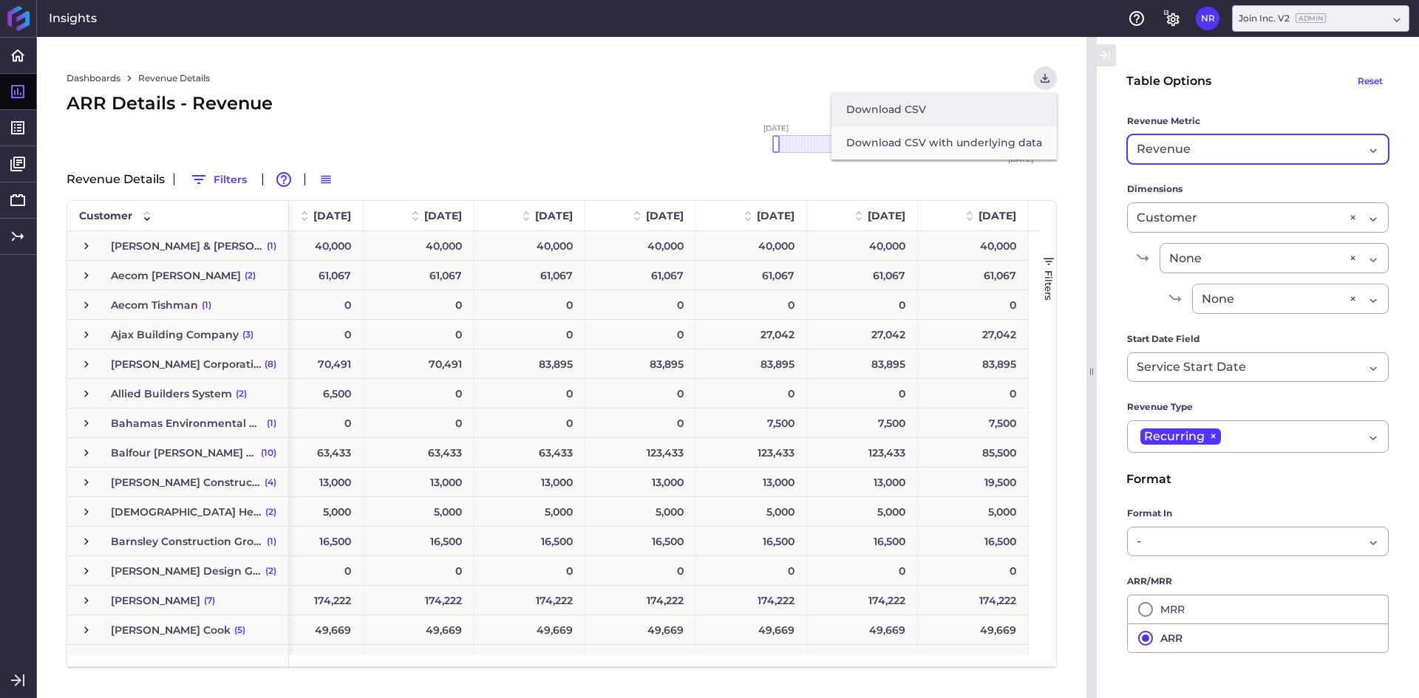
click at [937, 103] on button "Download CSV" at bounding box center [943, 109] width 225 height 33
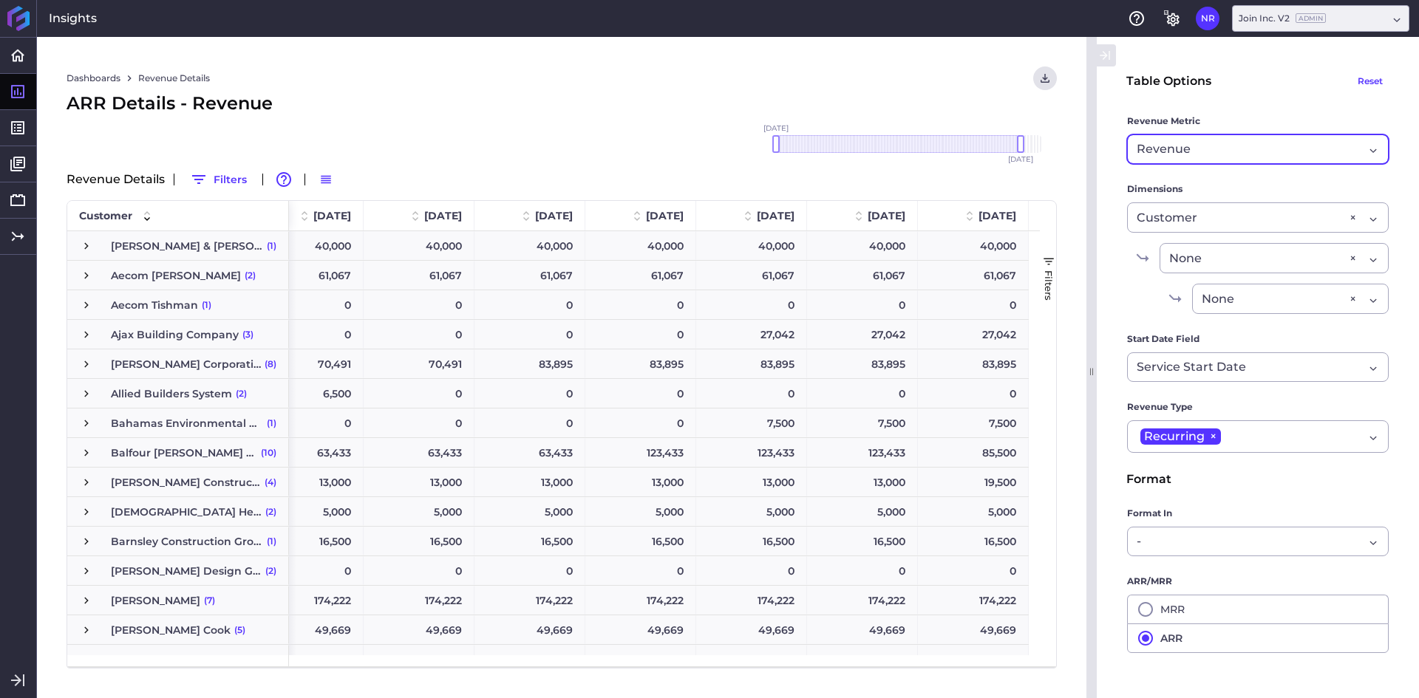
click at [1239, 153] on div "Revenue" at bounding box center [1250, 149] width 227 height 18
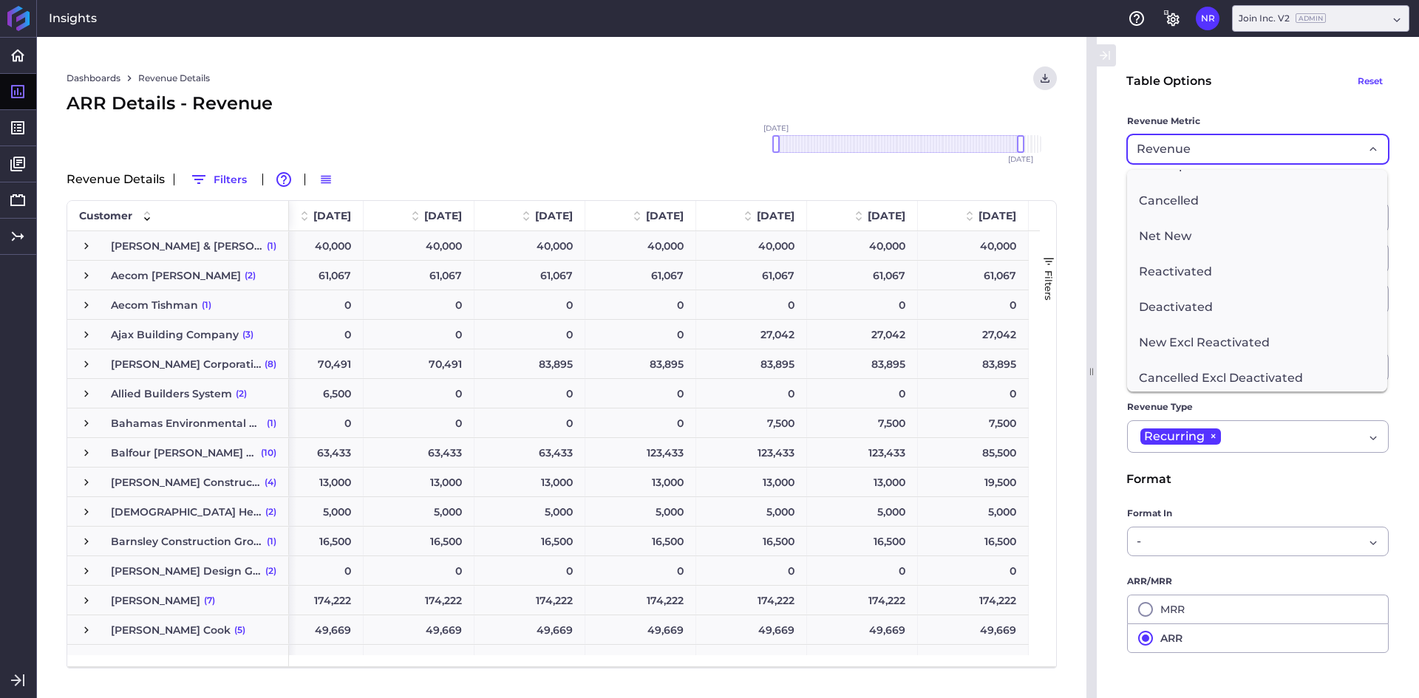
scroll to position [204, 0]
click at [1197, 199] on span "Cancelled" at bounding box center [1257, 196] width 260 height 35
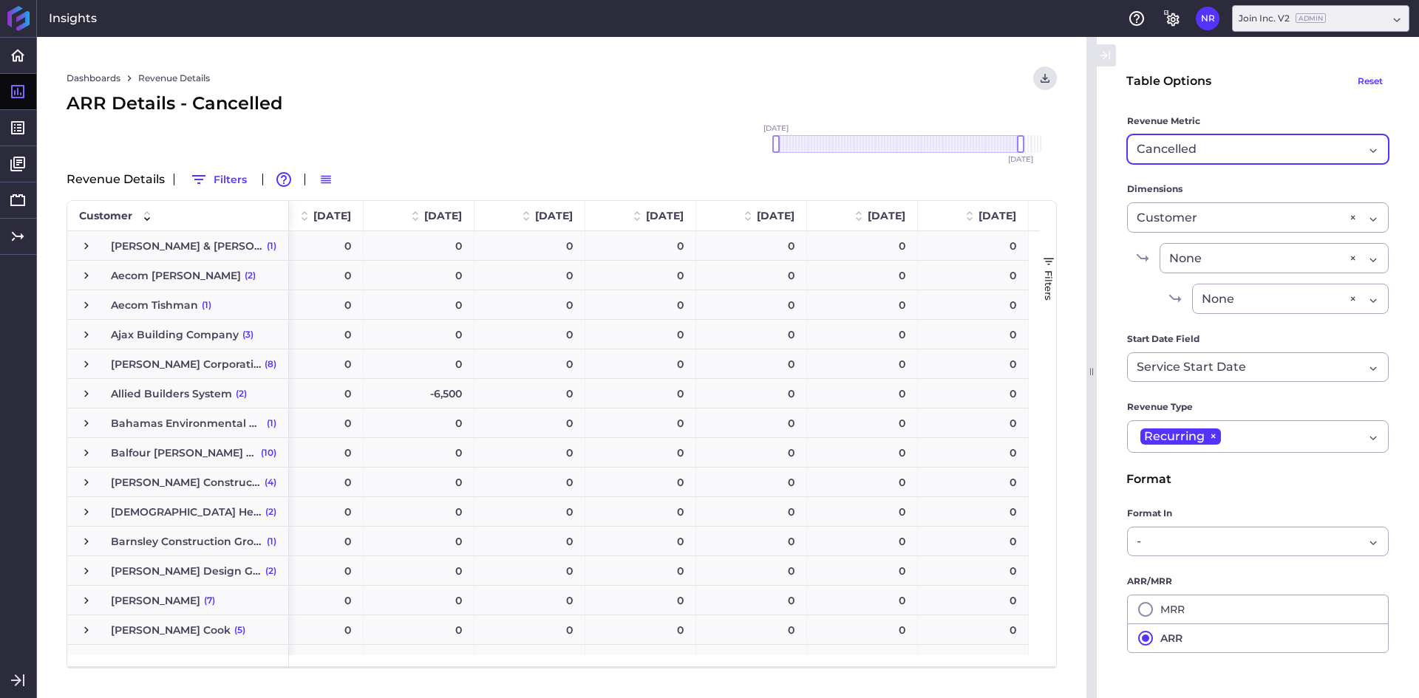
click at [461, 121] on div "Dashboards Revenue Details Download CSV... Download CSV Download CSV with under…" at bounding box center [561, 367] width 1049 height 661
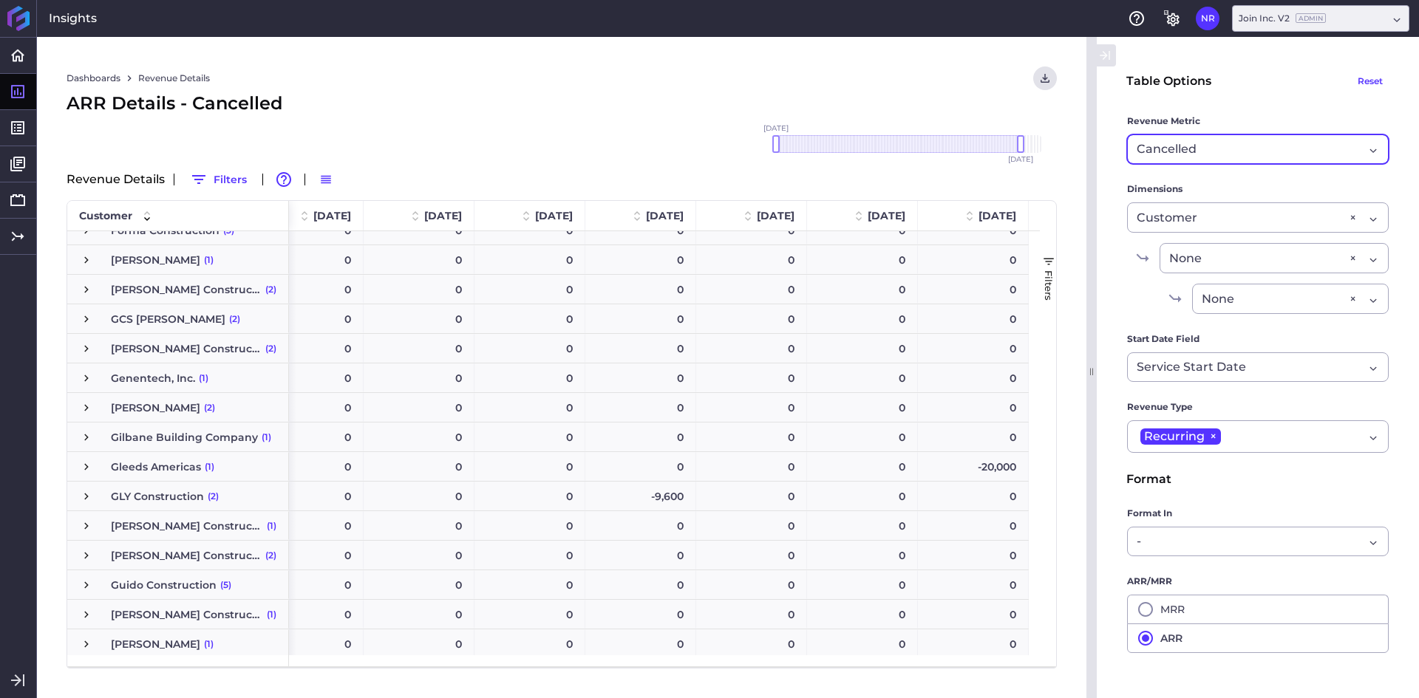
scroll to position [1626, 0]
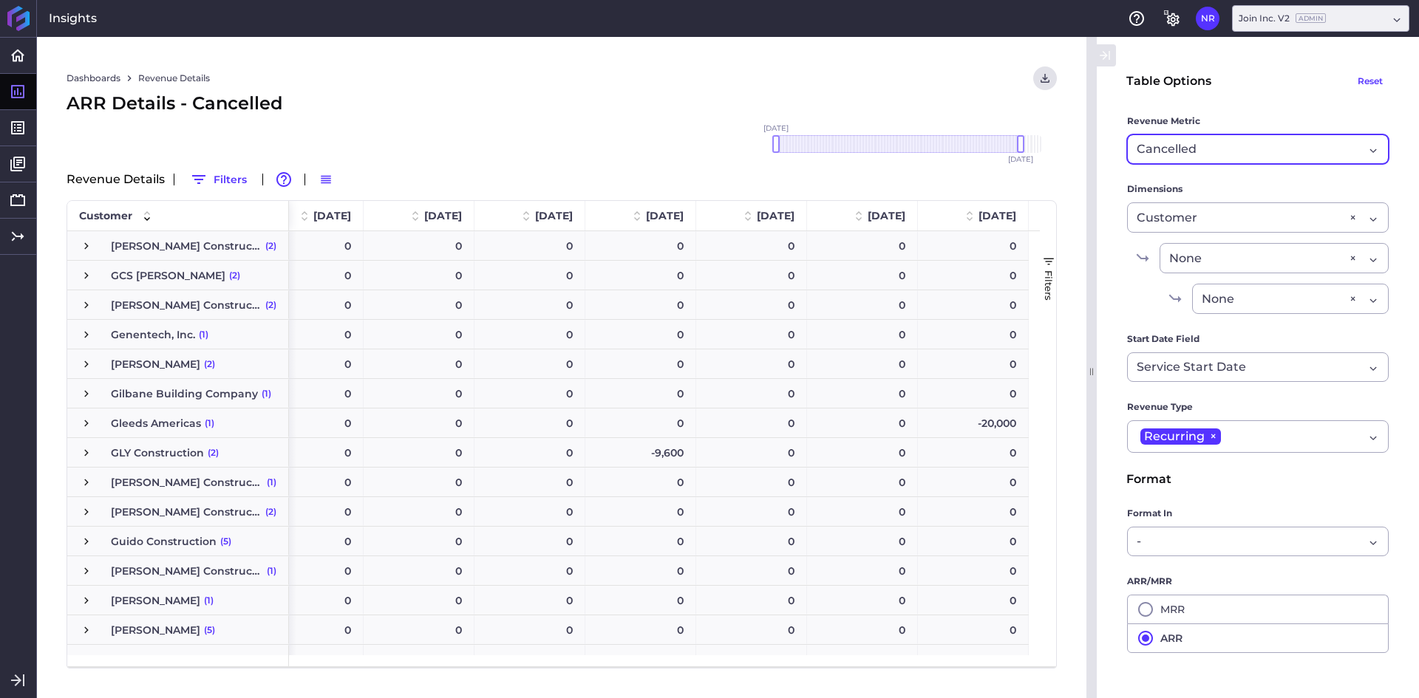
click at [1281, 162] on div "Cancelled Cancelled" at bounding box center [1258, 149] width 262 height 30
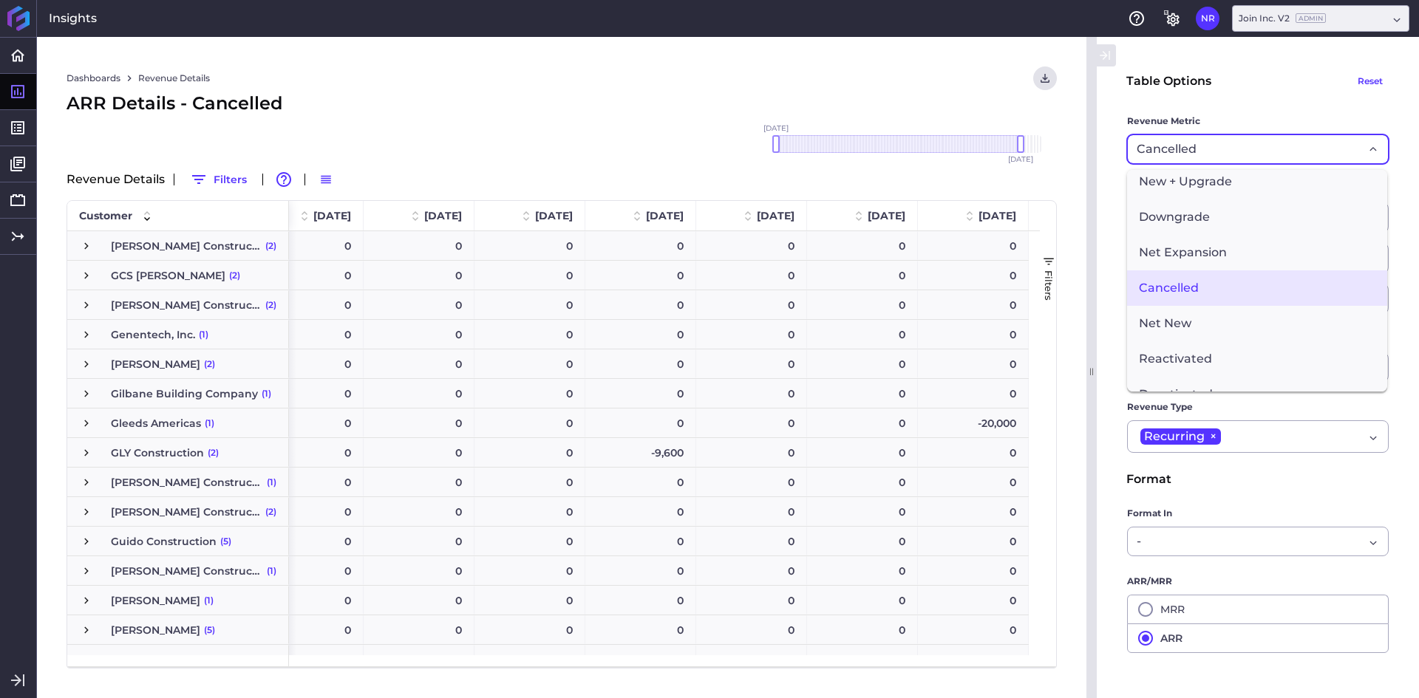
scroll to position [0, 0]
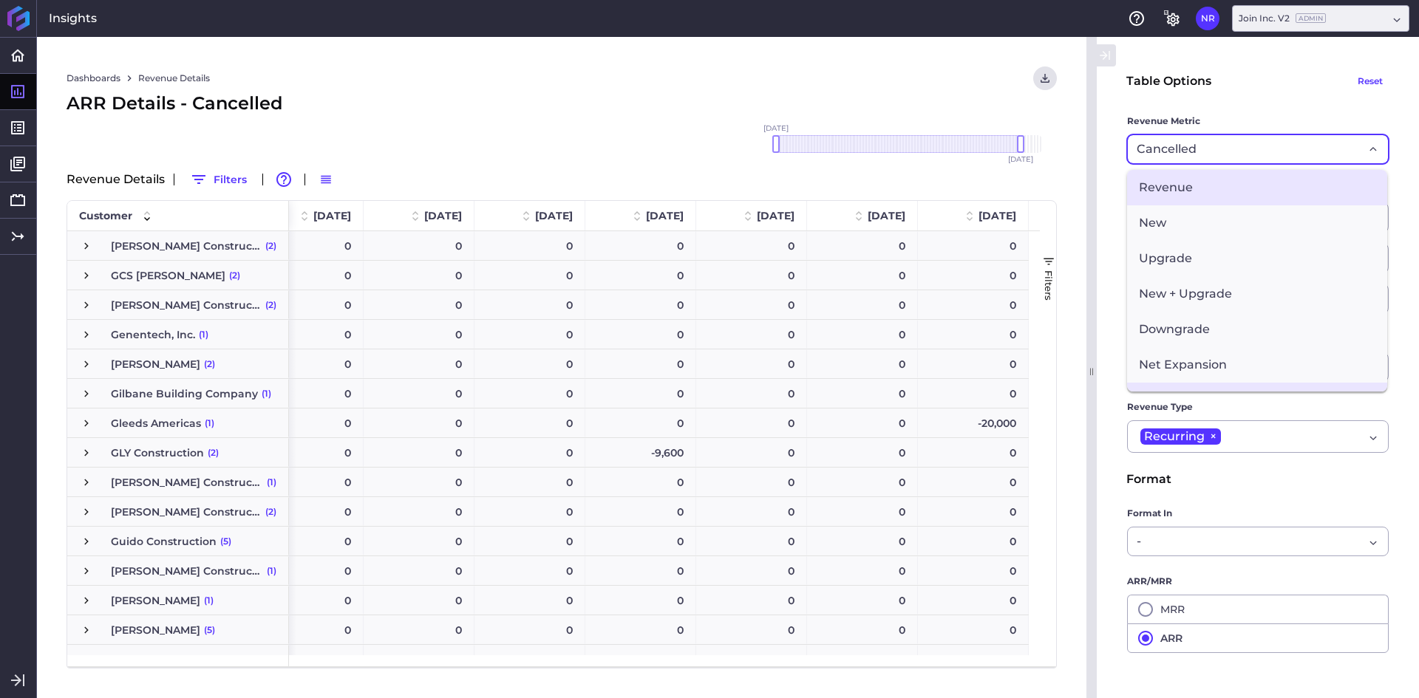
click at [1205, 191] on span "Revenue" at bounding box center [1257, 187] width 260 height 35
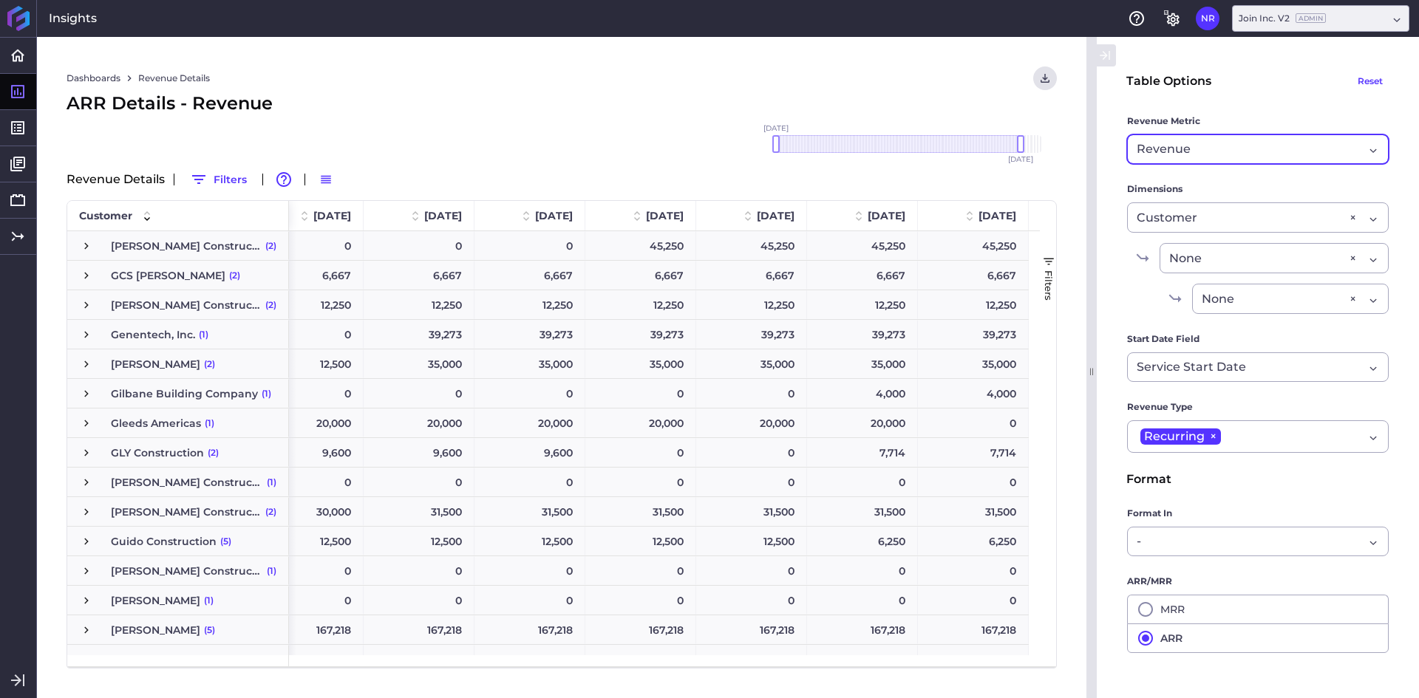
click at [576, 106] on div "ARR Details - Revenue" at bounding box center [562, 103] width 990 height 27
drag, startPoint x: 773, startPoint y: 142, endPoint x: 994, endPoint y: 151, distance: 221.2
click at [994, 151] on div at bounding box center [995, 144] width 7 height 18
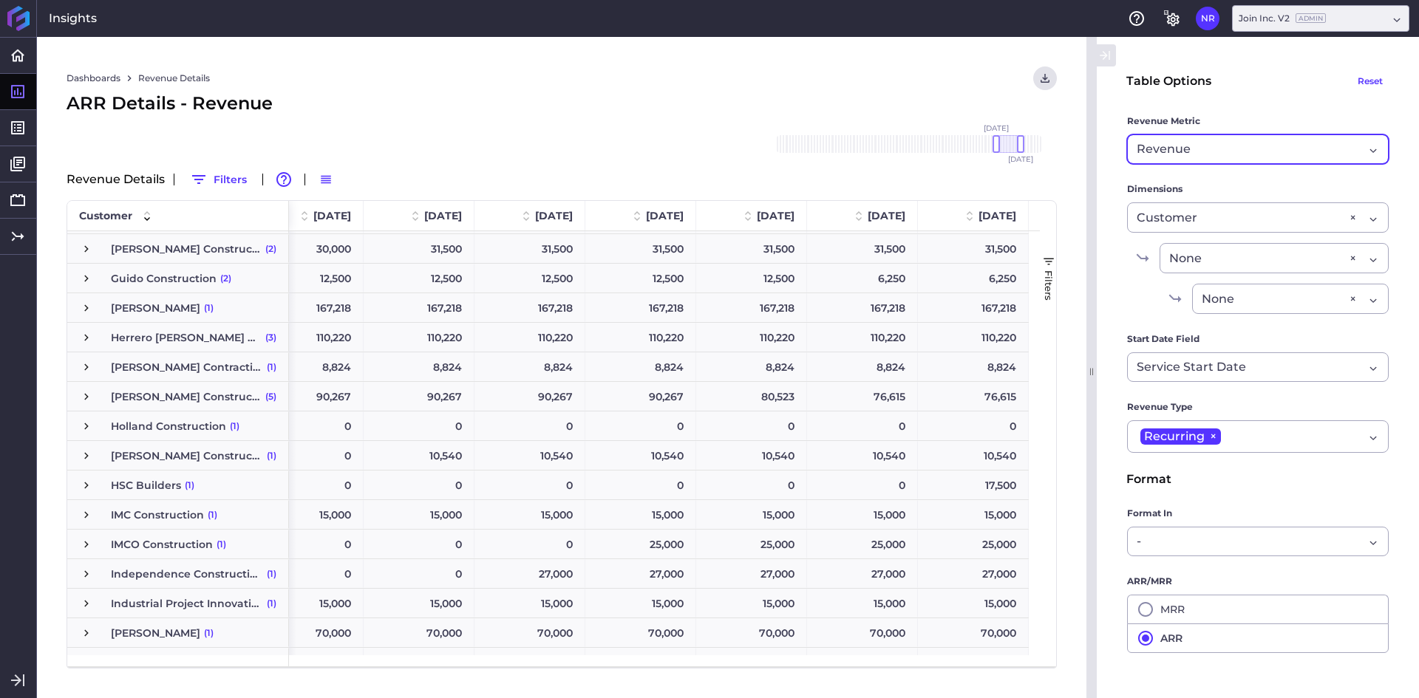
scroll to position [1478, 0]
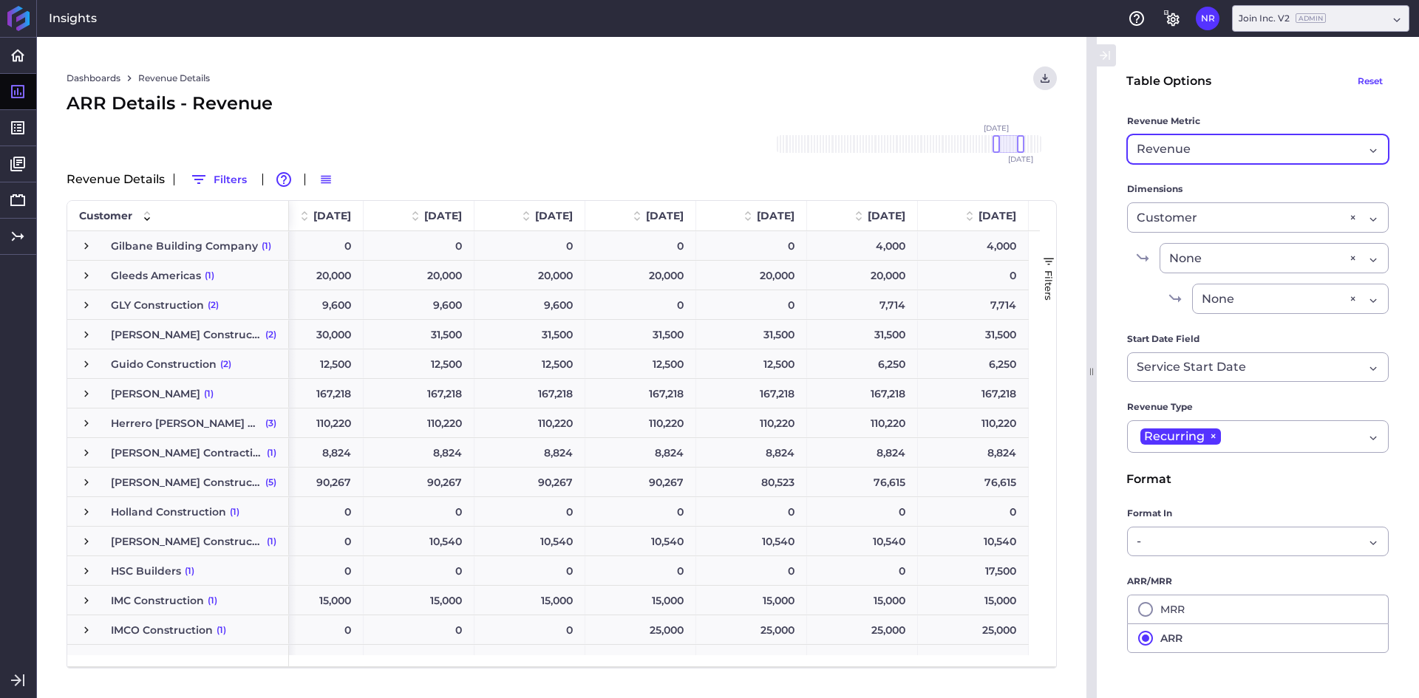
click at [105, 298] on span "GLY Construction (2)" at bounding box center [178, 305] width 197 height 28
click at [88, 306] on span "Press SPACE to select this row." at bounding box center [86, 305] width 13 height 13
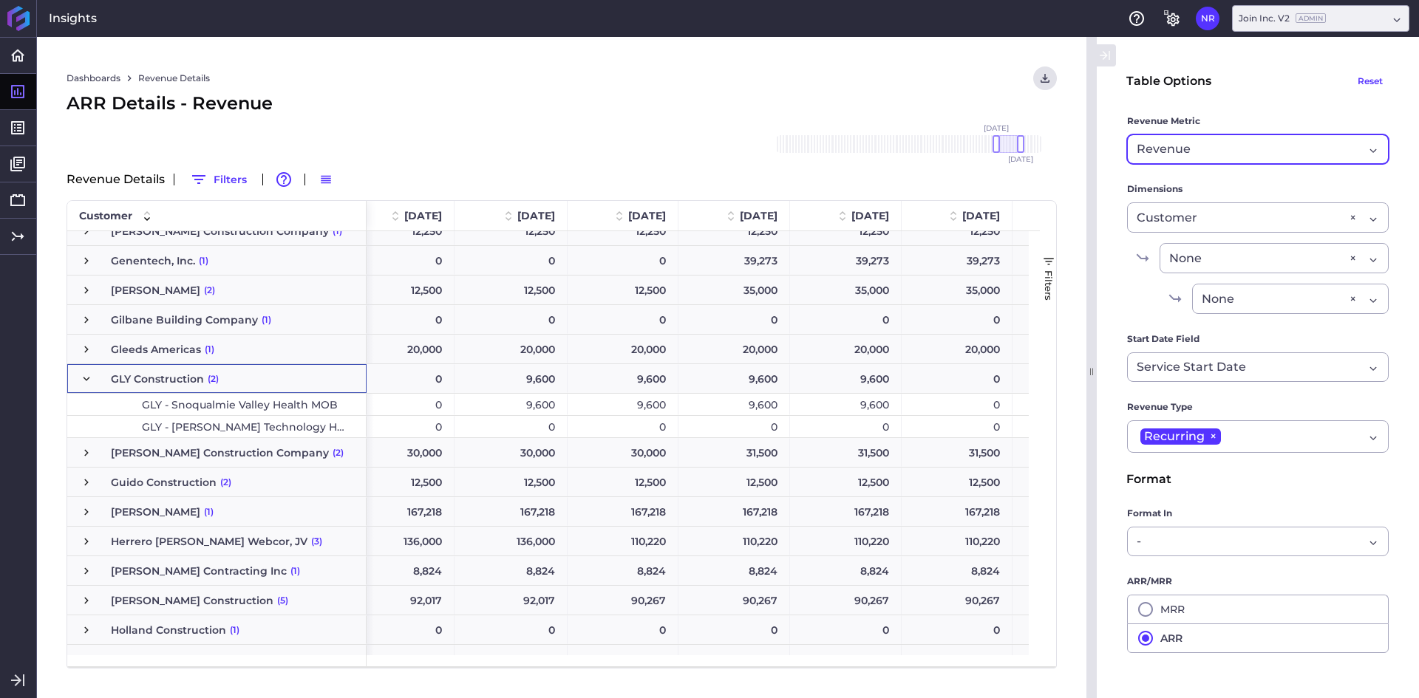
scroll to position [0, 36]
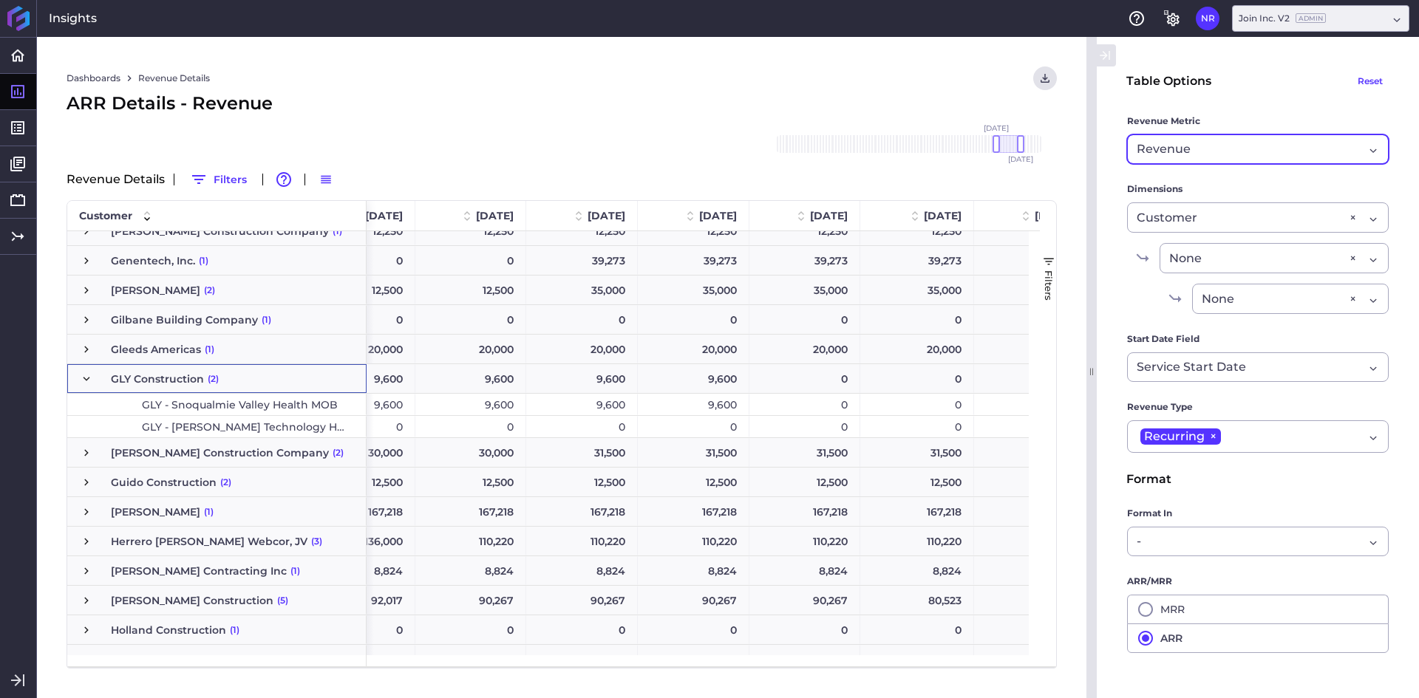
click at [1176, 174] on form "Table Options Reset Revenue Metric Revenue Cancelled Cohort Type By Period Sinc…" at bounding box center [1257, 423] width 263 height 712
click at [1180, 168] on form "Table Options Reset Revenue Metric Revenue Cancelled Cohort Type By Period Sinc…" at bounding box center [1257, 423] width 263 height 712
click at [1225, 132] on label "Revenue Metric" at bounding box center [1258, 124] width 262 height 21
click at [1226, 147] on div "Revenue" at bounding box center [1250, 149] width 227 height 18
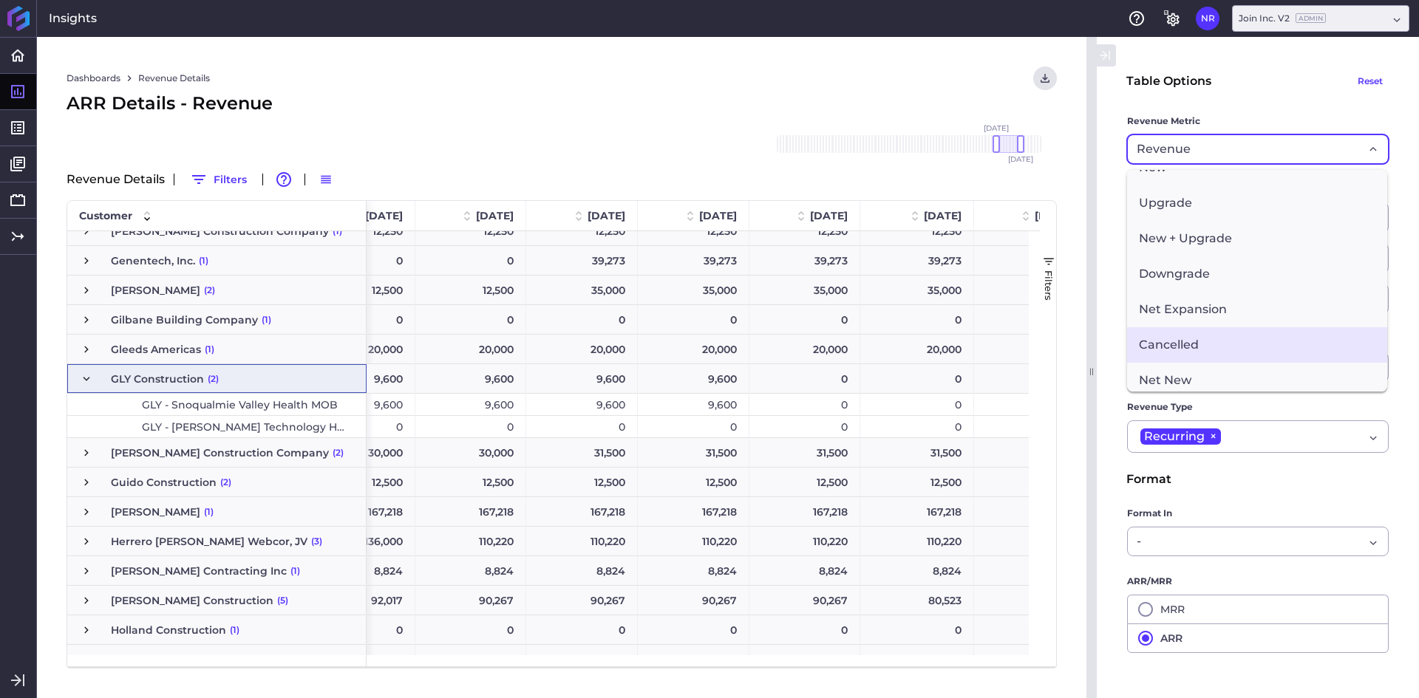
scroll to position [148, 0]
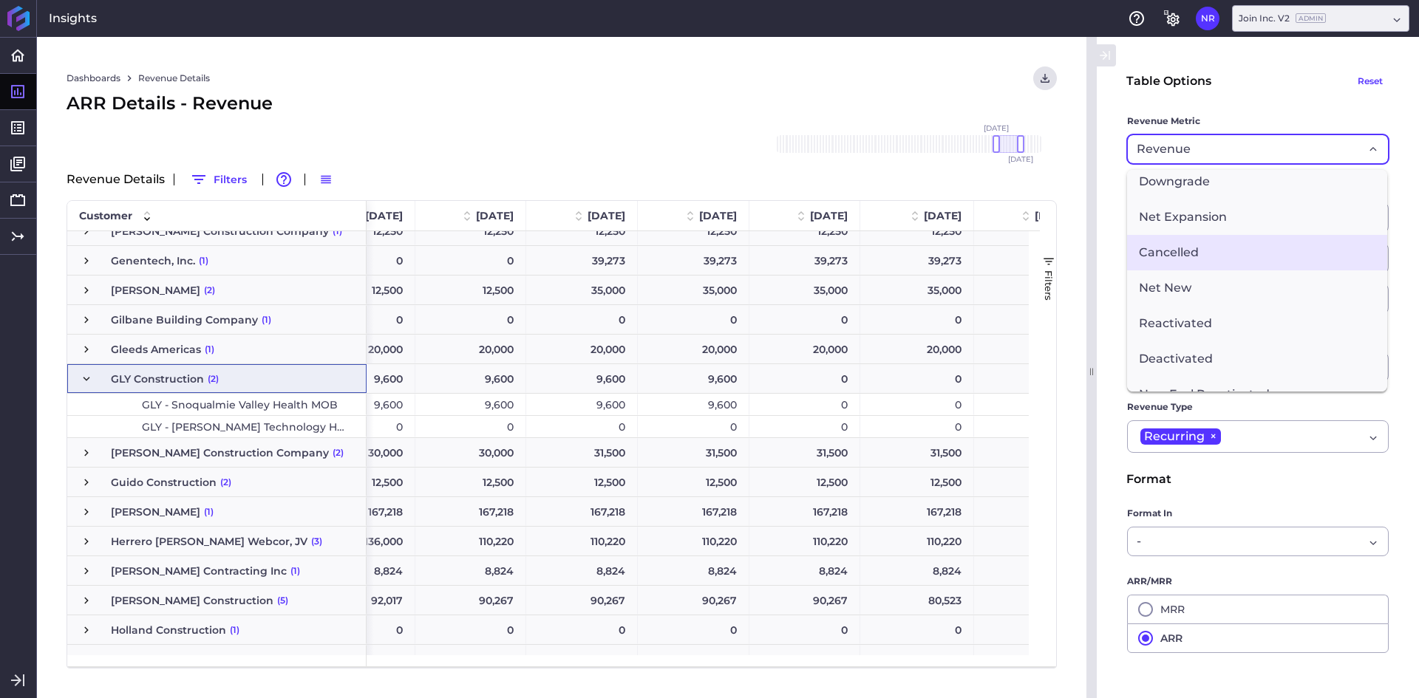
click at [1181, 242] on span "Cancelled" at bounding box center [1257, 252] width 260 height 35
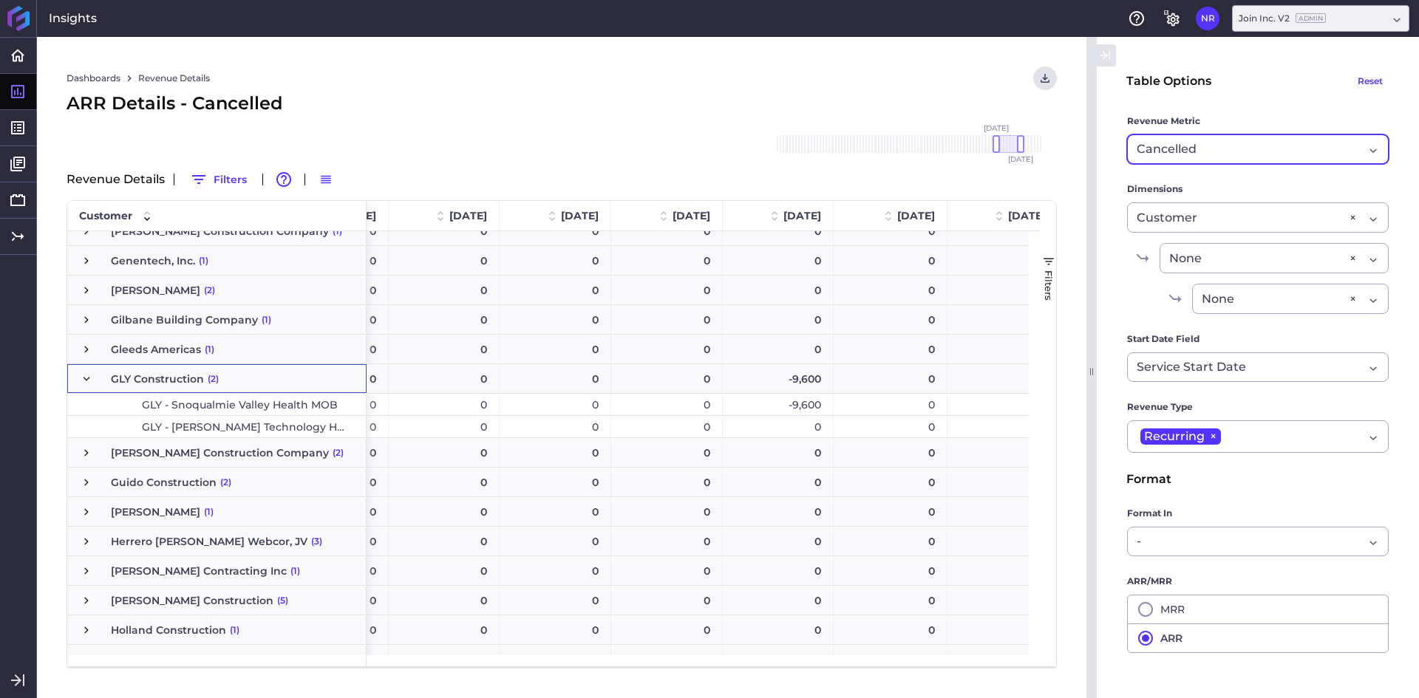
scroll to position [0, 208]
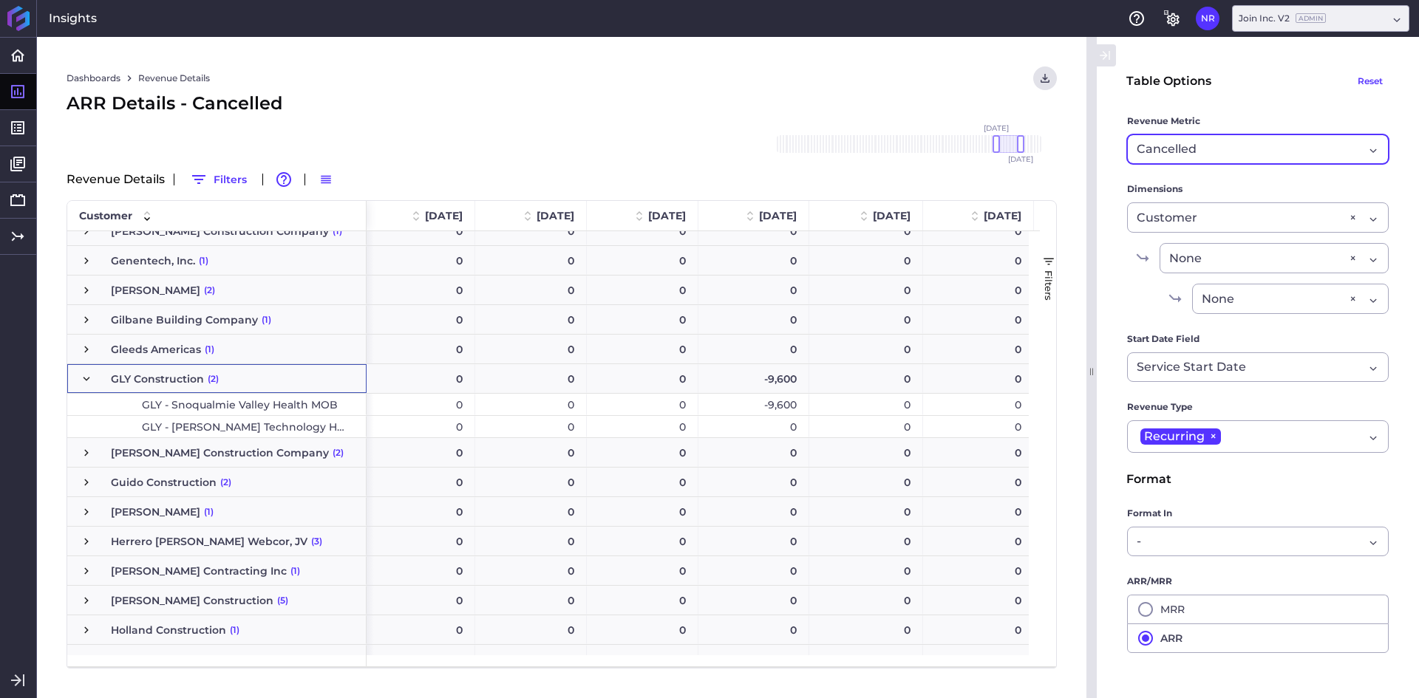
click at [91, 380] on span "Press SPACE to select this row." at bounding box center [86, 378] width 13 height 13
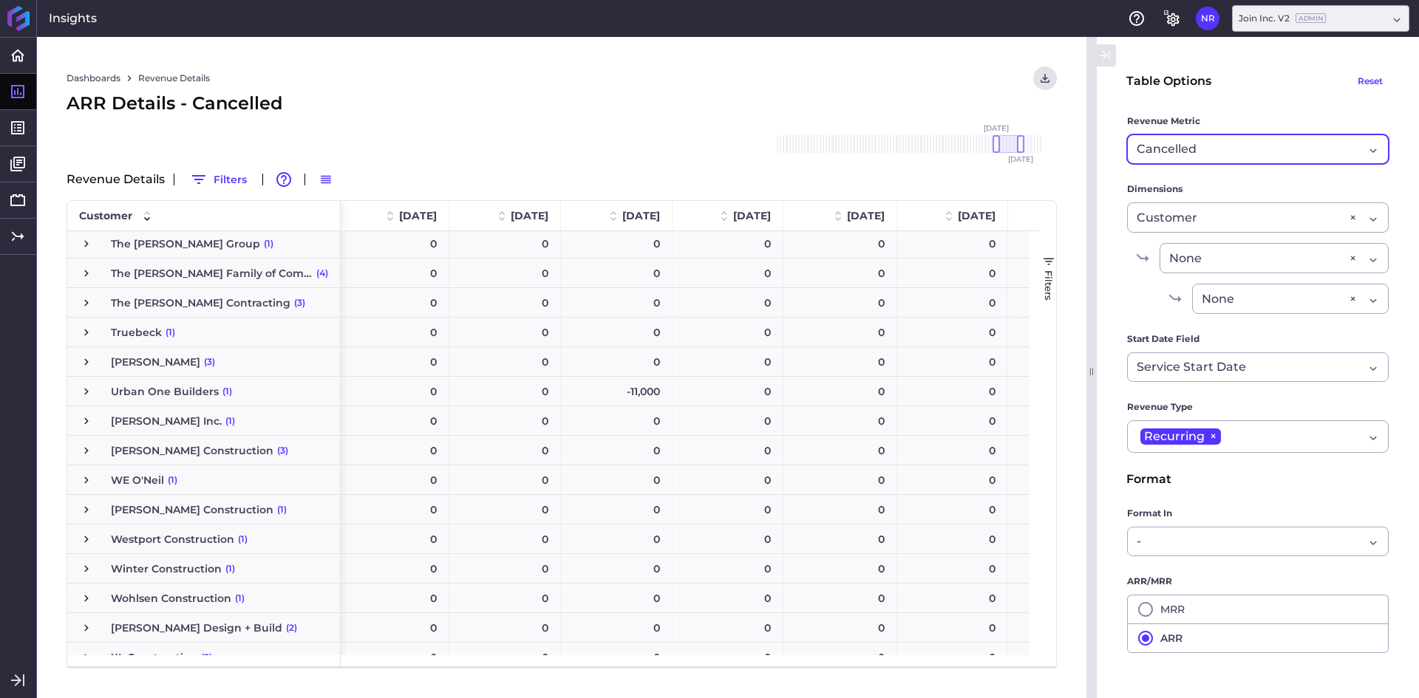
scroll to position [3736, 0]
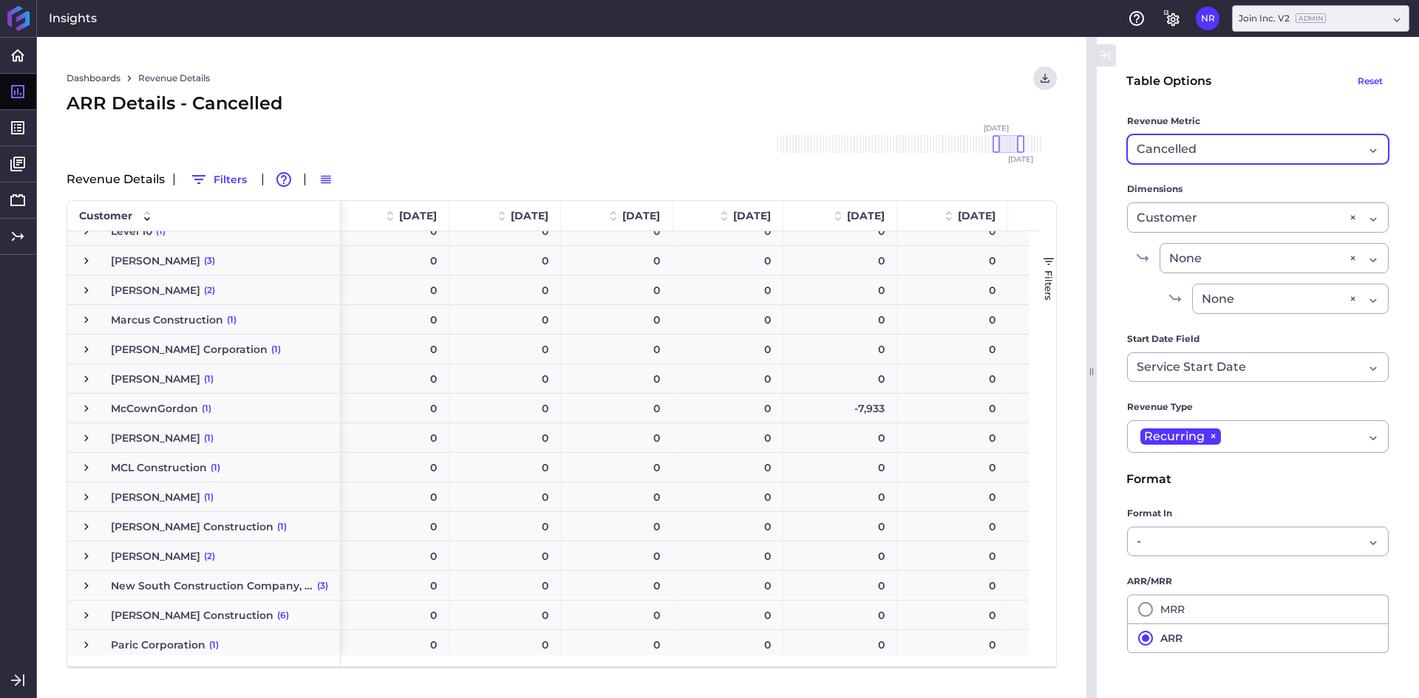
click at [86, 404] on span "Press SPACE to select this row." at bounding box center [86, 408] width 13 height 13
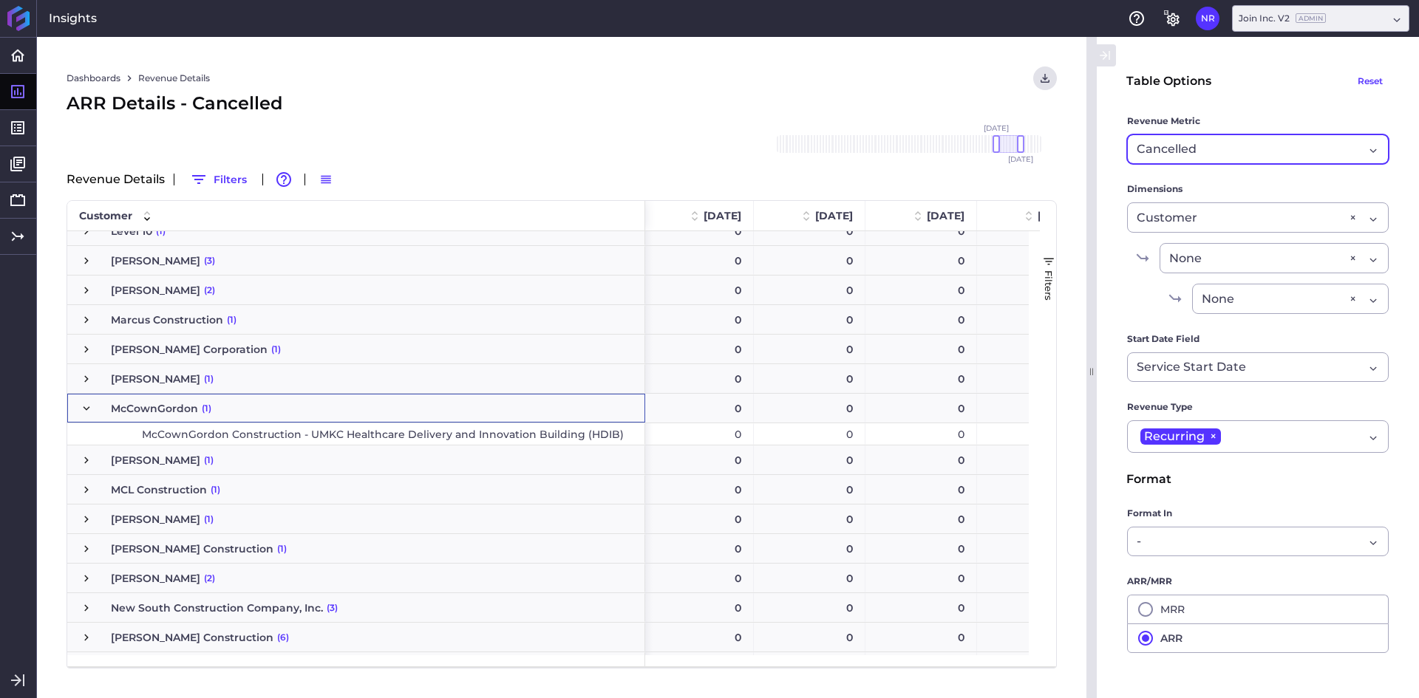
click at [86, 404] on span "Press SPACE to select this row." at bounding box center [86, 408] width 13 height 13
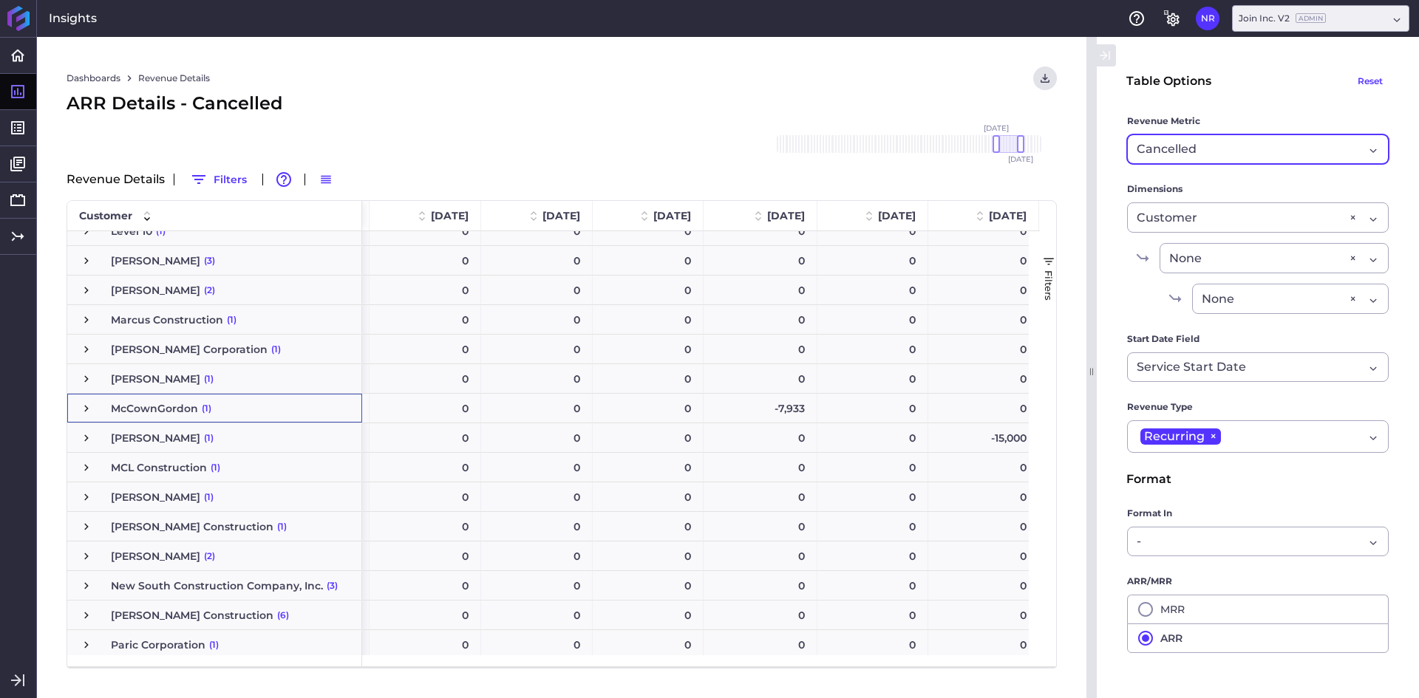
scroll to position [0, 340]
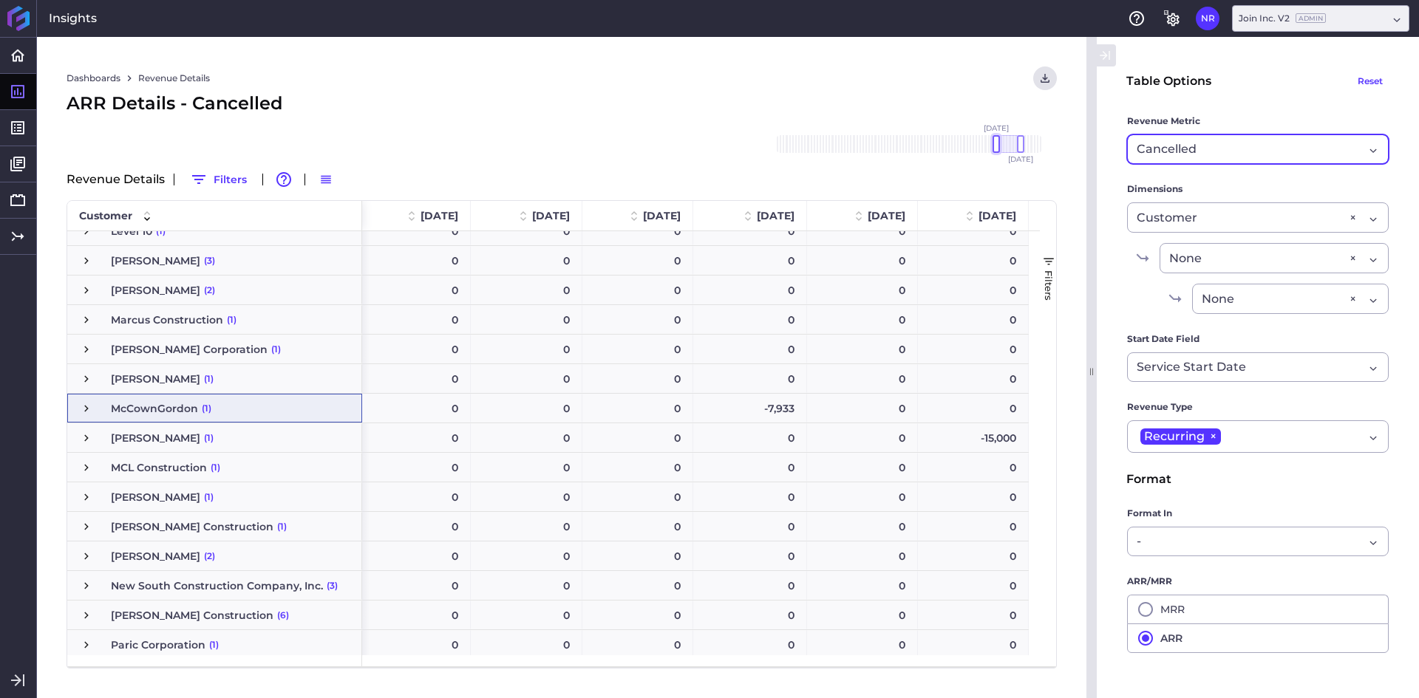
drag, startPoint x: 993, startPoint y: 146, endPoint x: 735, endPoint y: 116, distance: 259.6
click at [556, 123] on div "Dashboards Revenue Details Download CSV... Download CSV Download CSV with under…" at bounding box center [561, 367] width 1049 height 661
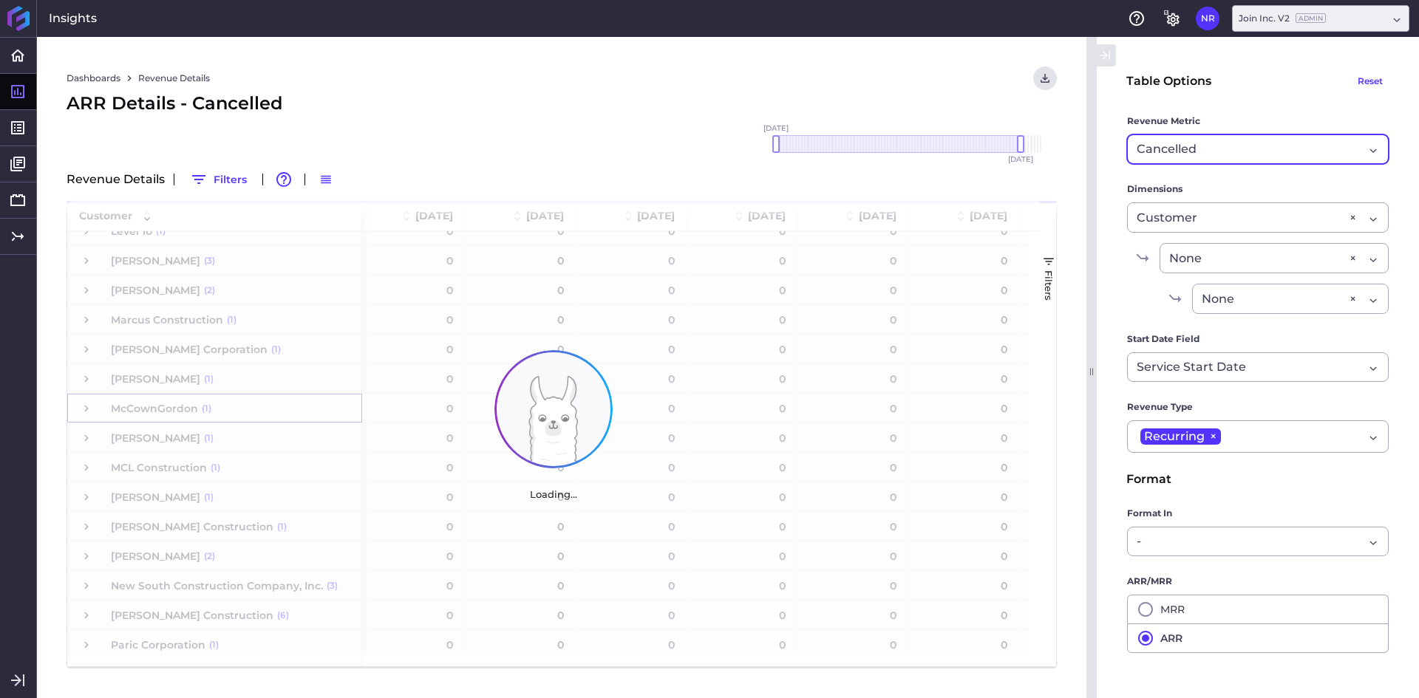
click at [1276, 146] on div "Cancelled" at bounding box center [1250, 149] width 227 height 18
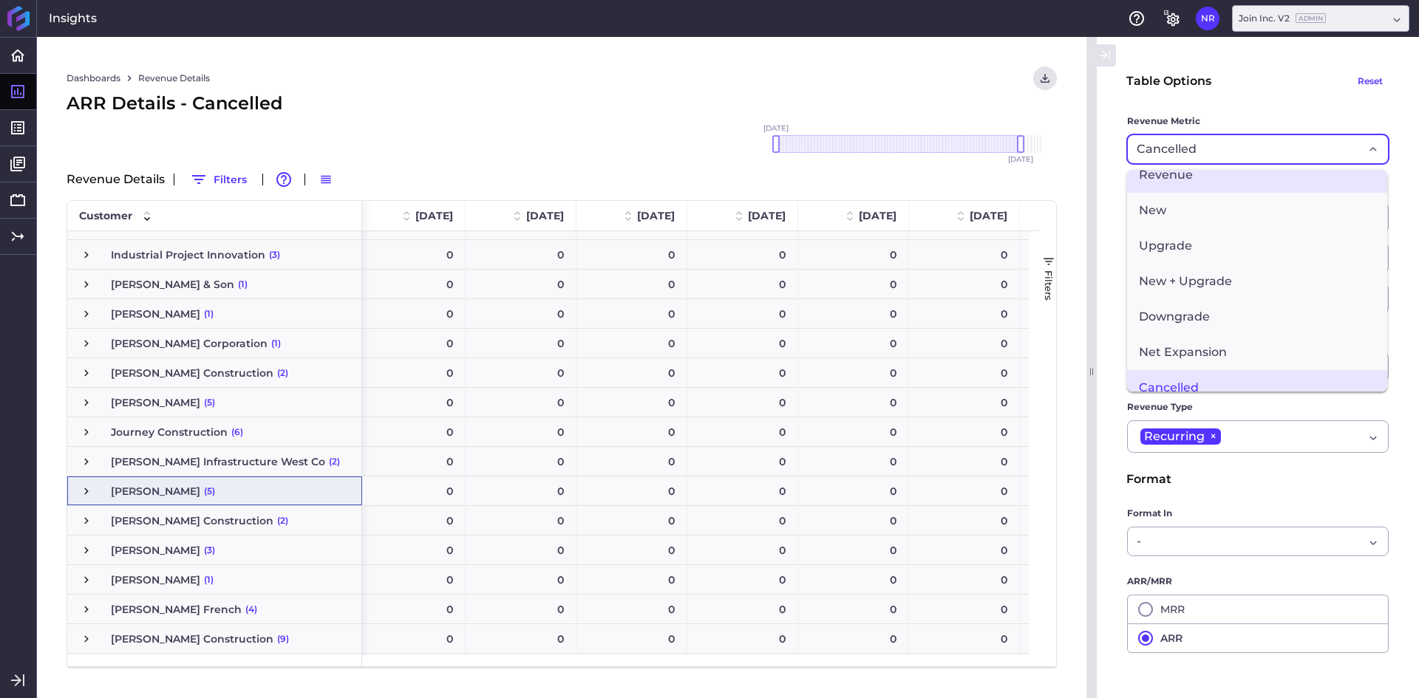
scroll to position [0, 0]
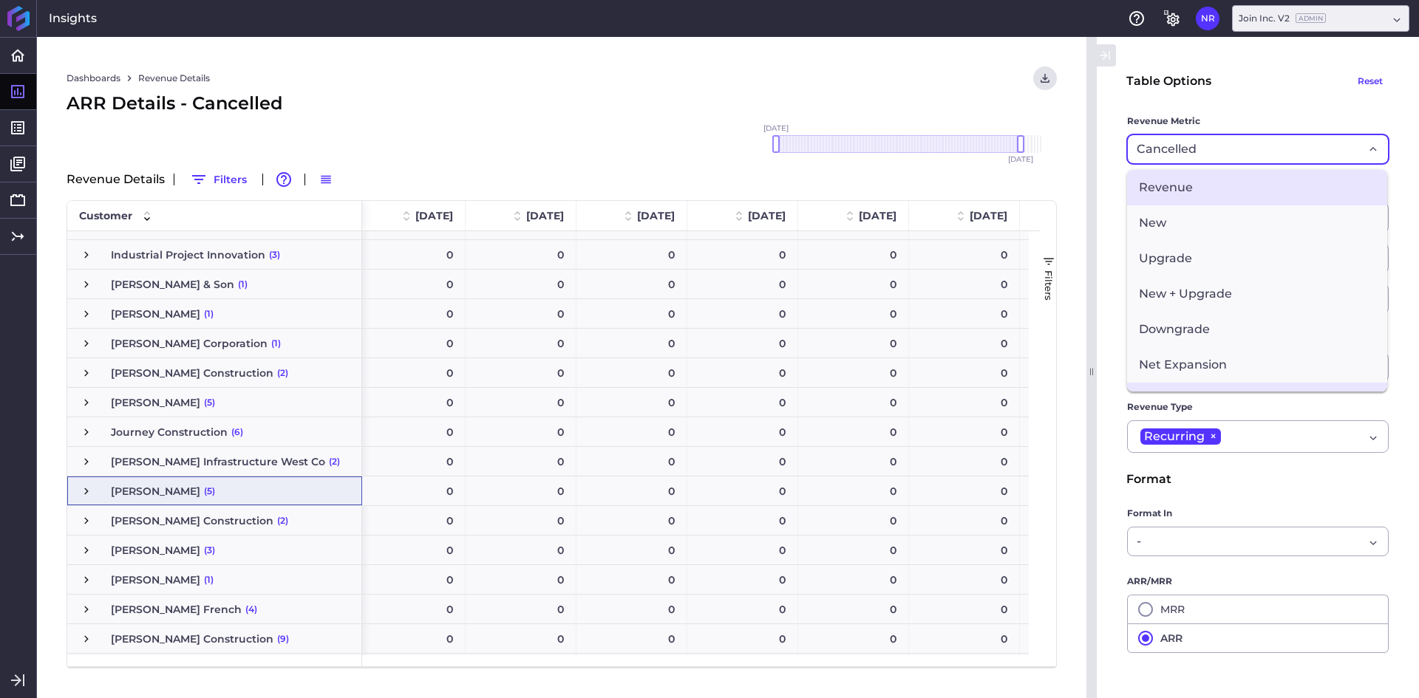
click at [1159, 190] on span "Revenue" at bounding box center [1257, 187] width 260 height 35
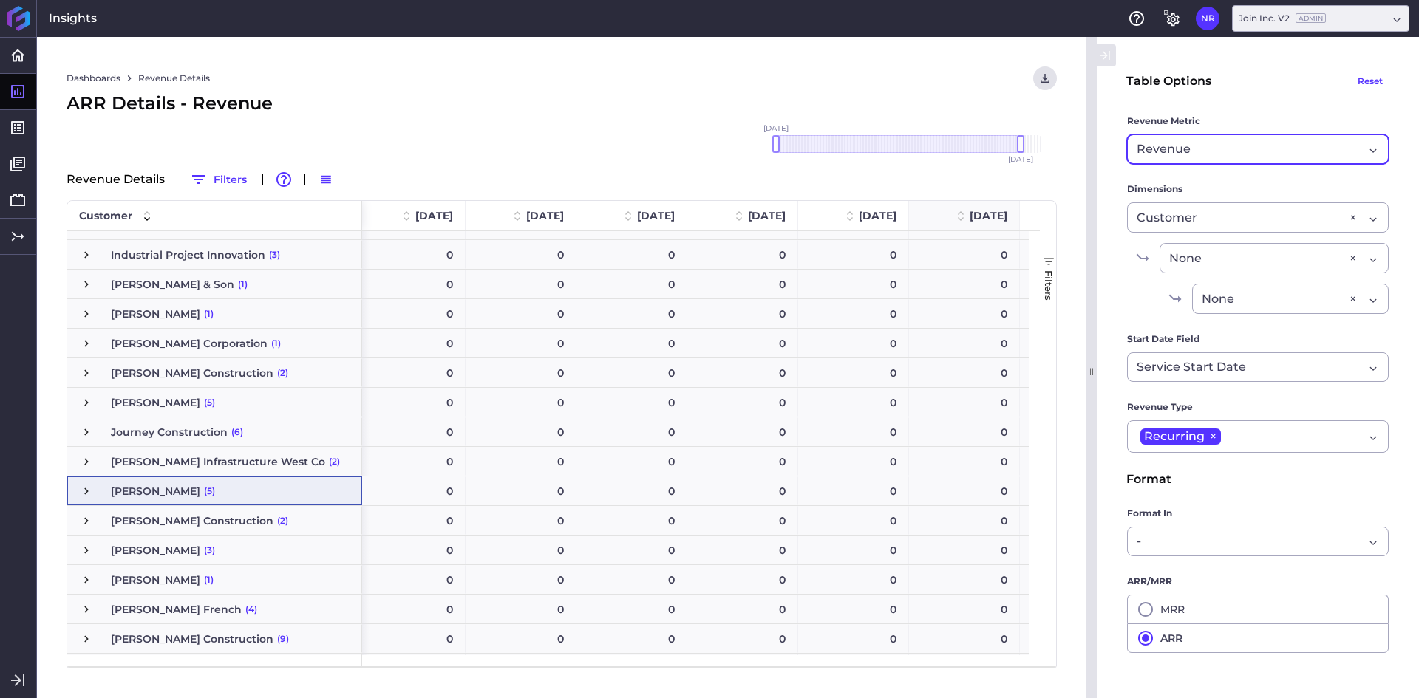
click at [587, 106] on div "ARR Details - Revenue" at bounding box center [562, 103] width 990 height 27
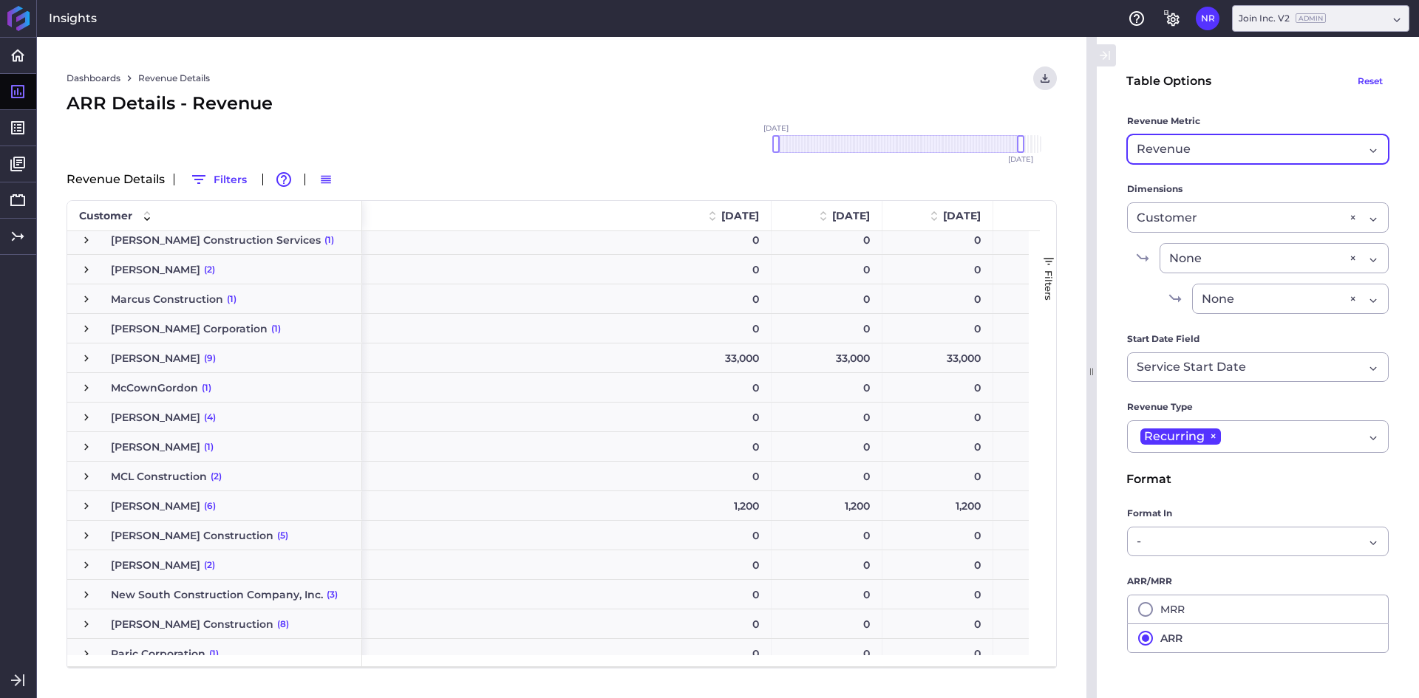
scroll to position [0, 1575]
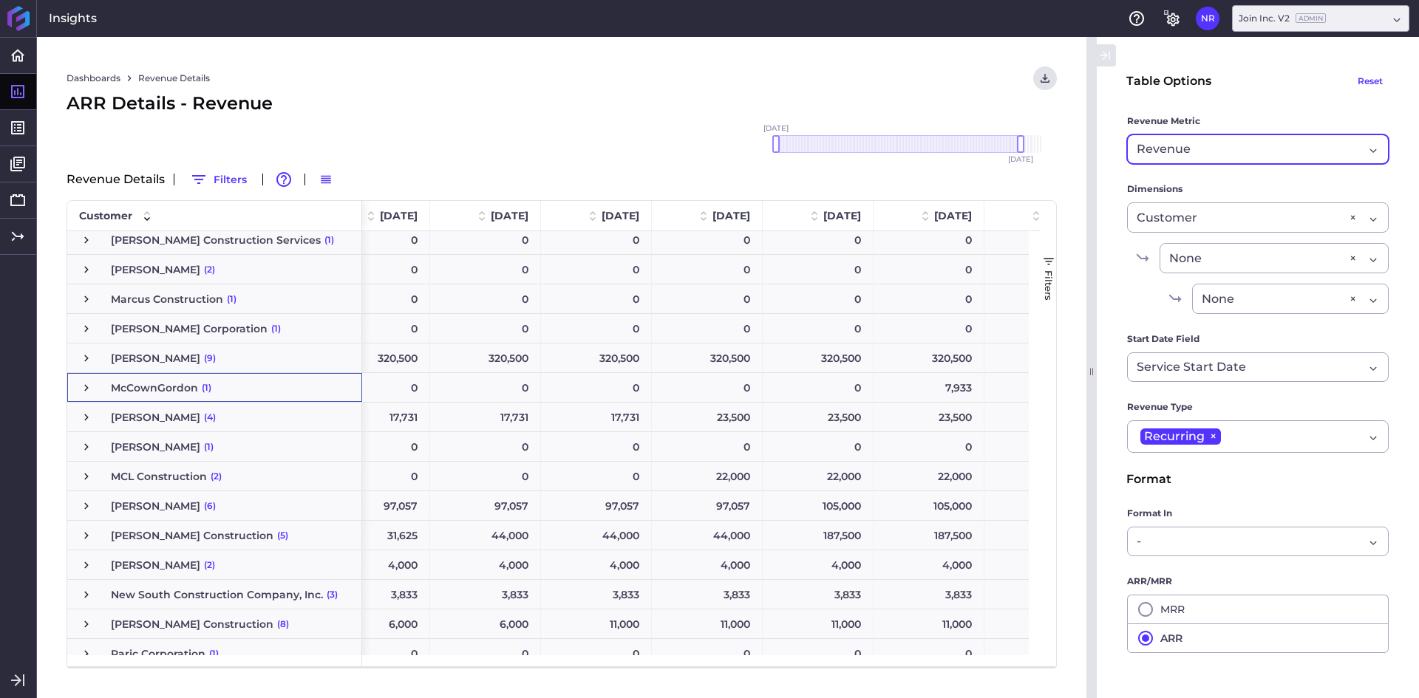
click at [78, 388] on div "McCownGordon (1)" at bounding box center [214, 387] width 295 height 29
click at [85, 386] on span "Press SPACE to select this row." at bounding box center [86, 387] width 13 height 13
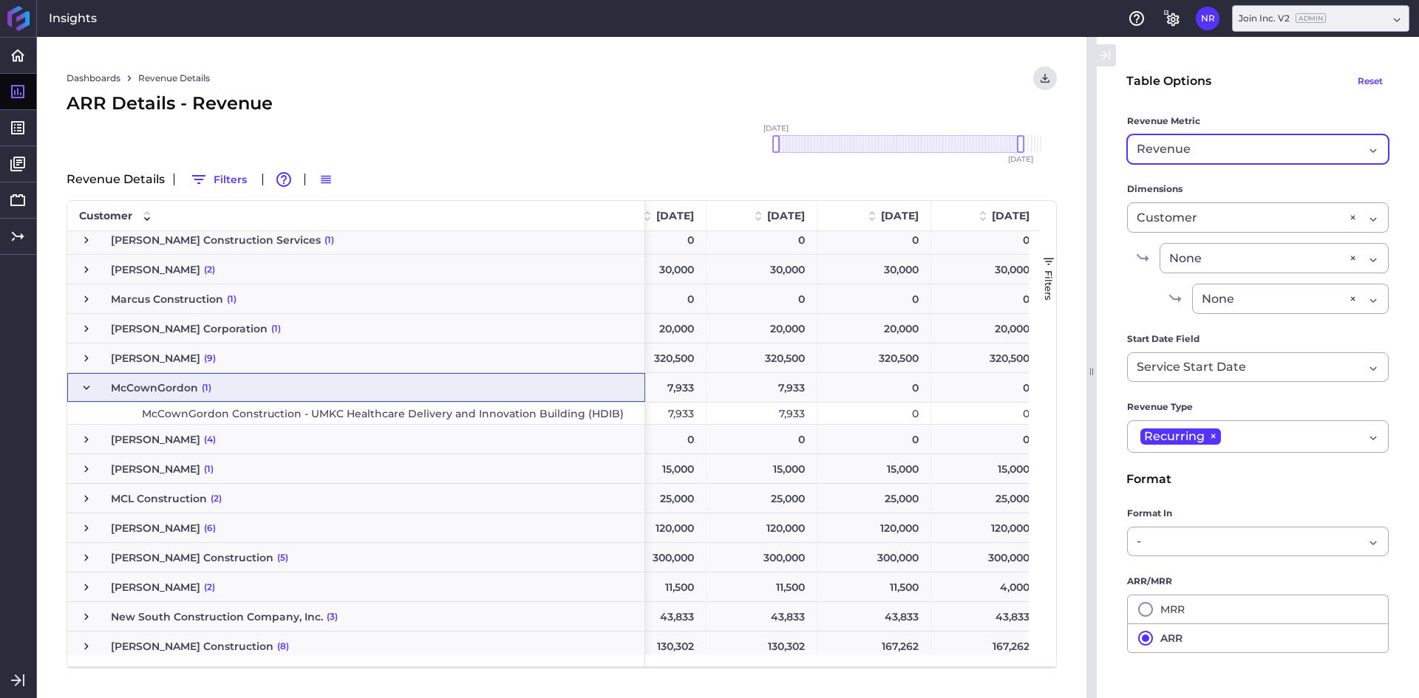
click at [89, 389] on span "Press SPACE to select this row." at bounding box center [86, 387] width 13 height 13
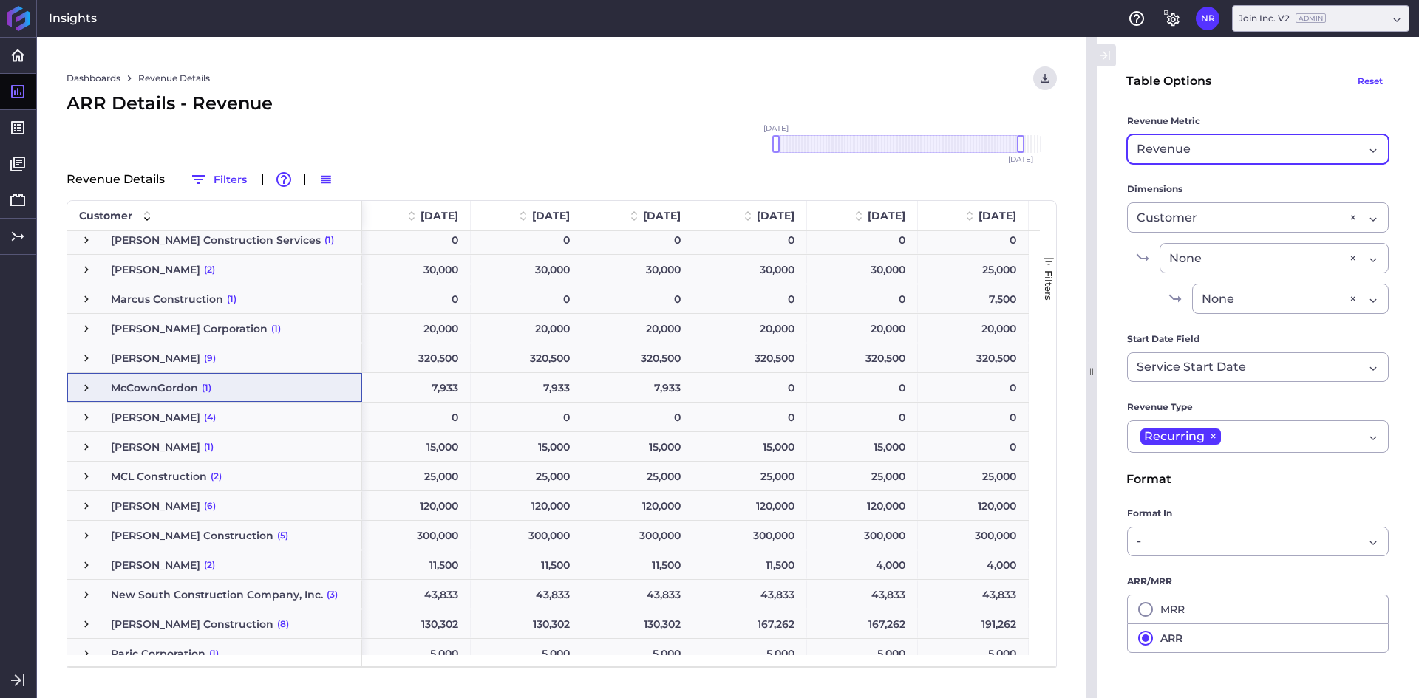
click at [1181, 144] on span "Revenue" at bounding box center [1164, 149] width 54 height 18
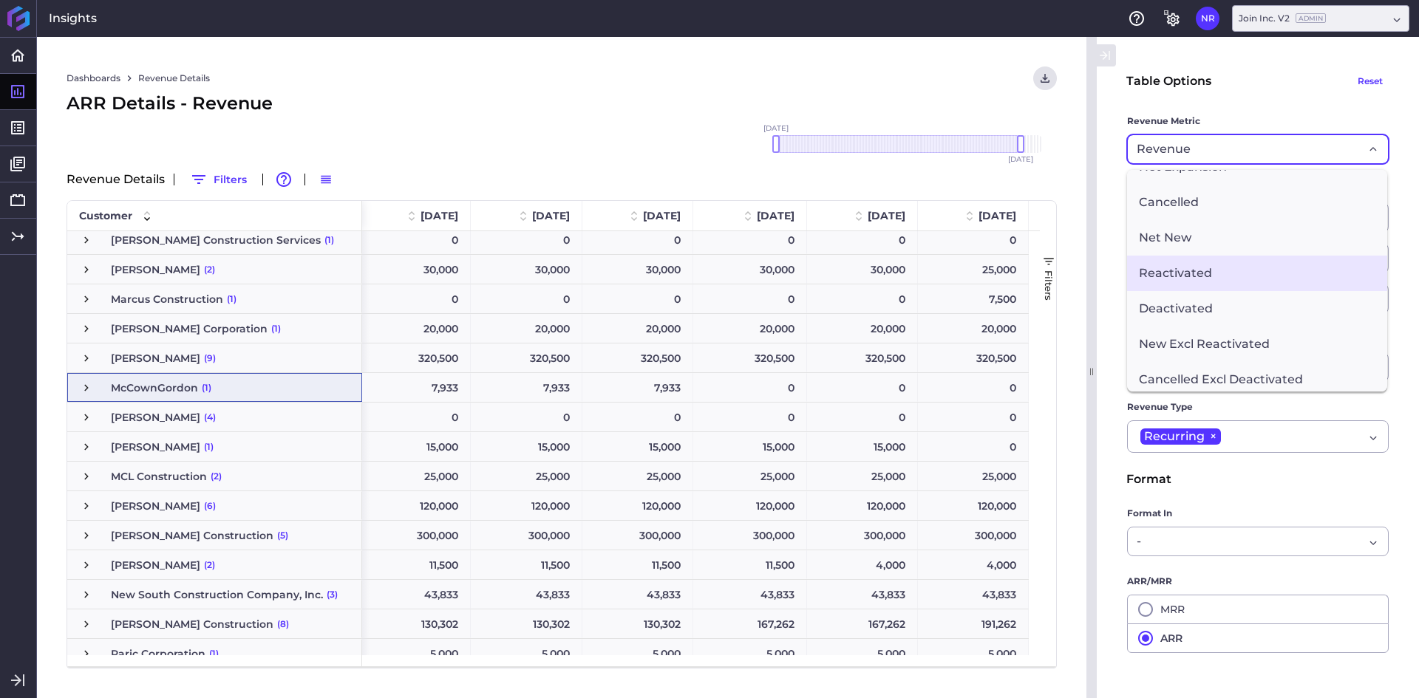
scroll to position [204, 0]
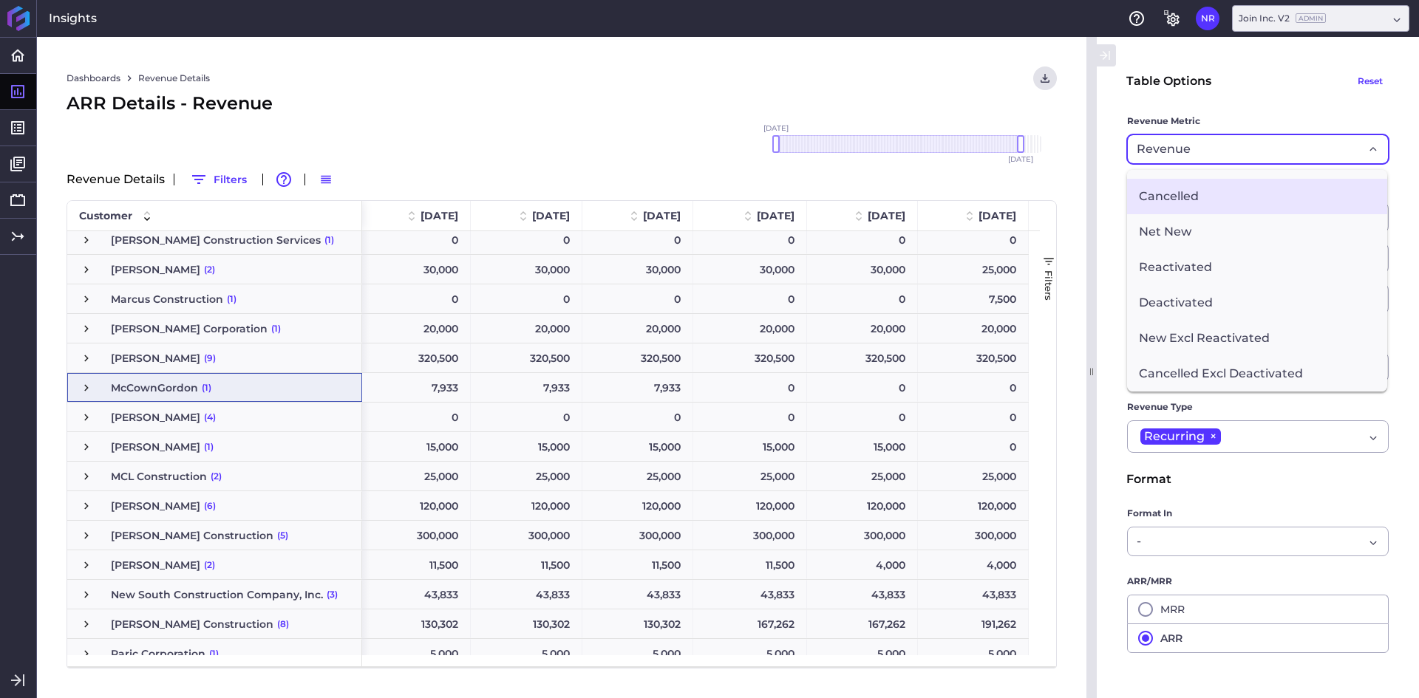
click at [1193, 184] on span "Cancelled" at bounding box center [1257, 196] width 260 height 35
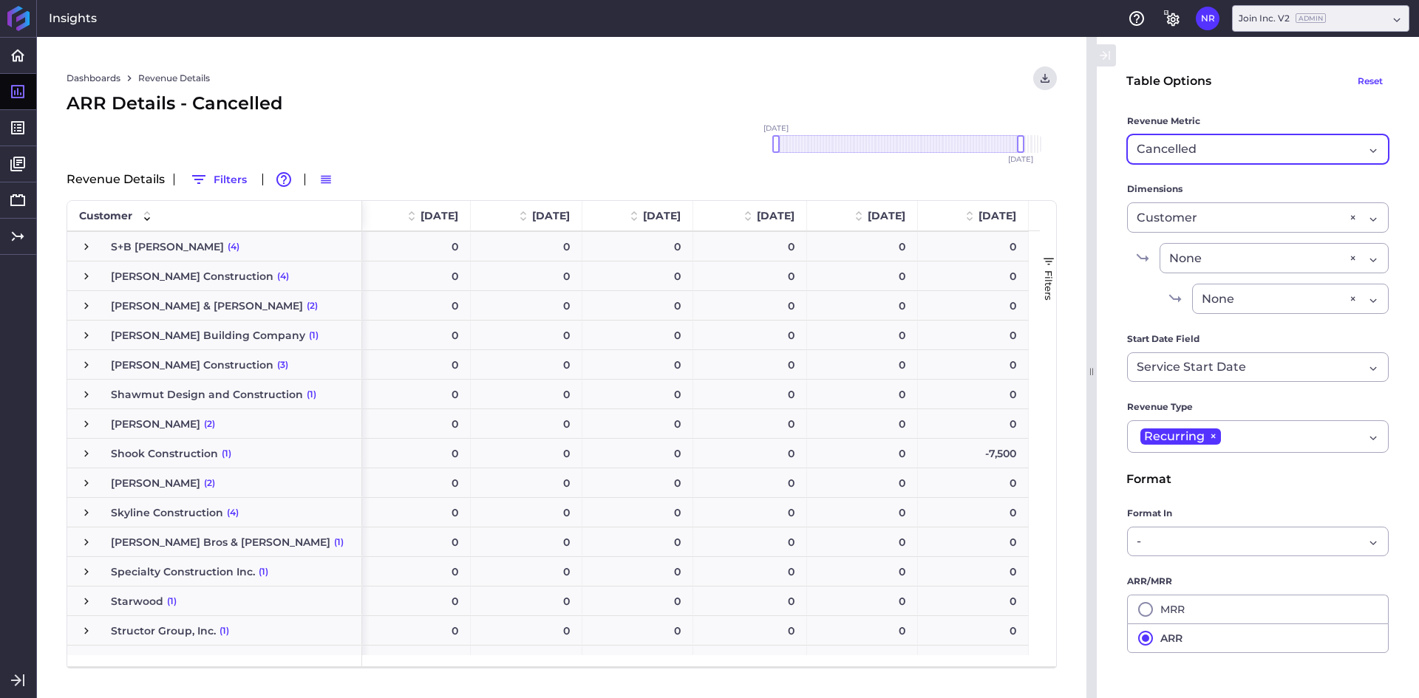
scroll to position [4013, 0]
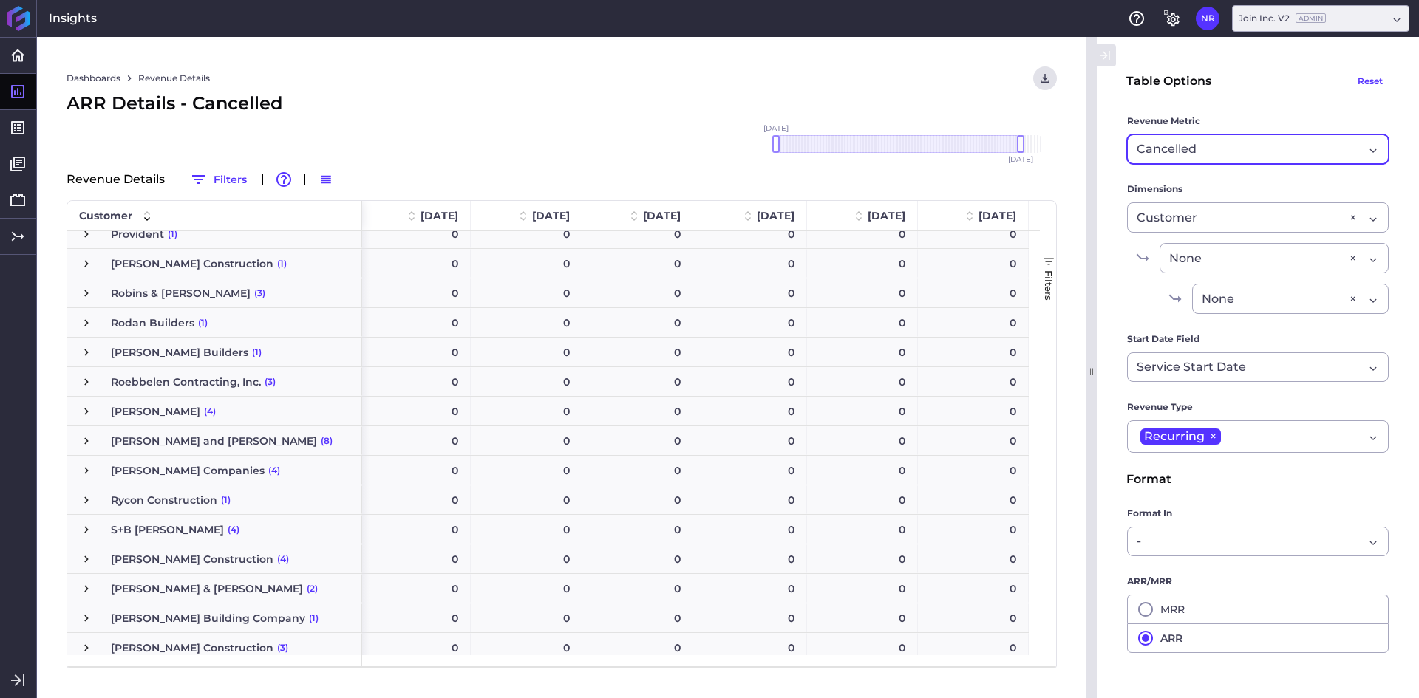
click at [78, 299] on div "Robins & Morton (3)" at bounding box center [214, 293] width 295 height 29
click at [84, 296] on span "Press SPACE to select this row." at bounding box center [86, 293] width 13 height 13
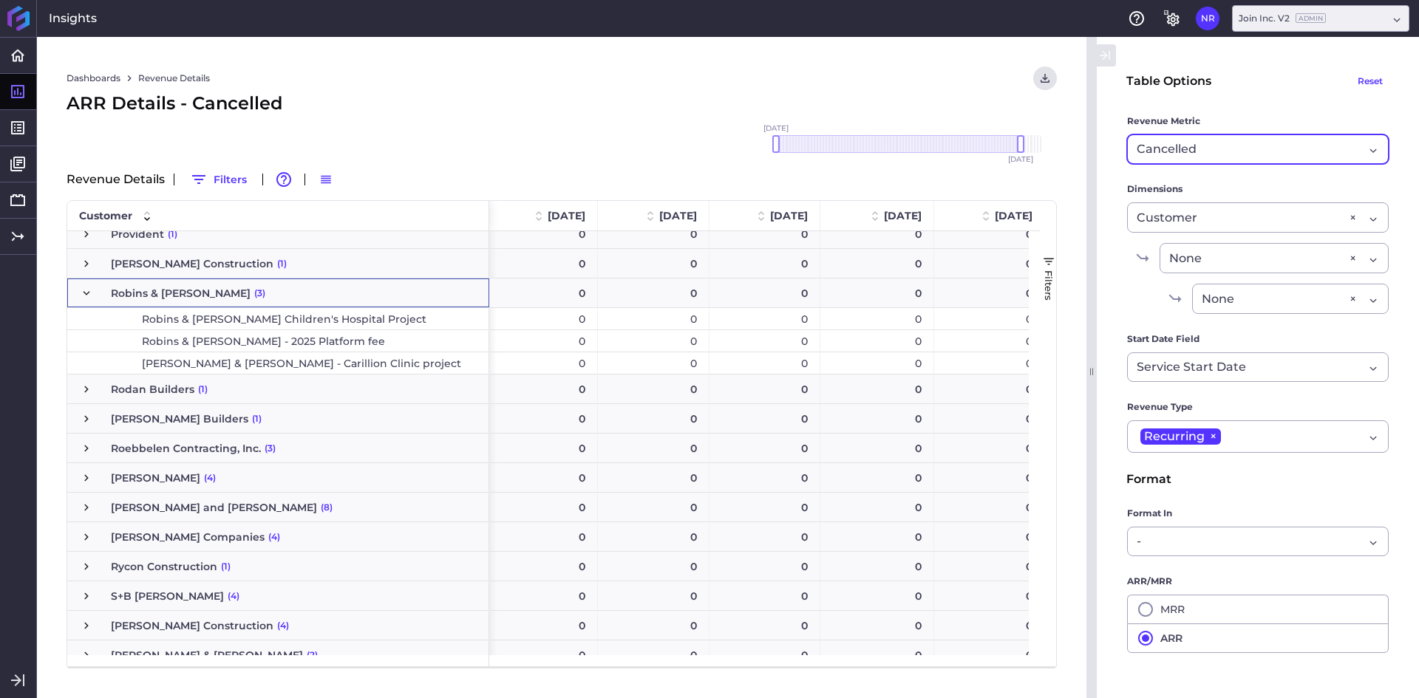
scroll to position [0, 8446]
click at [1243, 149] on div "Cancelled" at bounding box center [1250, 149] width 227 height 18
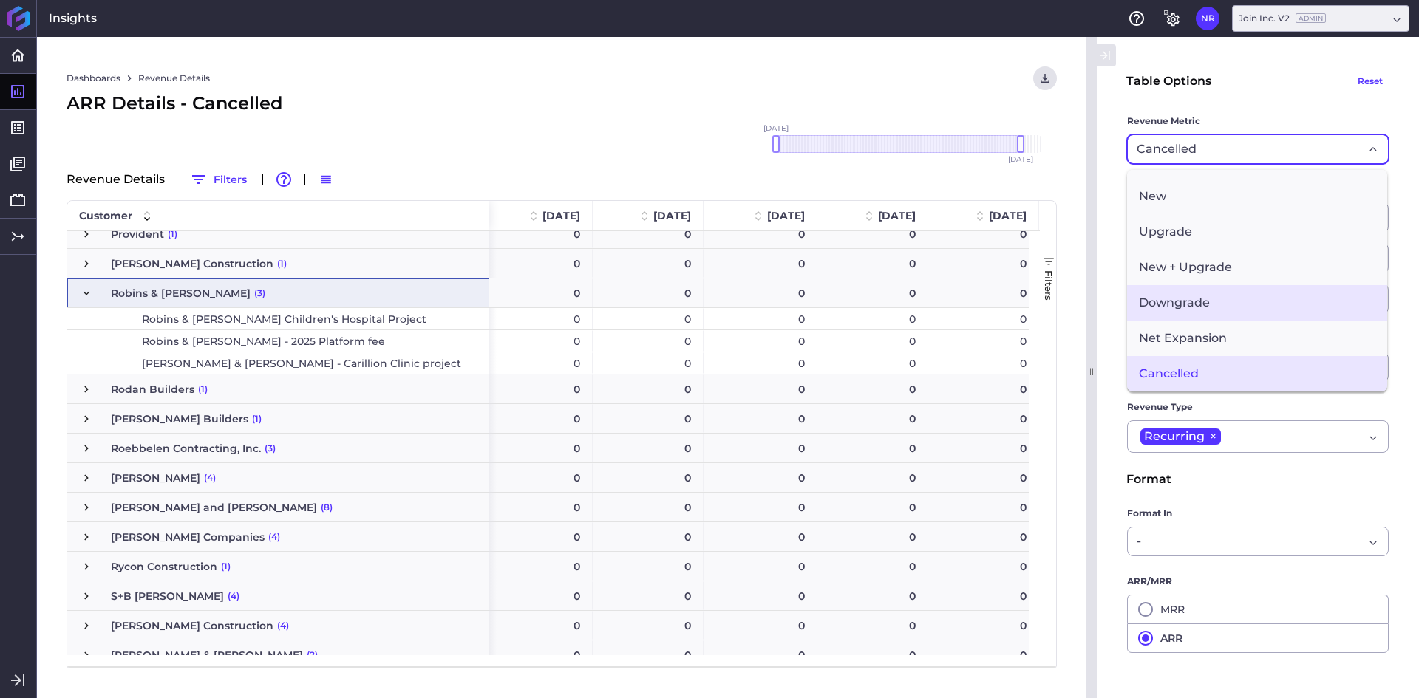
scroll to position [0, 0]
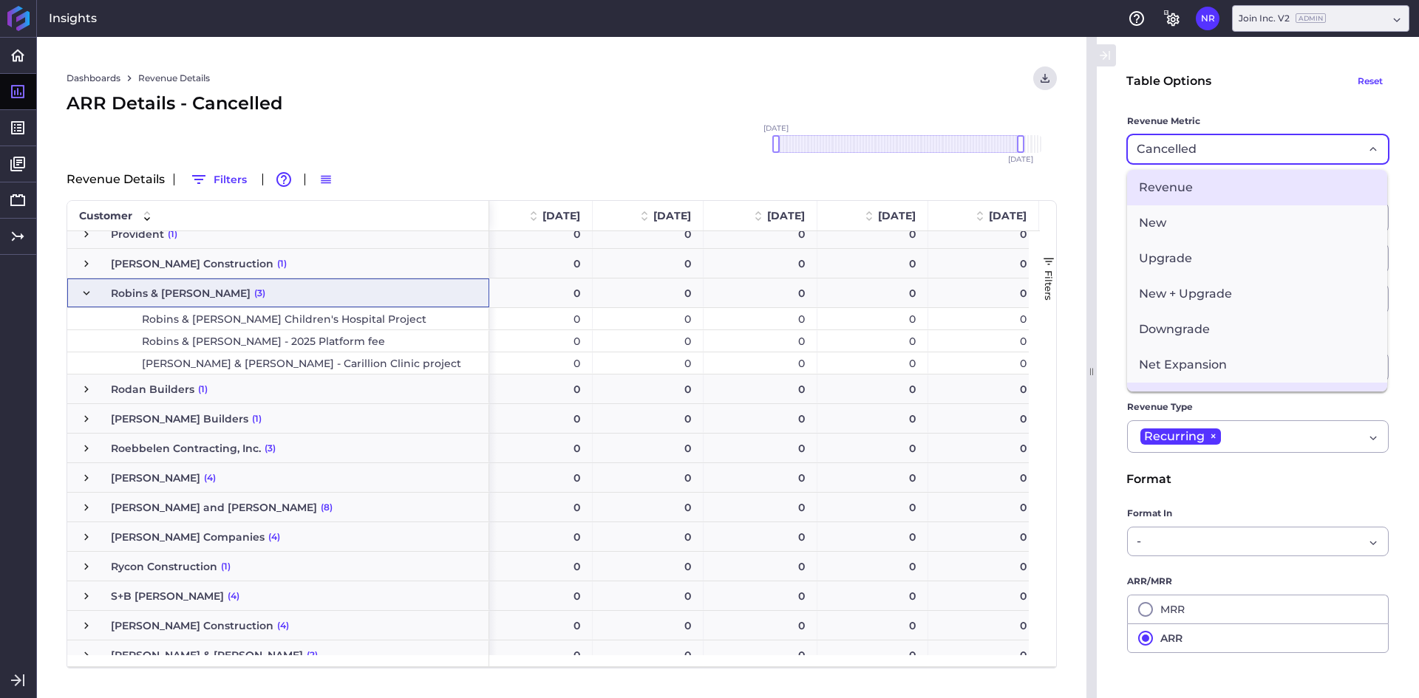
click at [1185, 191] on span "Revenue" at bounding box center [1257, 187] width 260 height 35
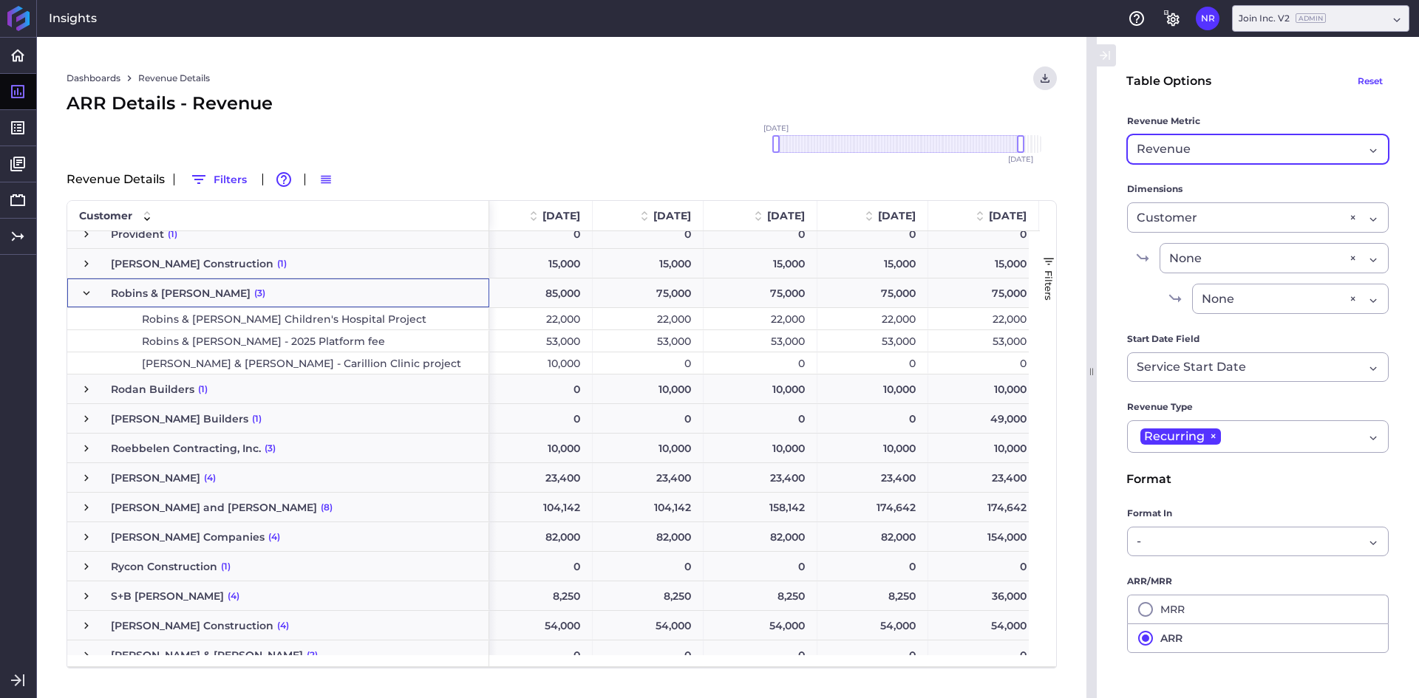
click at [1180, 145] on span "Revenue" at bounding box center [1164, 149] width 54 height 18
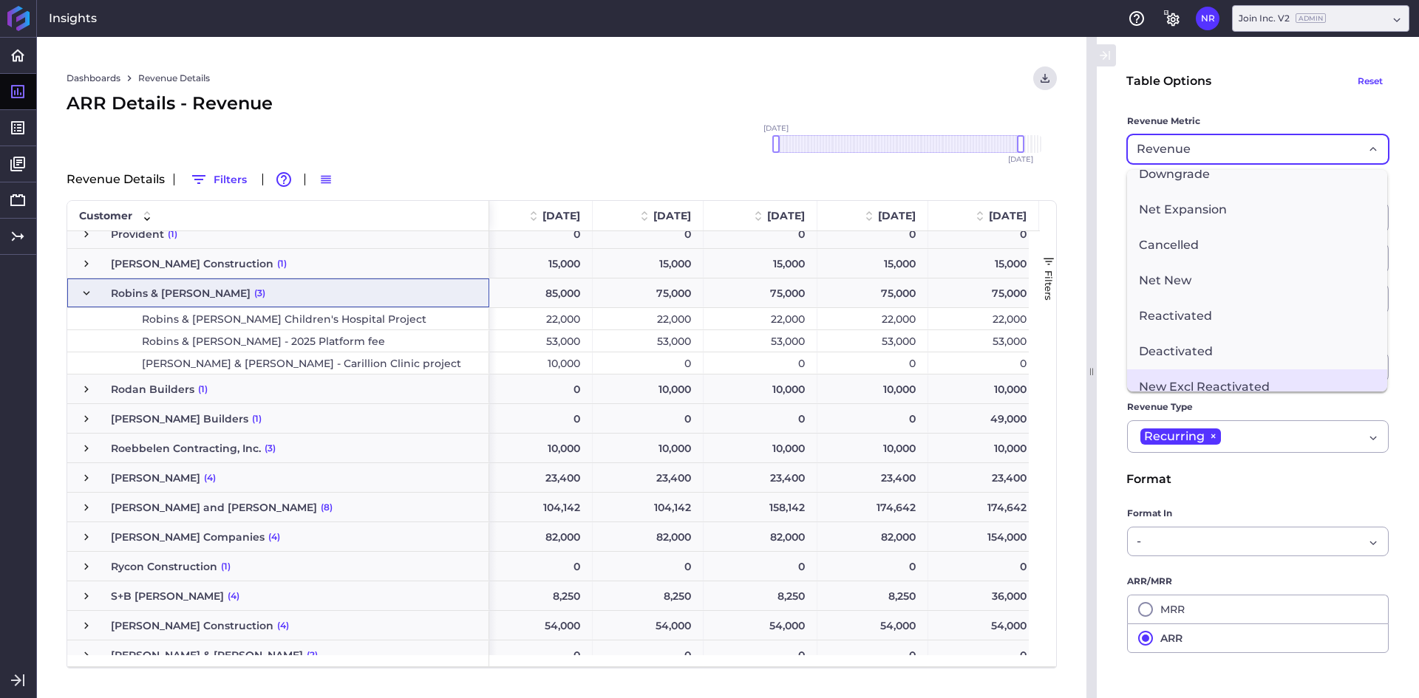
scroll to position [130, 0]
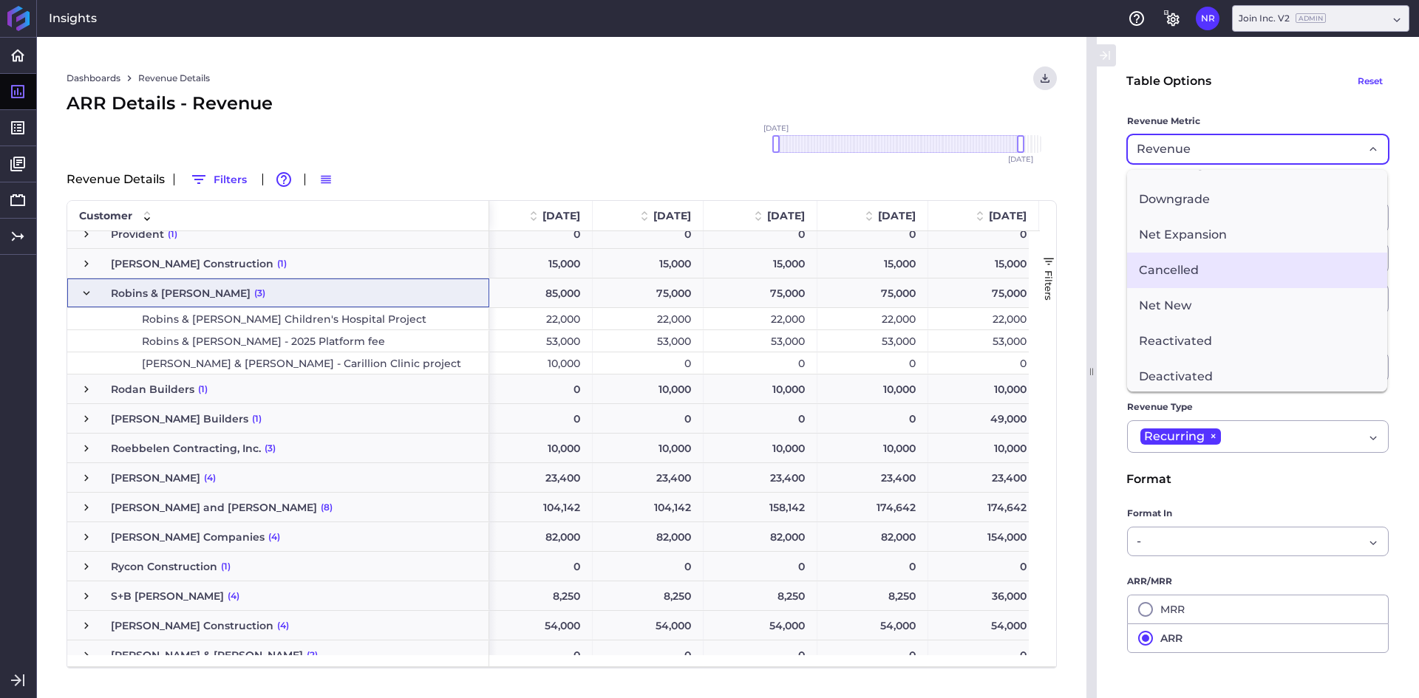
click at [1198, 270] on span "Cancelled" at bounding box center [1257, 270] width 260 height 35
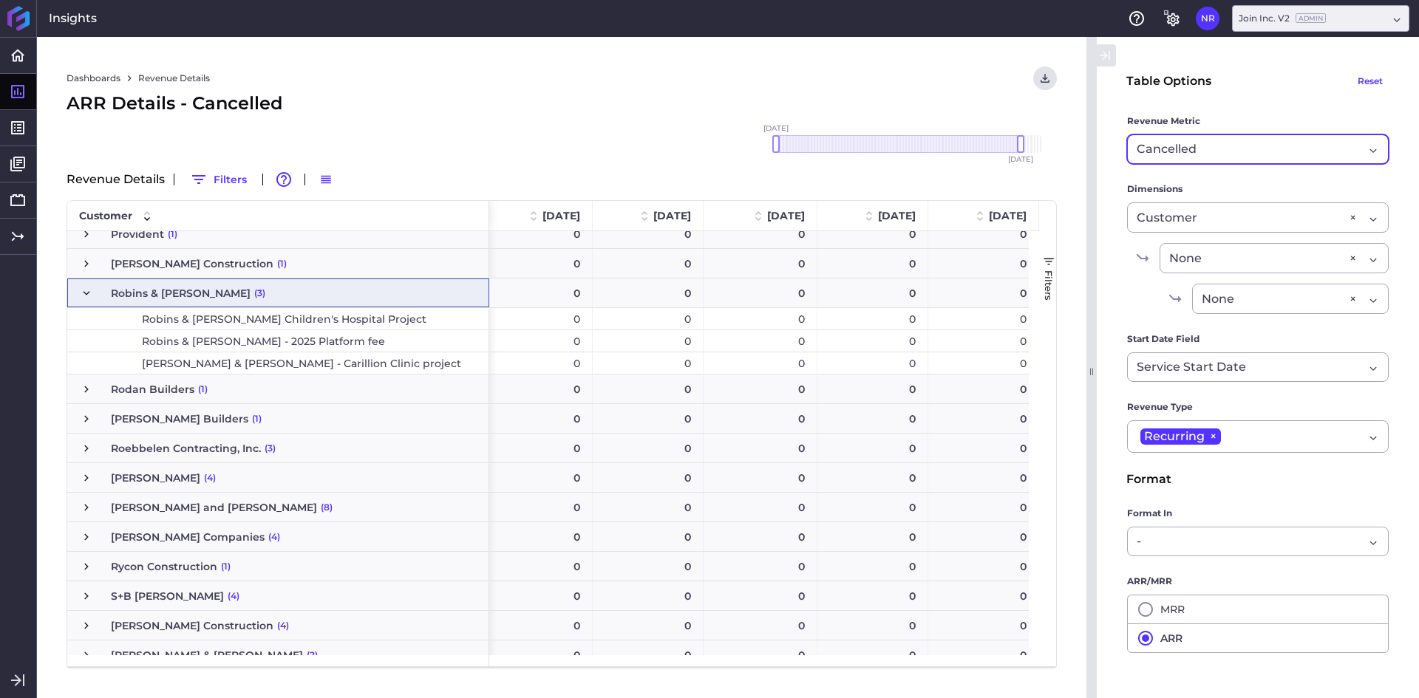
click at [84, 290] on span "Press SPACE to select this row." at bounding box center [86, 293] width 13 height 13
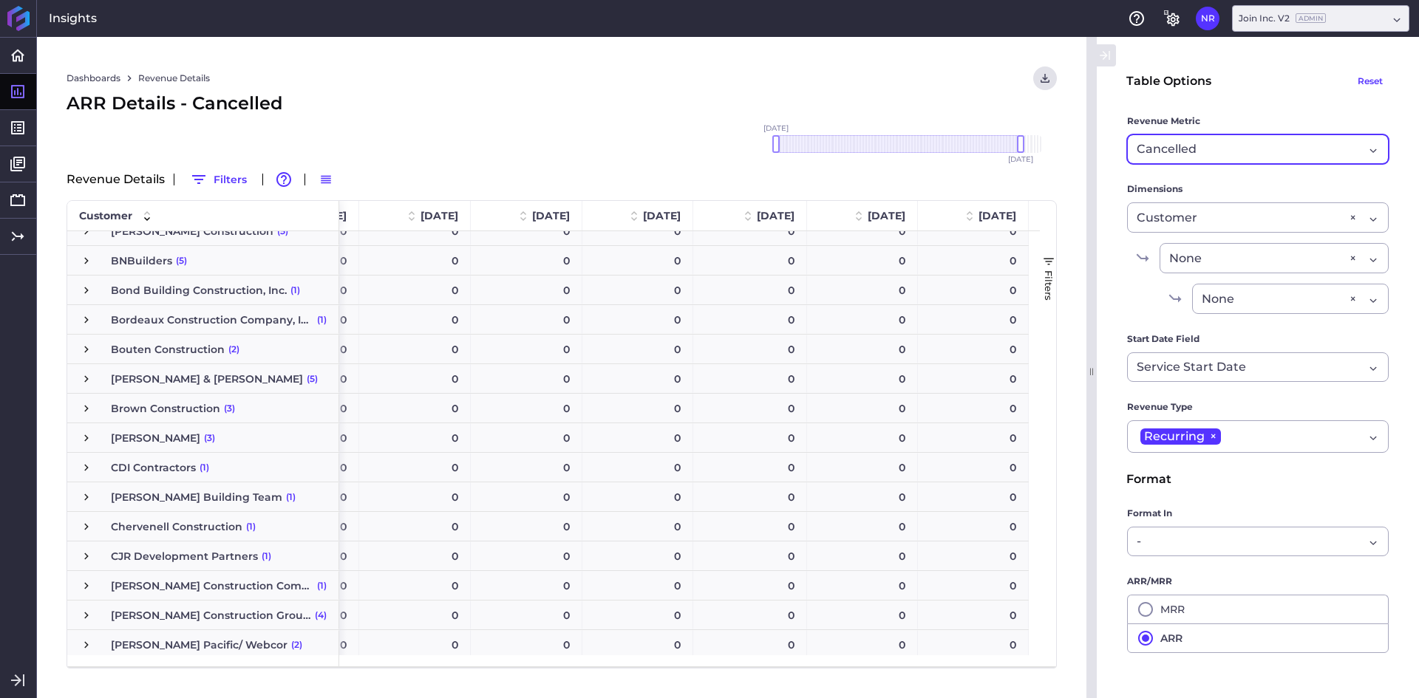
scroll to position [772, 0]
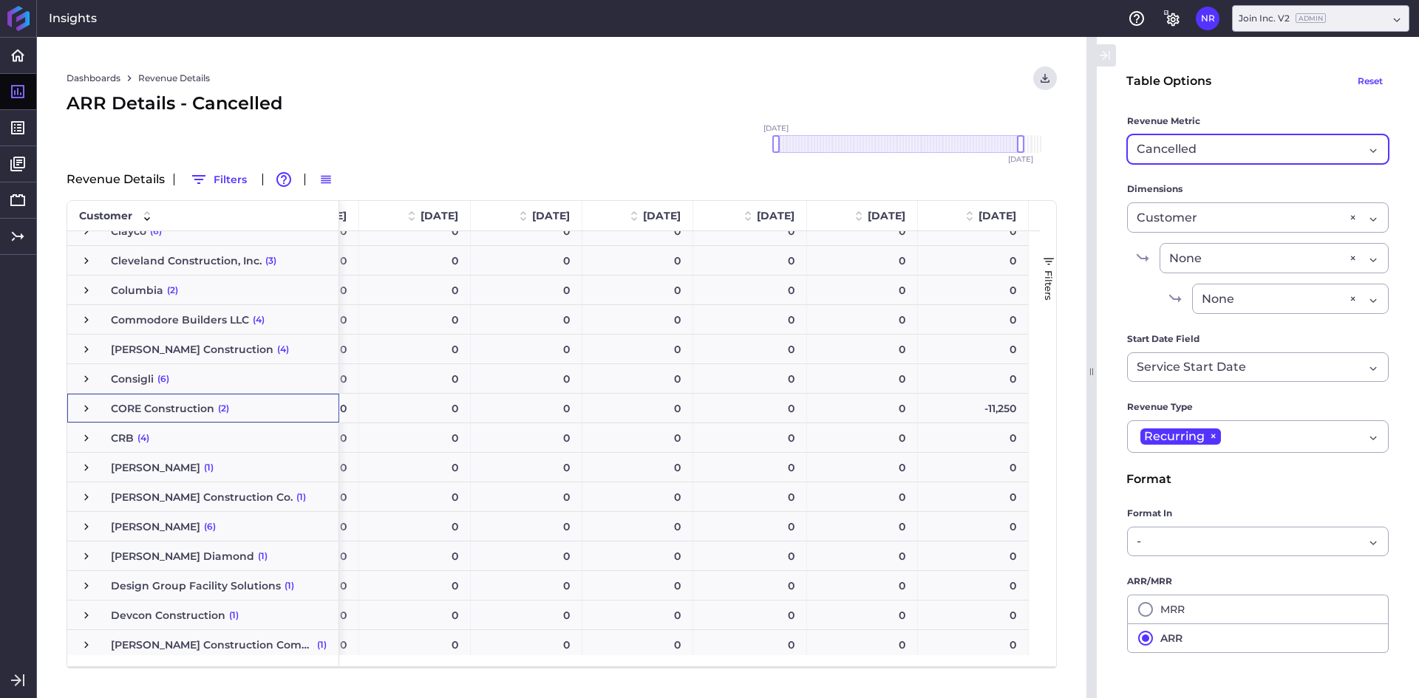
click at [78, 405] on div "CORE Construction (2)" at bounding box center [203, 408] width 272 height 29
click at [84, 406] on span "Press SPACE to select this row." at bounding box center [86, 408] width 13 height 13
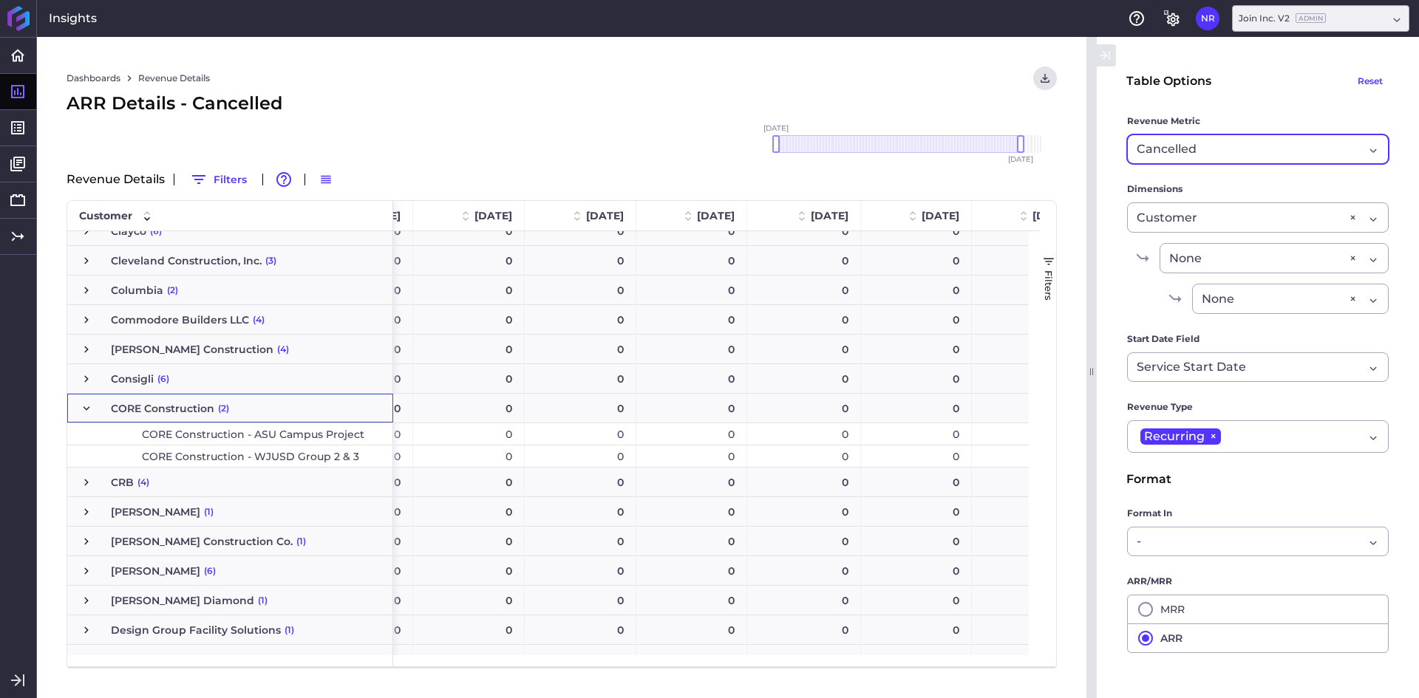
scroll to position [0, 8360]
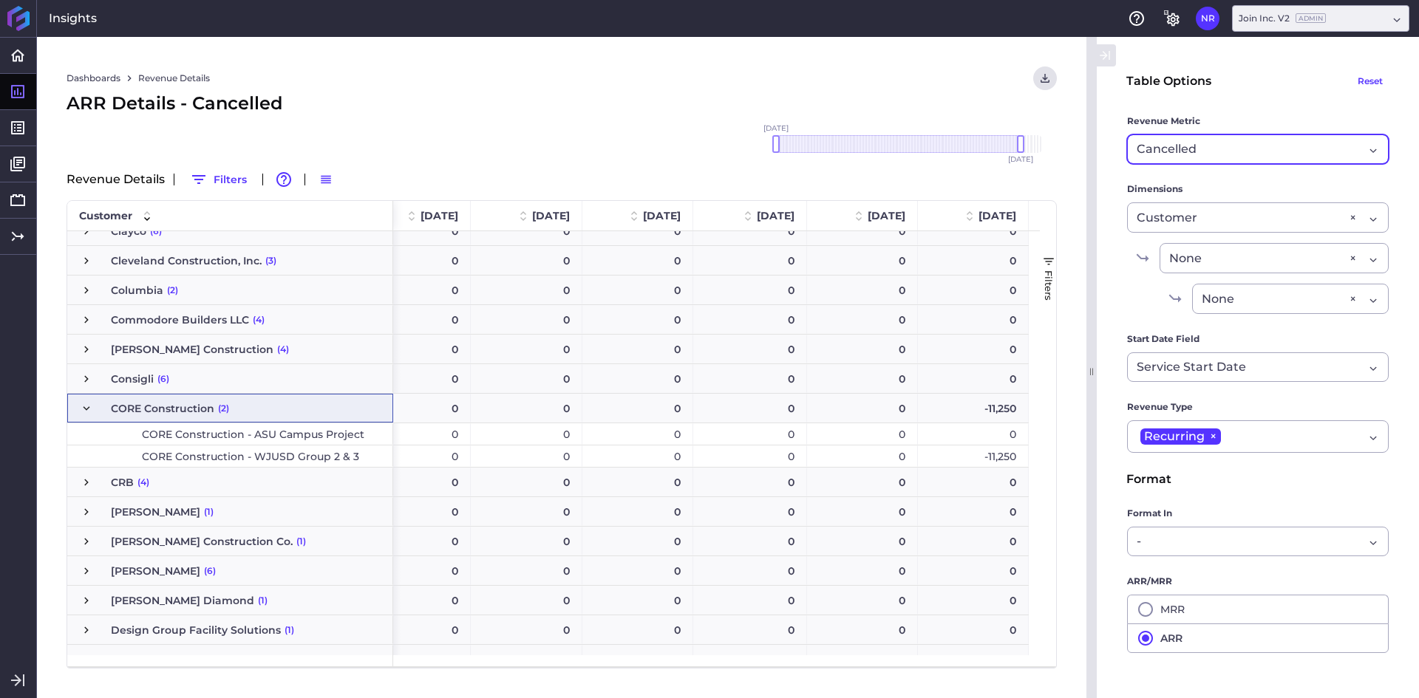
click at [1162, 159] on div "Cancelled Cancelled" at bounding box center [1258, 149] width 262 height 30
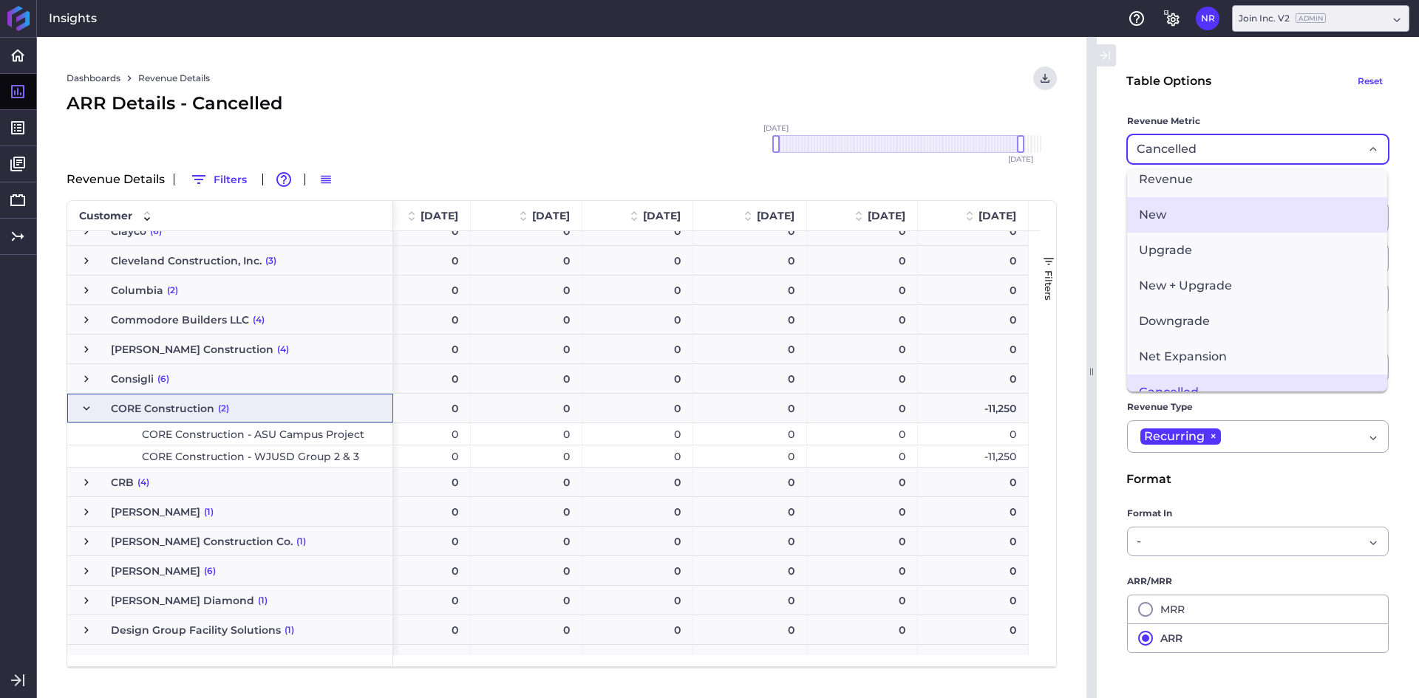
scroll to position [0, 0]
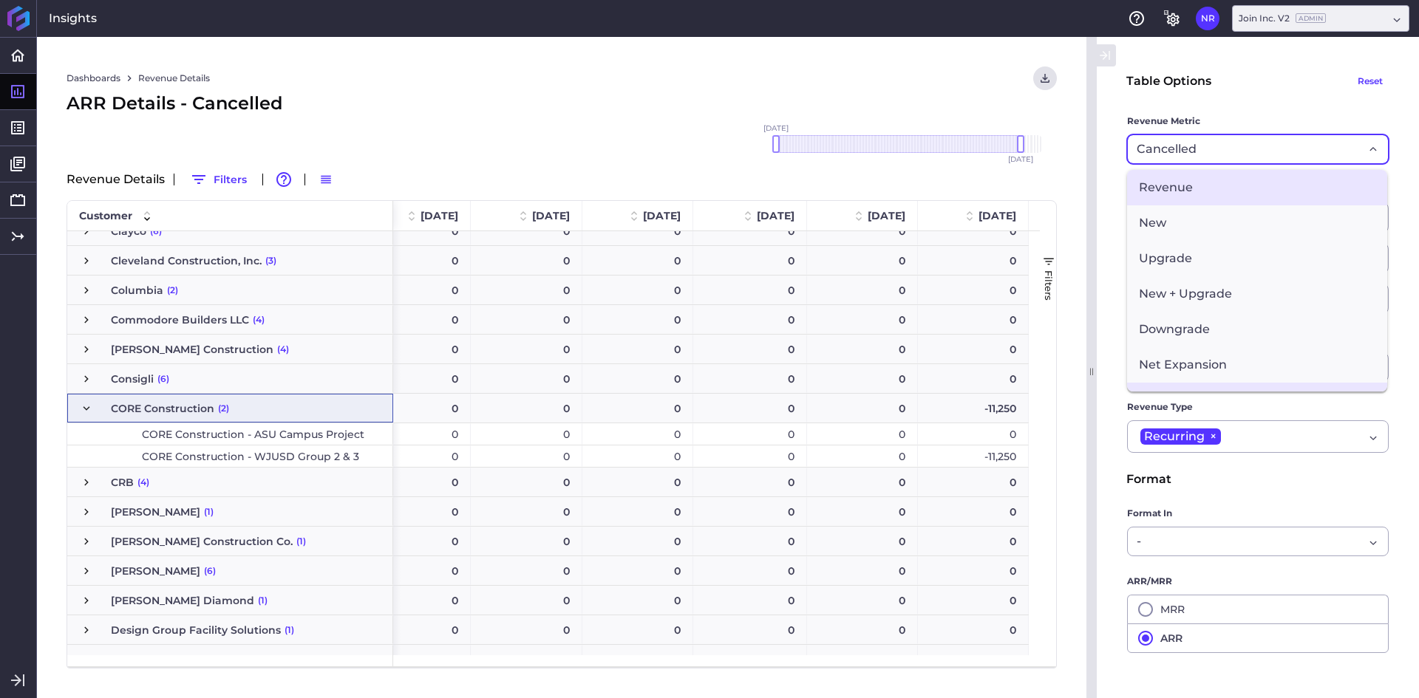
click at [1175, 189] on span "Revenue" at bounding box center [1257, 187] width 260 height 35
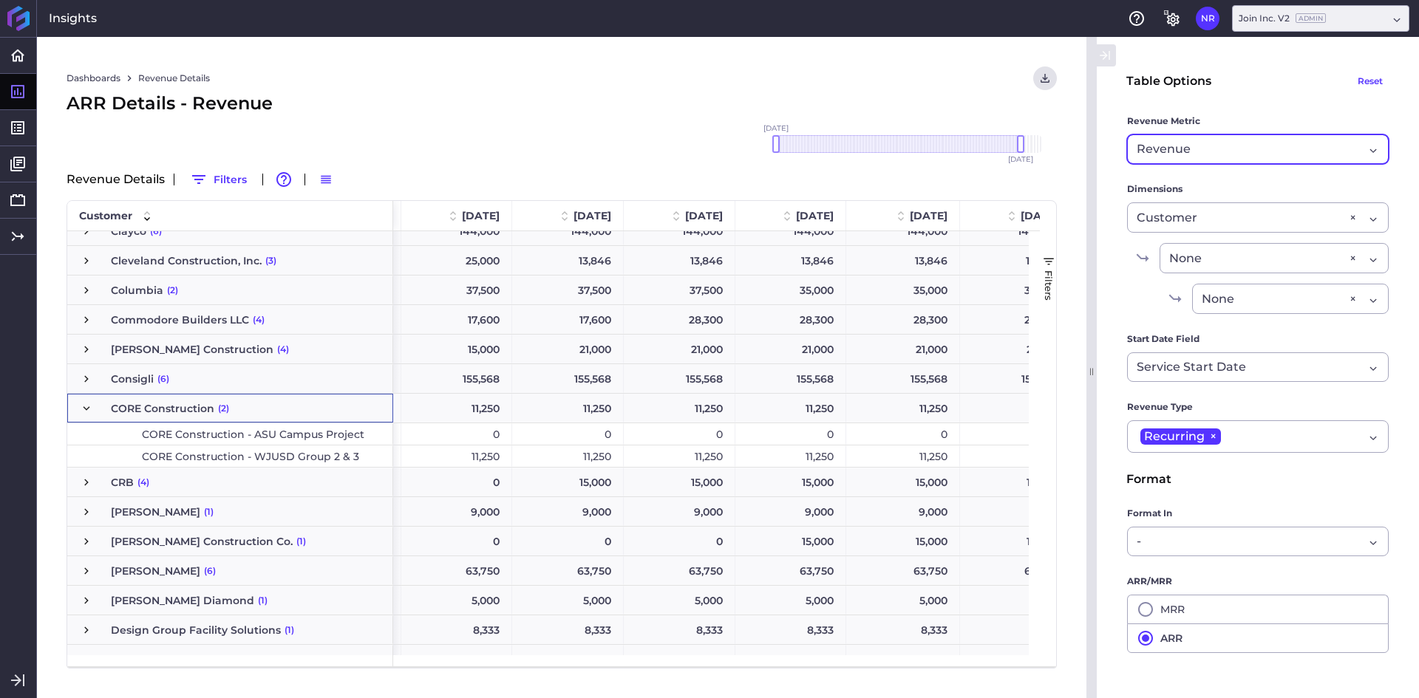
scroll to position [0, 8131]
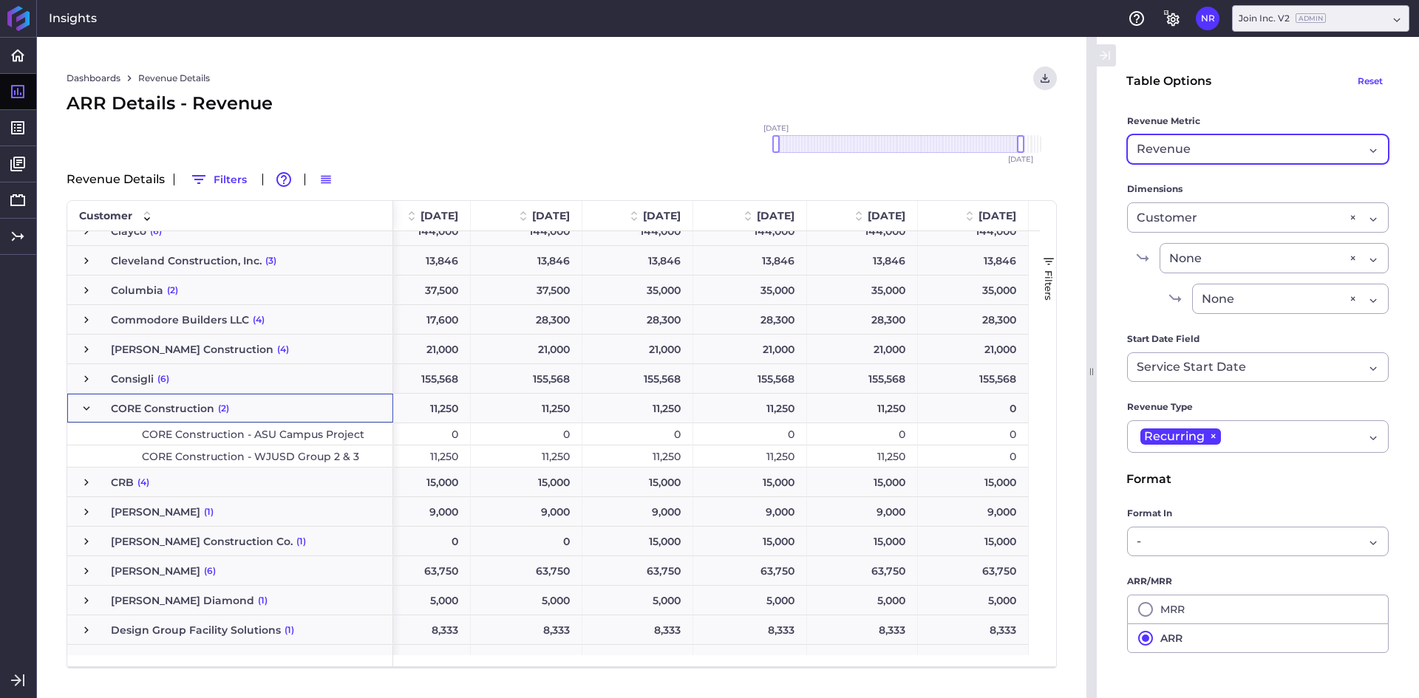
drag, startPoint x: 1181, startPoint y: 132, endPoint x: 1186, endPoint y: 124, distance: 9.0
click at [1183, 126] on label "Revenue Metric" at bounding box center [1258, 124] width 262 height 21
click at [1186, 139] on div "Revenue Cancelled" at bounding box center [1258, 149] width 262 height 30
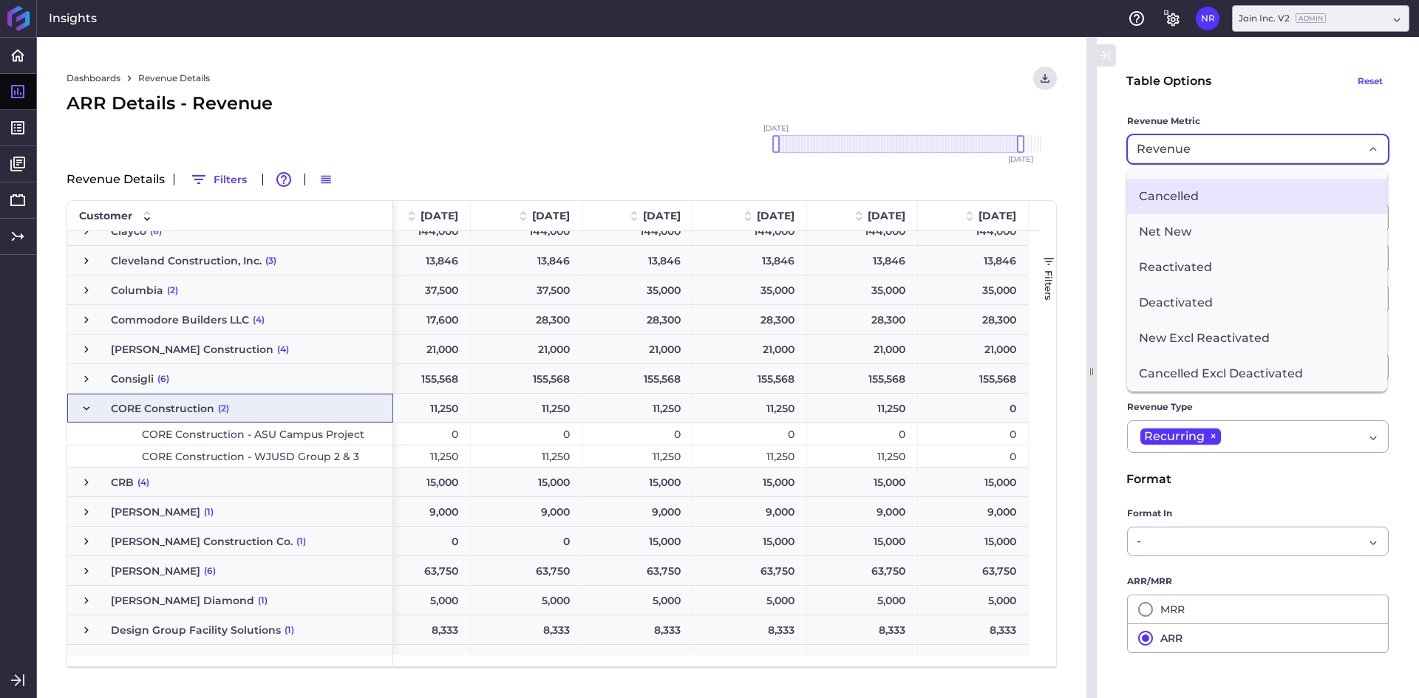
click at [1197, 205] on span "Cancelled" at bounding box center [1257, 196] width 260 height 35
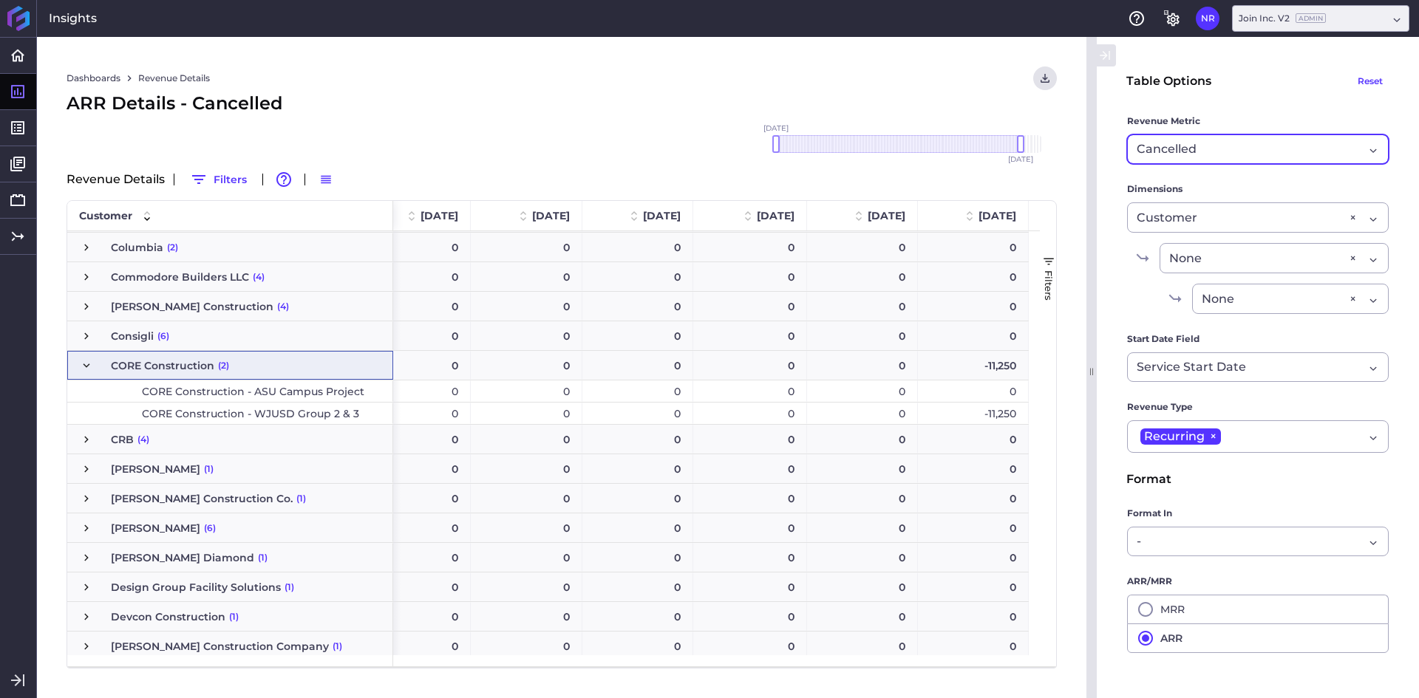
scroll to position [1035, 0]
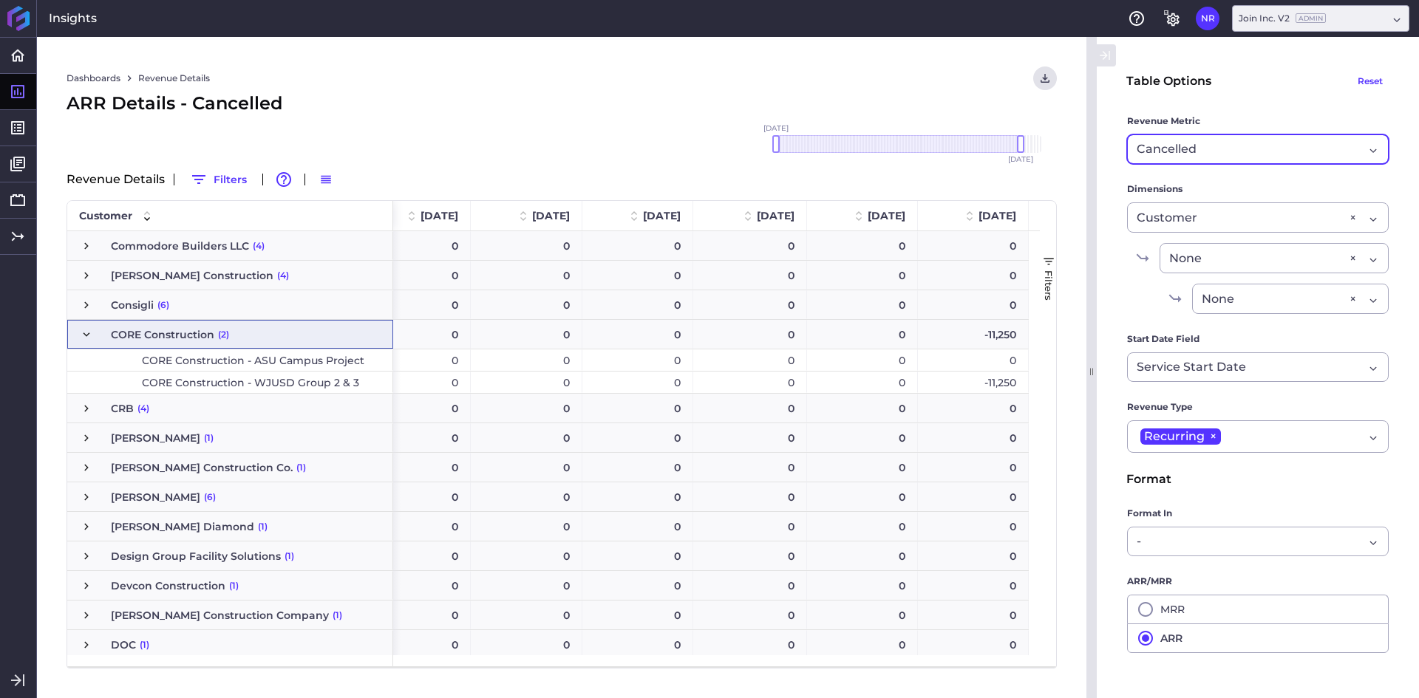
click at [87, 338] on span "Press SPACE to select this row." at bounding box center [86, 334] width 13 height 13
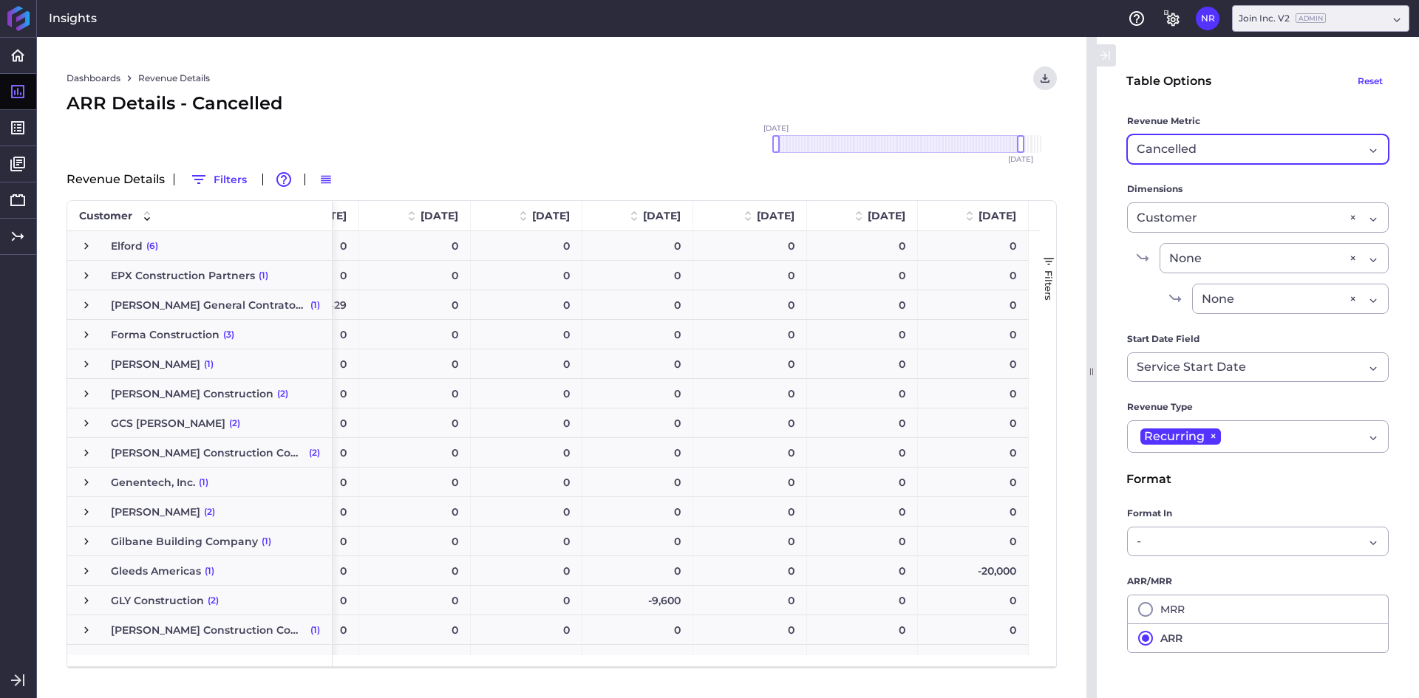
scroll to position [1626, 0]
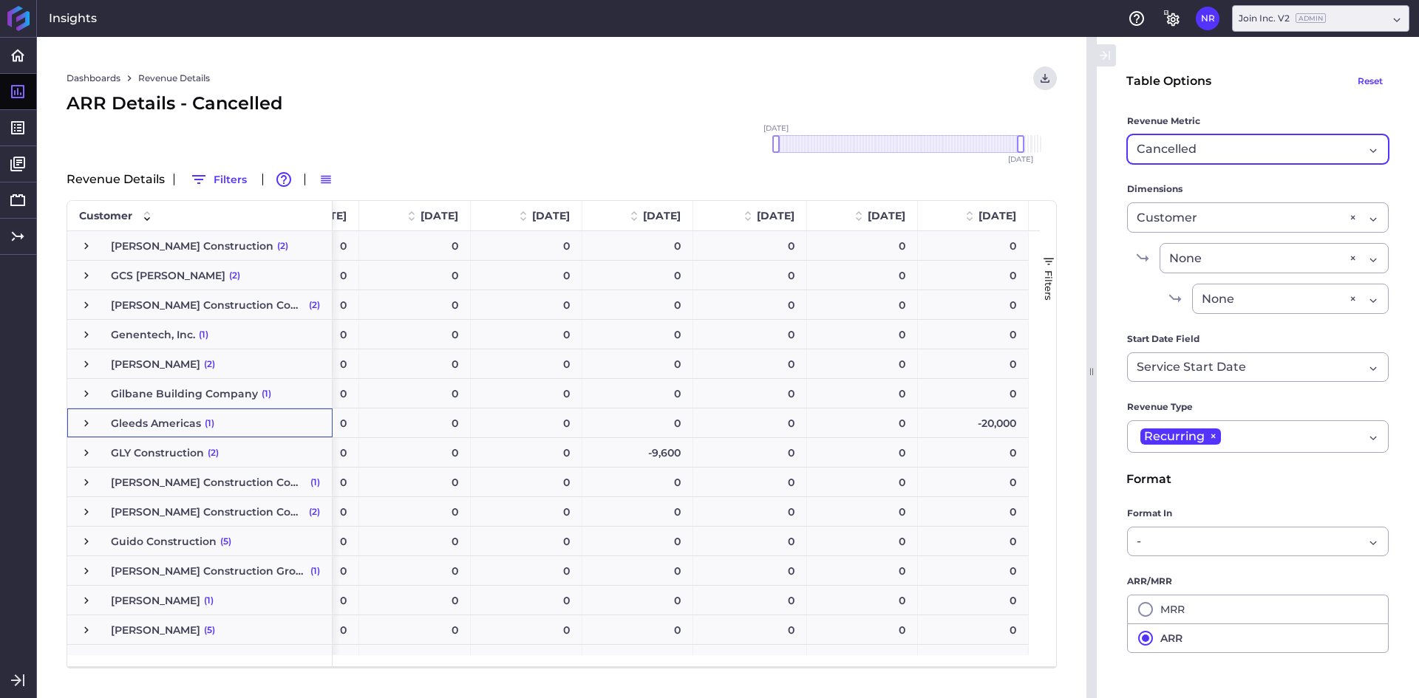
click at [83, 423] on span "Press SPACE to select this row." at bounding box center [86, 423] width 13 height 13
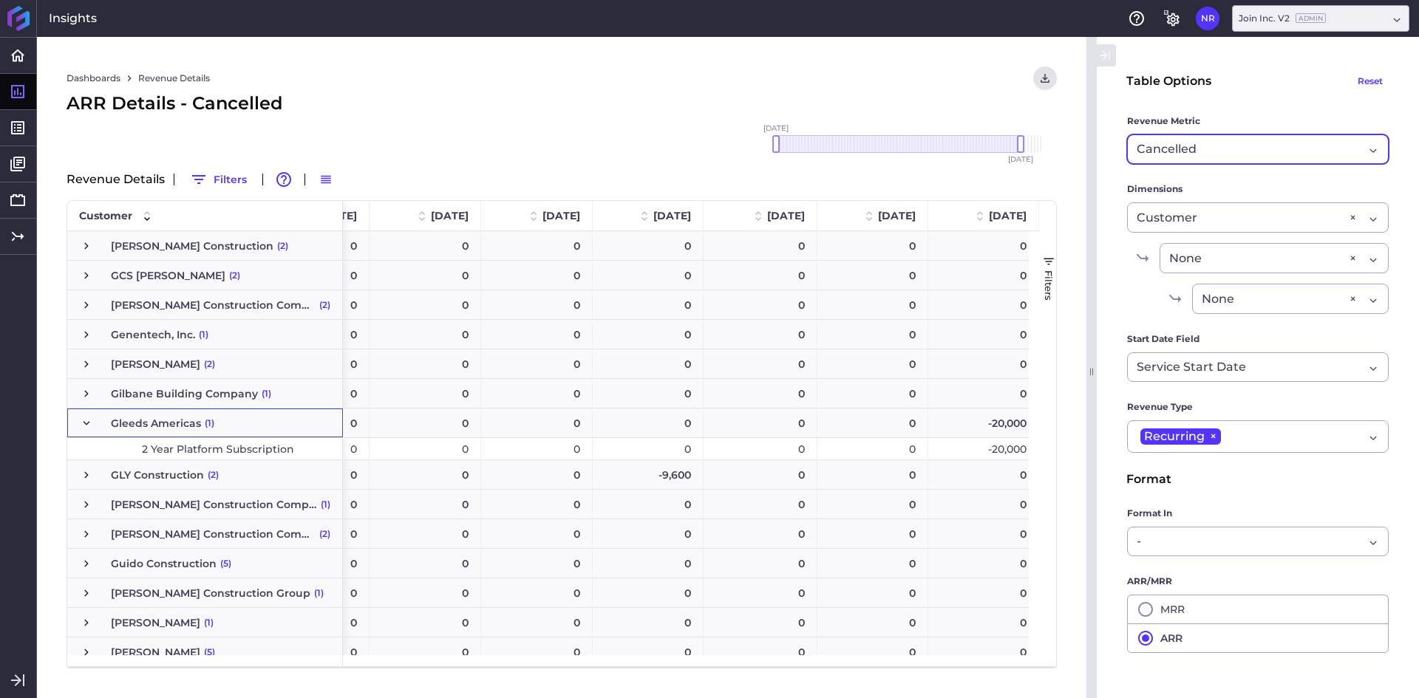
click at [1222, 153] on div "Cancelled" at bounding box center [1250, 149] width 227 height 18
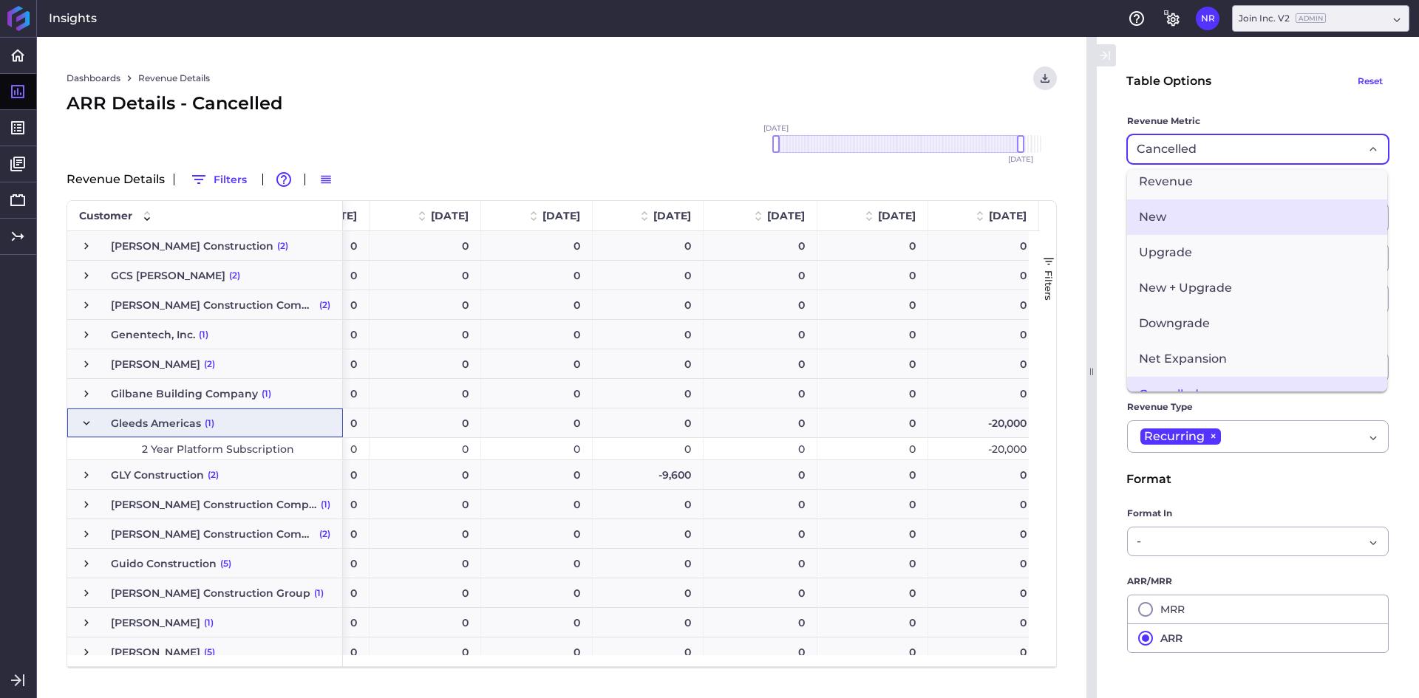
scroll to position [0, 0]
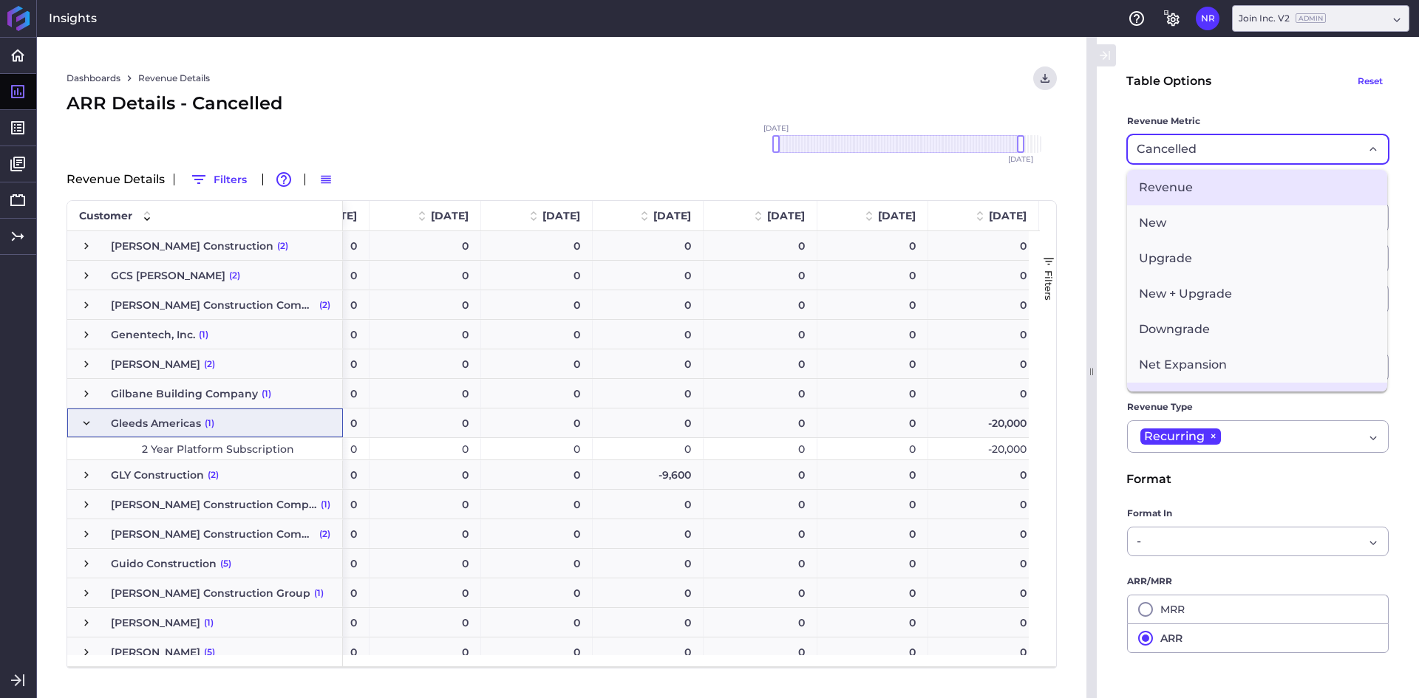
click at [1191, 191] on span "Revenue" at bounding box center [1257, 187] width 260 height 35
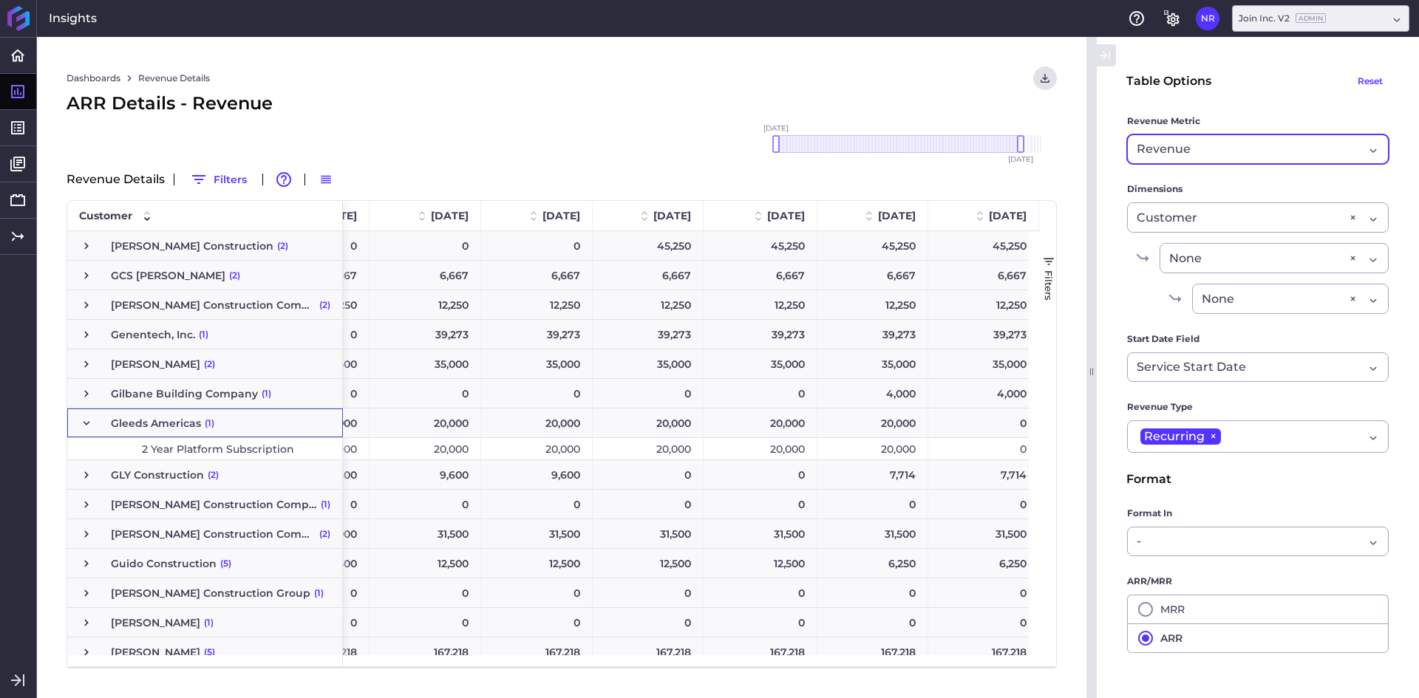
click at [518, 94] on div "ARR Details - Revenue" at bounding box center [562, 103] width 990 height 27
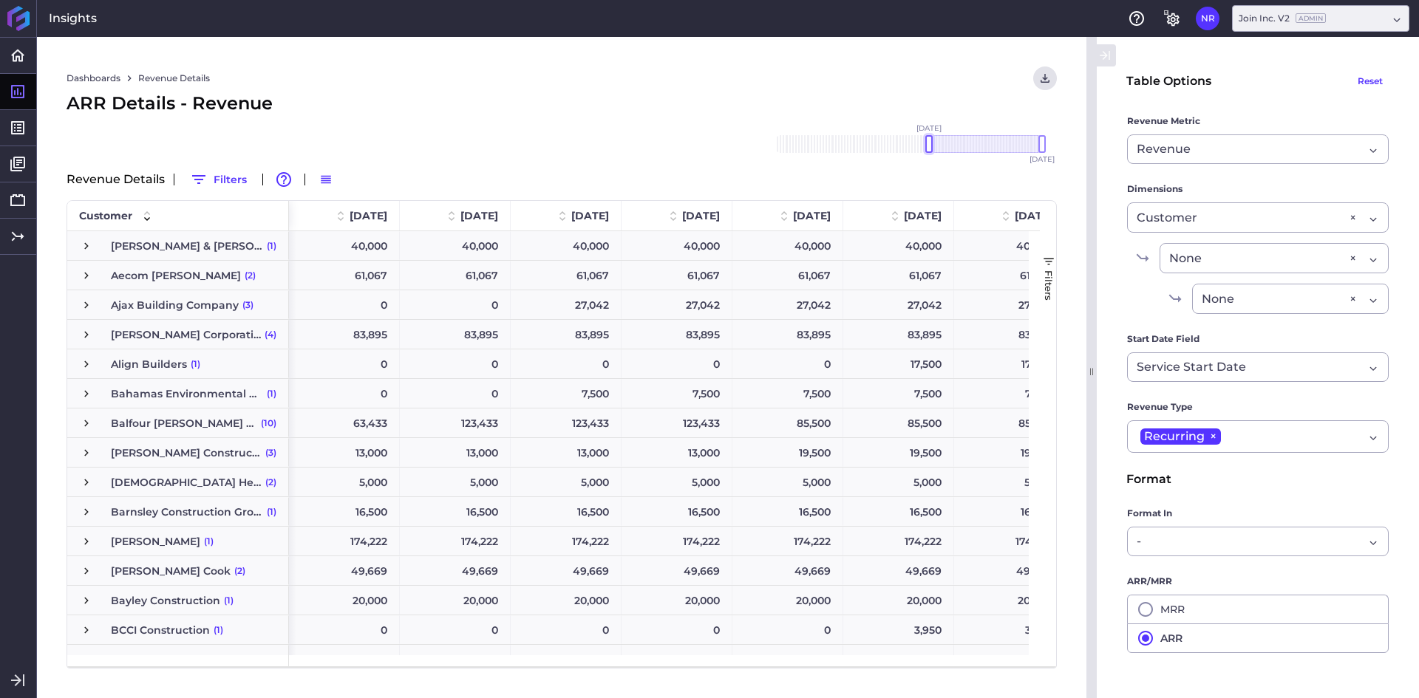
drag, startPoint x: 1011, startPoint y: 145, endPoint x: 933, endPoint y: 157, distance: 79.2
click at [933, 157] on div "[DATE] Dec '[DATE] Feb '[DATE] Apr '[DATE] Jun '[DATE] Aug '[DATE] Oct '[DATE] …" at bounding box center [909, 143] width 296 height 47
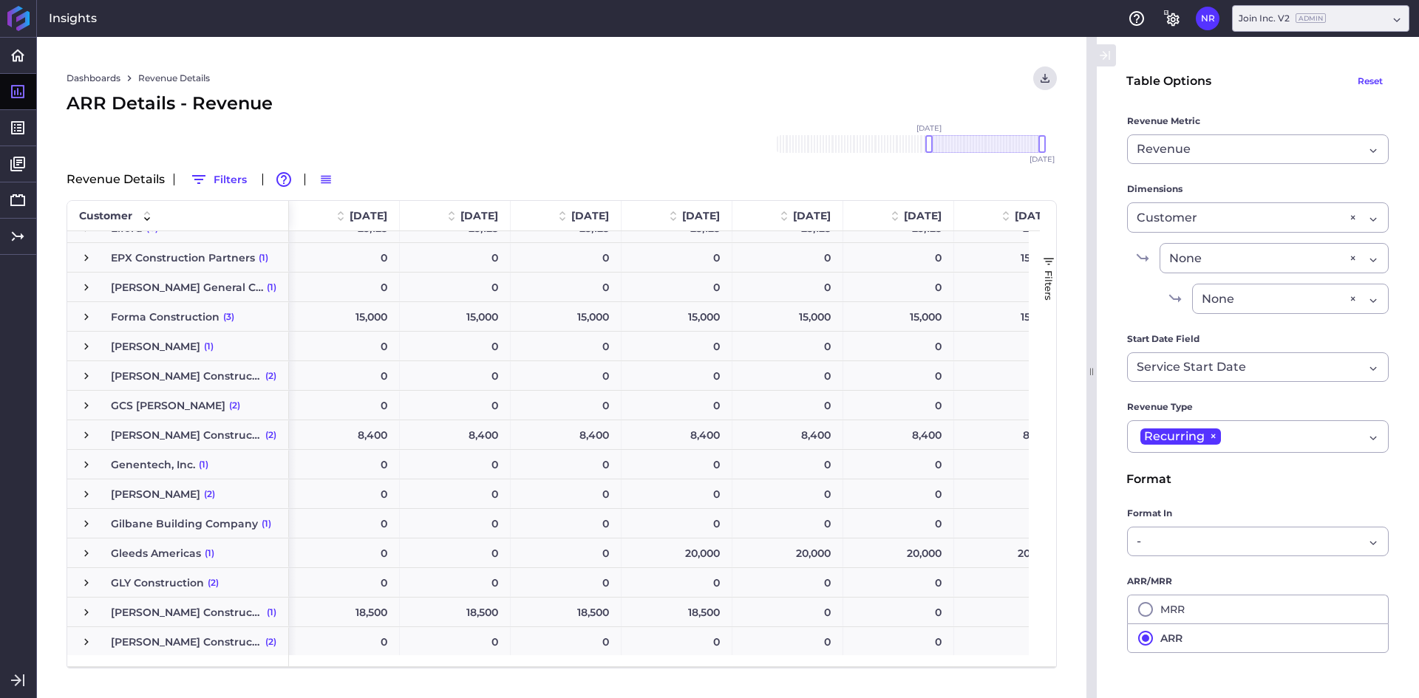
scroll to position [1626, 0]
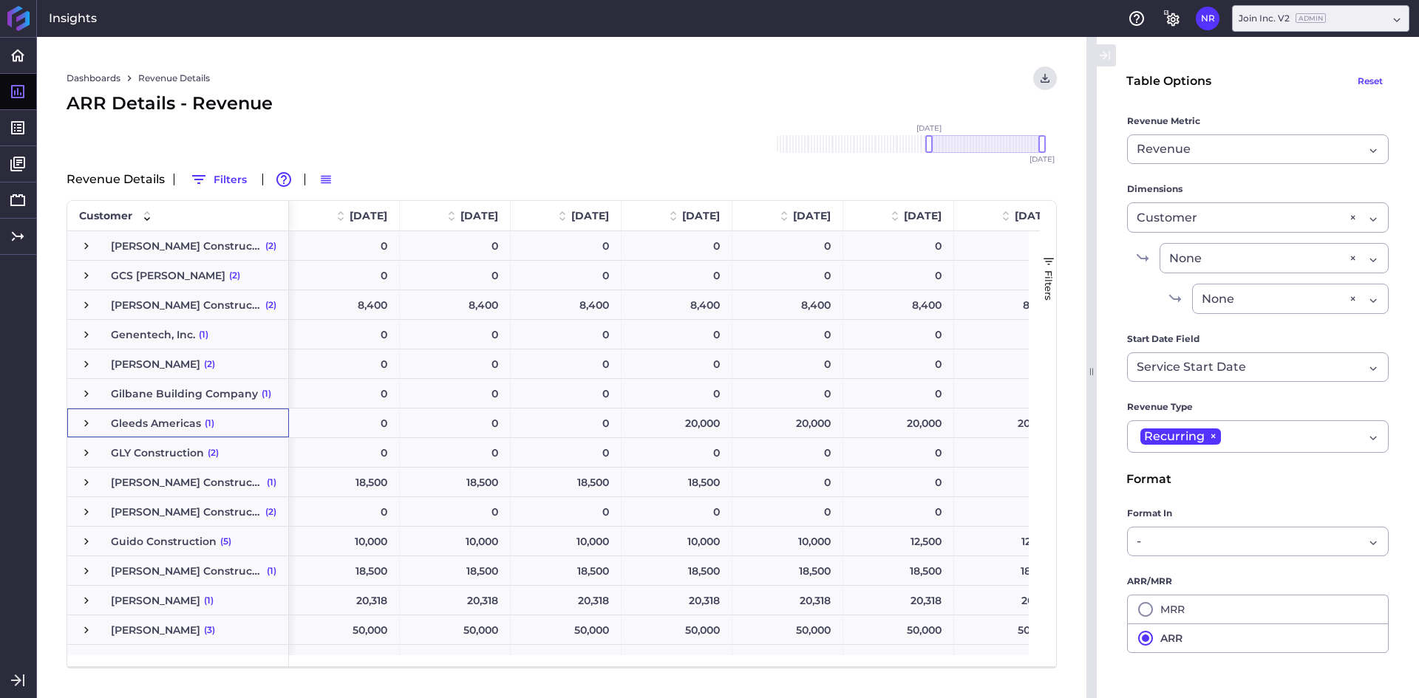
click at [81, 425] on span "Press SPACE to select this row." at bounding box center [86, 423] width 13 height 13
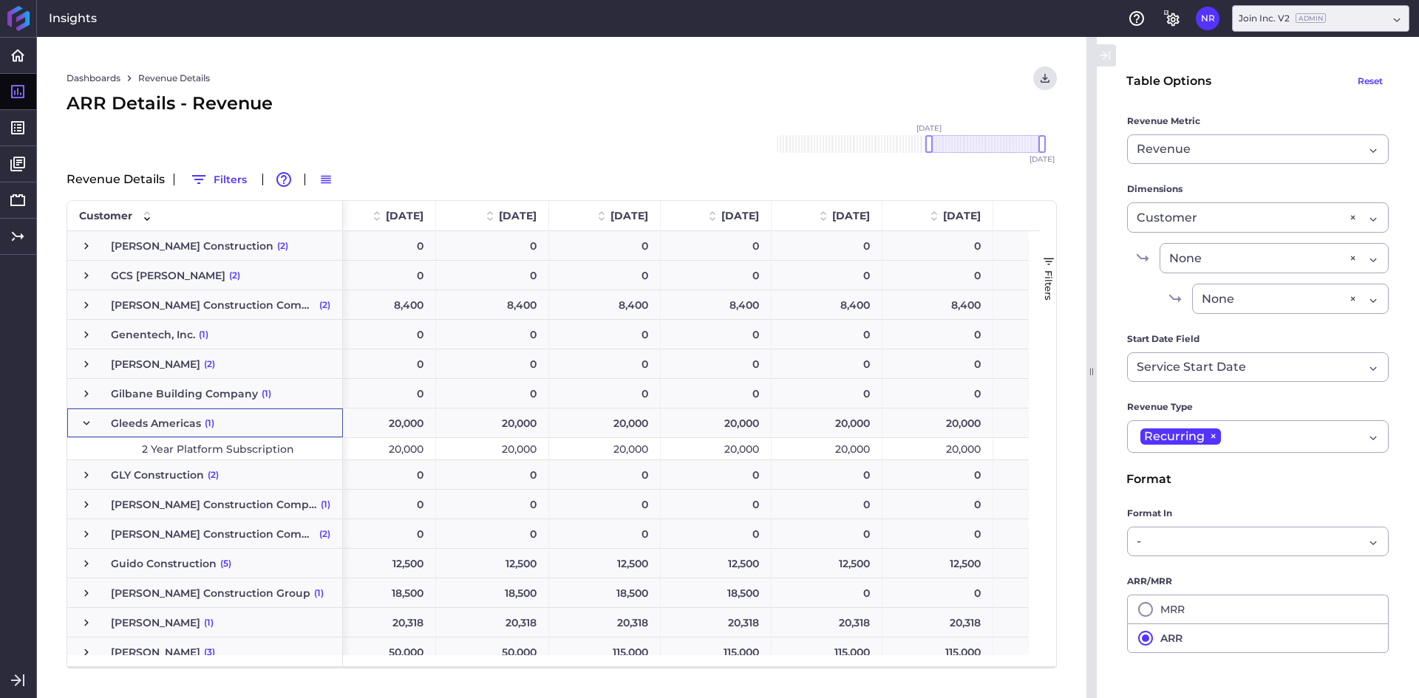
scroll to position [0, 0]
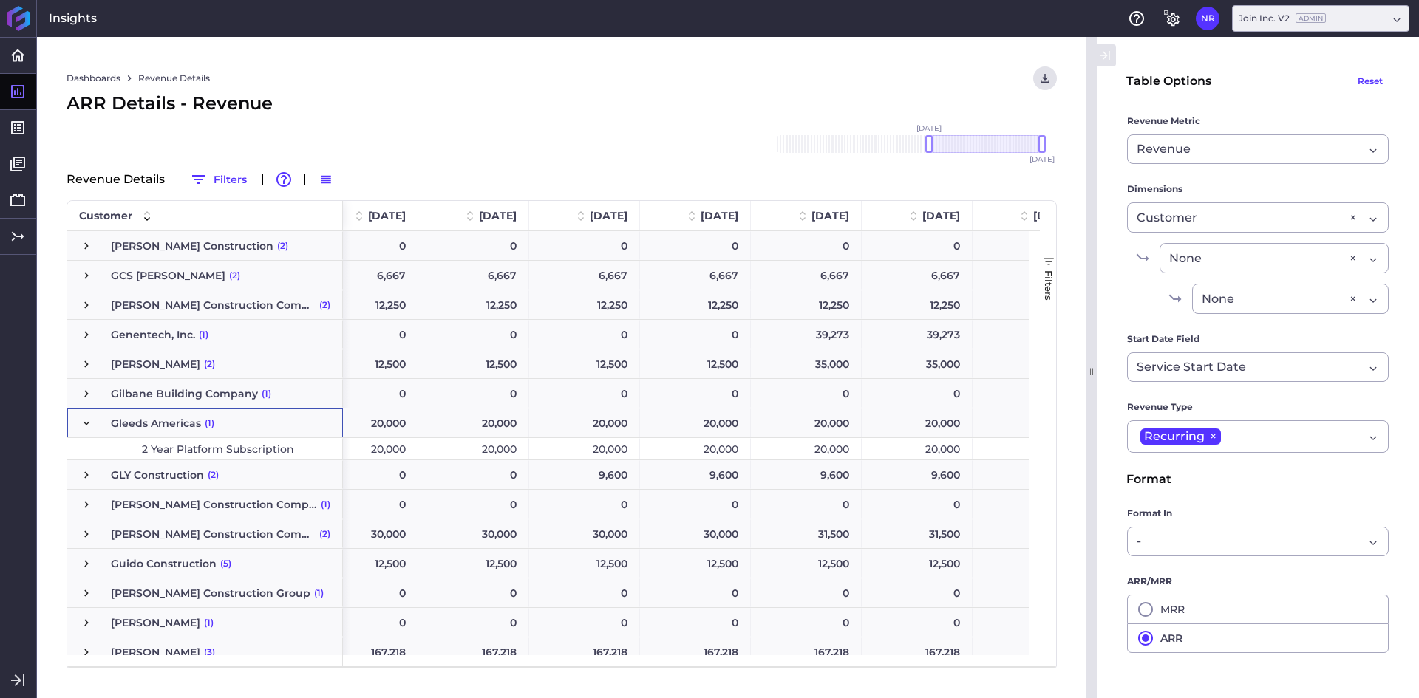
click at [514, 97] on div "ARR Details - Revenue" at bounding box center [562, 103] width 990 height 27
drag, startPoint x: 730, startPoint y: 147, endPoint x: 930, endPoint y: 142, distance: 199.6
click at [685, 146] on div "Dashboards Revenue Details Download CSV... Download CSV Download CSV with under…" at bounding box center [561, 367] width 1049 height 661
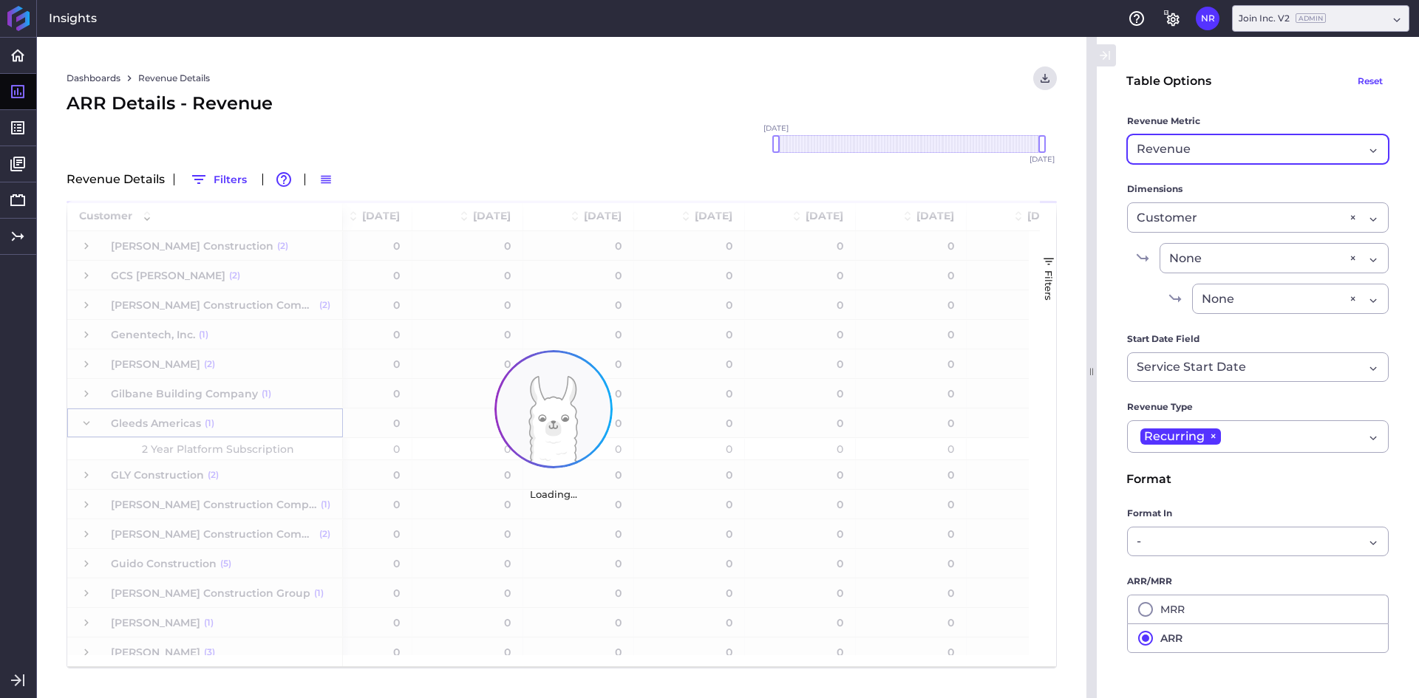
click at [1196, 147] on div "Revenue" at bounding box center [1250, 149] width 227 height 18
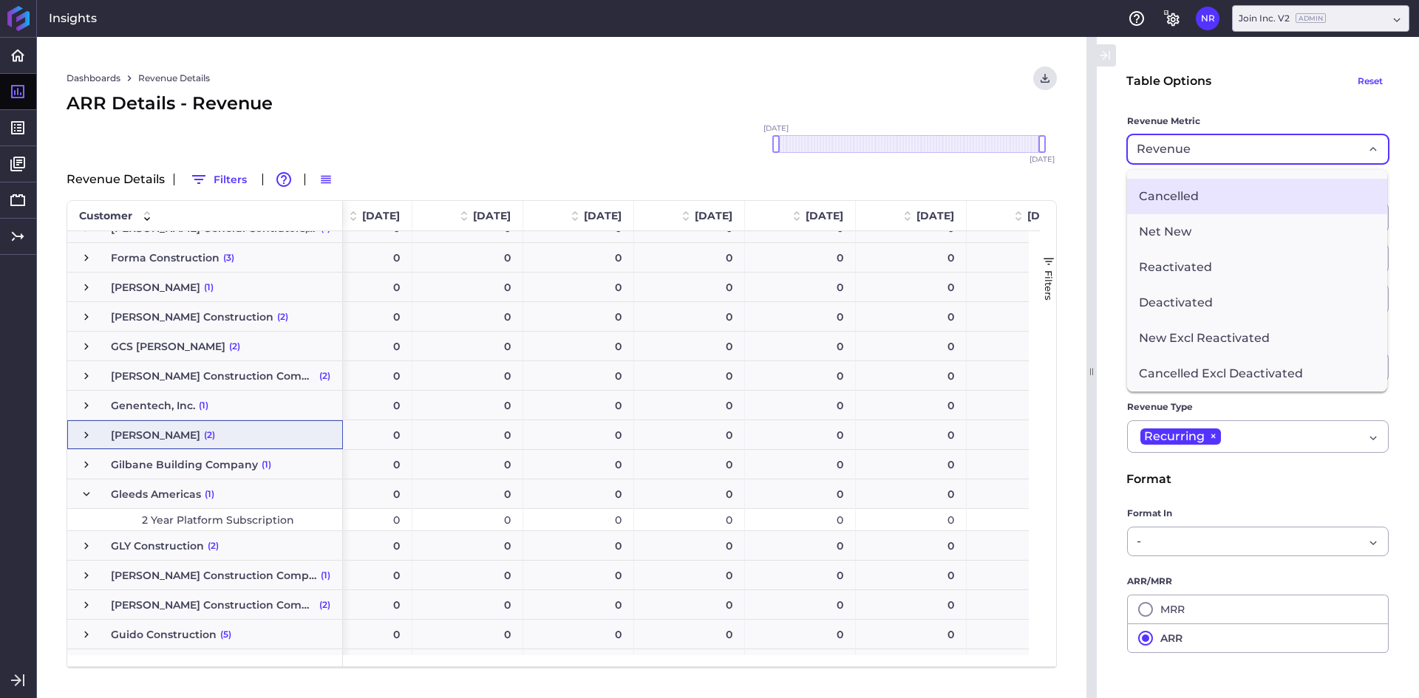
click at [1208, 196] on span "Cancelled" at bounding box center [1257, 196] width 260 height 35
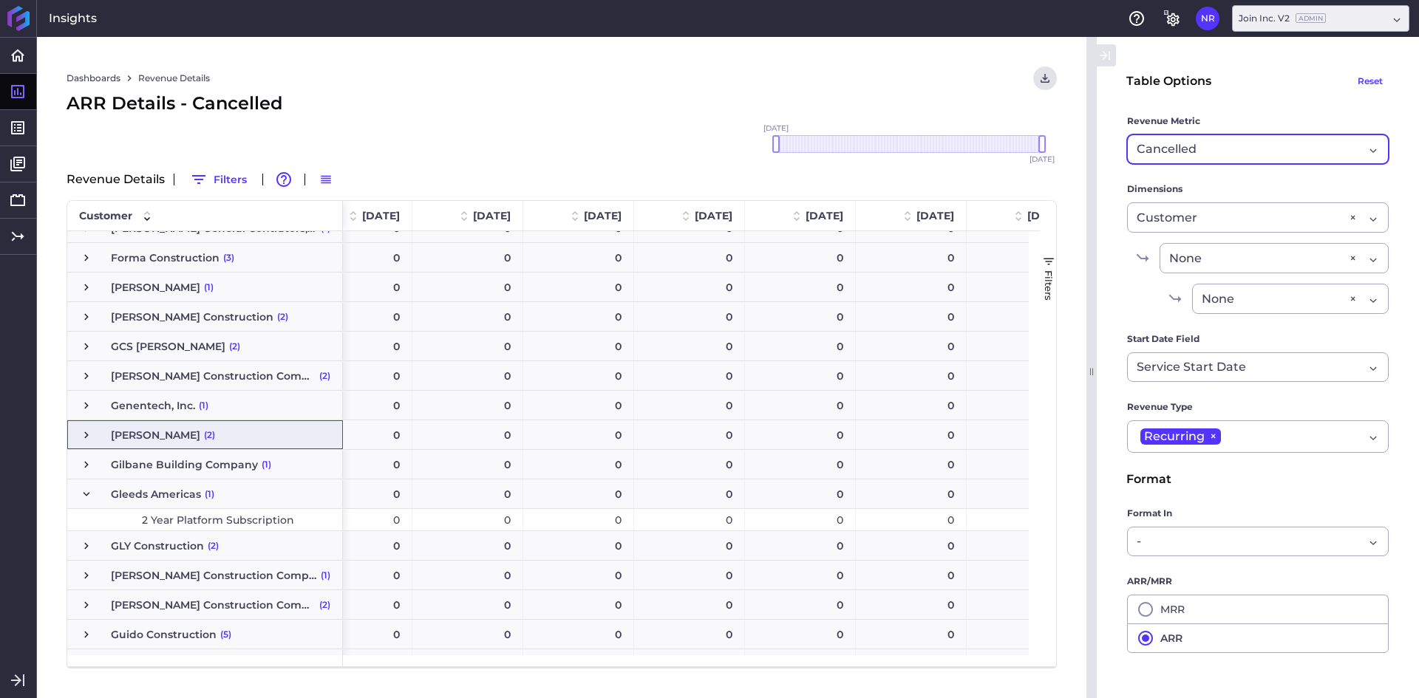
click at [635, 115] on div "ARR Details - Cancelled" at bounding box center [562, 103] width 990 height 27
click at [85, 494] on span "Press SPACE to select this row." at bounding box center [86, 494] width 13 height 13
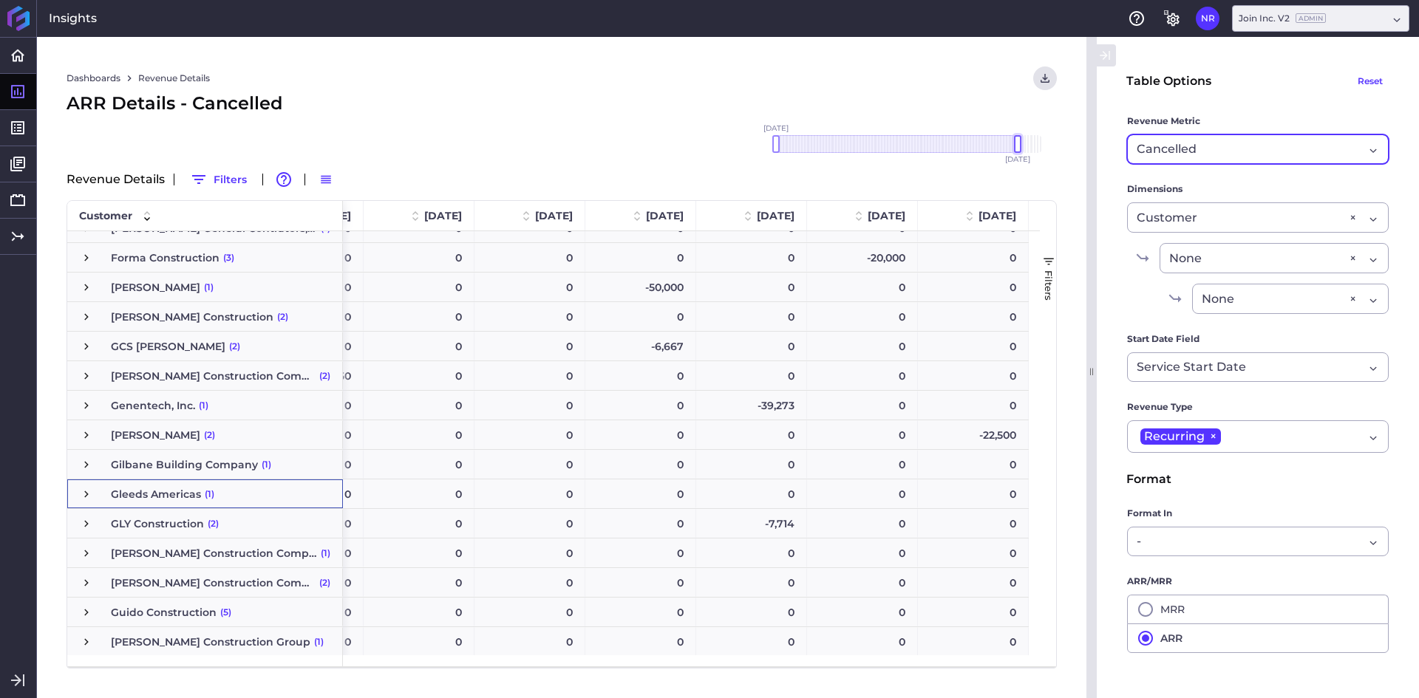
drag, startPoint x: 1042, startPoint y: 148, endPoint x: 1018, endPoint y: 148, distance: 23.6
click at [1018, 148] on div at bounding box center [1017, 144] width 7 height 18
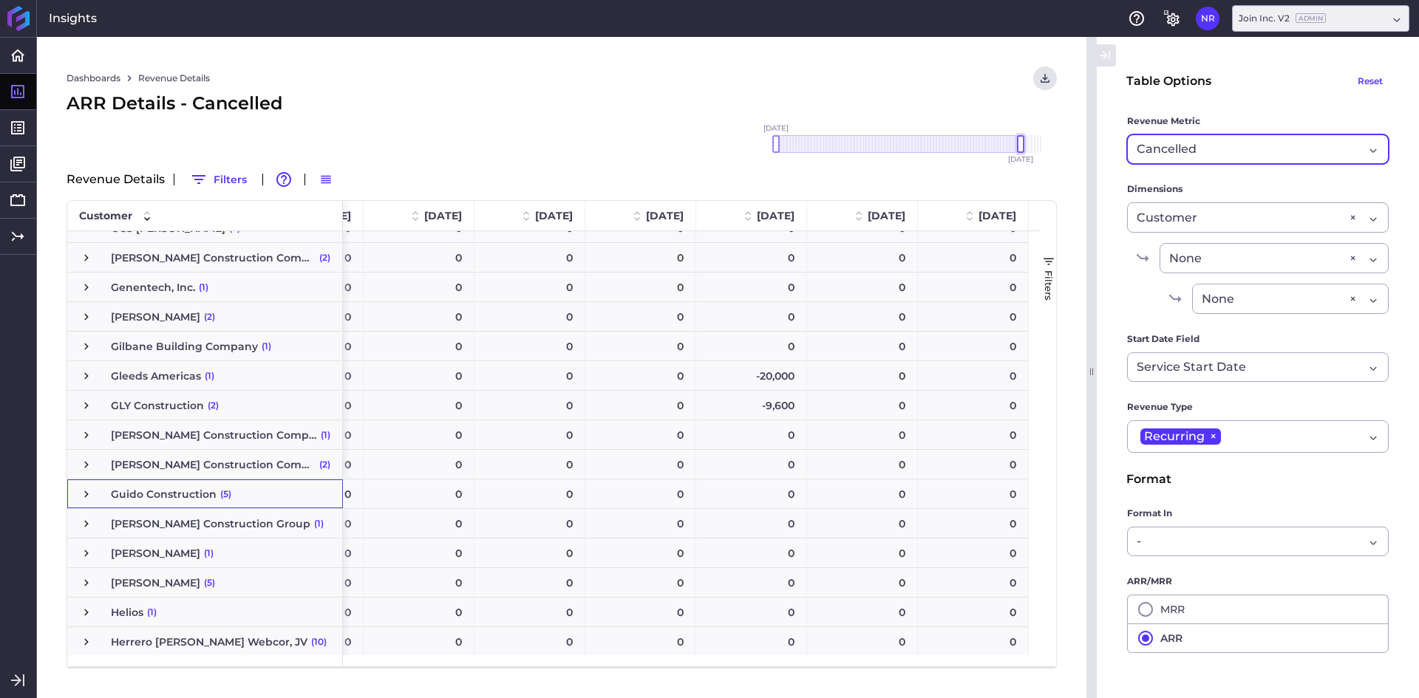
click at [1021, 146] on div at bounding box center [1020, 144] width 7 height 18
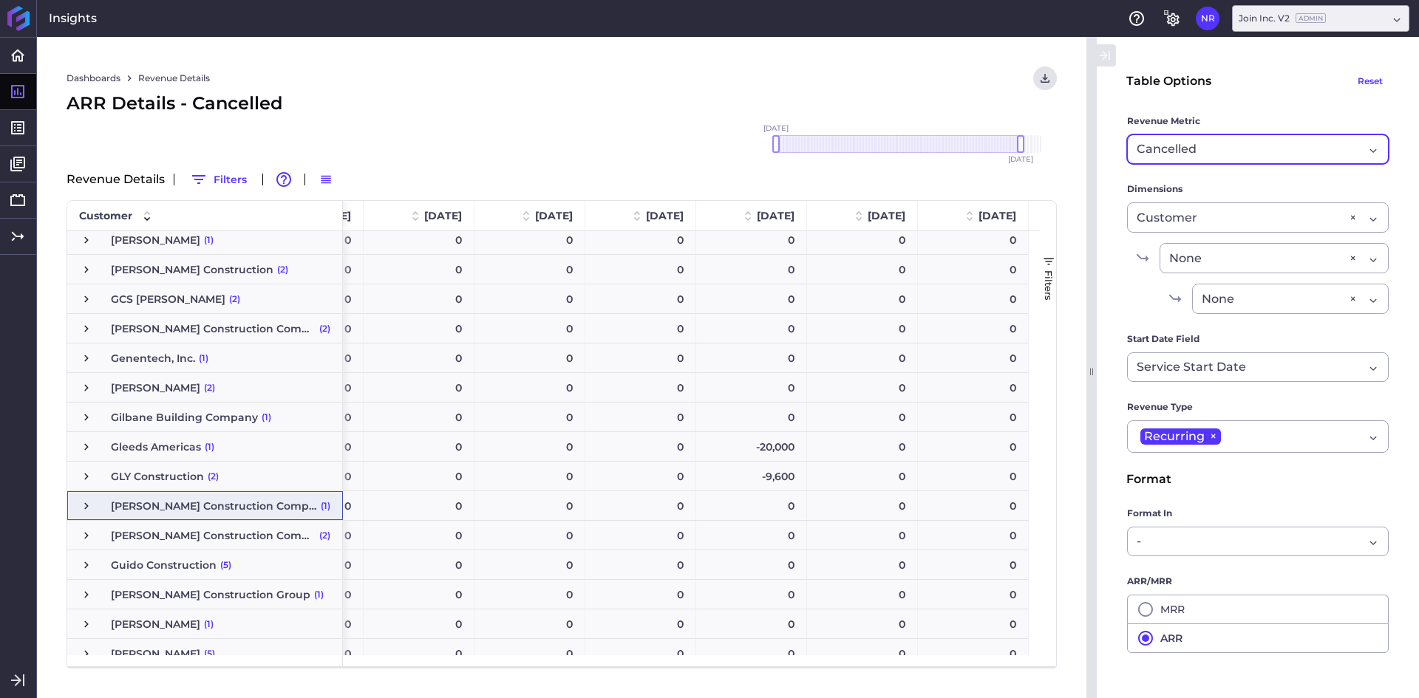
click at [1275, 149] on div "Cancelled" at bounding box center [1250, 149] width 227 height 18
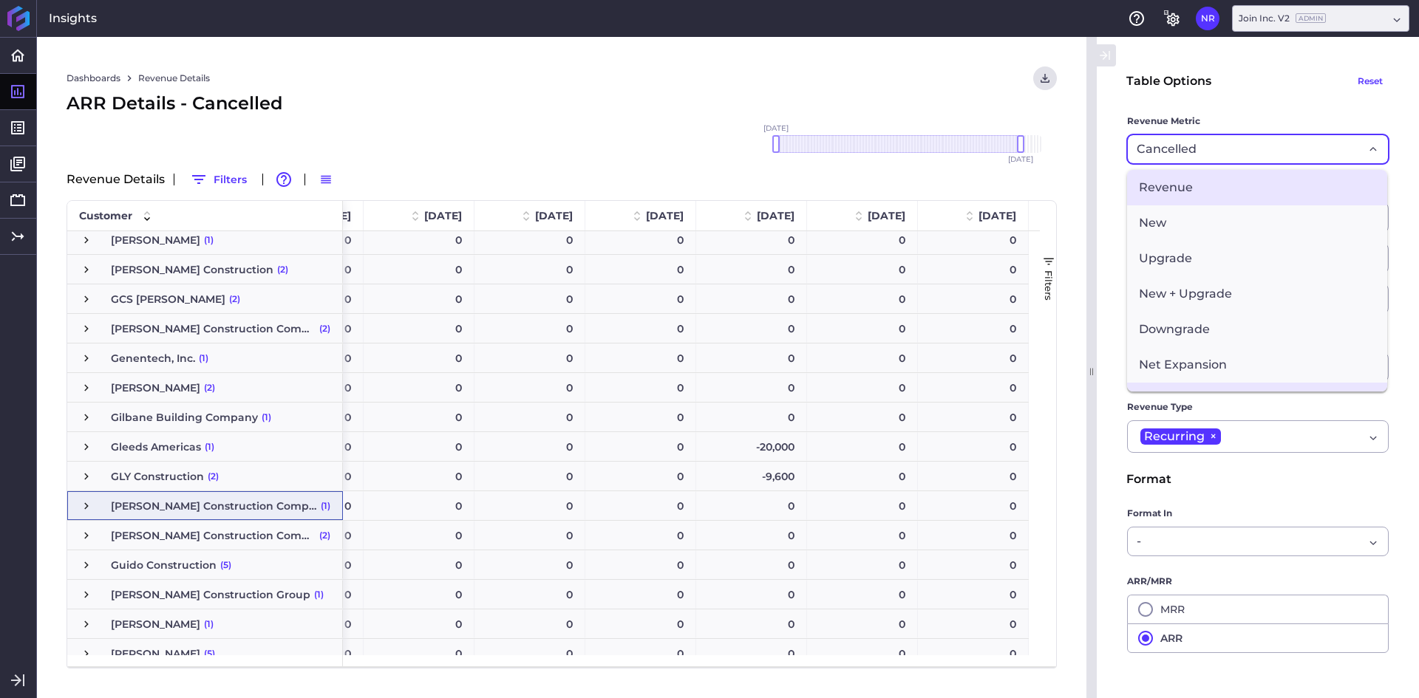
click at [1215, 186] on span "Revenue" at bounding box center [1257, 187] width 260 height 35
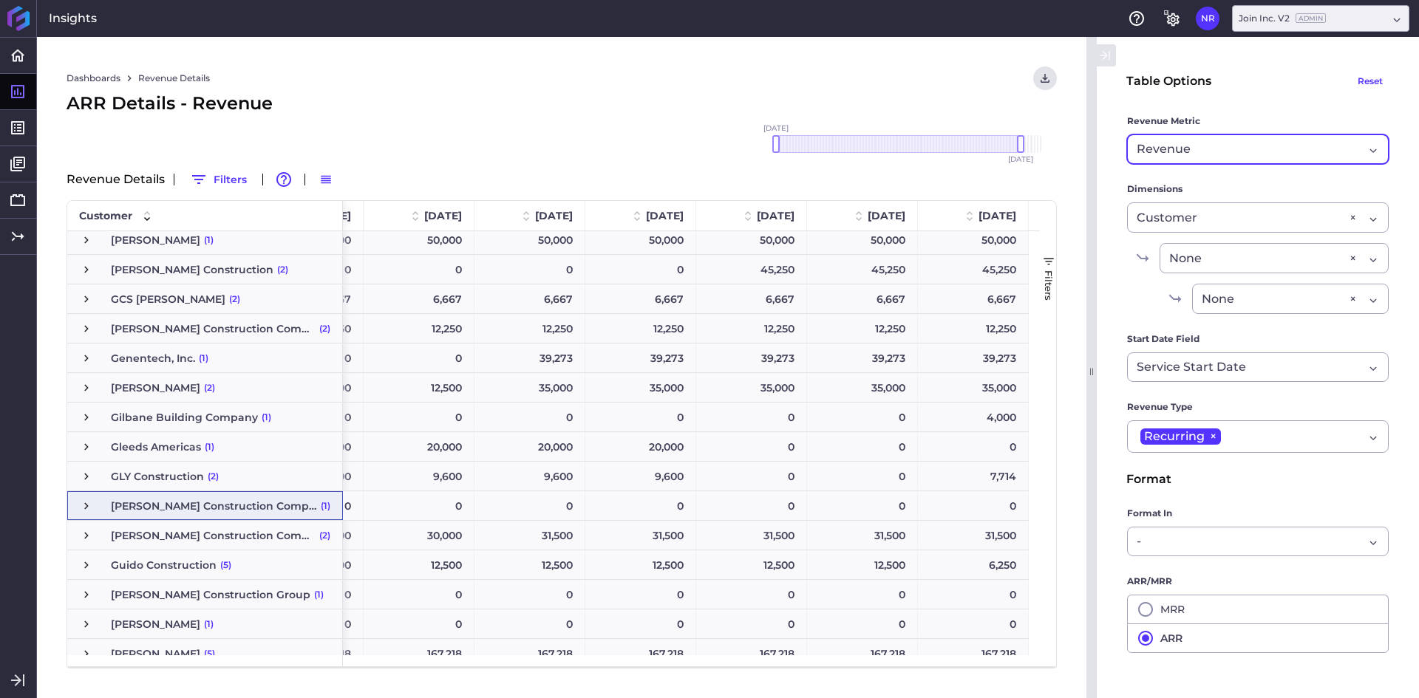
drag, startPoint x: 636, startPoint y: 119, endPoint x: 684, endPoint y: 120, distance: 47.3
click at [636, 120] on div "Dashboards Revenue Details Download CSV... Download CSV Download CSV with under…" at bounding box center [561, 367] width 1049 height 661
click at [1049, 82] on icon "User Menu" at bounding box center [1044, 78] width 13 height 13
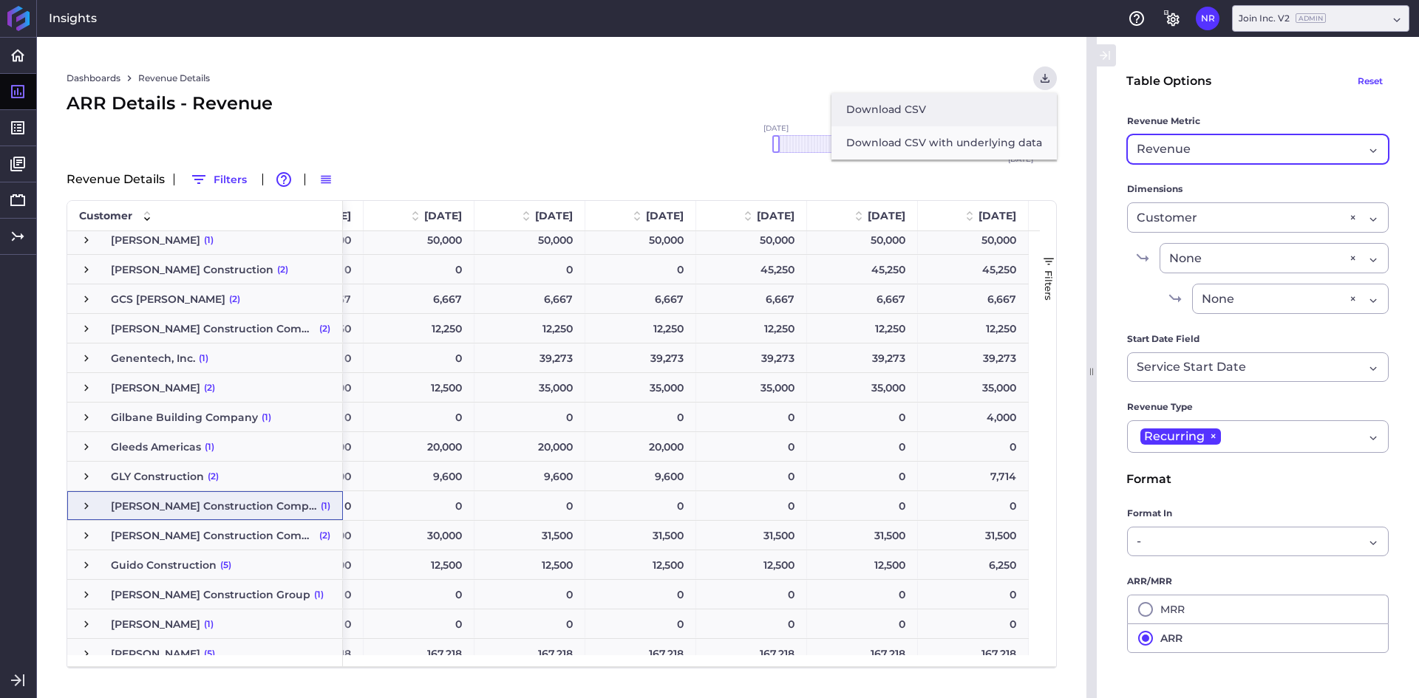
click at [905, 113] on button "Download CSV" at bounding box center [943, 109] width 225 height 33
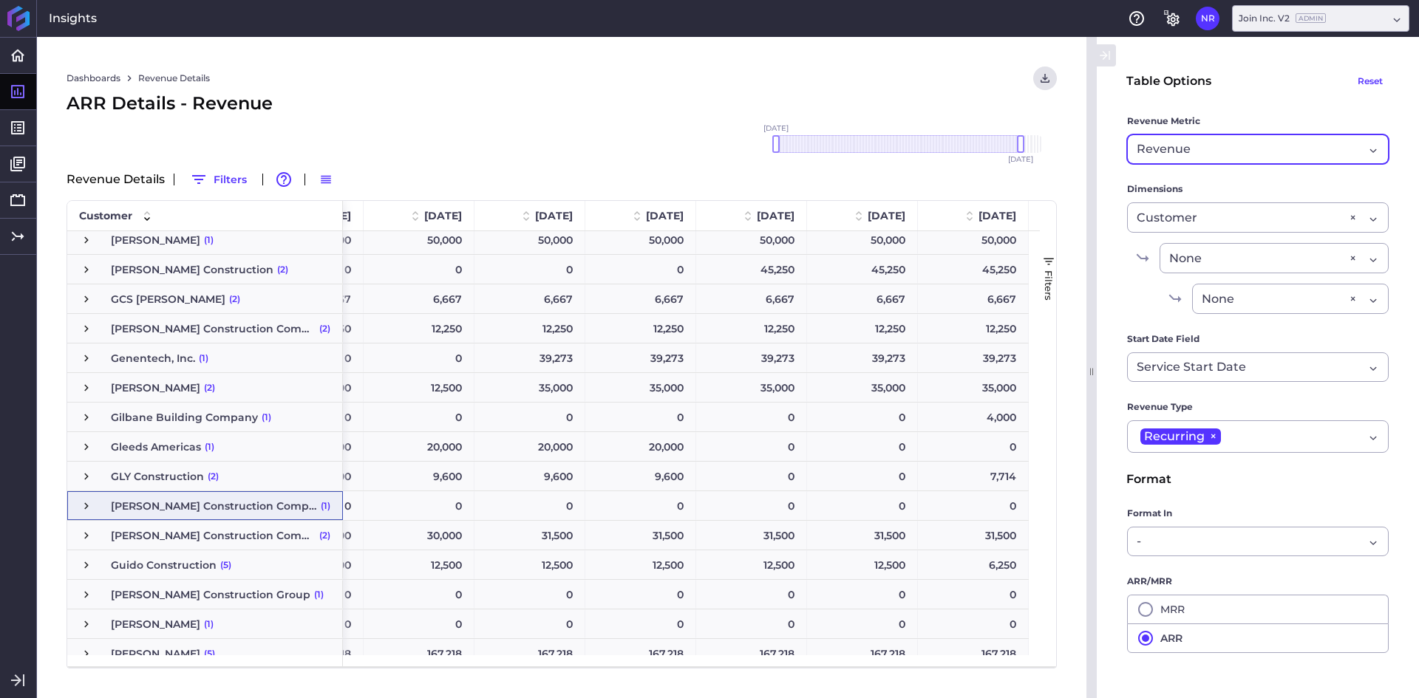
click at [1167, 149] on span "Revenue" at bounding box center [1164, 149] width 54 height 18
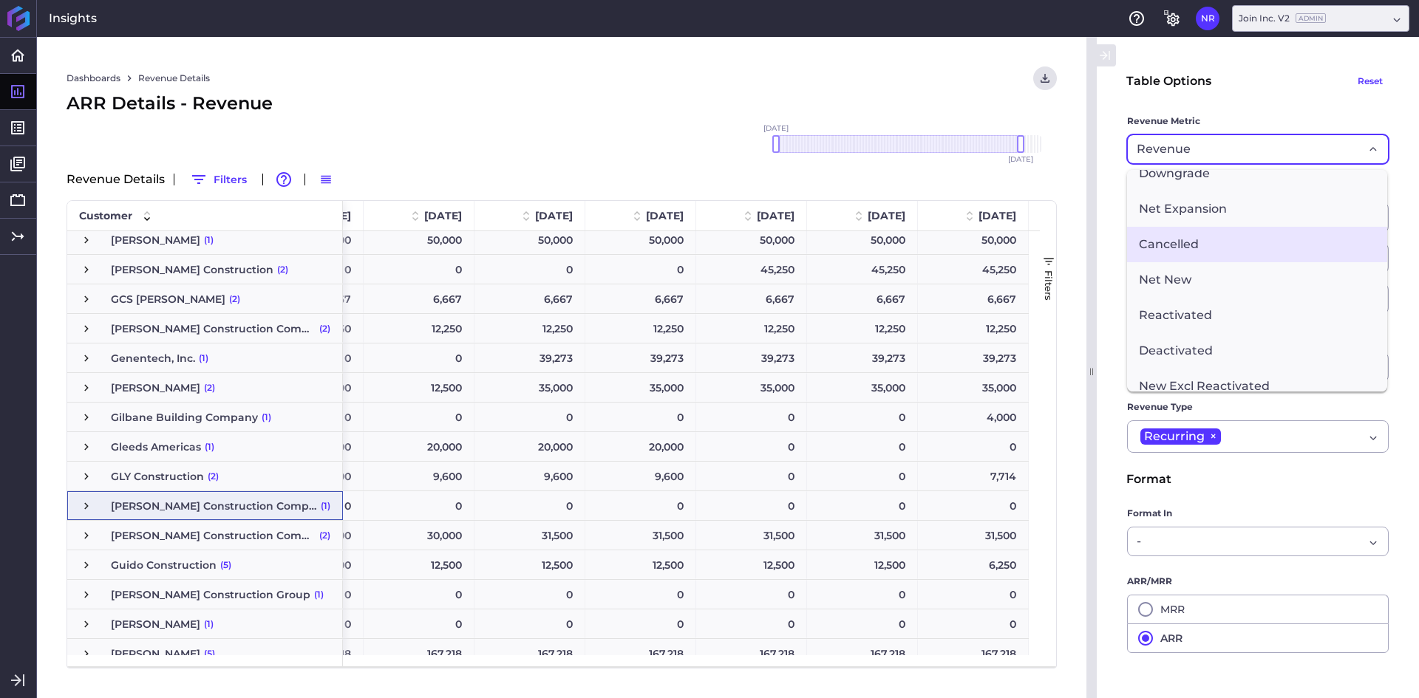
scroll to position [130, 0]
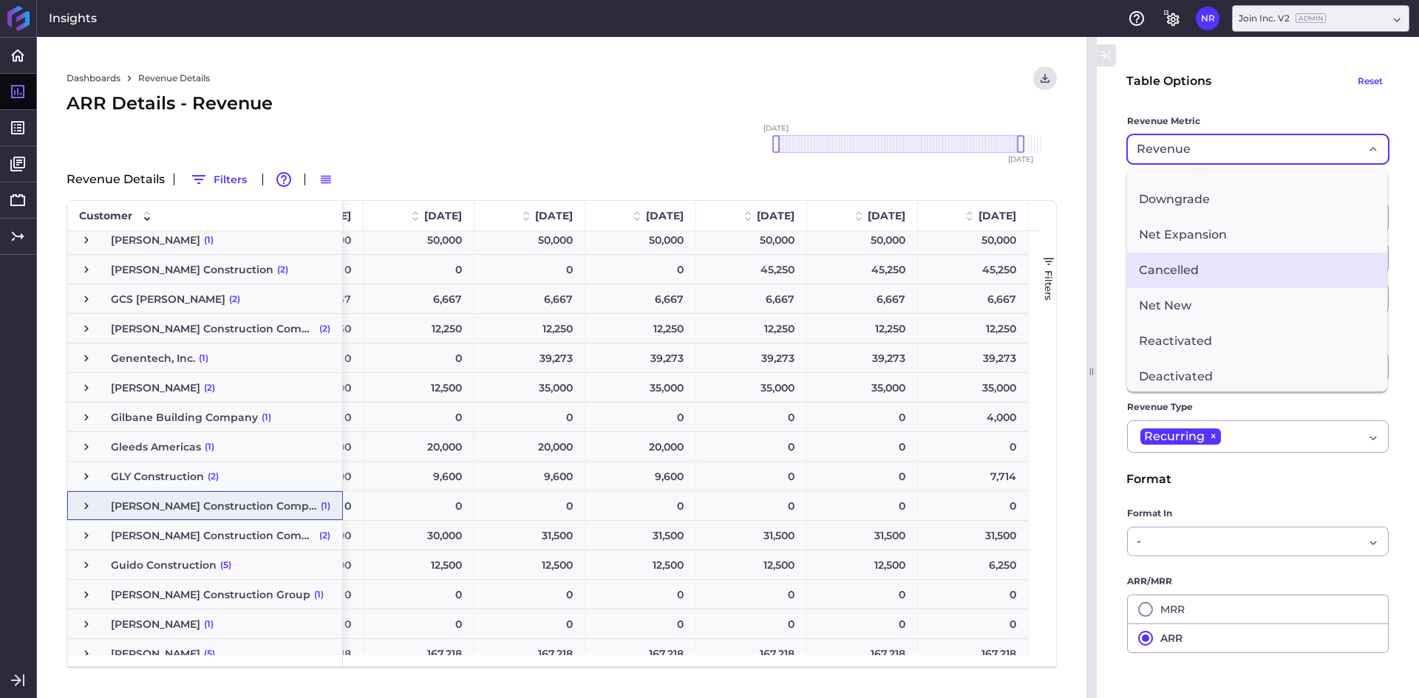
click at [1188, 262] on span "Cancelled" at bounding box center [1257, 270] width 260 height 35
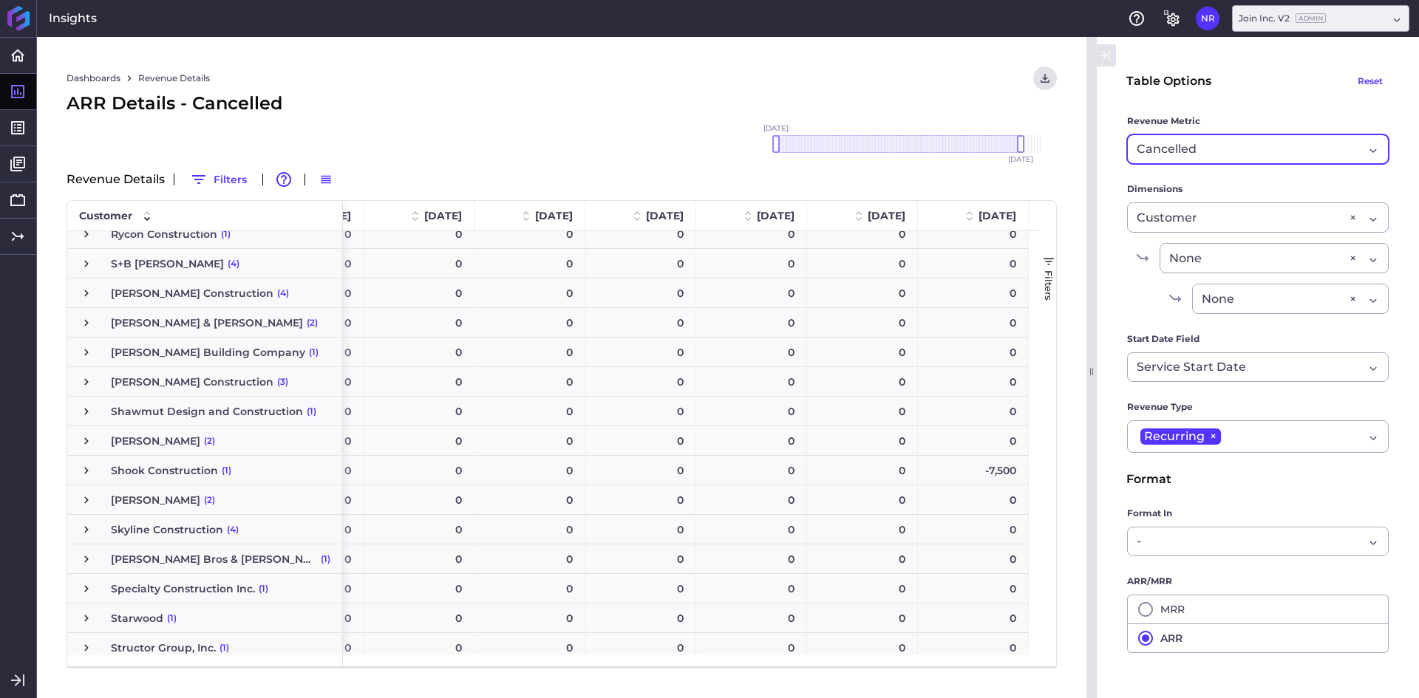
scroll to position [4064, 0]
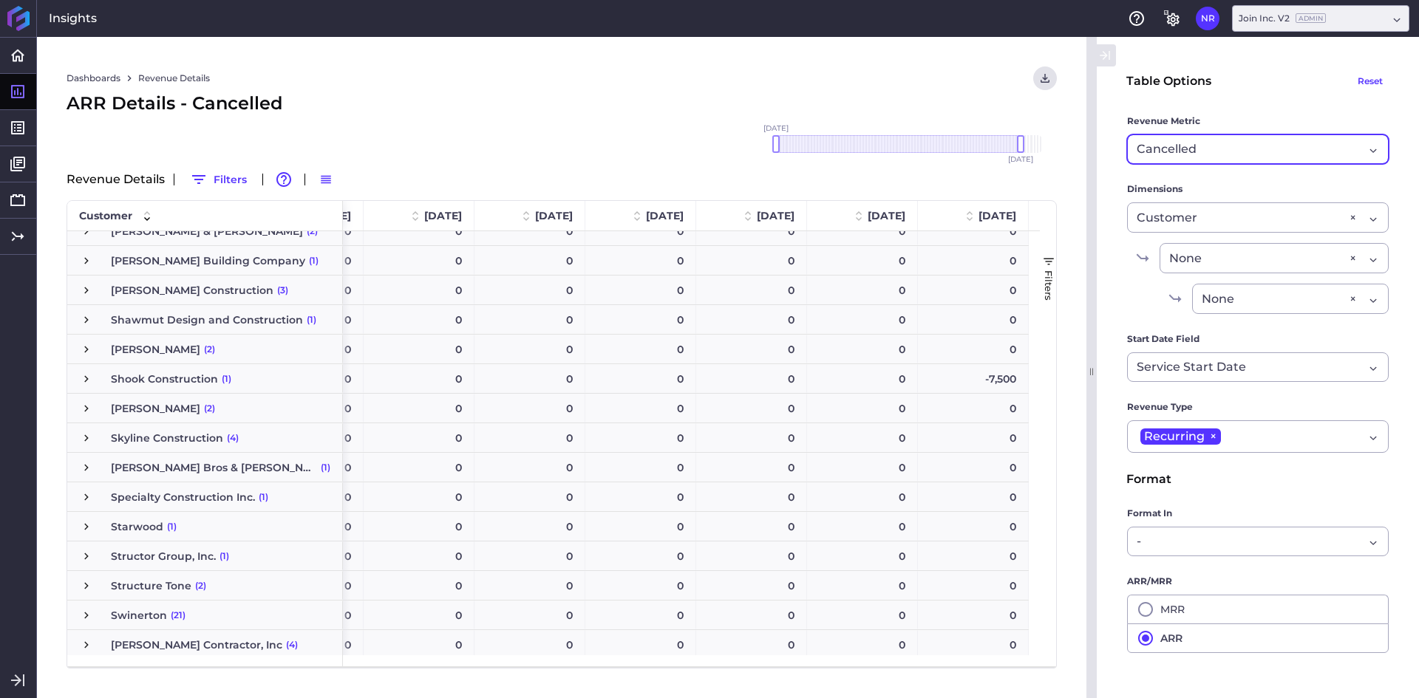
click at [510, 145] on div "Dashboards Revenue Details Download CSV... Download CSV Download CSV with under…" at bounding box center [561, 367] width 1049 height 661
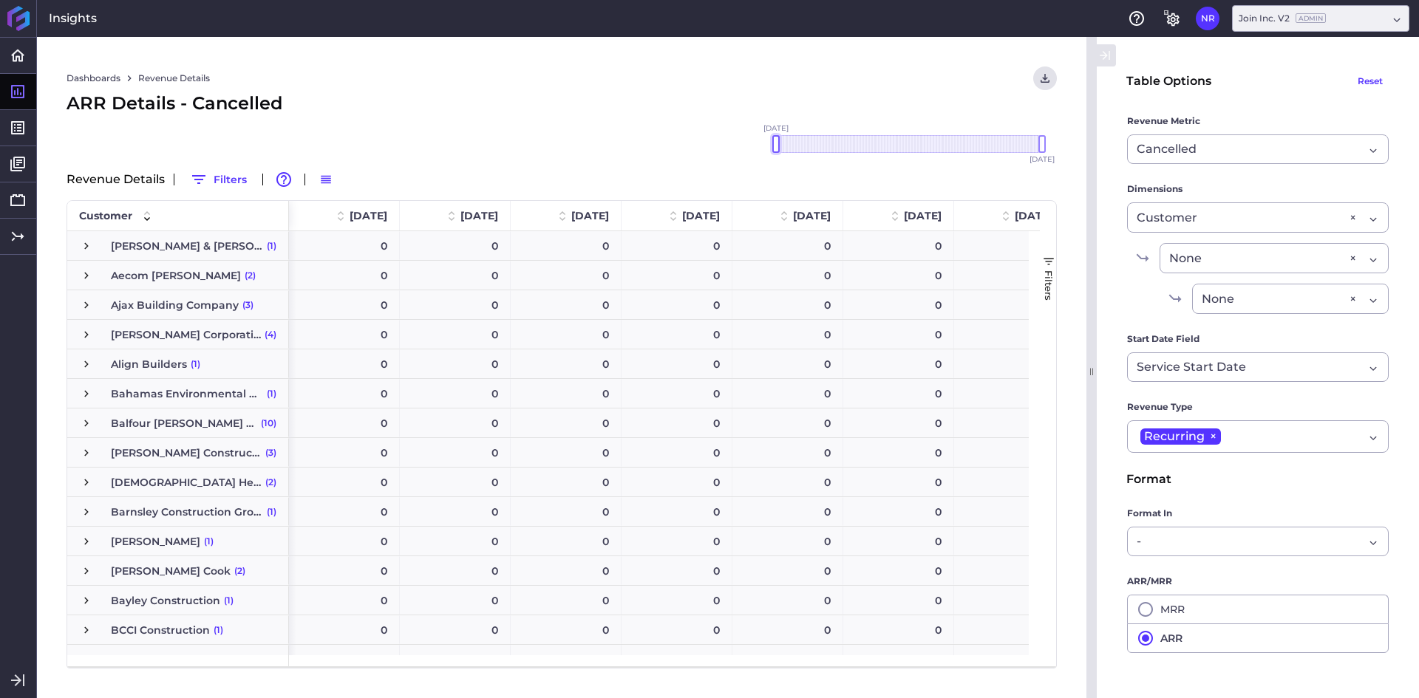
drag, startPoint x: 1008, startPoint y: 141, endPoint x: 994, endPoint y: 163, distance: 26.2
click at [687, 157] on div "[DATE] Dec '[DATE] Feb '[DATE] Apr '[DATE] Jun '[DATE] Aug '[DATE] Oct '[DATE] …" at bounding box center [562, 156] width 990 height 21
drag, startPoint x: 1041, startPoint y: 143, endPoint x: 1018, endPoint y: 144, distance: 23.0
click at [1018, 144] on div at bounding box center [1020, 144] width 7 height 18
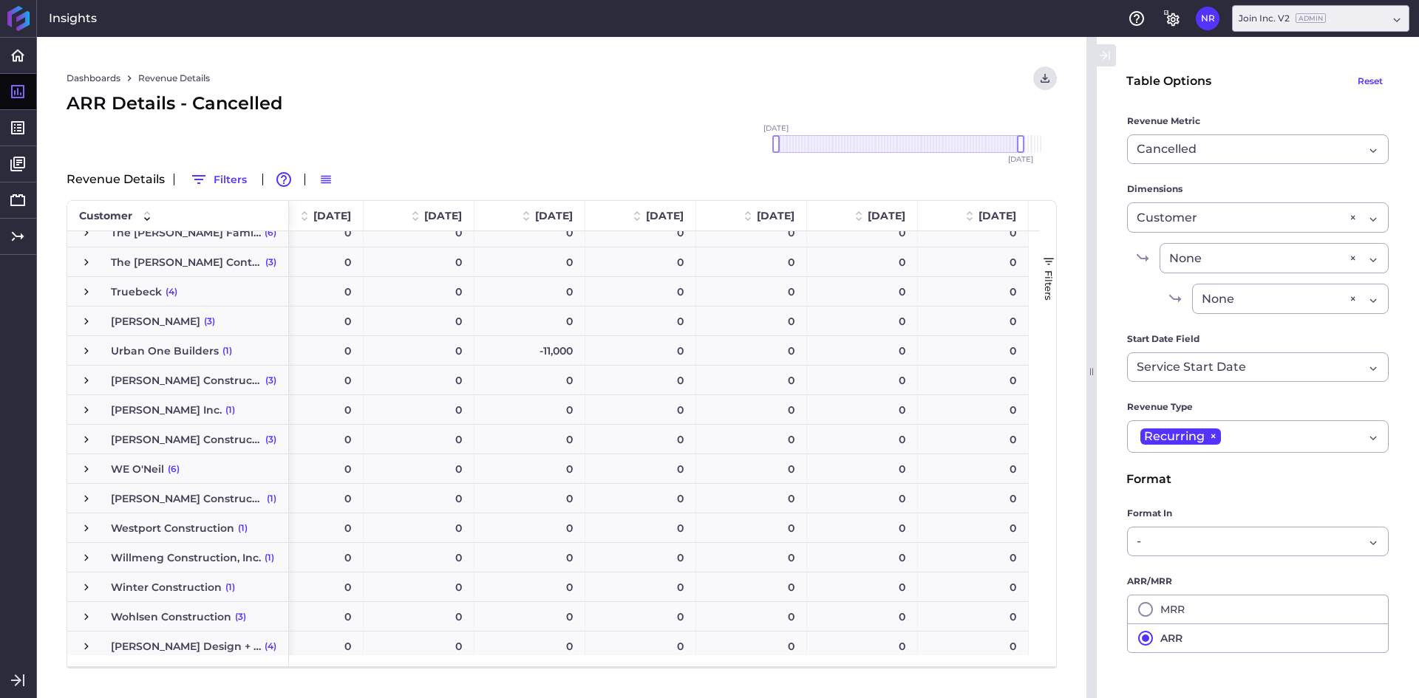
scroll to position [4594, 0]
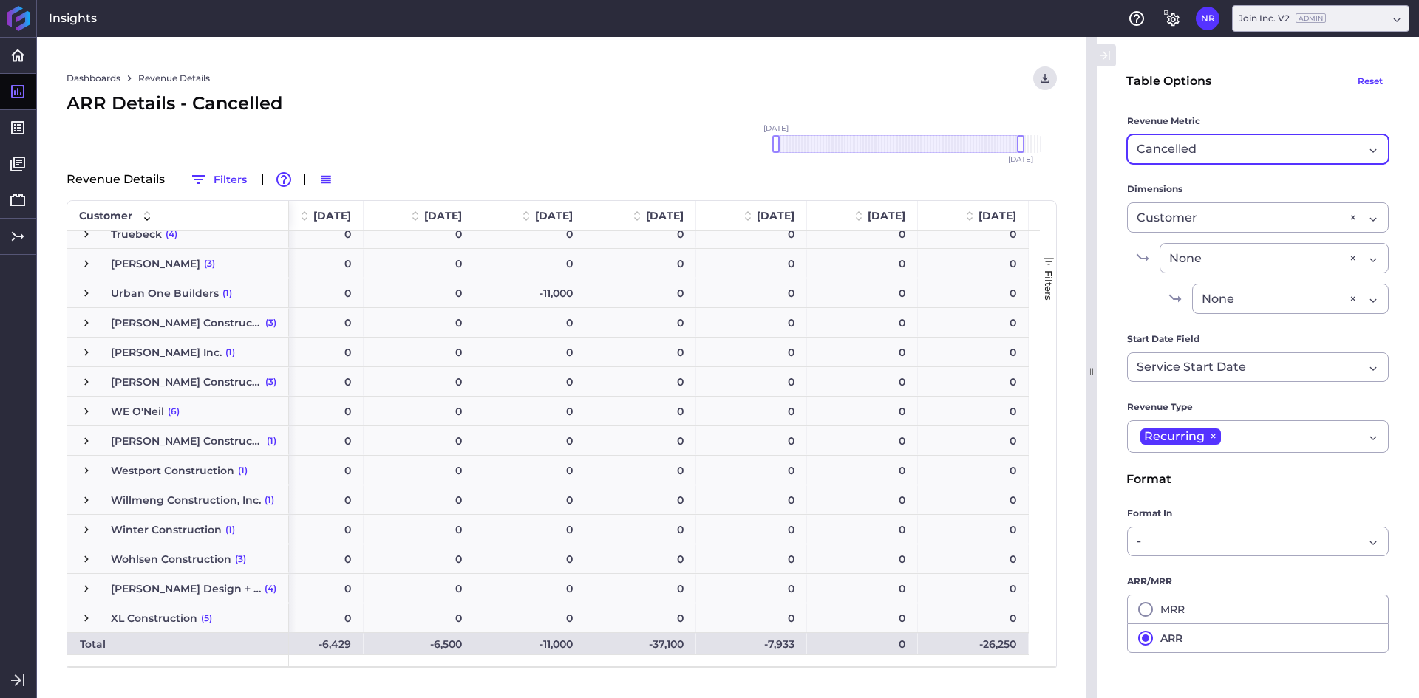
click at [1171, 151] on span "Cancelled" at bounding box center [1167, 149] width 60 height 18
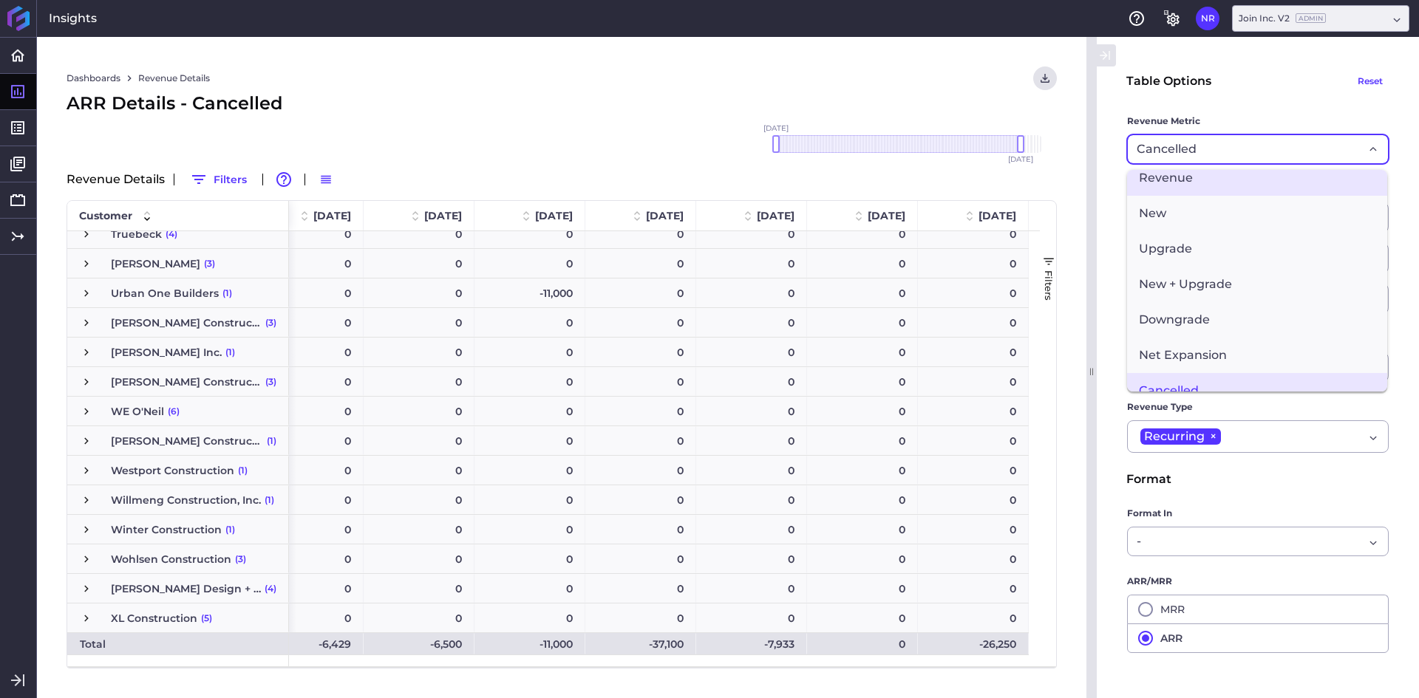
scroll to position [0, 0]
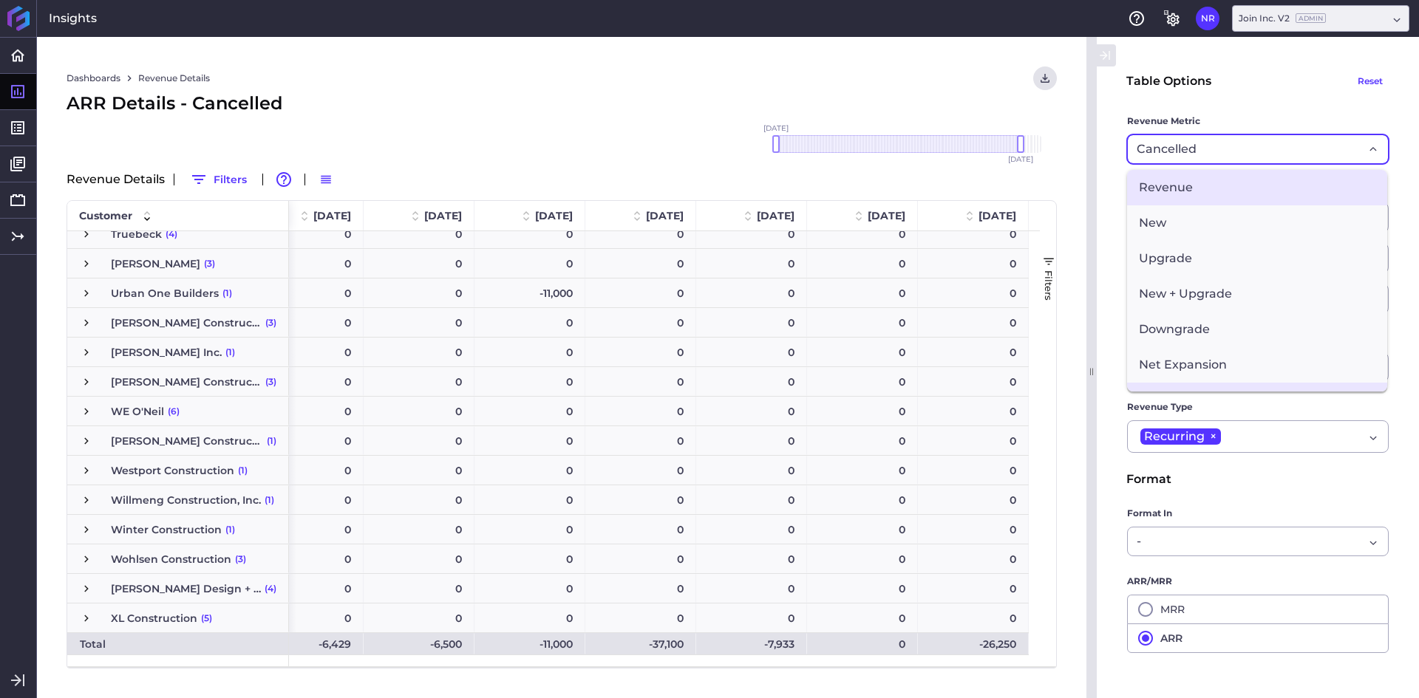
click at [1182, 196] on span "Revenue" at bounding box center [1257, 187] width 260 height 35
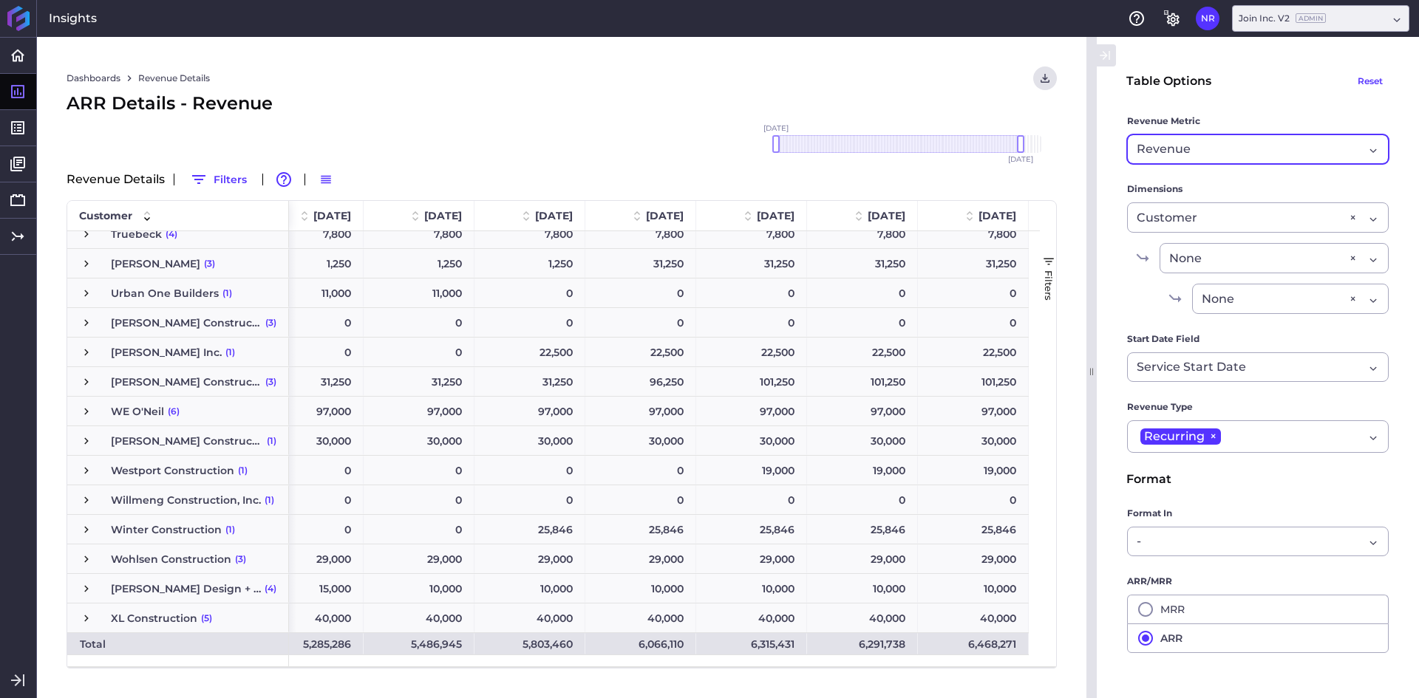
drag, startPoint x: 667, startPoint y: 110, endPoint x: 692, endPoint y: 111, distance: 25.1
click at [668, 110] on div "ARR Details - Revenue" at bounding box center [562, 103] width 990 height 27
click at [1054, 80] on button "User Menu" at bounding box center [1045, 79] width 24 height 24
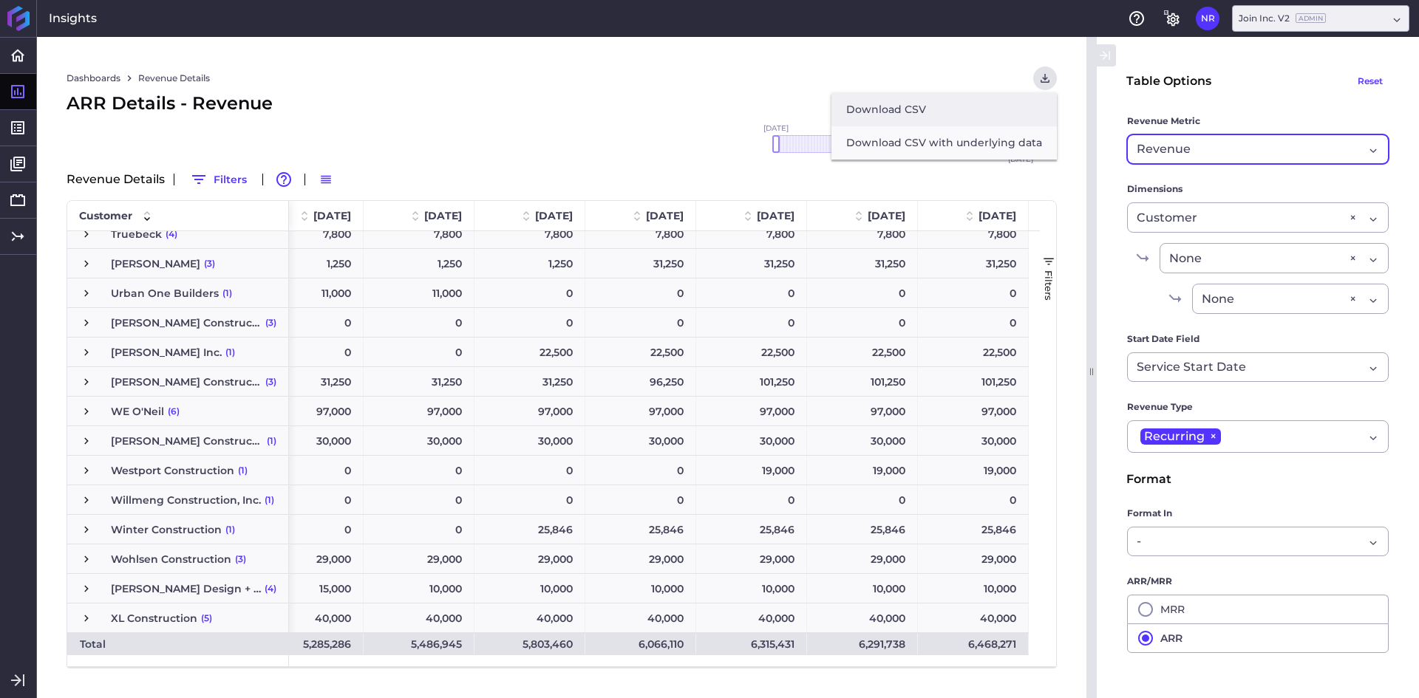
click at [910, 112] on button "Download CSV" at bounding box center [943, 109] width 225 height 33
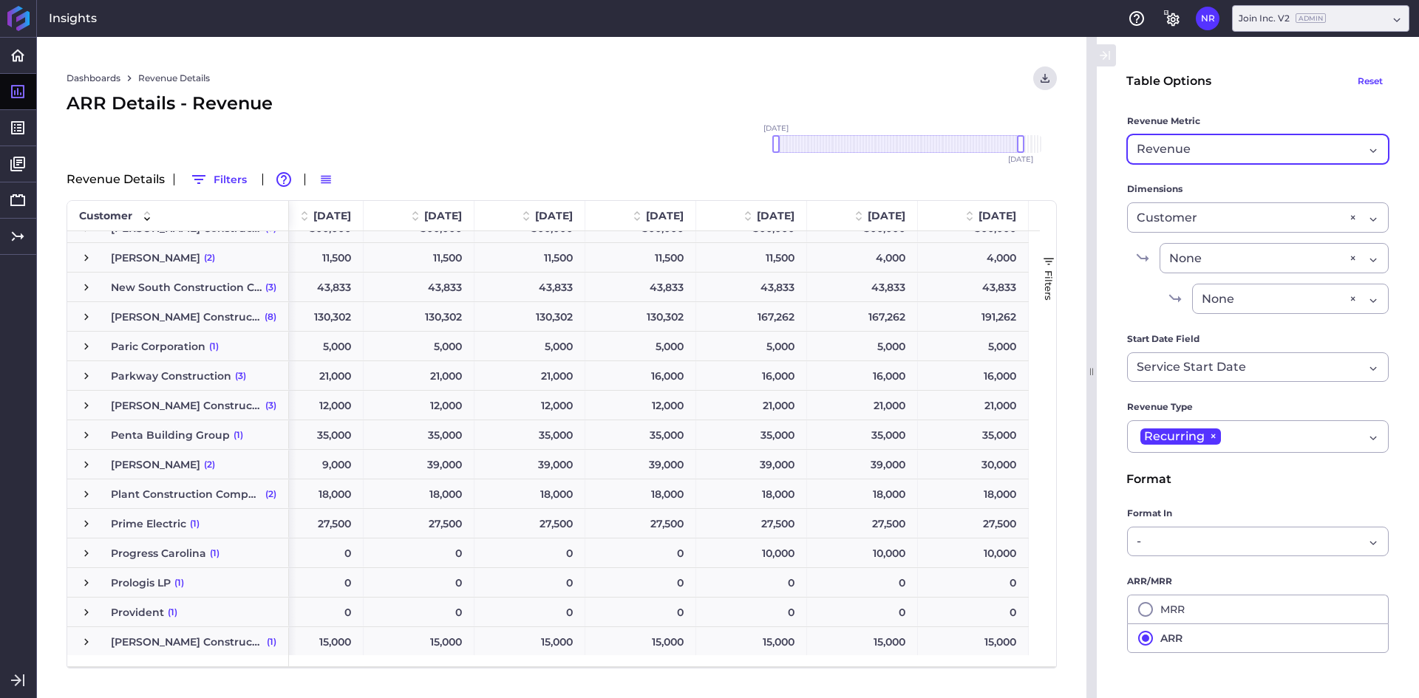
scroll to position [3411, 0]
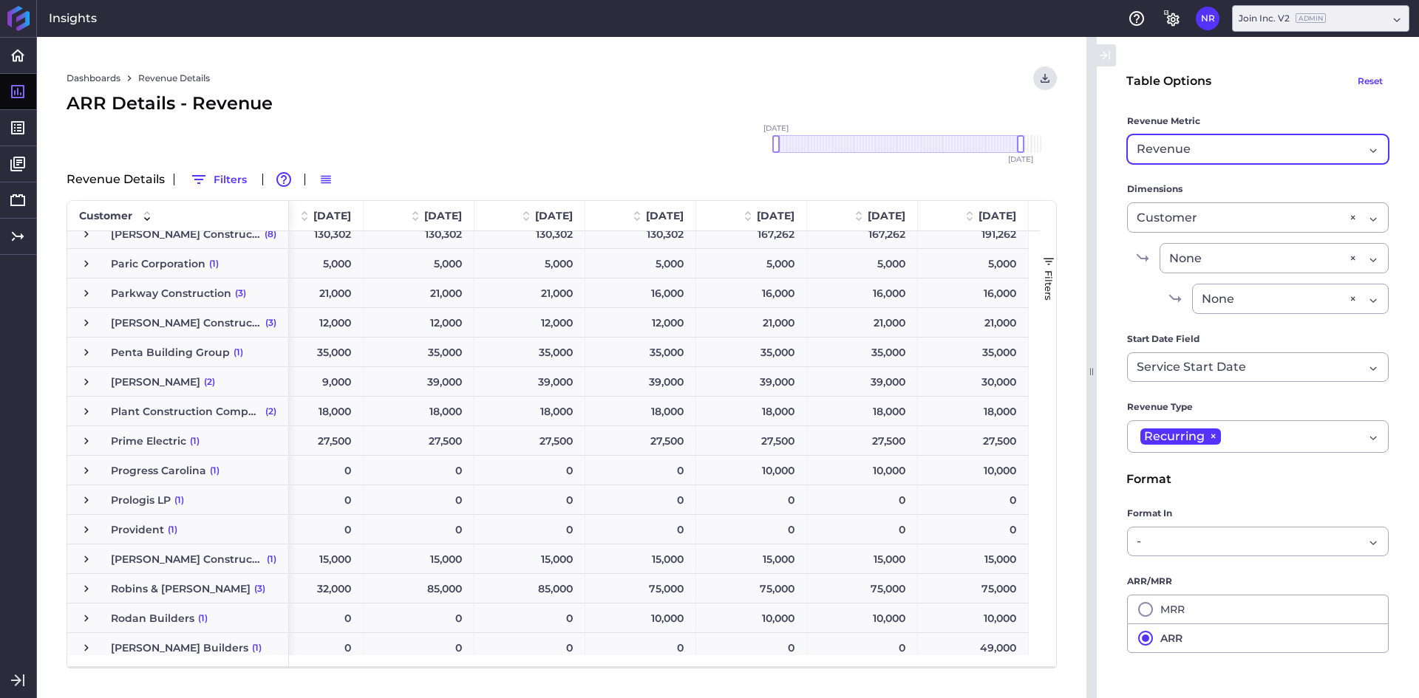
drag, startPoint x: 86, startPoint y: 382, endPoint x: 98, endPoint y: 382, distance: 12.6
click at [86, 382] on span "Press SPACE to select this row." at bounding box center [86, 381] width 13 height 13
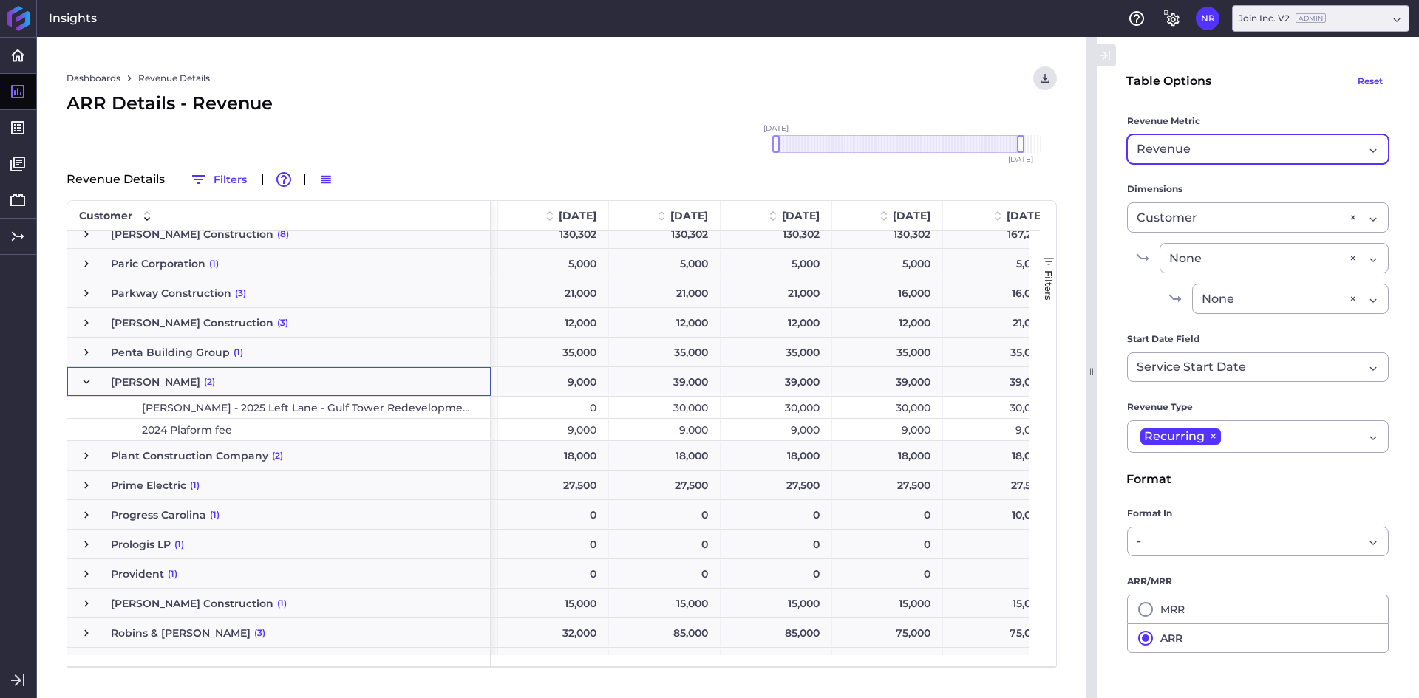
scroll to position [0, 8057]
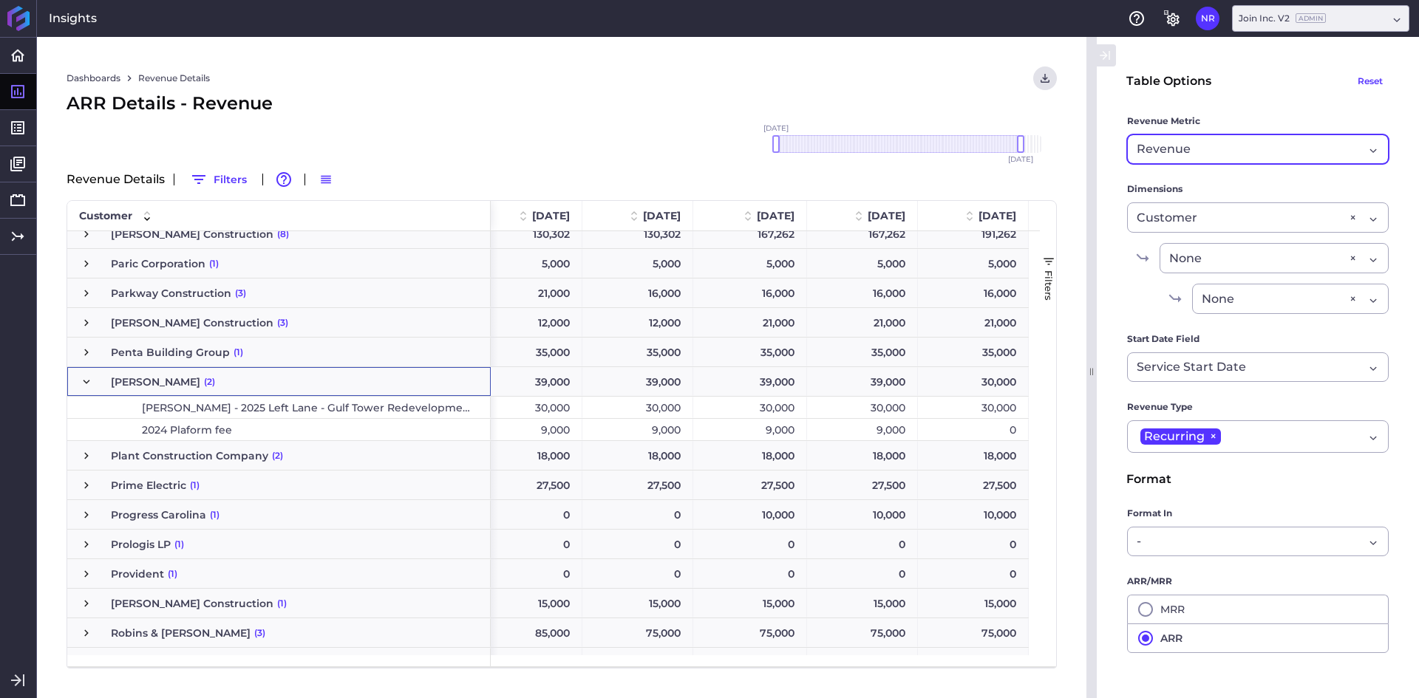
click at [78, 380] on div "[PERSON_NAME] (2)" at bounding box center [278, 381] width 423 height 29
click at [84, 379] on span "Press SPACE to select this row." at bounding box center [86, 381] width 13 height 13
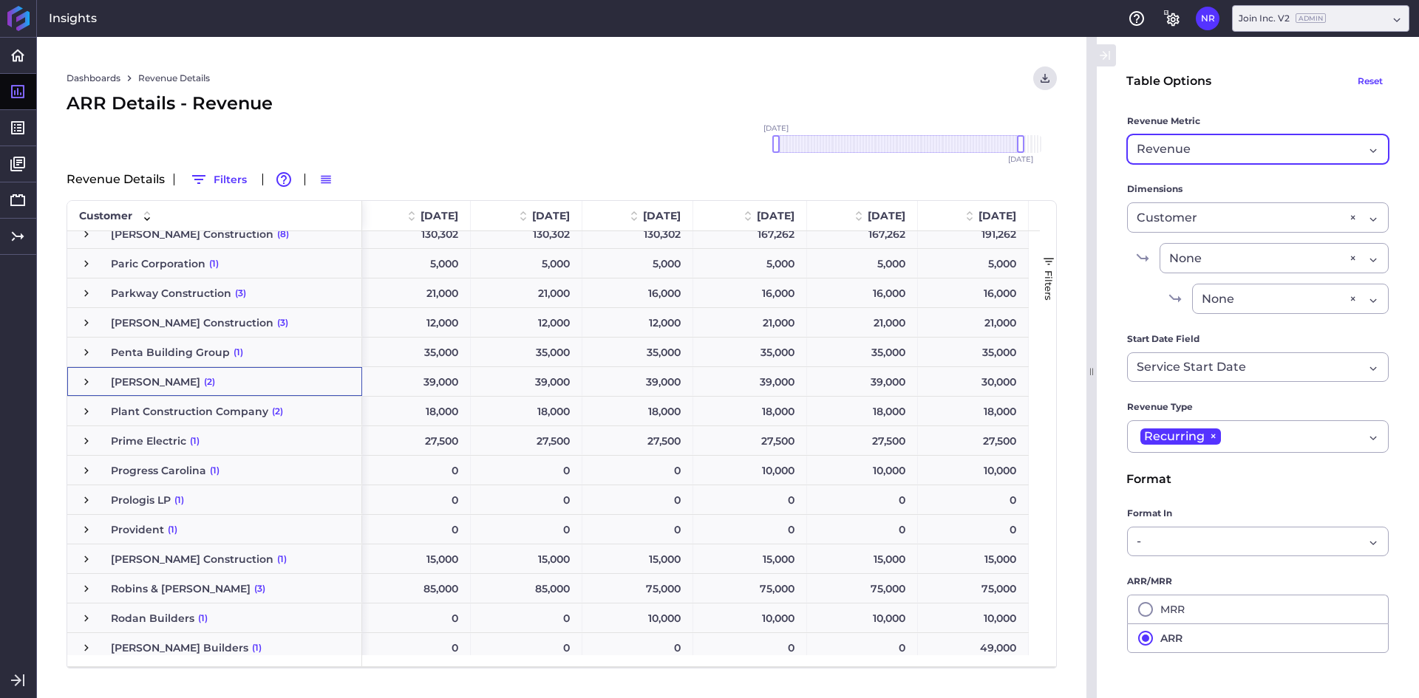
scroll to position [0, 8321]
click at [1137, 153] on input "Cancelled" at bounding box center [1140, 149] width 6 height 16
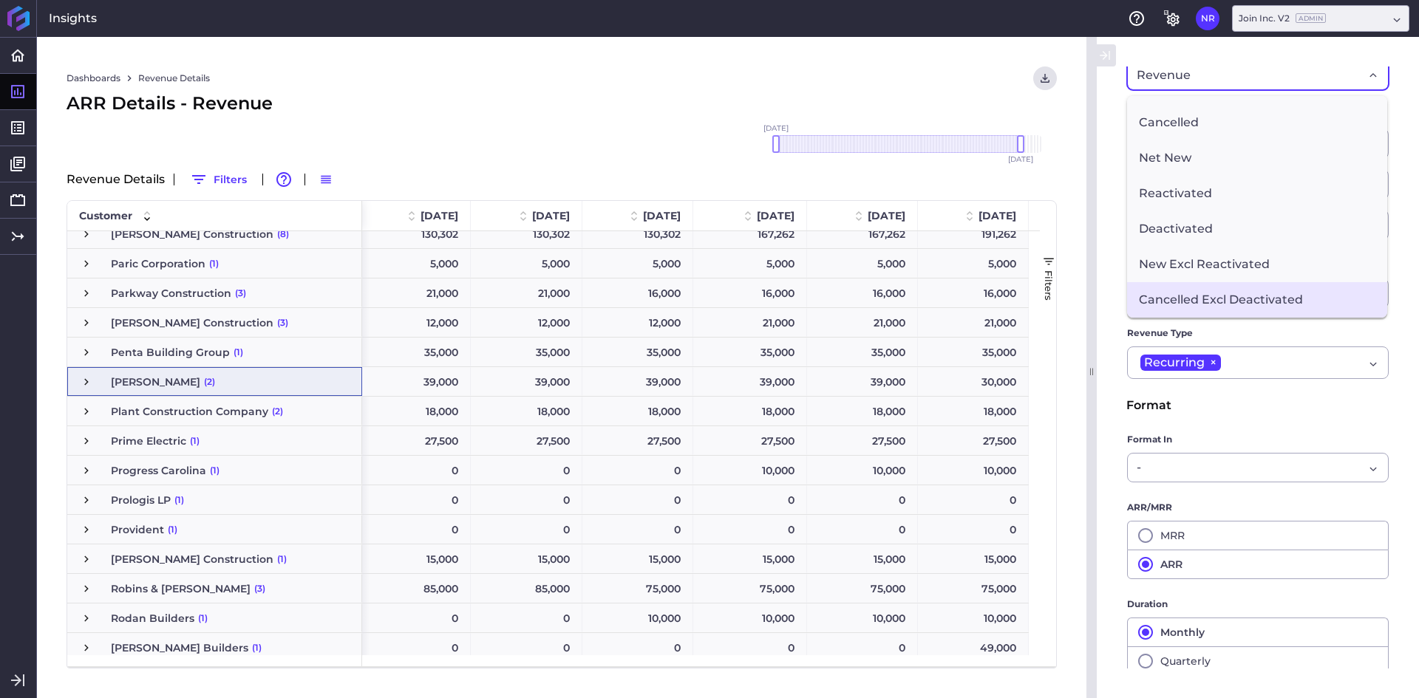
scroll to position [0, 0]
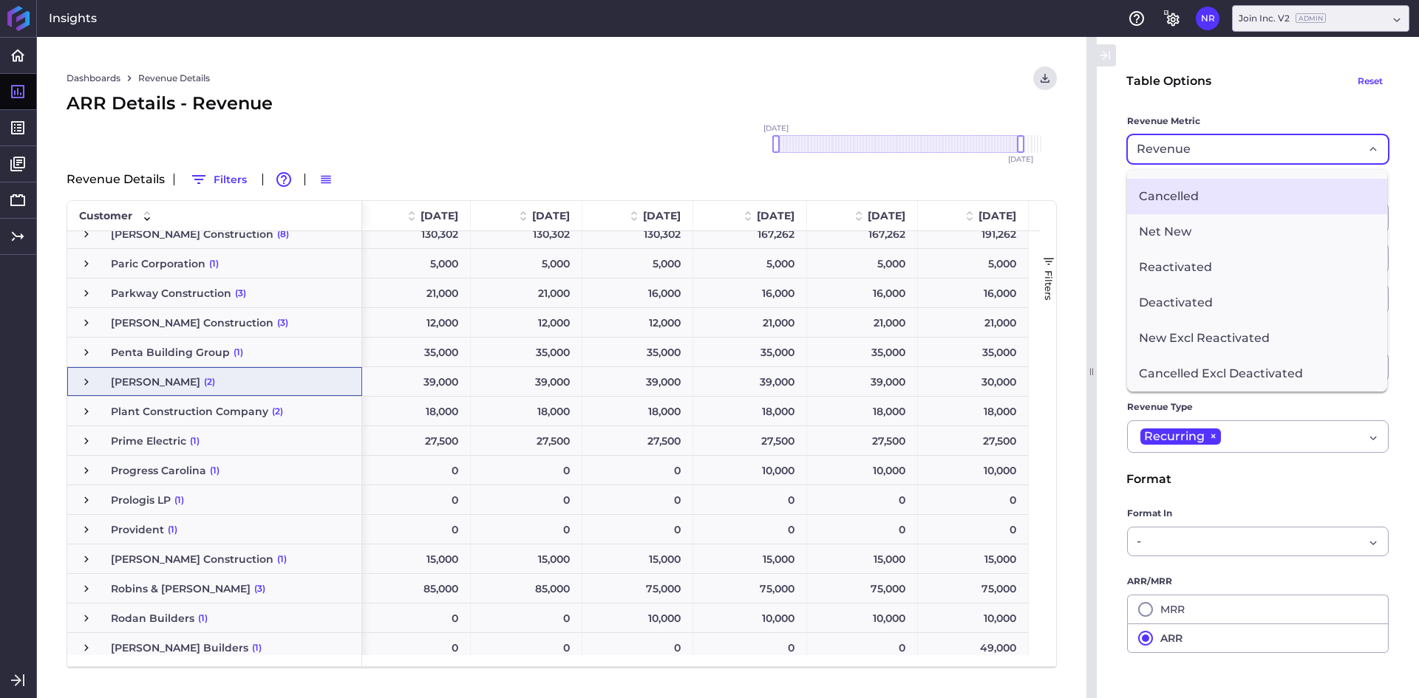
click at [1191, 205] on span "Cancelled" at bounding box center [1257, 196] width 260 height 35
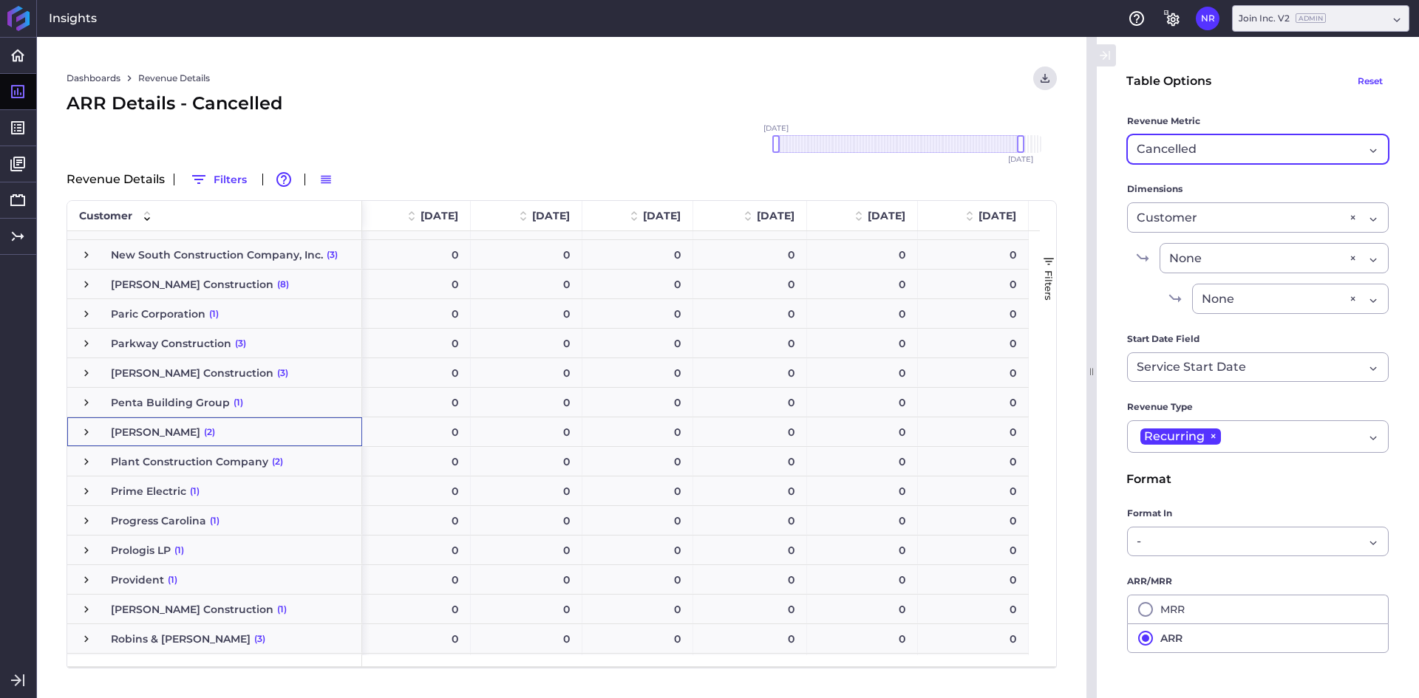
scroll to position [3337, 0]
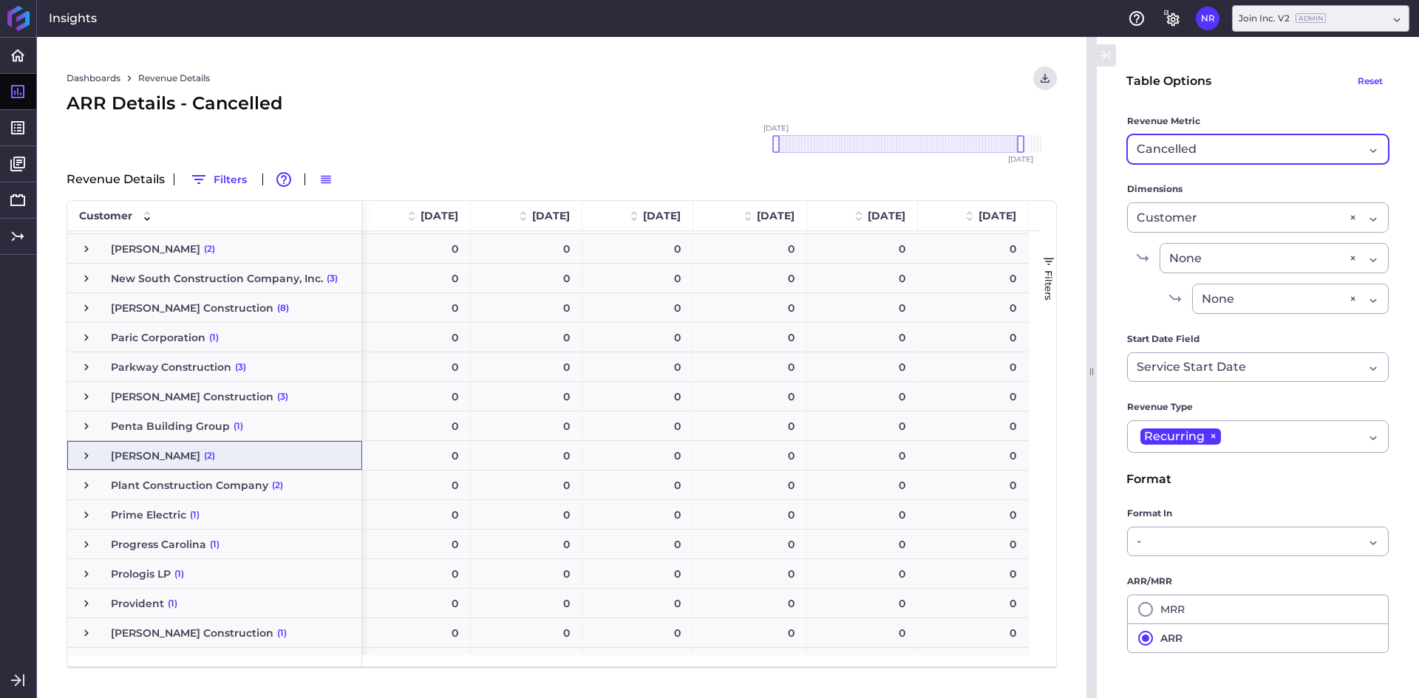
click at [1196, 149] on input "Dropdown select" at bounding box center [1198, 149] width 4 height 18
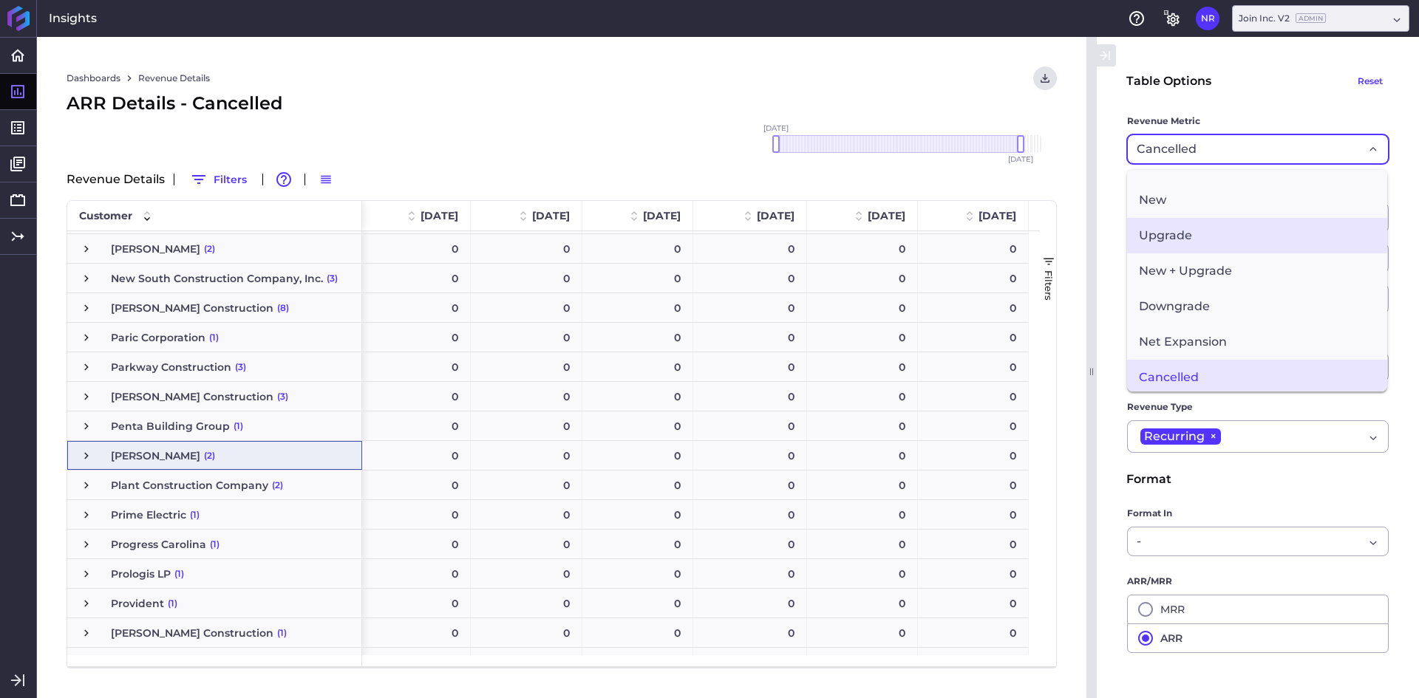
scroll to position [0, 0]
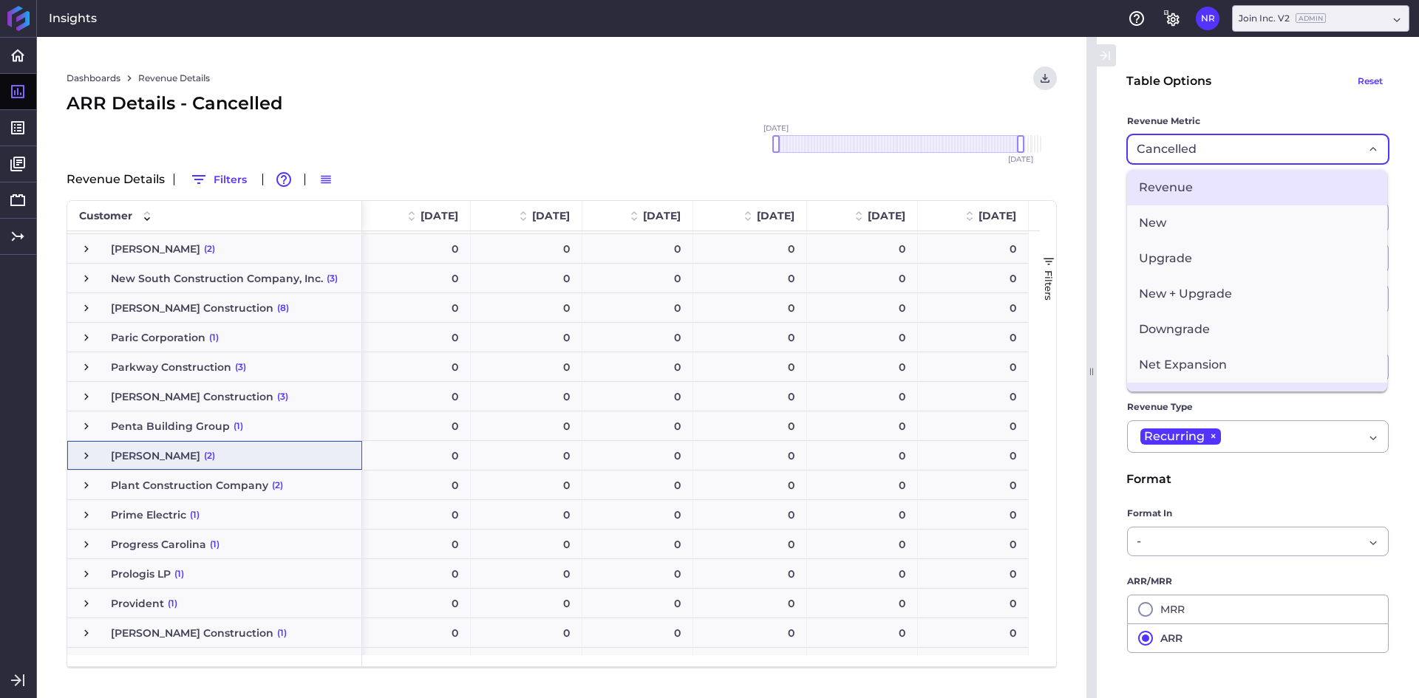
click at [1209, 189] on span "Revenue" at bounding box center [1257, 187] width 260 height 35
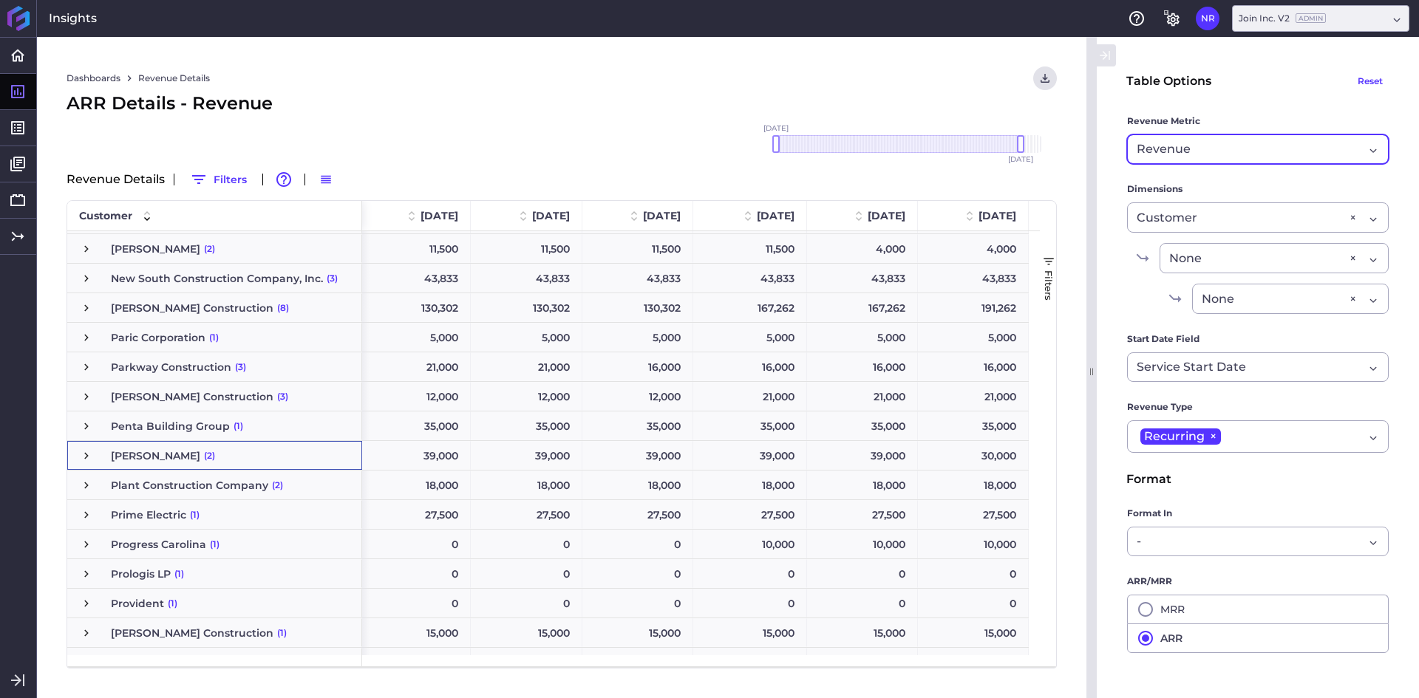
click at [81, 459] on span "Press SPACE to select this row." at bounding box center [86, 455] width 13 height 13
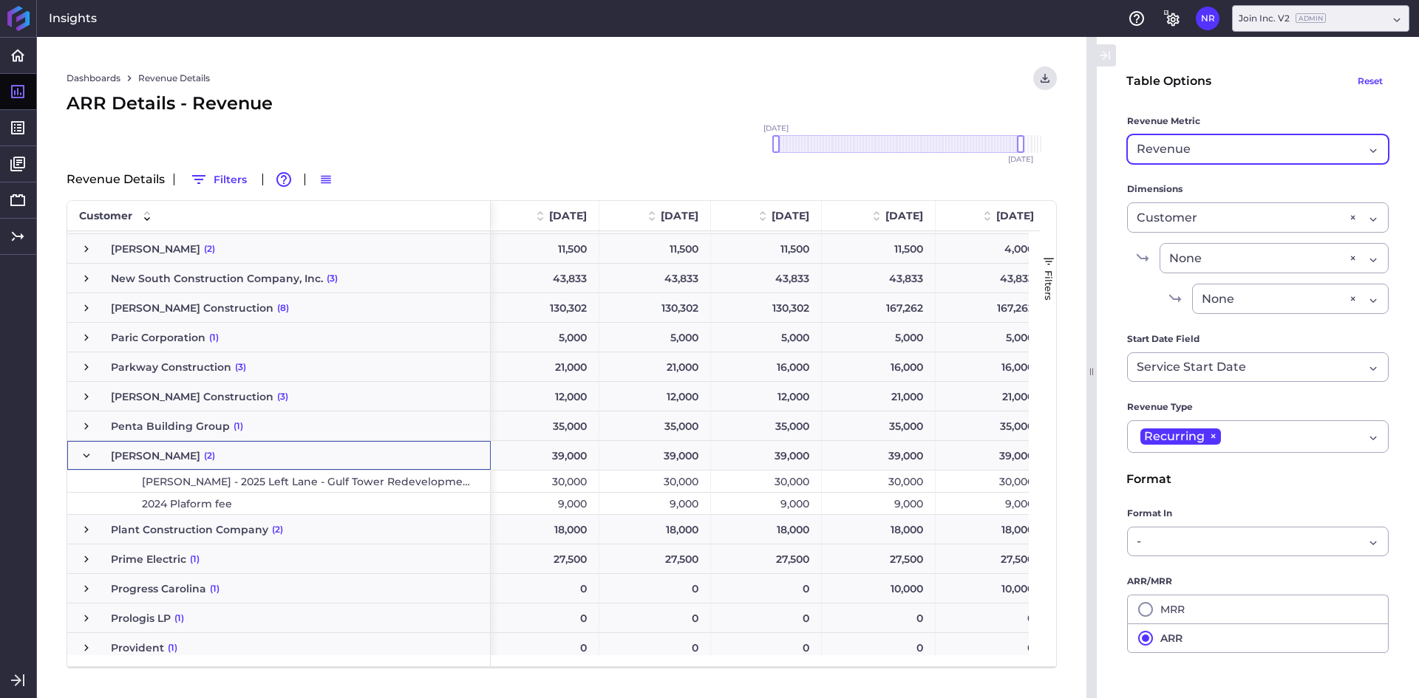
scroll to position [0, 8450]
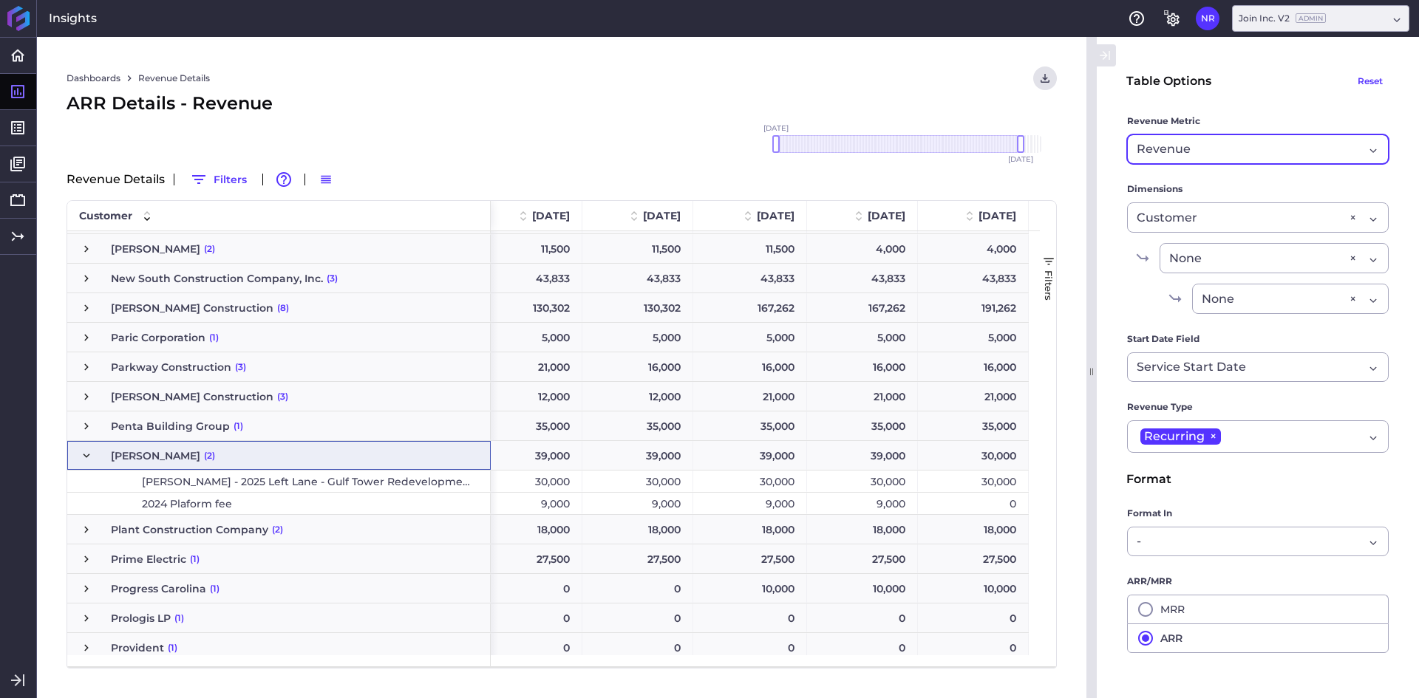
click at [1185, 145] on span "Revenue" at bounding box center [1164, 149] width 54 height 18
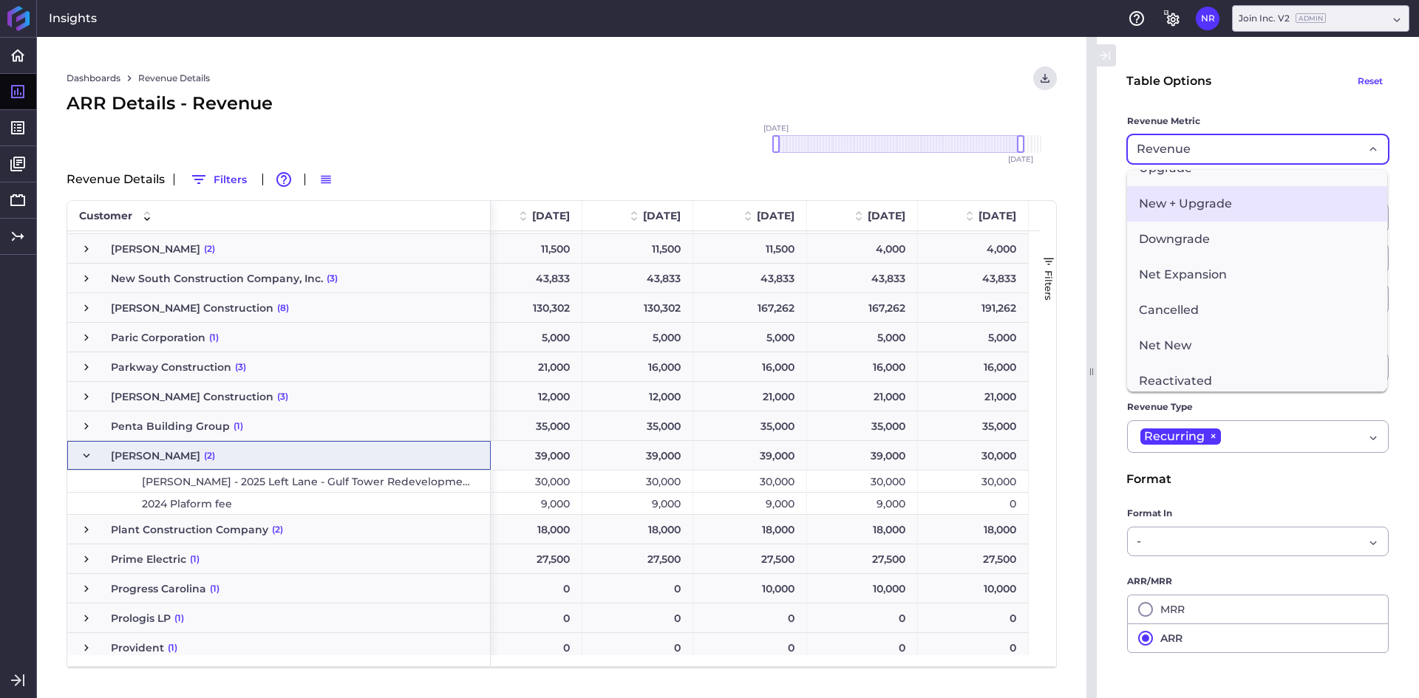
scroll to position [204, 0]
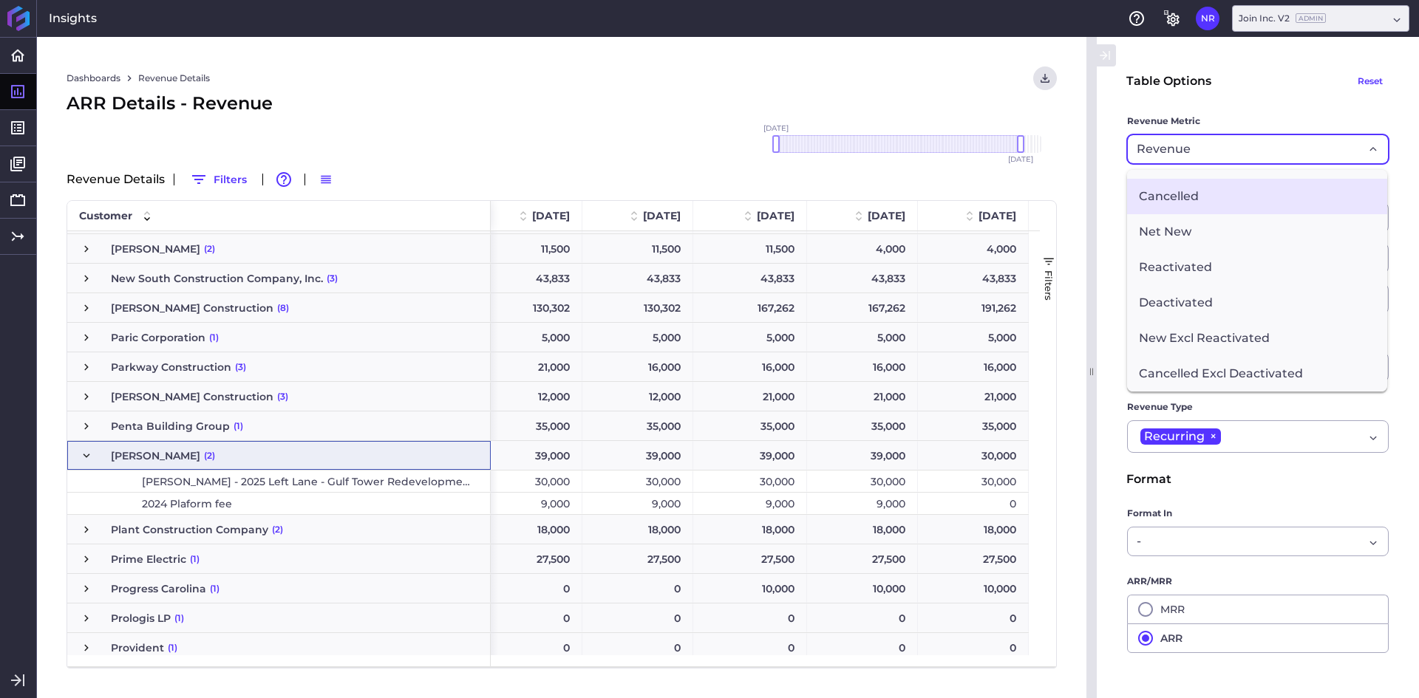
click at [1188, 196] on span "Cancelled" at bounding box center [1257, 196] width 260 height 35
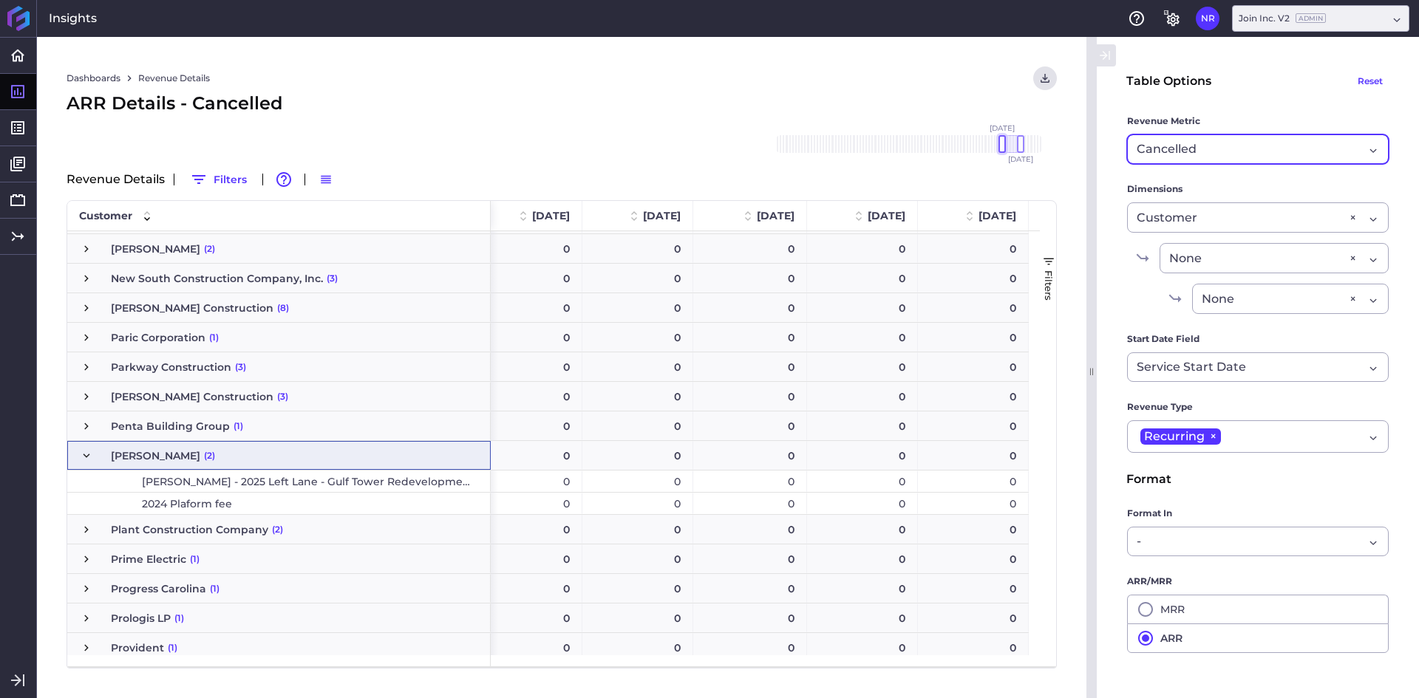
drag, startPoint x: 772, startPoint y: 136, endPoint x: 998, endPoint y: 148, distance: 225.7
click at [998, 148] on div "[DATE] Dec '[DATE] Feb '[DATE] Apr '[DATE] Jun '[DATE] Aug '[DATE] Oct '[DATE] …" at bounding box center [909, 144] width 266 height 18
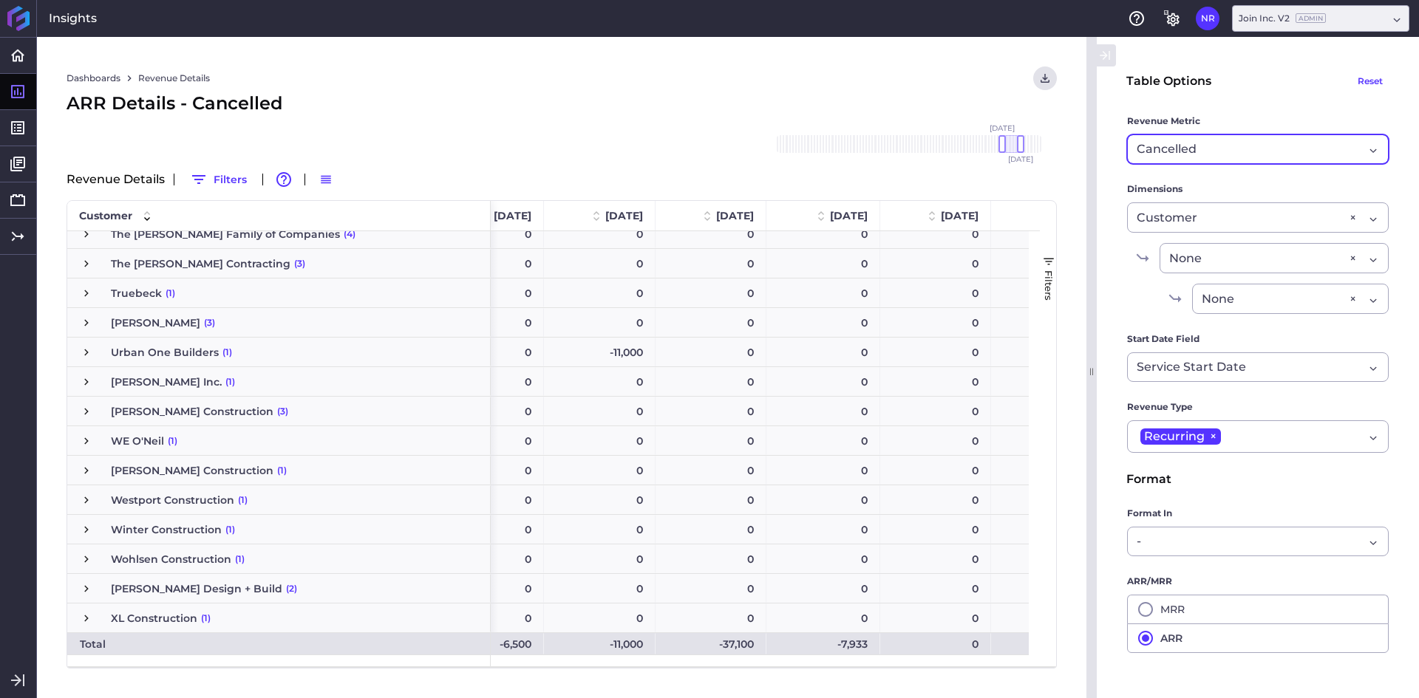
scroll to position [0, 186]
